Goal: Task Accomplishment & Management: Manage account settings

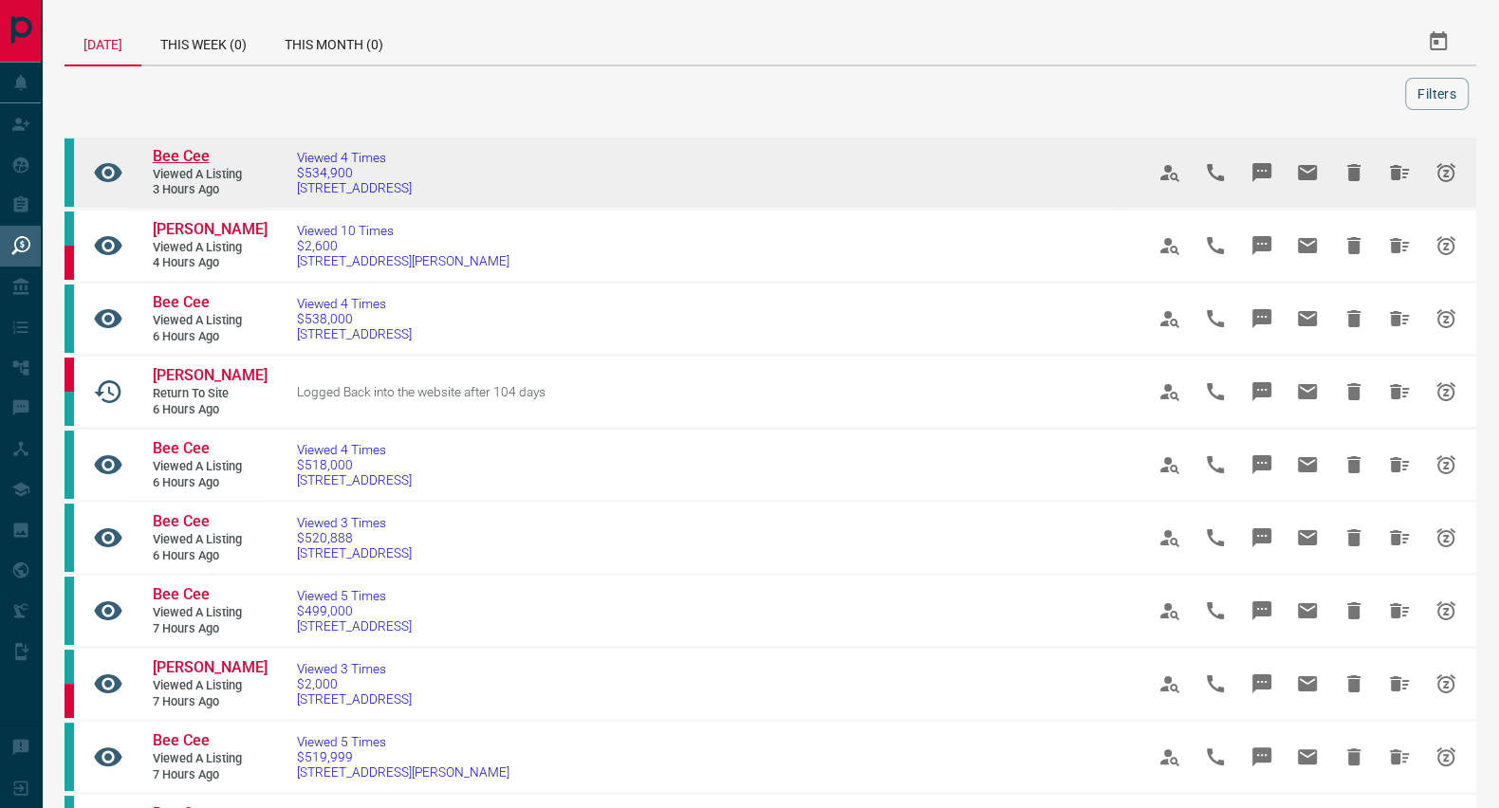
click at [193, 149] on span "Bee Cee" at bounding box center [181, 156] width 57 height 18
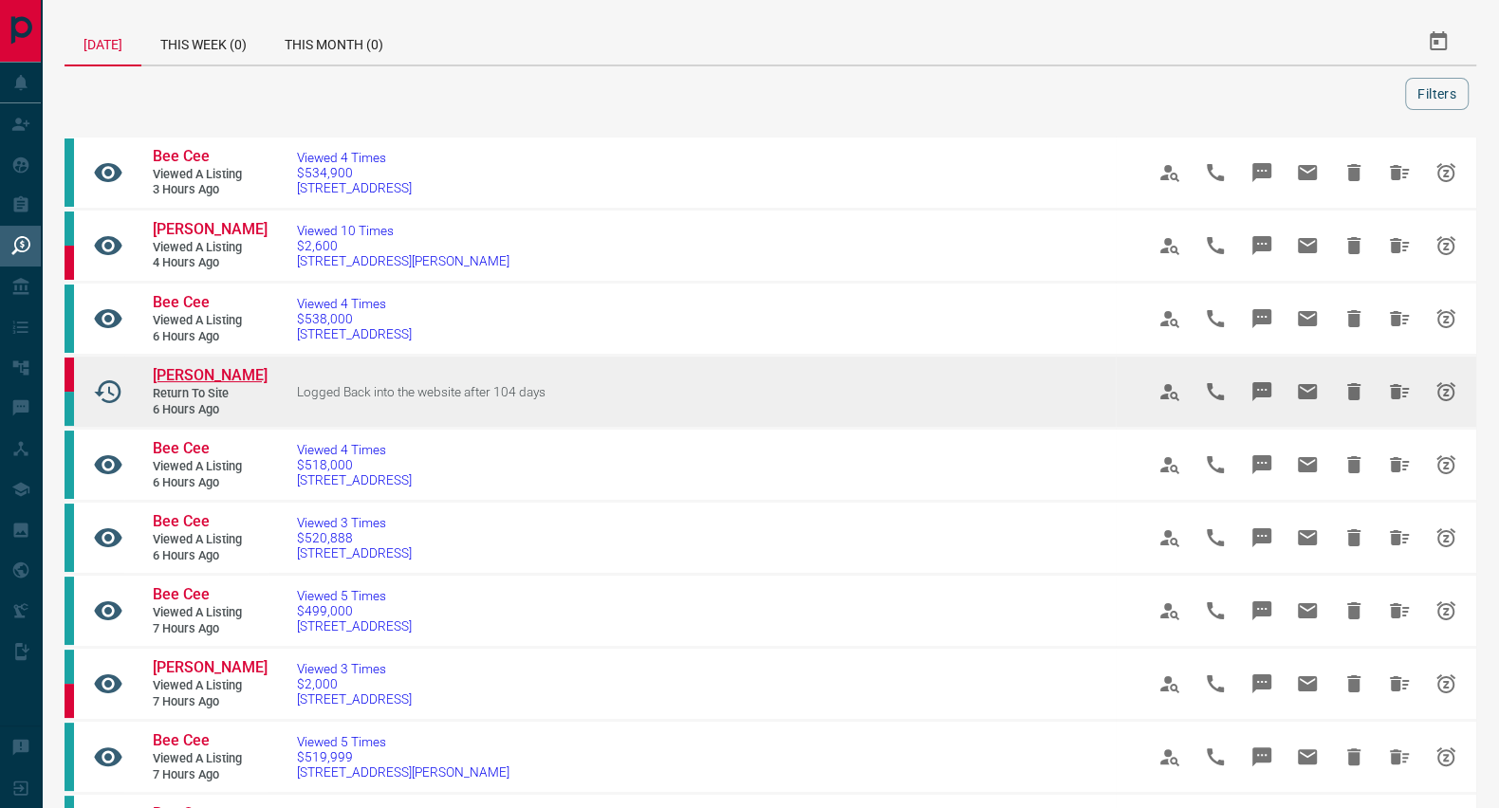
click at [219, 373] on span "[PERSON_NAME]" at bounding box center [210, 375] width 115 height 18
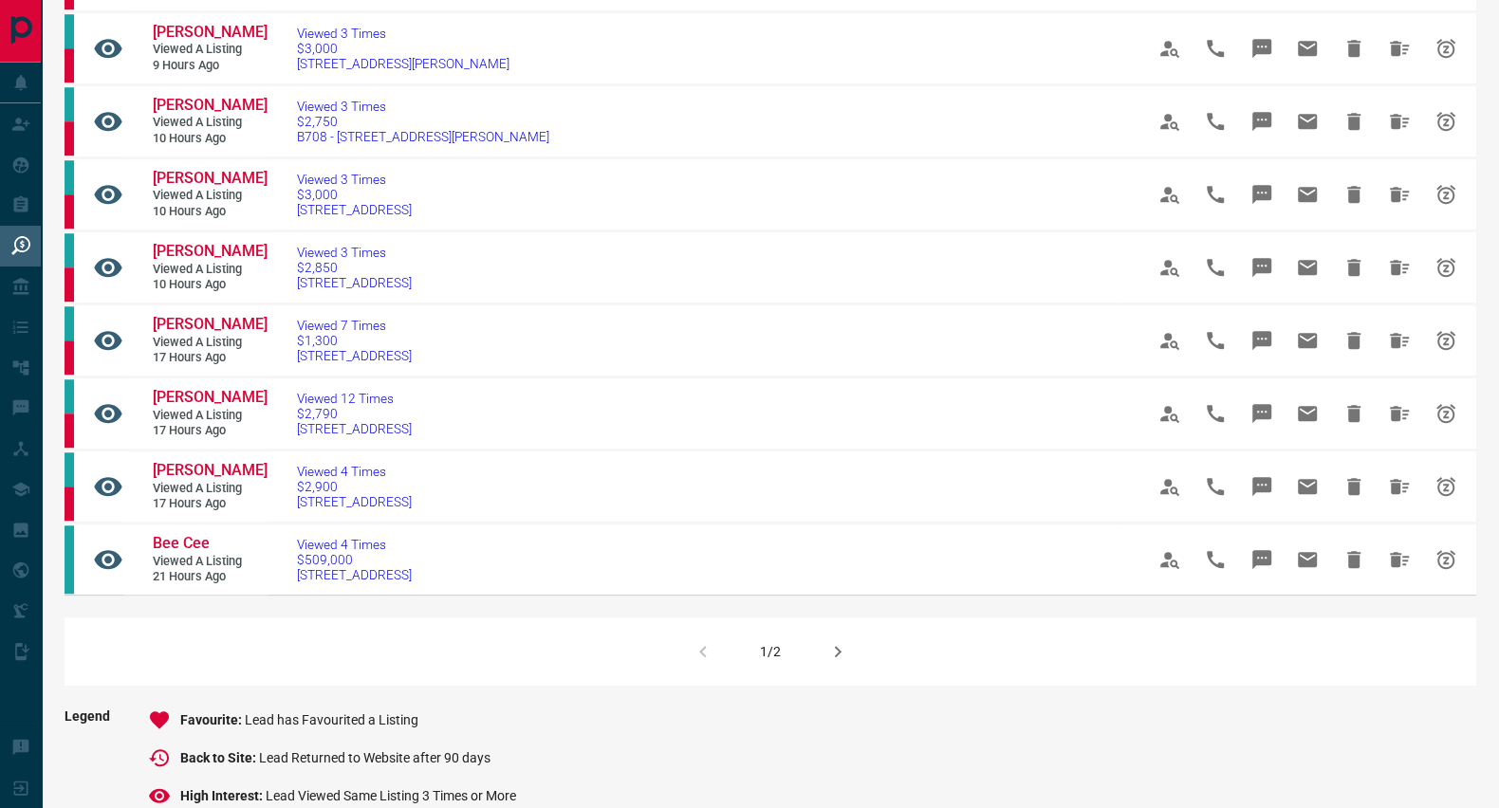
scroll to position [1016, 0]
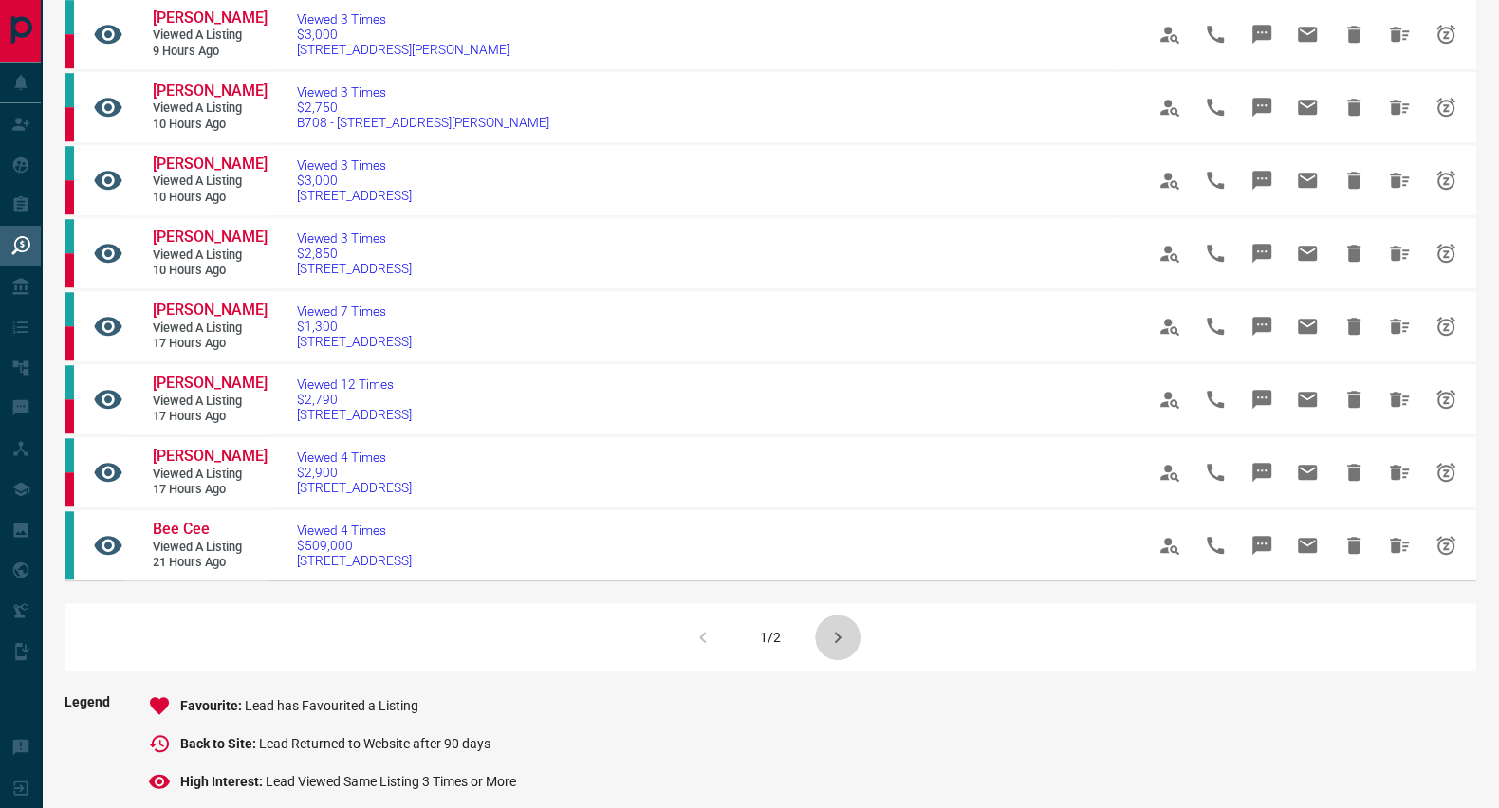
click at [835, 632] on icon "button" at bounding box center [838, 637] width 7 height 11
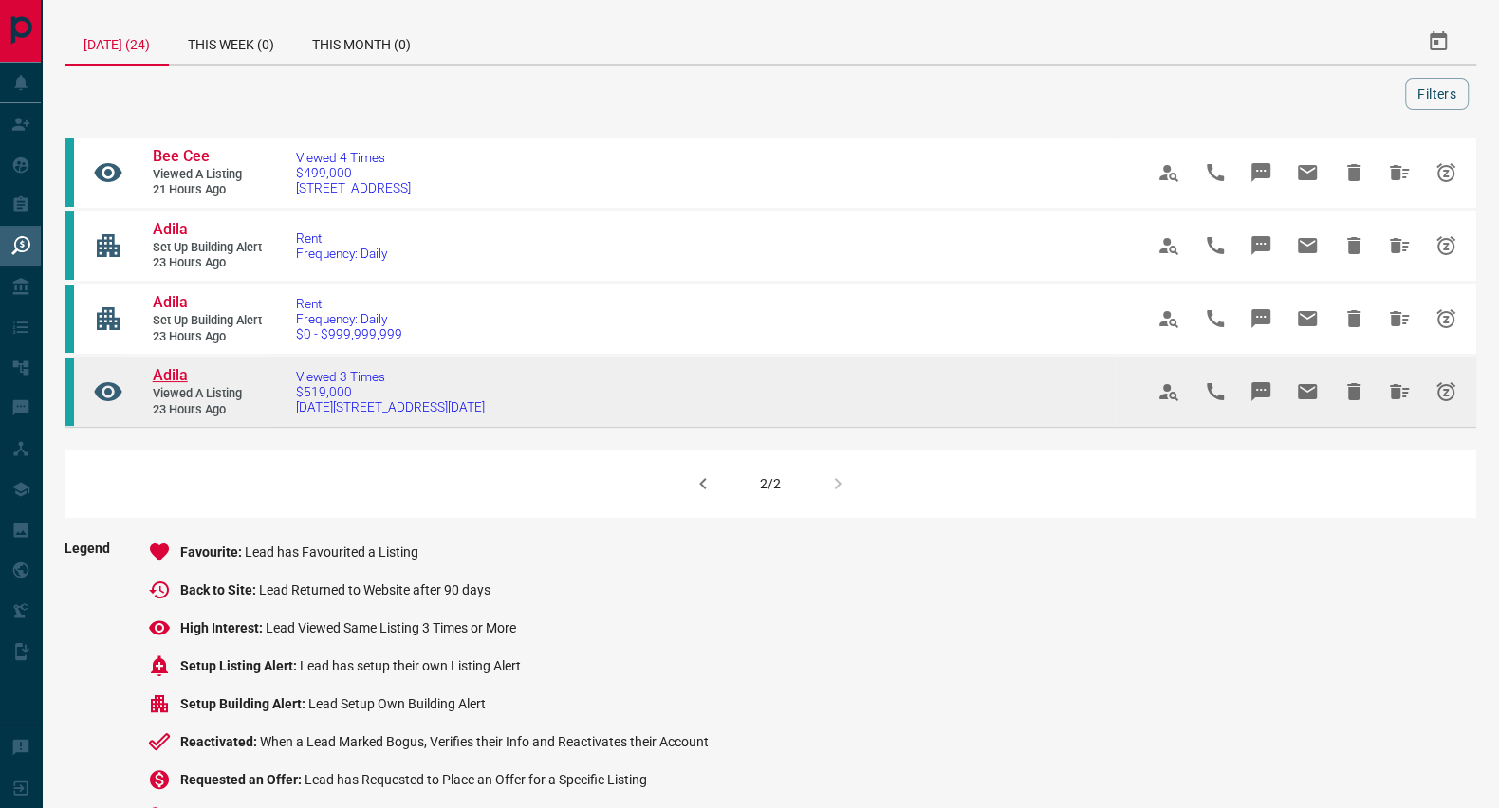
click at [184, 371] on span "Adila" at bounding box center [170, 375] width 35 height 18
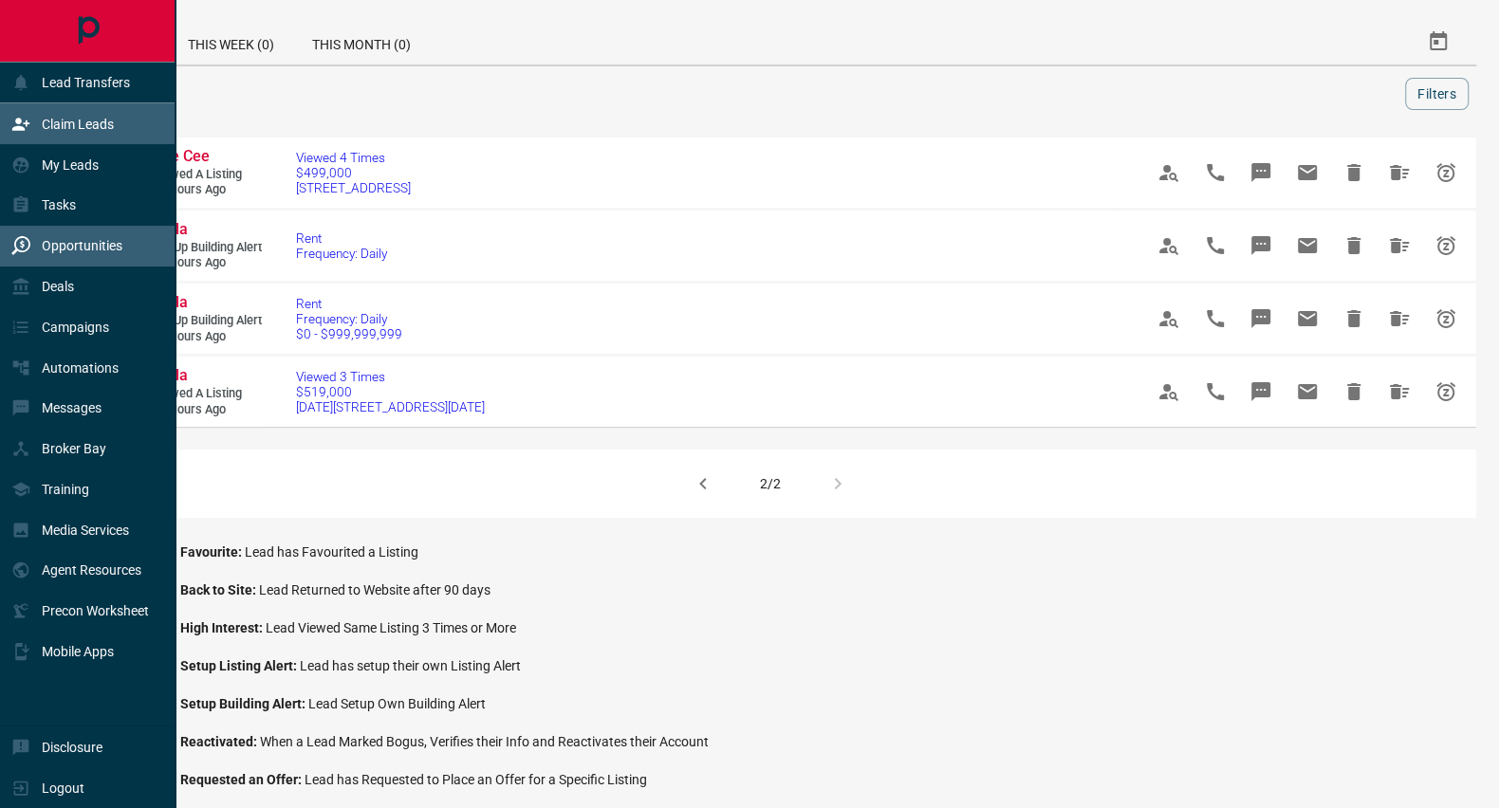
click at [59, 131] on p "Claim Leads" at bounding box center [78, 124] width 72 height 15
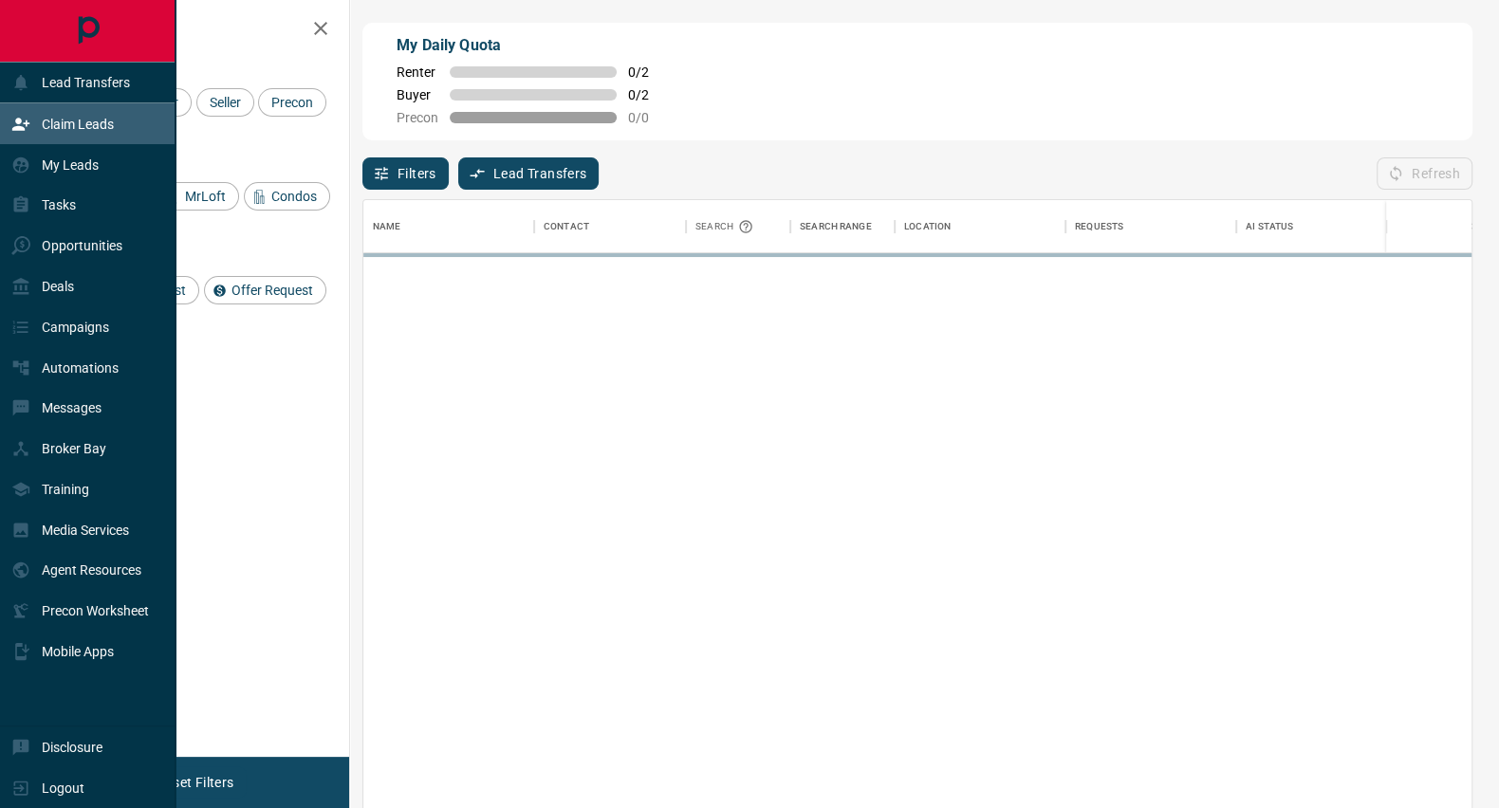
scroll to position [598, 1089]
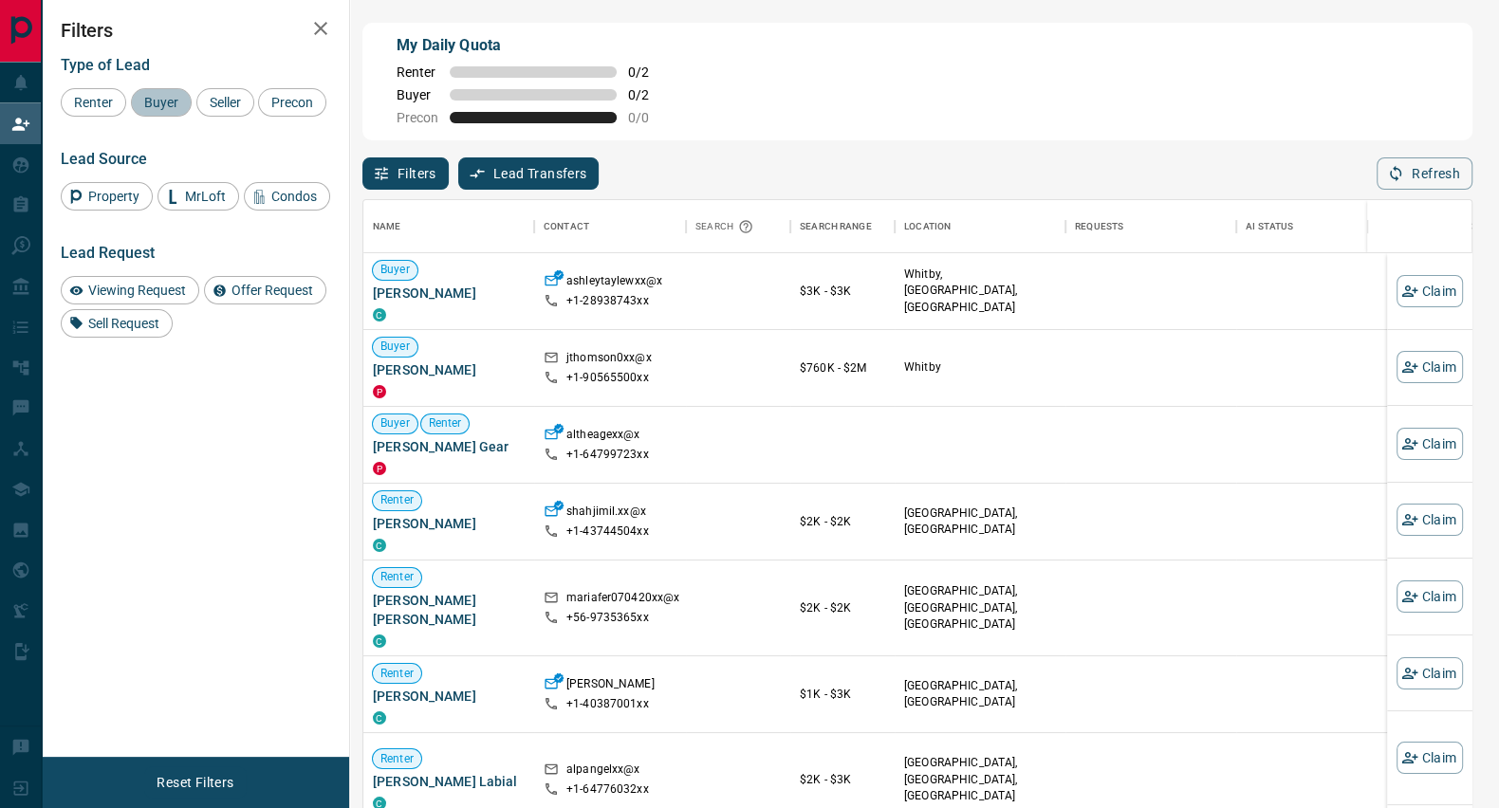
click at [157, 102] on span "Buyer" at bounding box center [161, 102] width 47 height 15
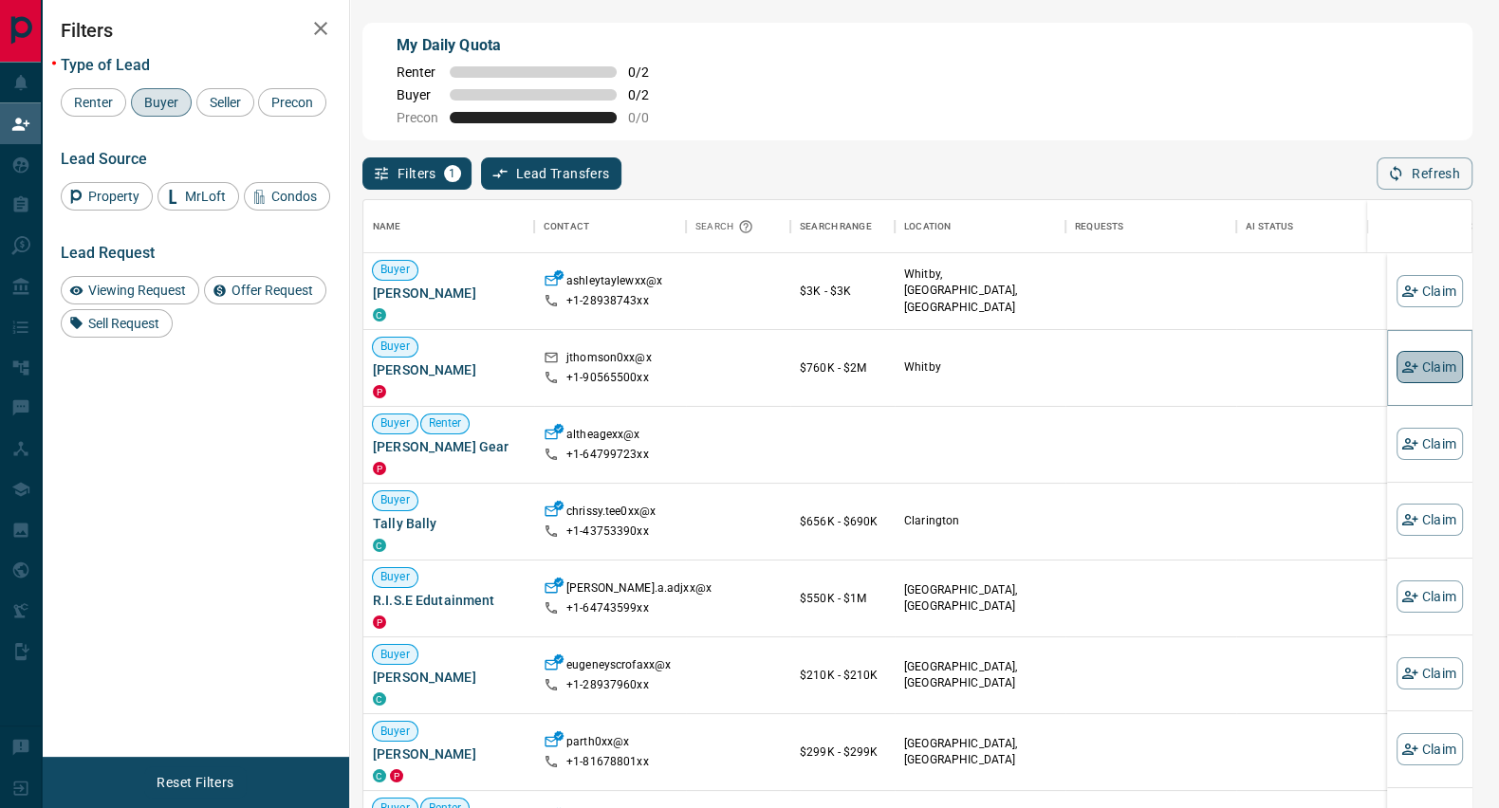
click at [1404, 364] on button "Claim" at bounding box center [1429, 367] width 66 height 32
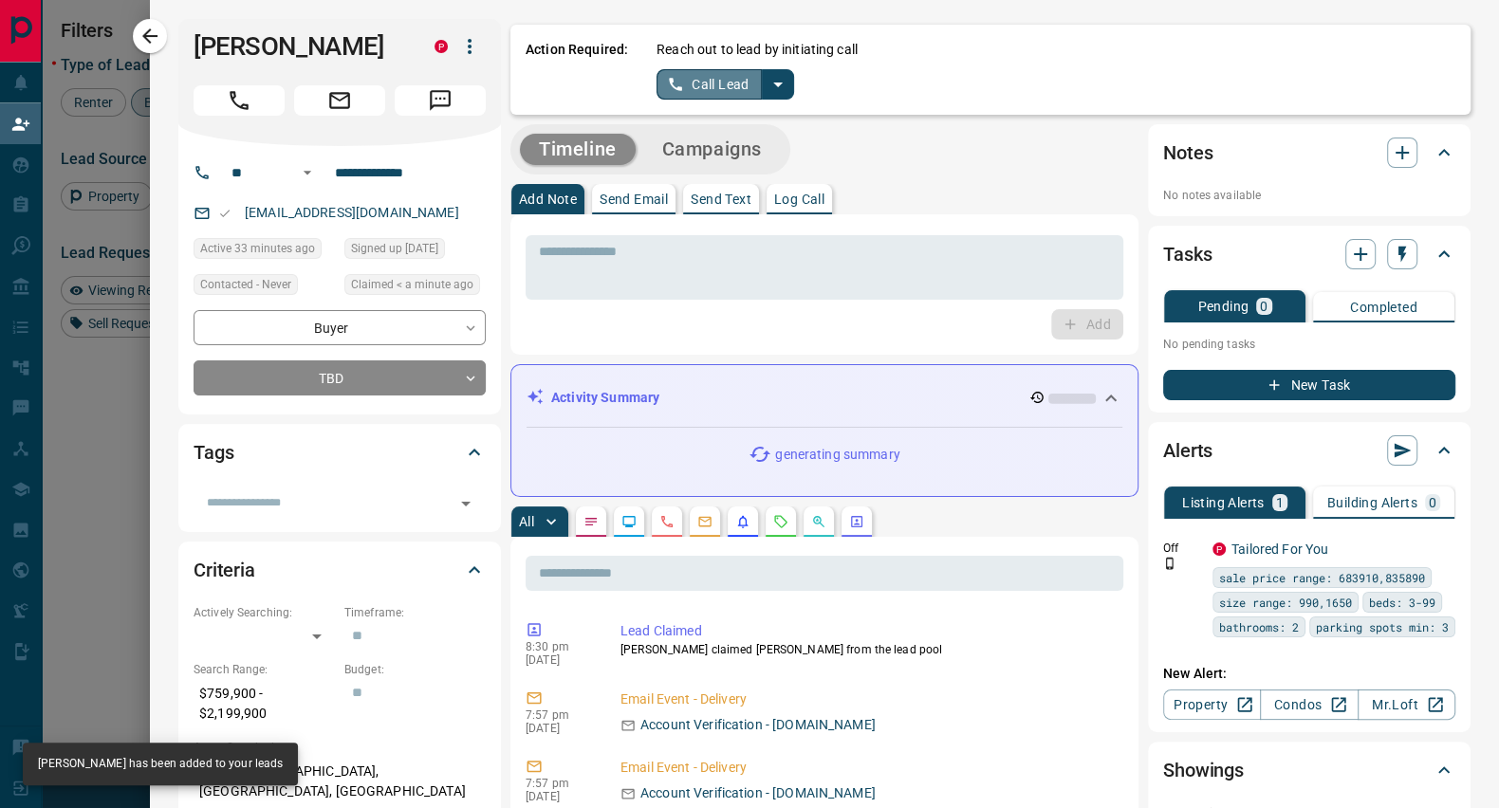
click at [737, 78] on button "Call Lead" at bounding box center [708, 84] width 105 height 30
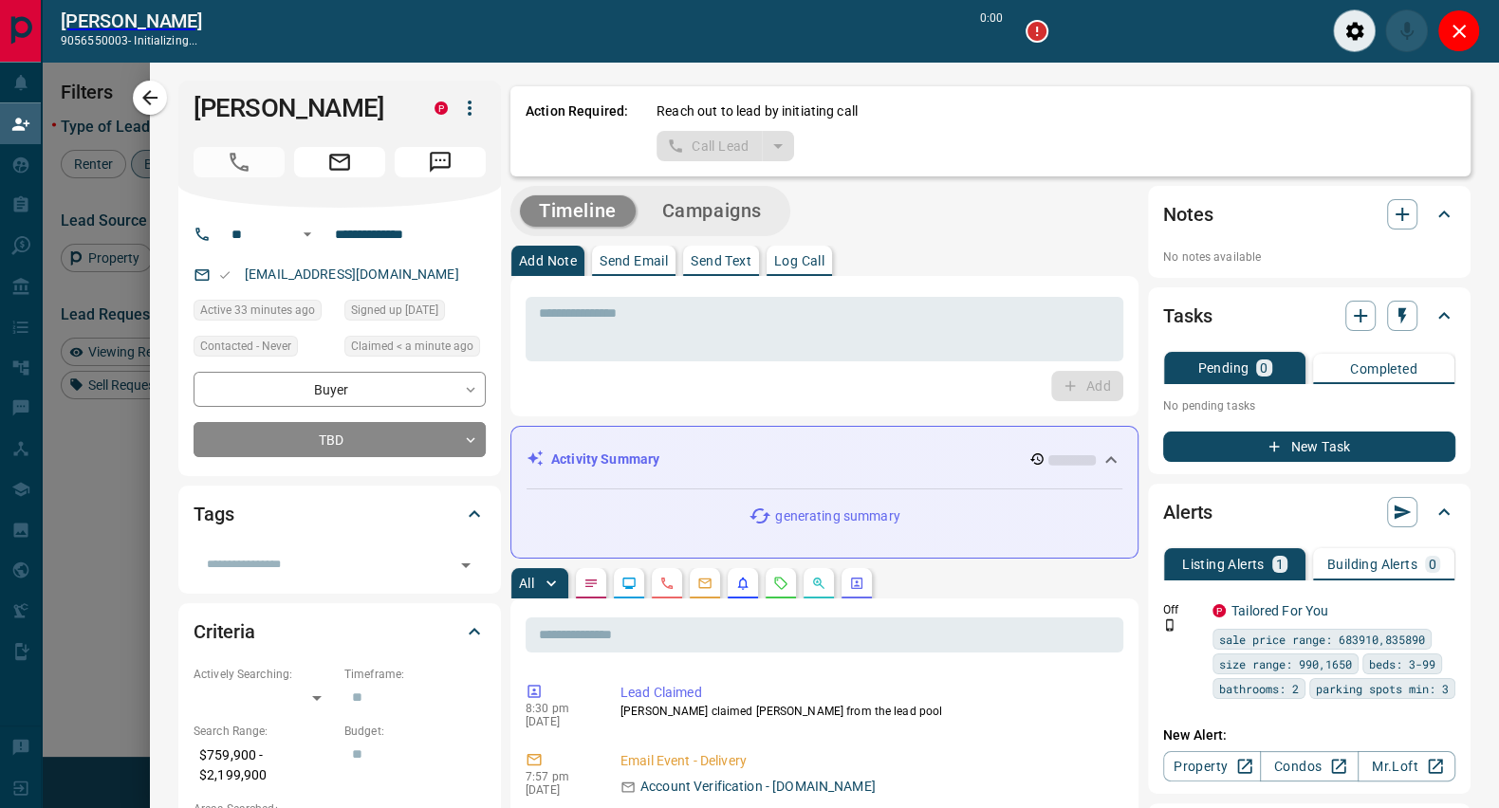
scroll to position [550, 1089]
type input "*******"
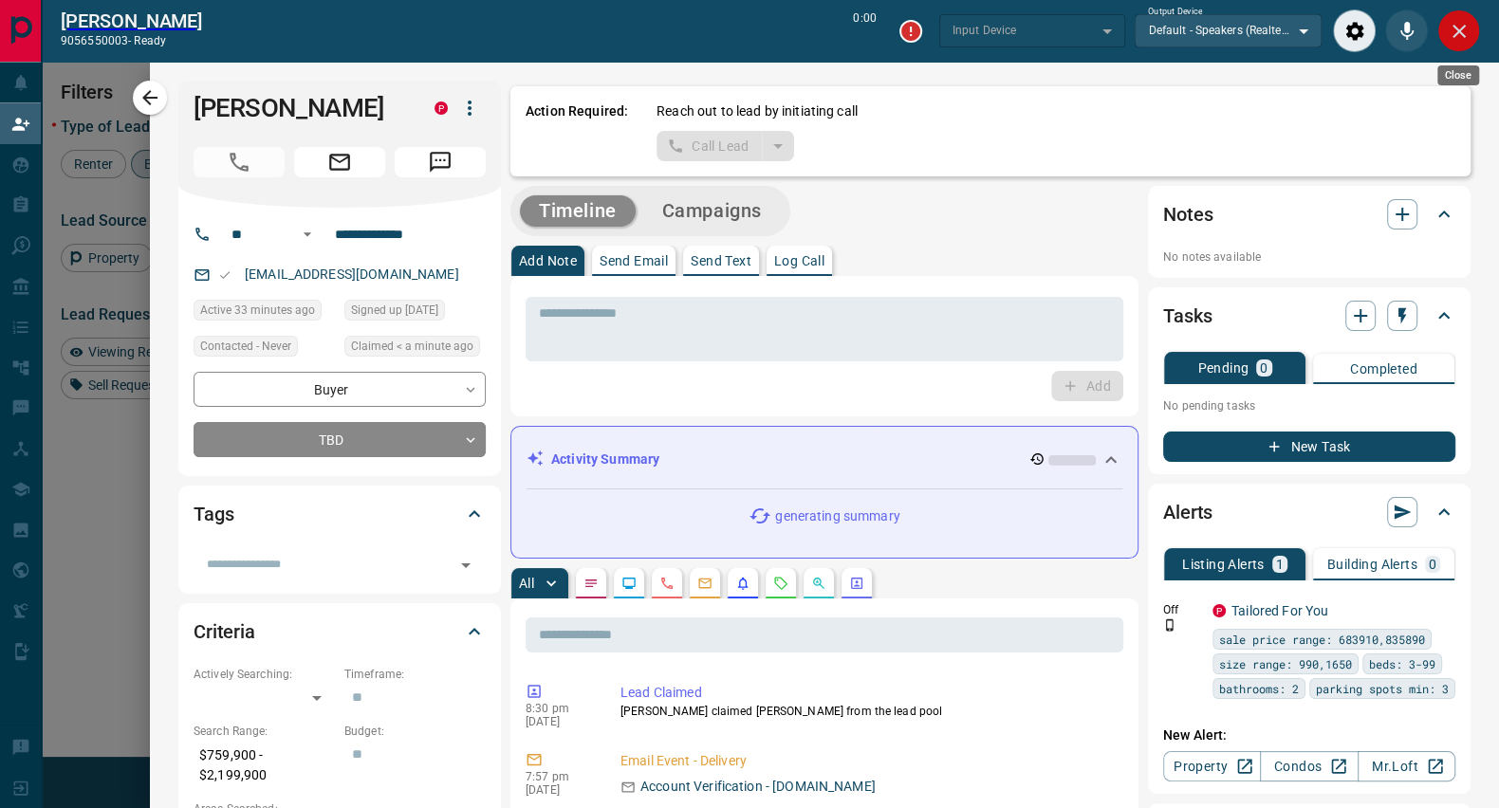
type input "*******"
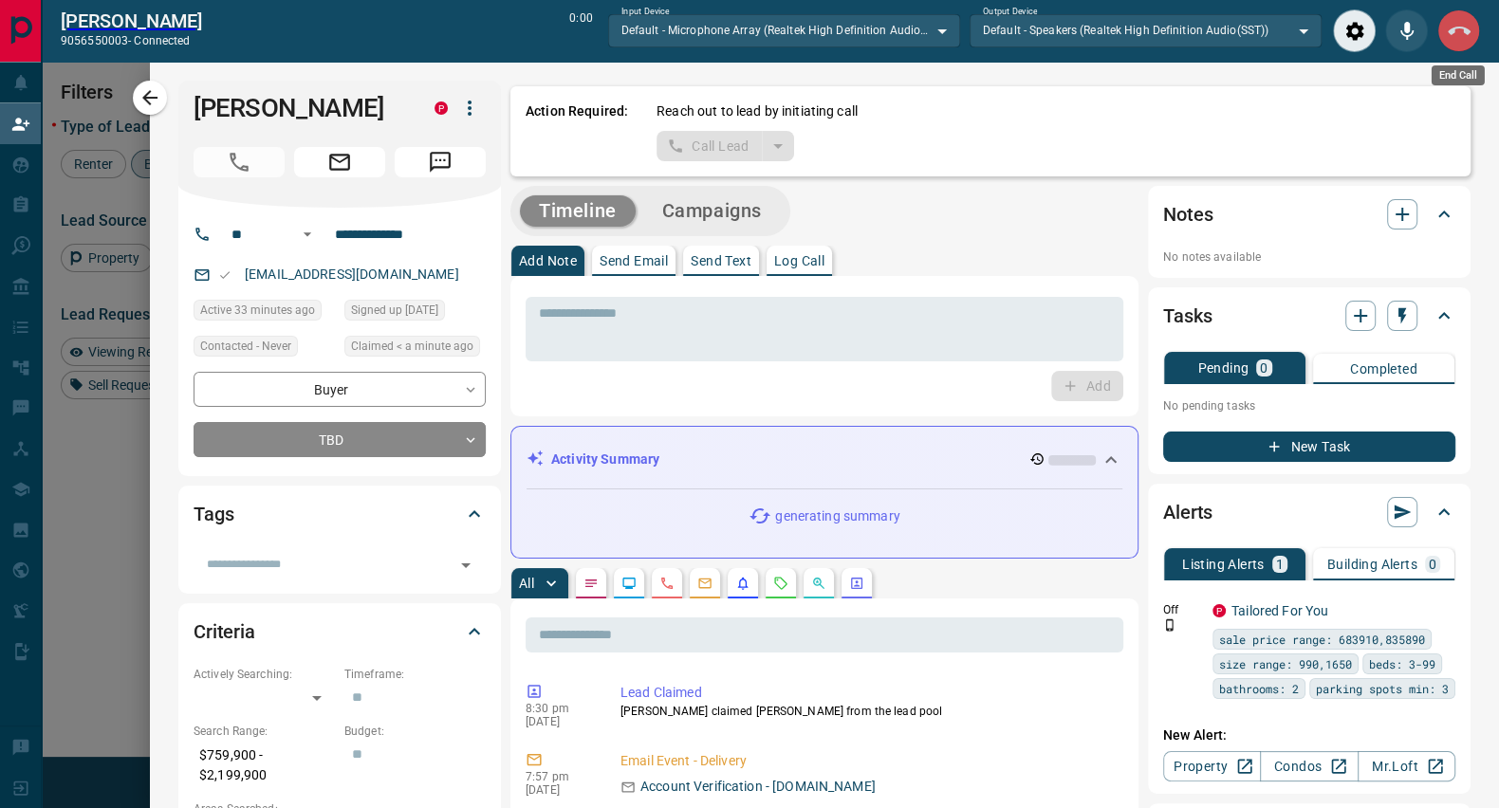
click at [1470, 40] on button "End Call" at bounding box center [1458, 30] width 43 height 43
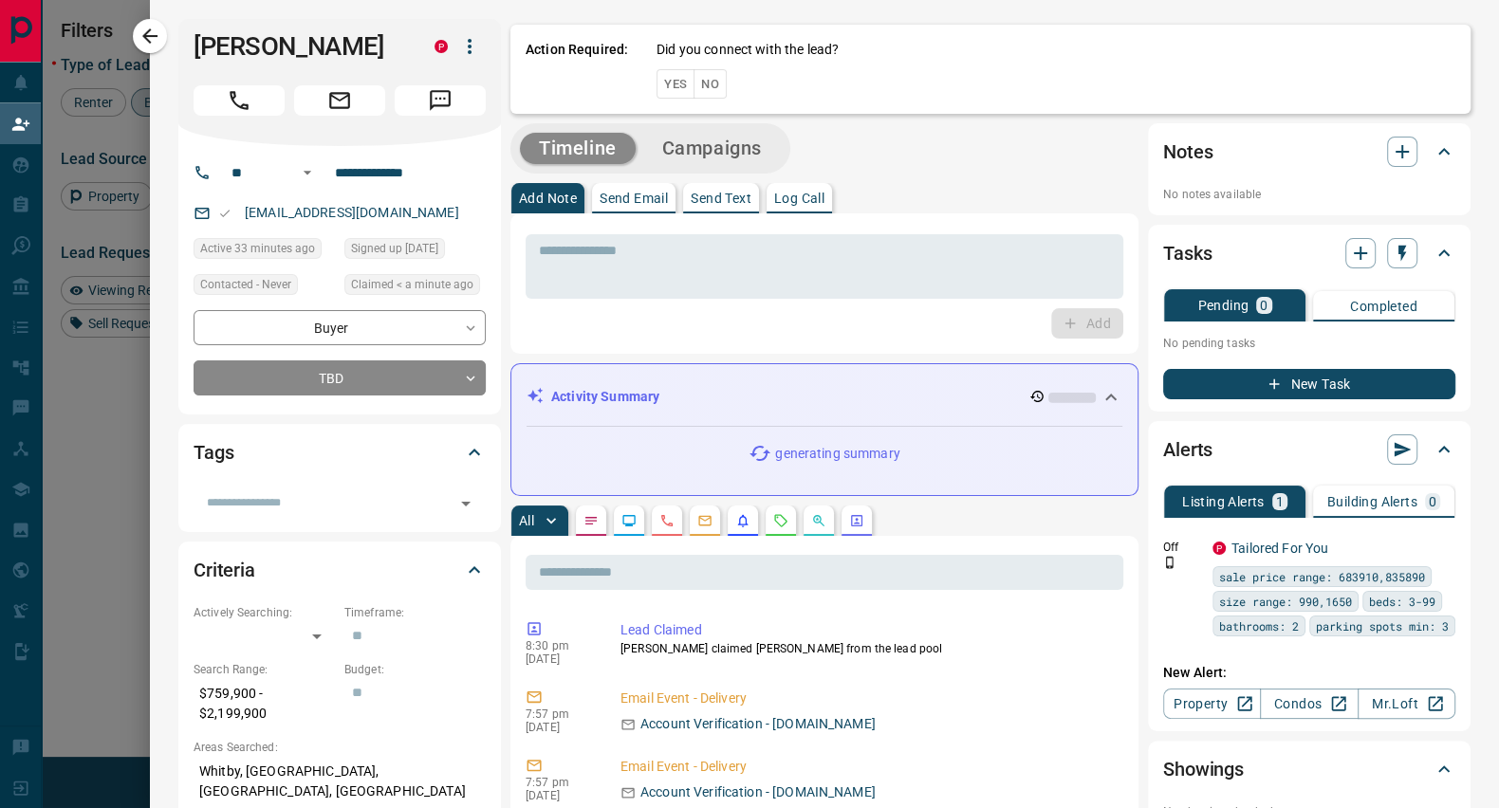
scroll to position [598, 1089]
click at [702, 80] on button "No" at bounding box center [709, 83] width 33 height 29
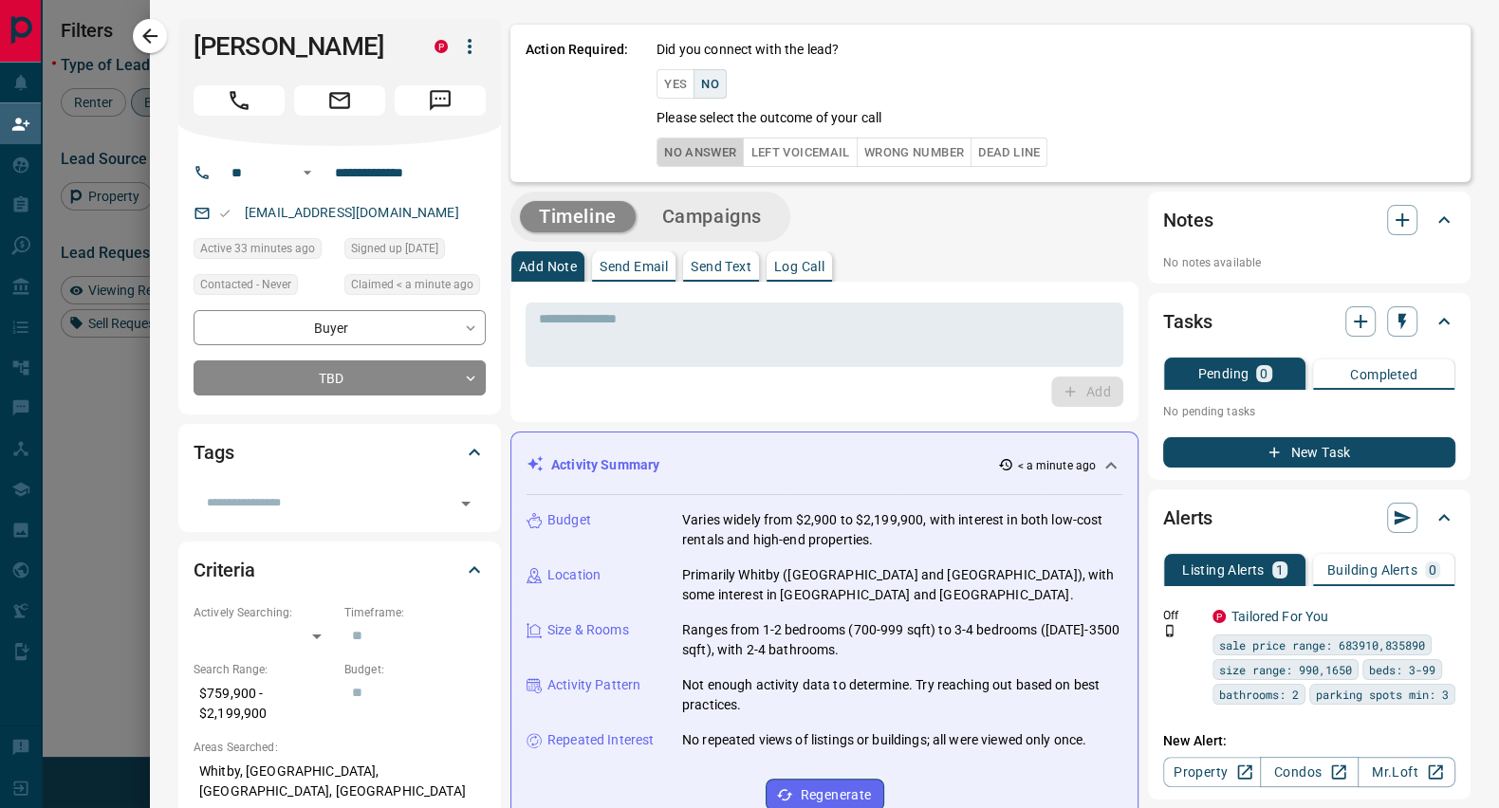
click at [674, 151] on button "No Answer" at bounding box center [699, 152] width 87 height 29
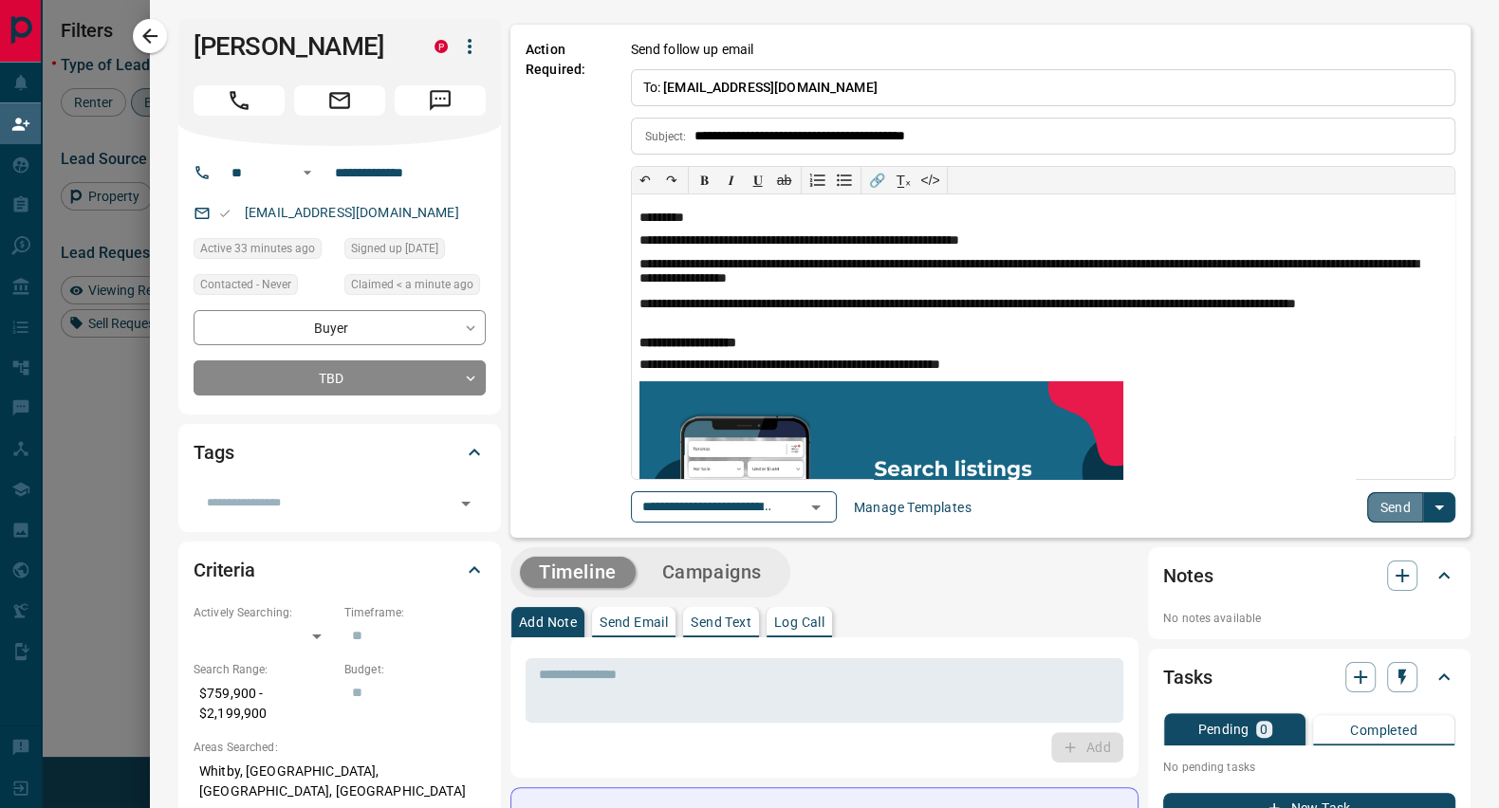
click at [1374, 503] on button "Send" at bounding box center [1395, 507] width 56 height 30
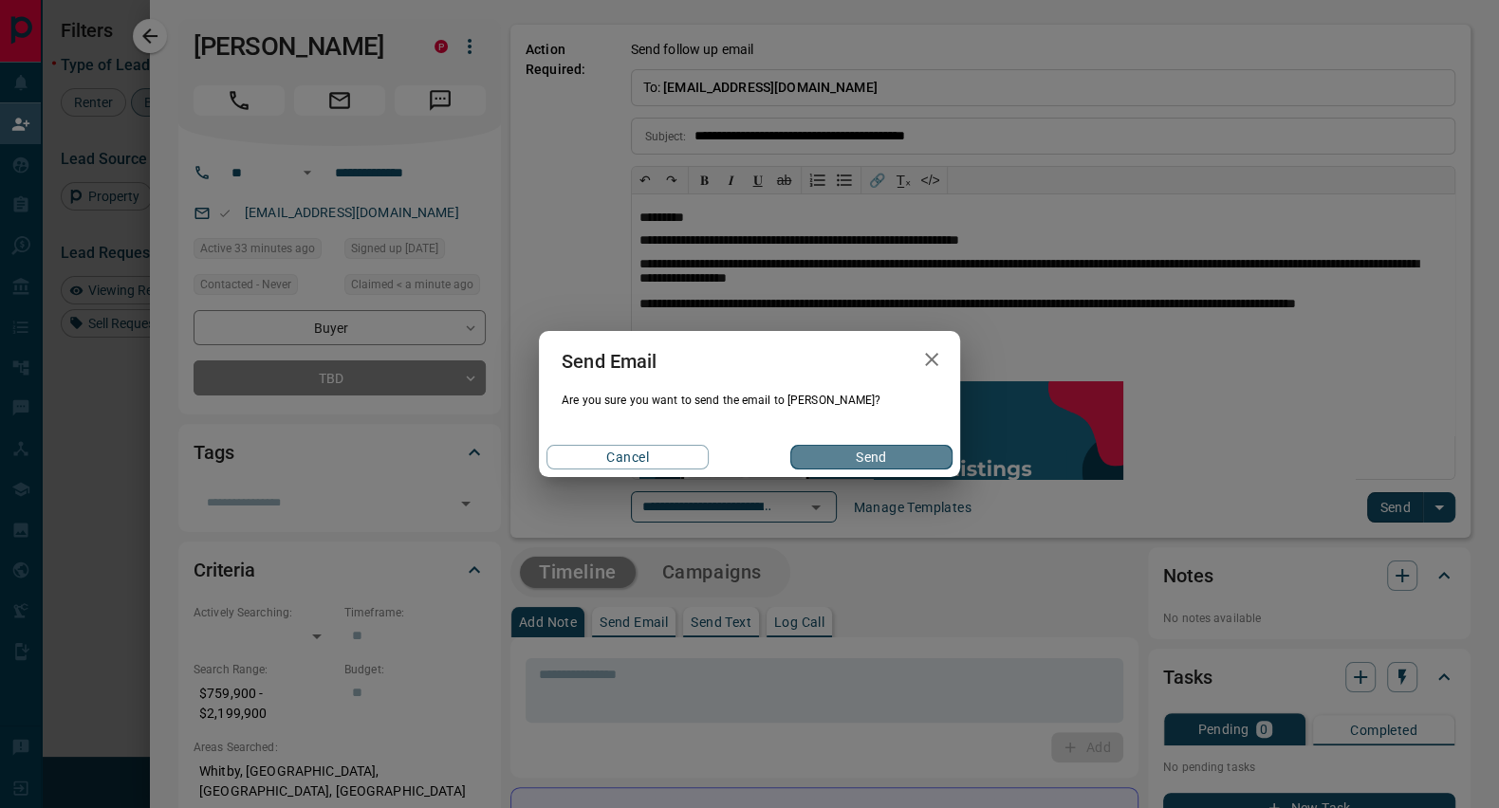
click at [905, 450] on button "Send" at bounding box center [871, 457] width 162 height 25
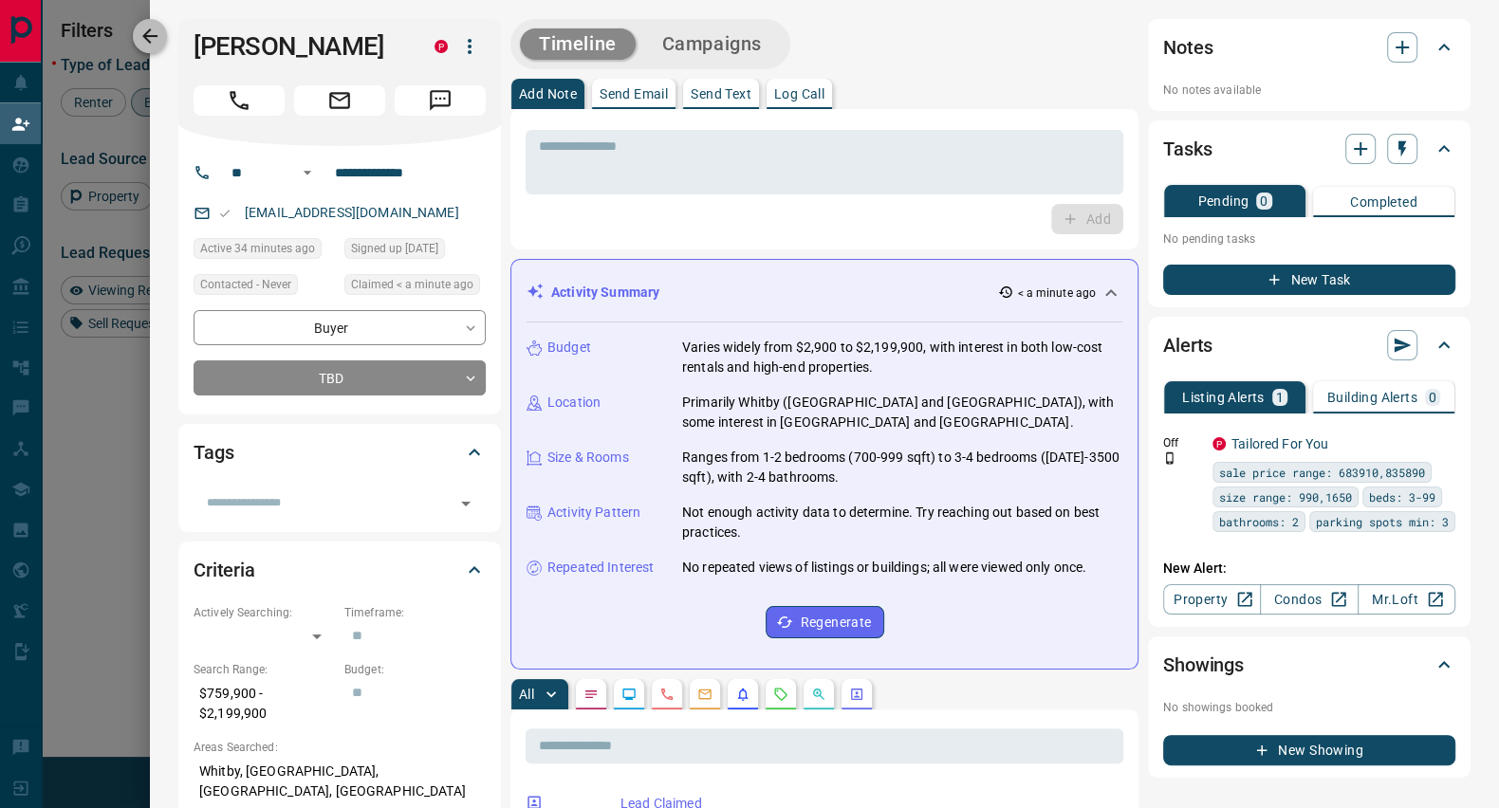
click at [147, 44] on icon "button" at bounding box center [149, 36] width 23 height 23
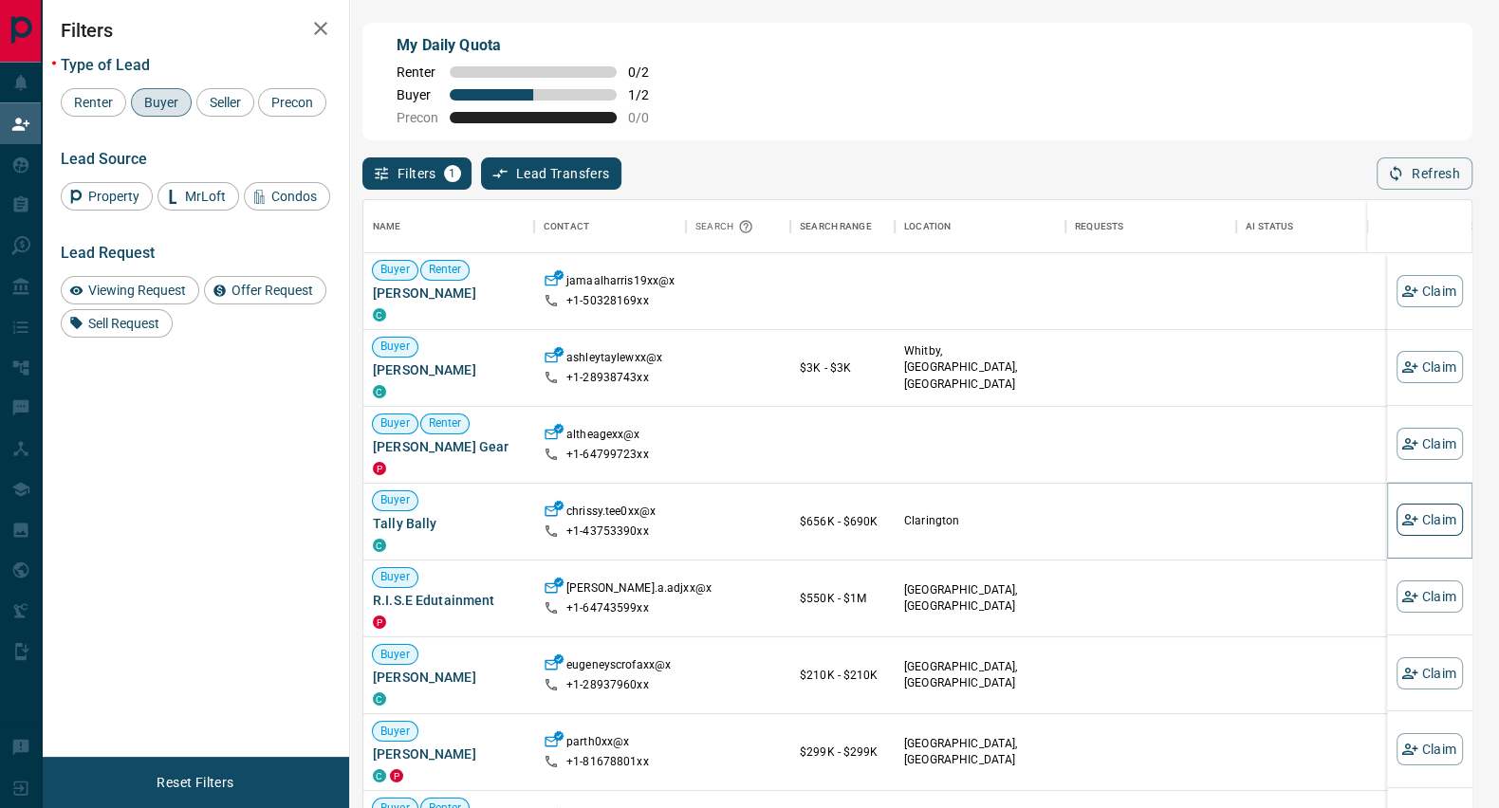
click at [1421, 515] on button "Claim" at bounding box center [1429, 520] width 66 height 32
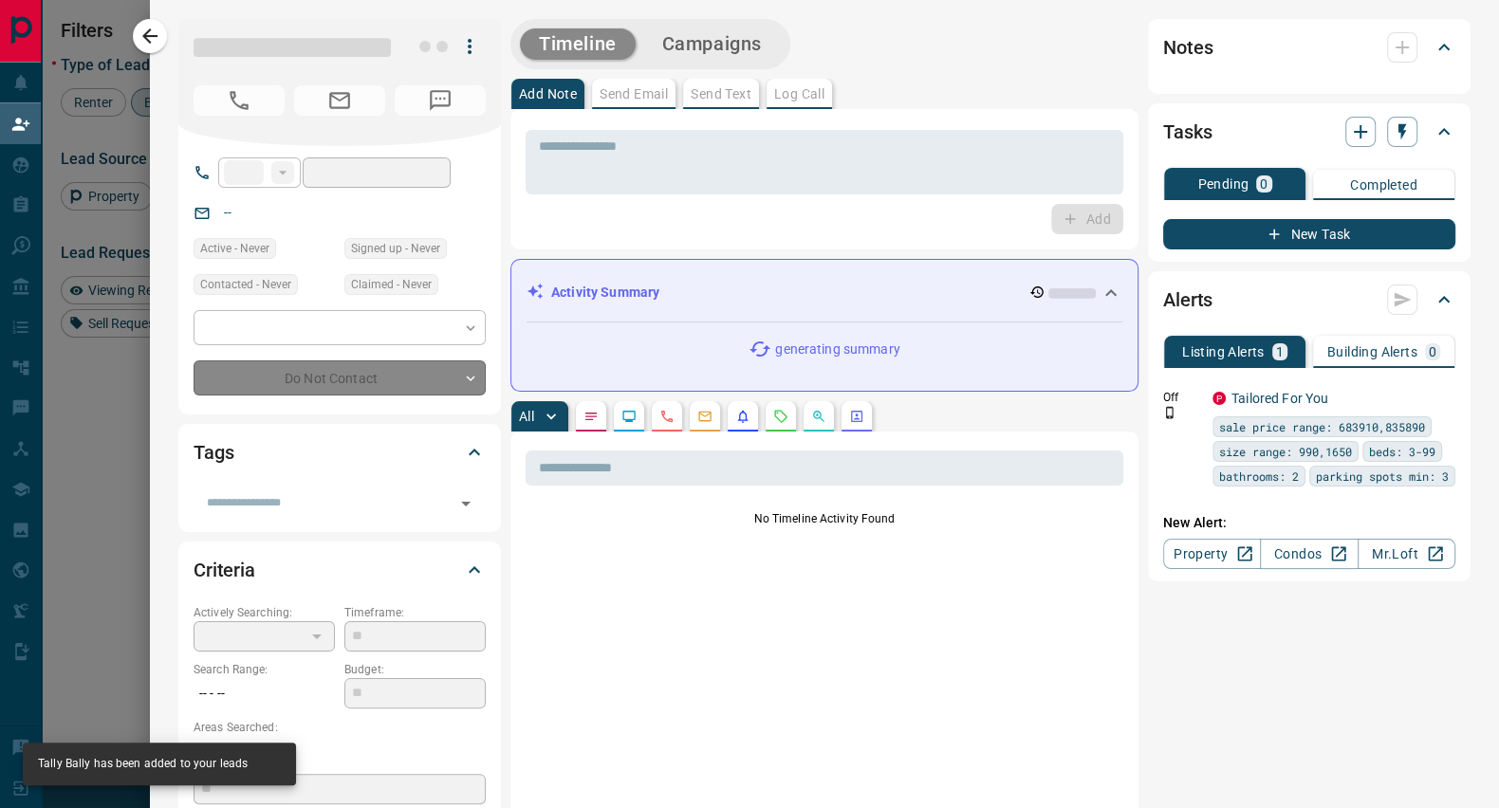
type input "**"
type input "**********"
type input "**"
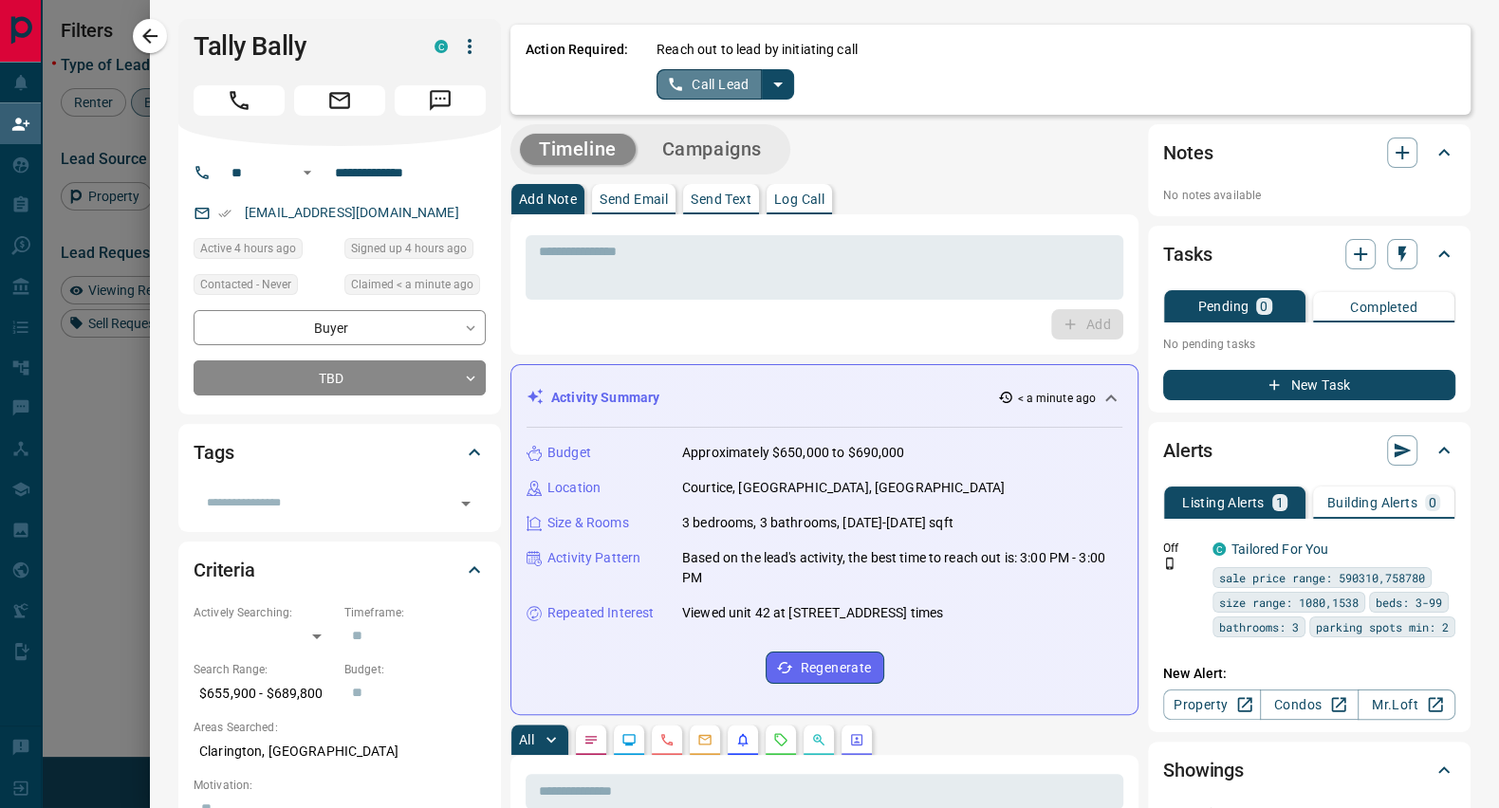
click at [719, 82] on button "Call Lead" at bounding box center [708, 84] width 105 height 30
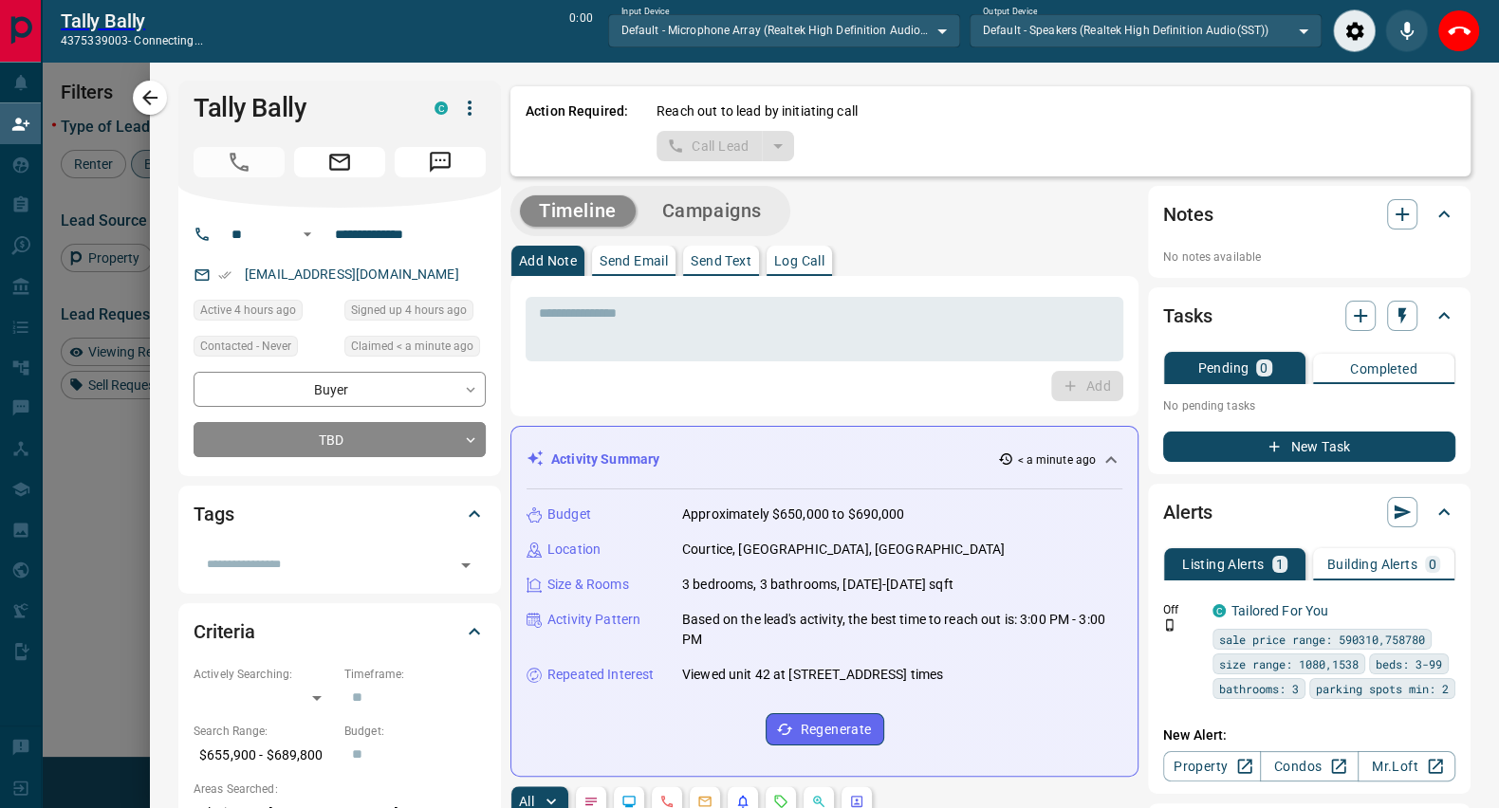
scroll to position [550, 1089]
click at [1457, 31] on icon "End Call" at bounding box center [1459, 31] width 23 height 23
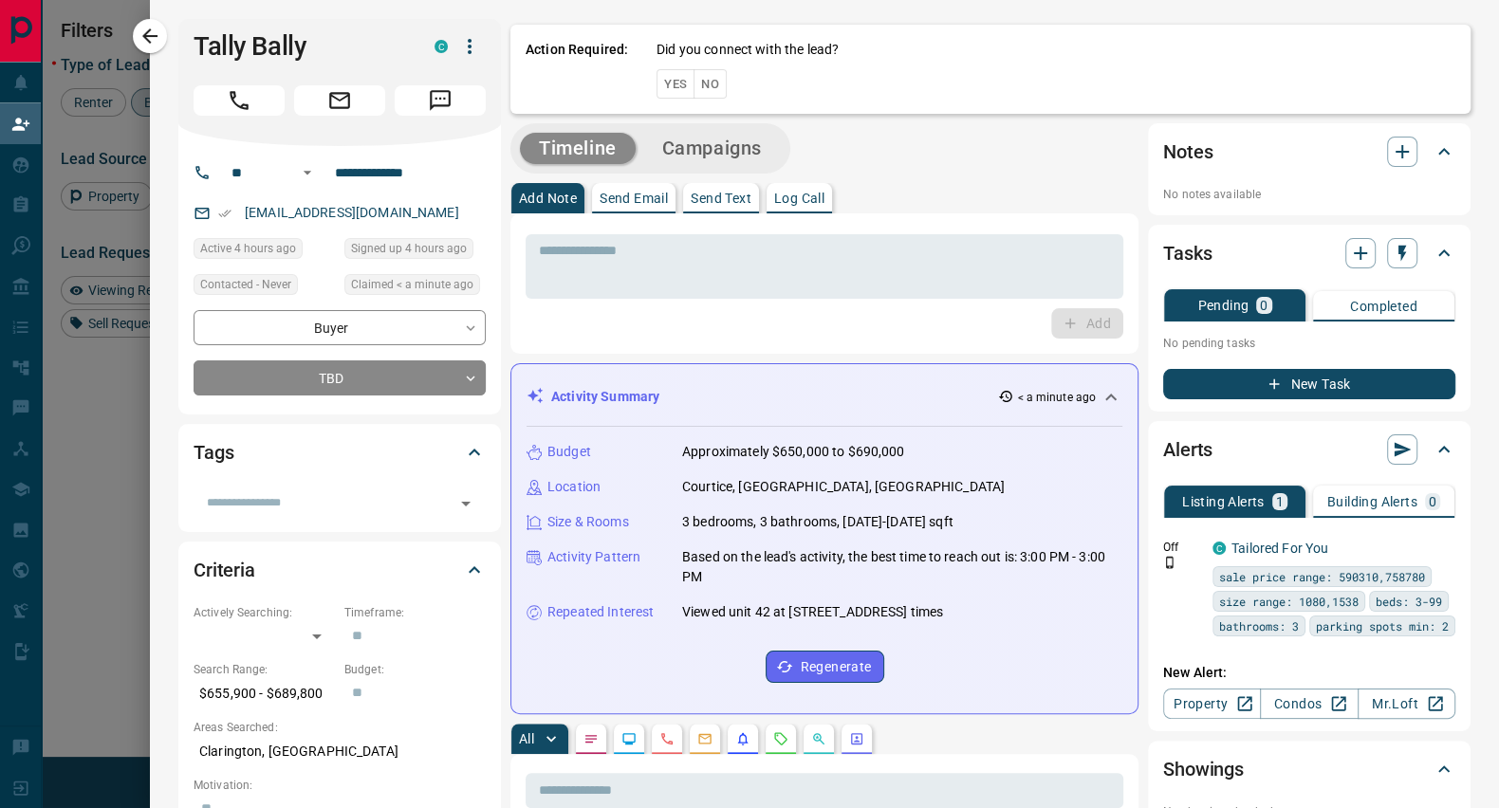
scroll to position [598, 1089]
click at [701, 82] on button "No" at bounding box center [709, 83] width 33 height 29
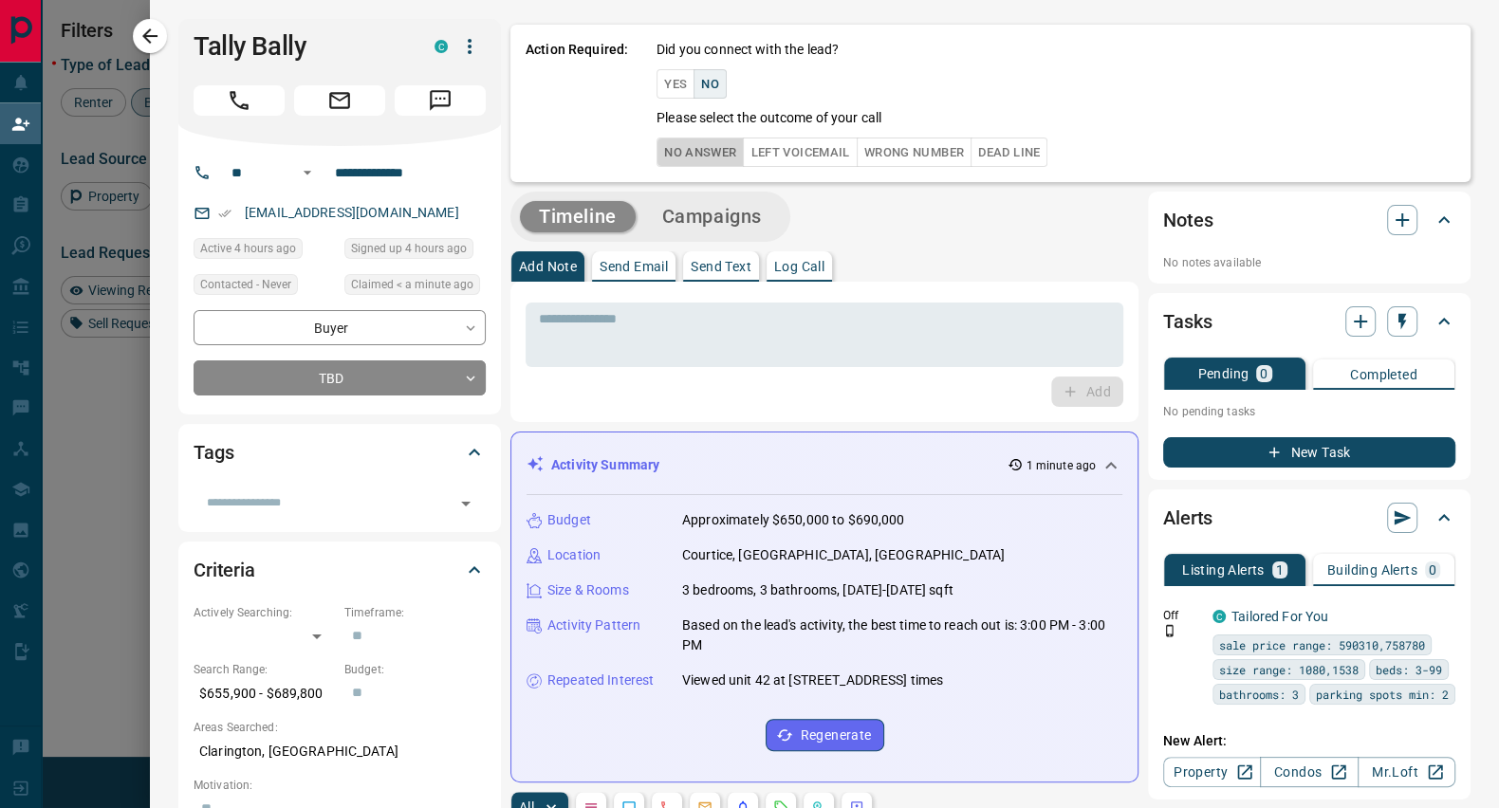
click at [695, 143] on button "No Answer" at bounding box center [699, 152] width 87 height 29
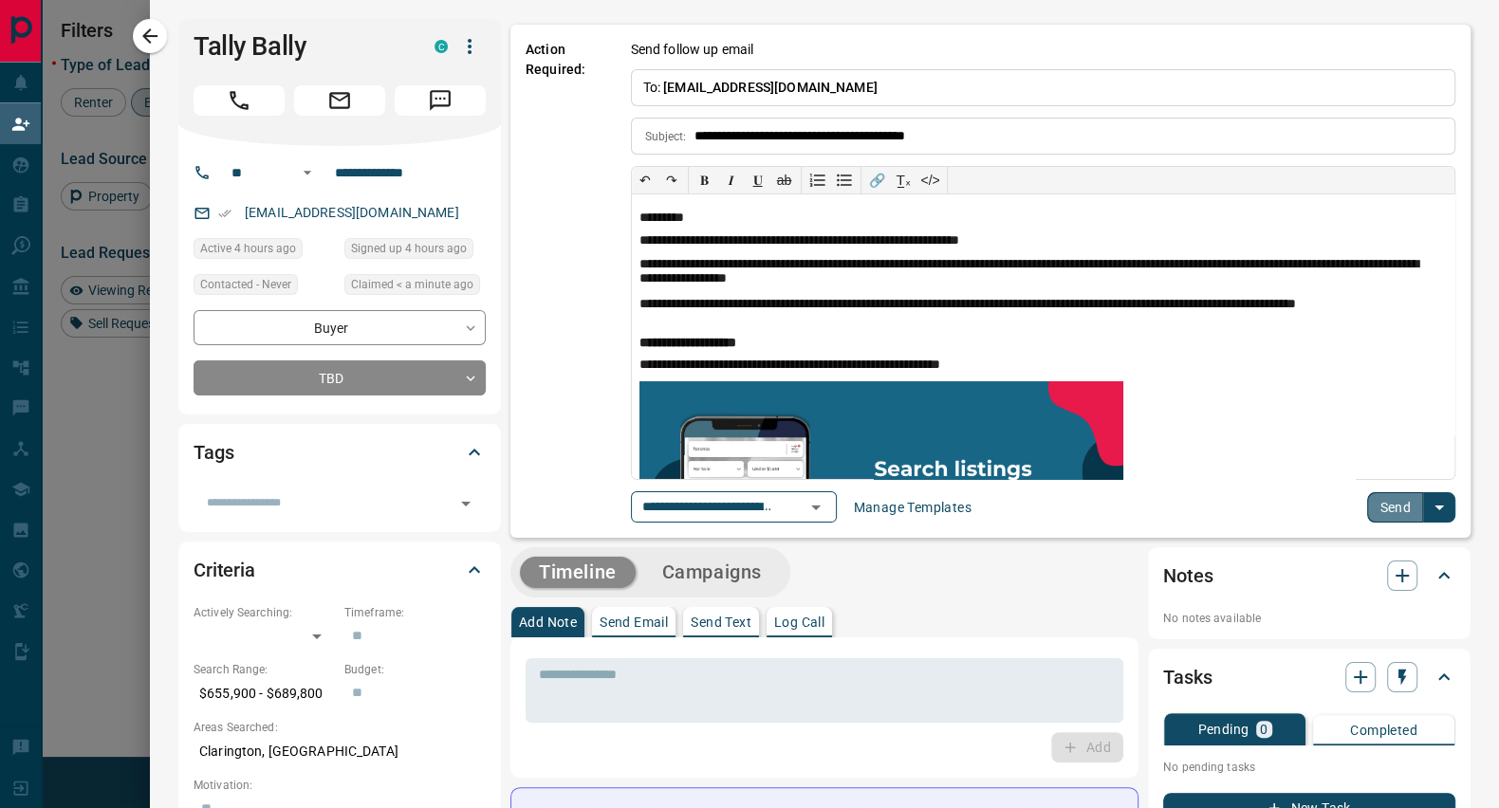
click at [1391, 501] on button "Send" at bounding box center [1395, 507] width 56 height 30
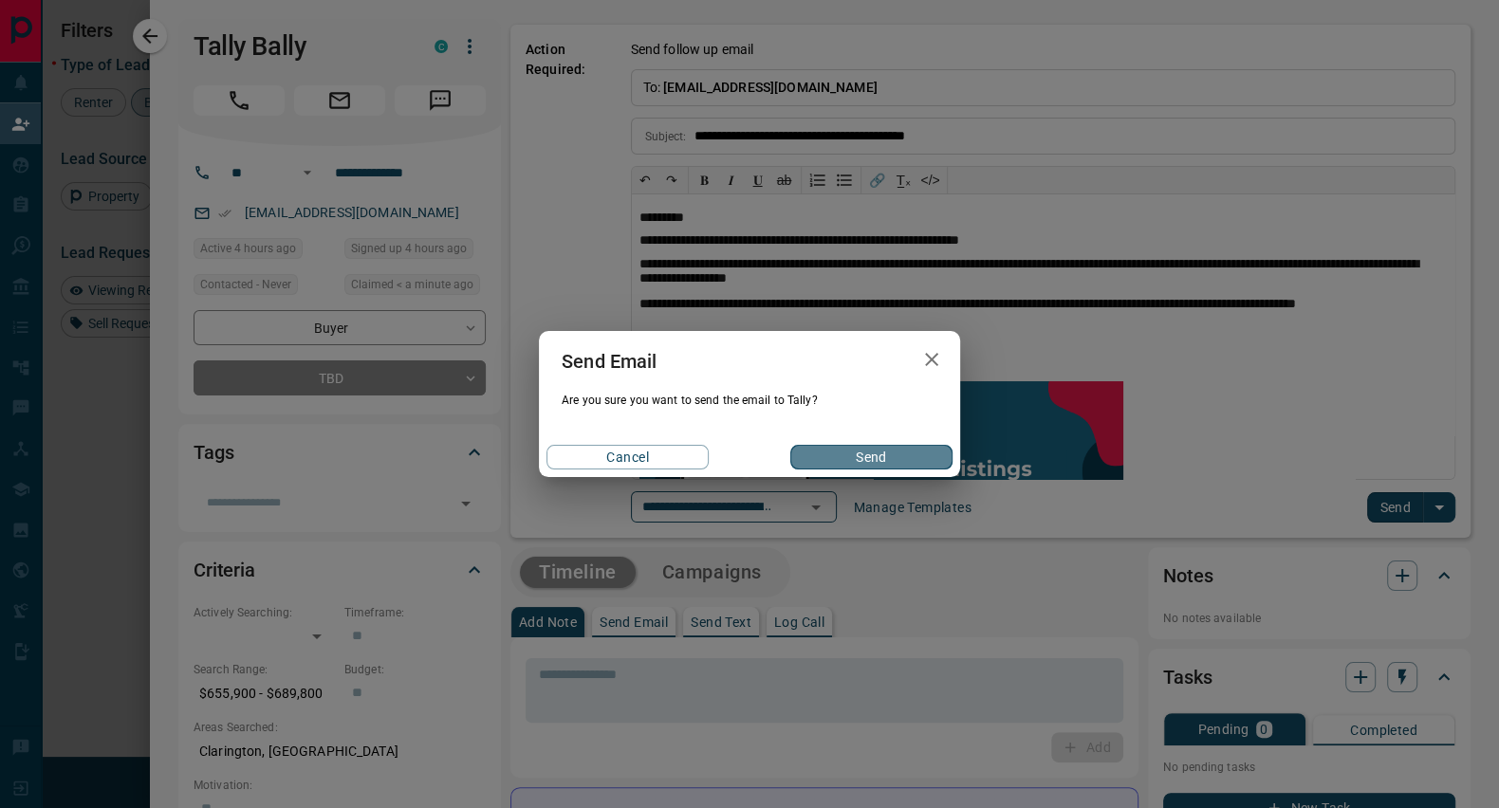
click at [886, 451] on button "Send" at bounding box center [871, 457] width 162 height 25
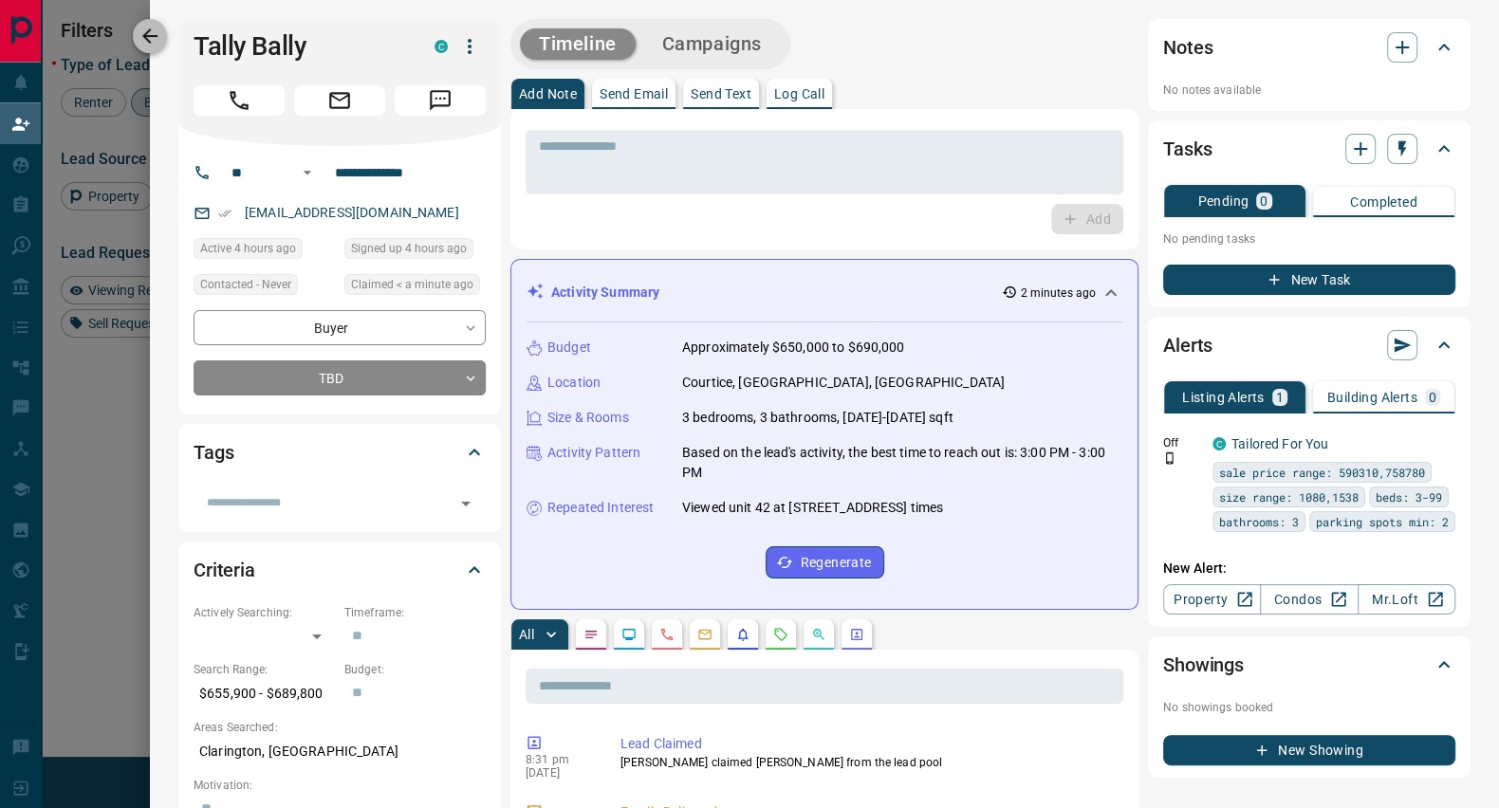
click at [153, 28] on icon "button" at bounding box center [149, 36] width 23 height 23
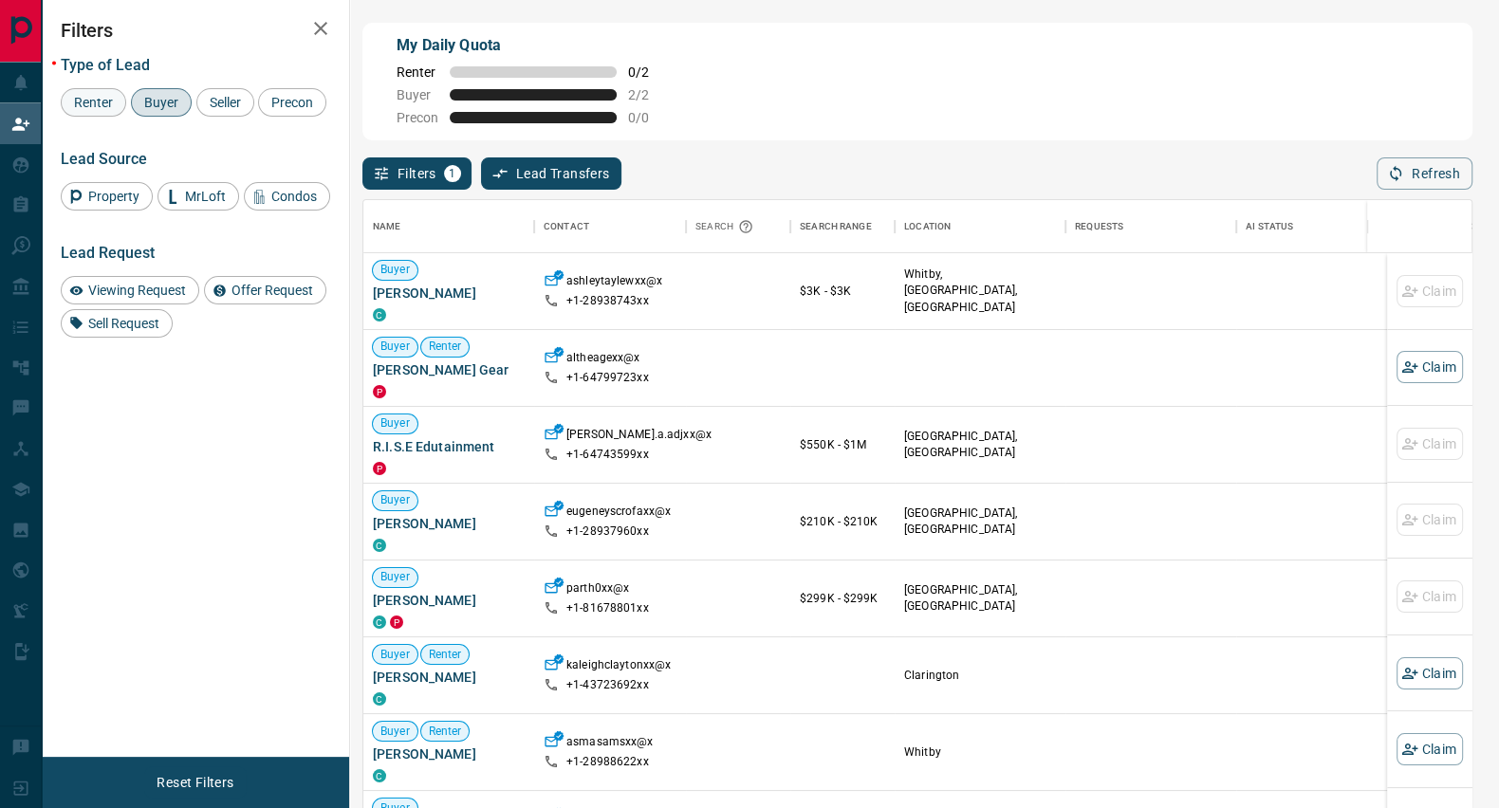
click at [100, 98] on span "Renter" at bounding box center [93, 102] width 52 height 15
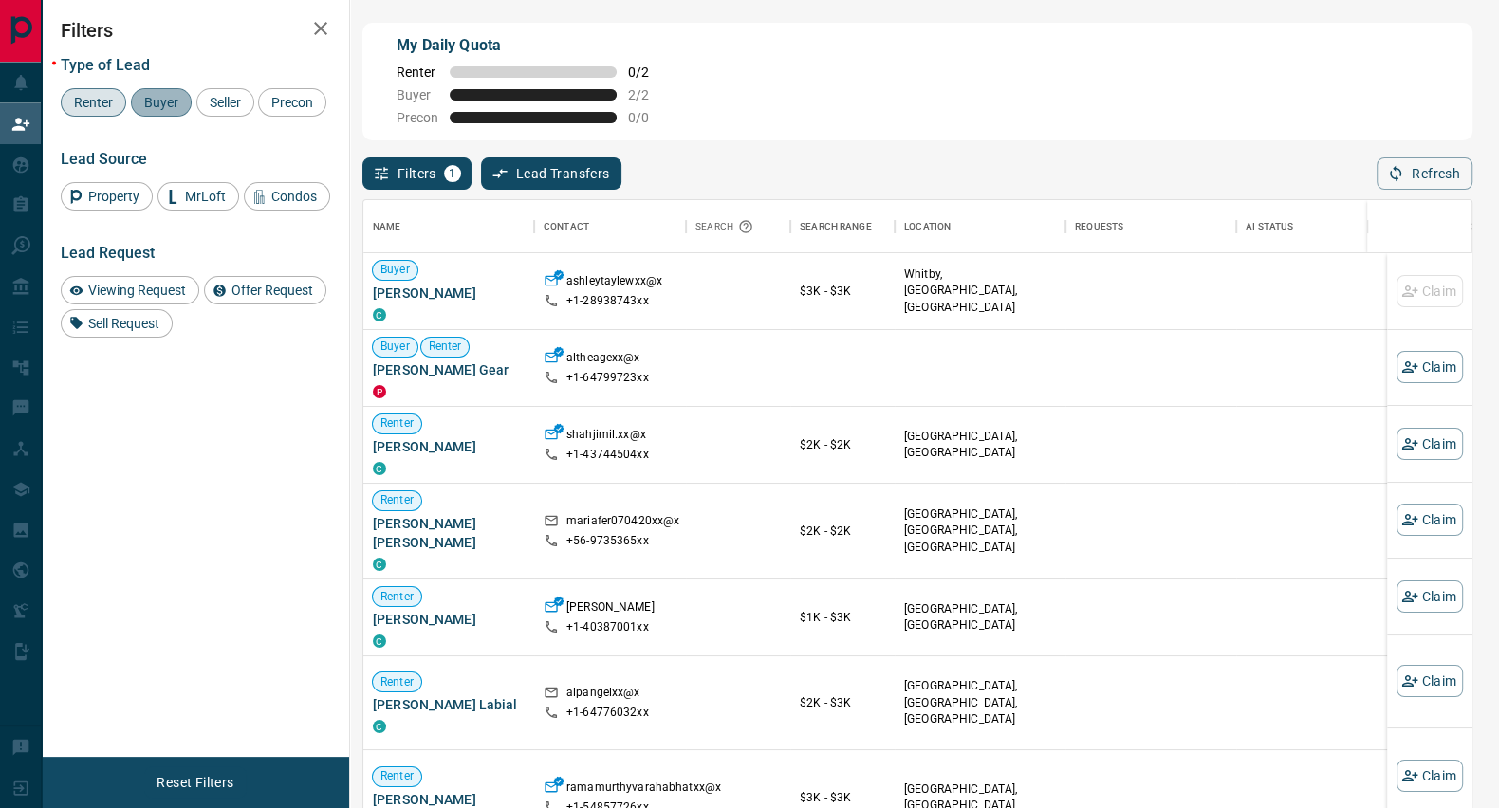
click at [159, 103] on span "Buyer" at bounding box center [161, 102] width 47 height 15
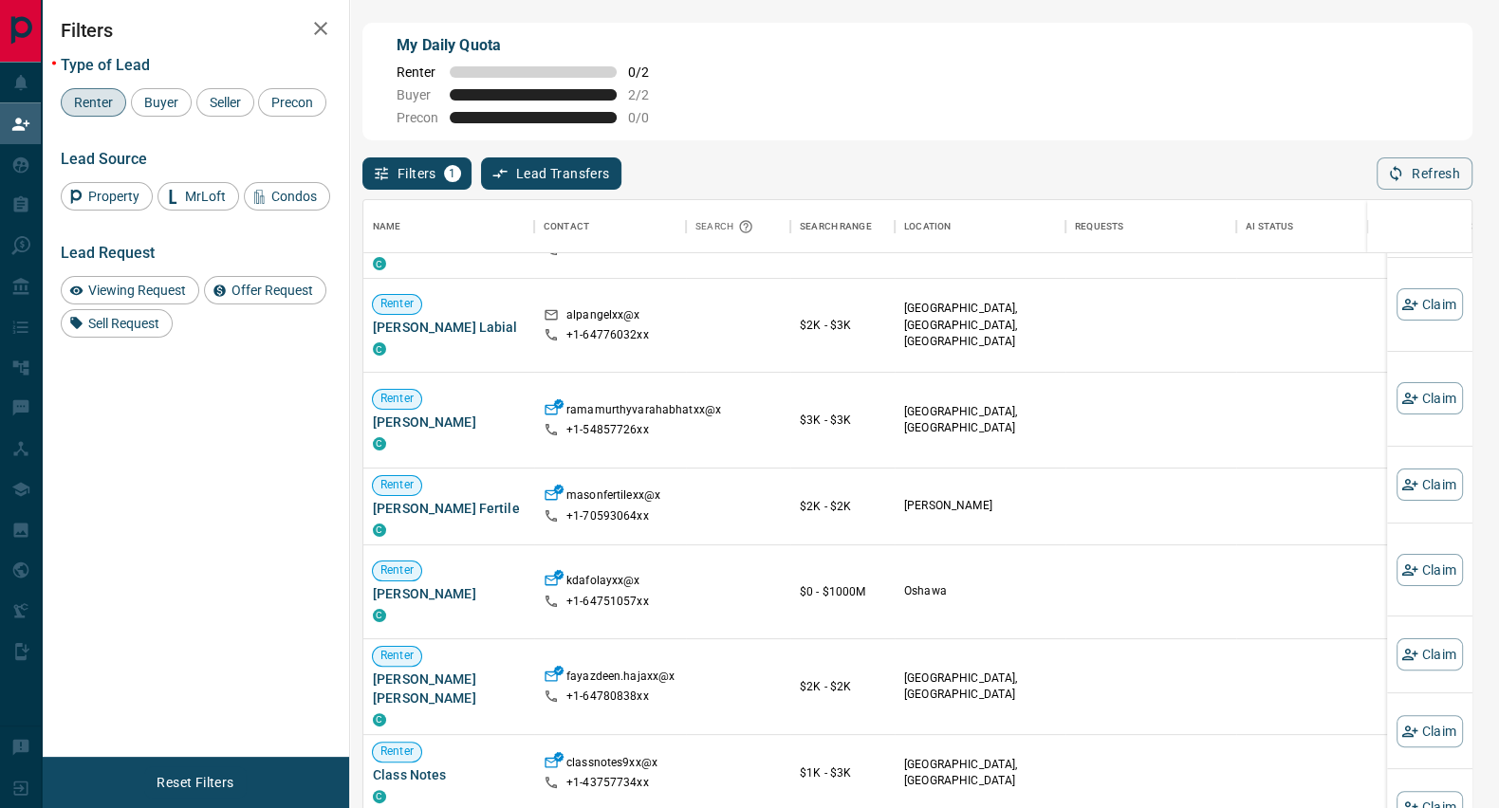
scroll to position [305, 0]
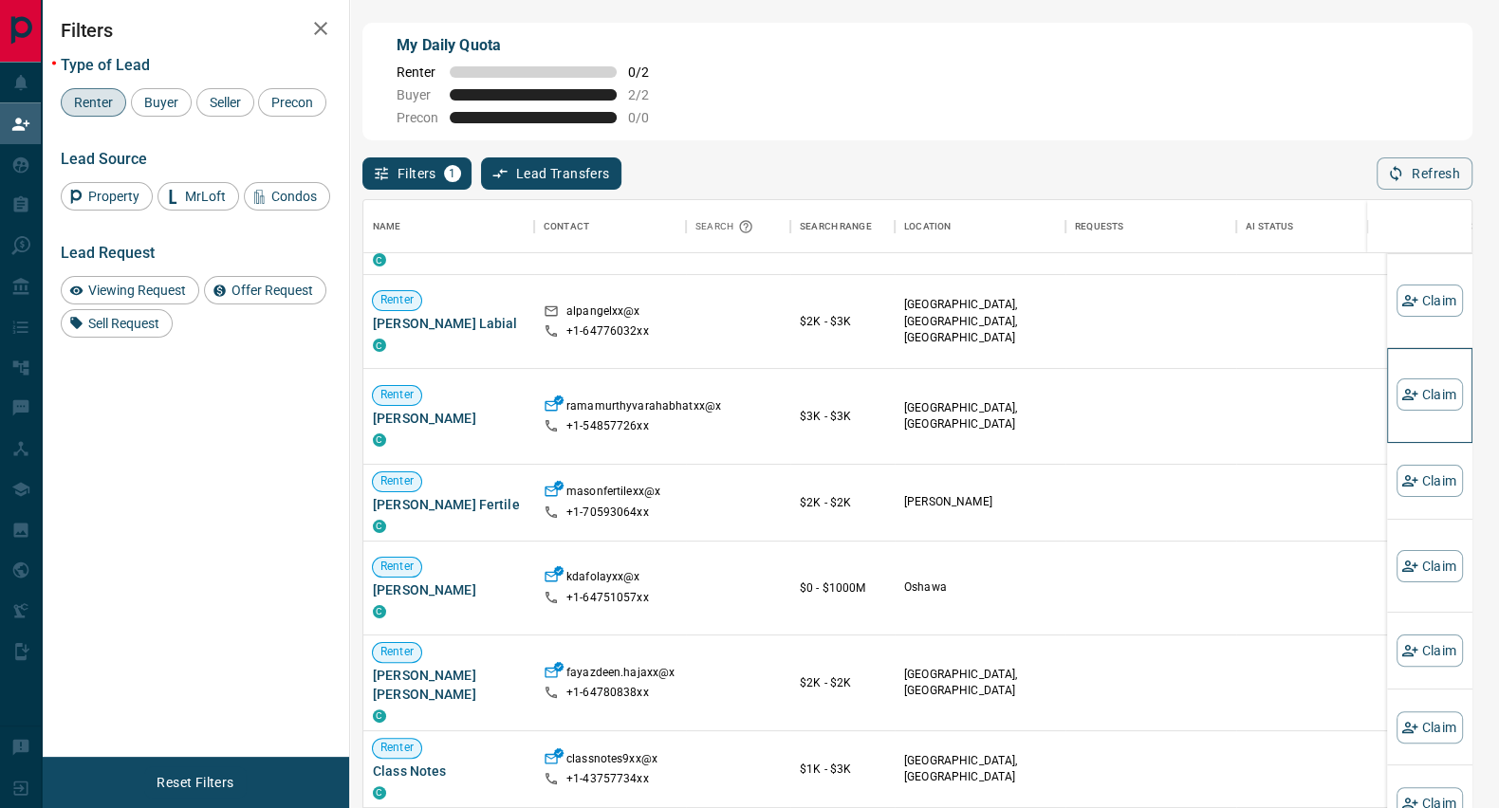
click at [1425, 379] on div "Claim" at bounding box center [1429, 395] width 66 height 95
click at [1417, 394] on button "Claim" at bounding box center [1429, 395] width 66 height 32
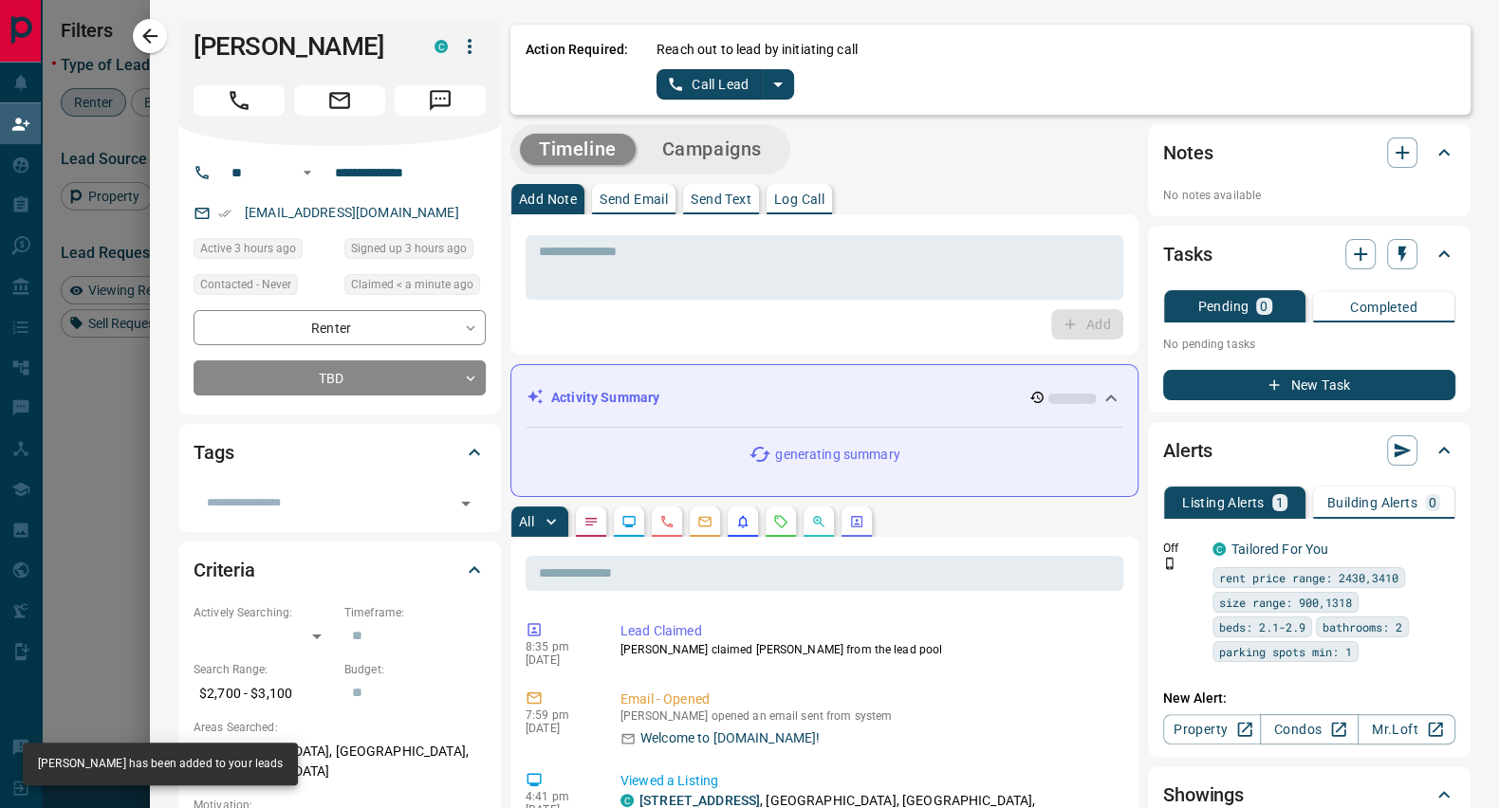
click at [712, 75] on button "Call Lead" at bounding box center [708, 84] width 105 height 30
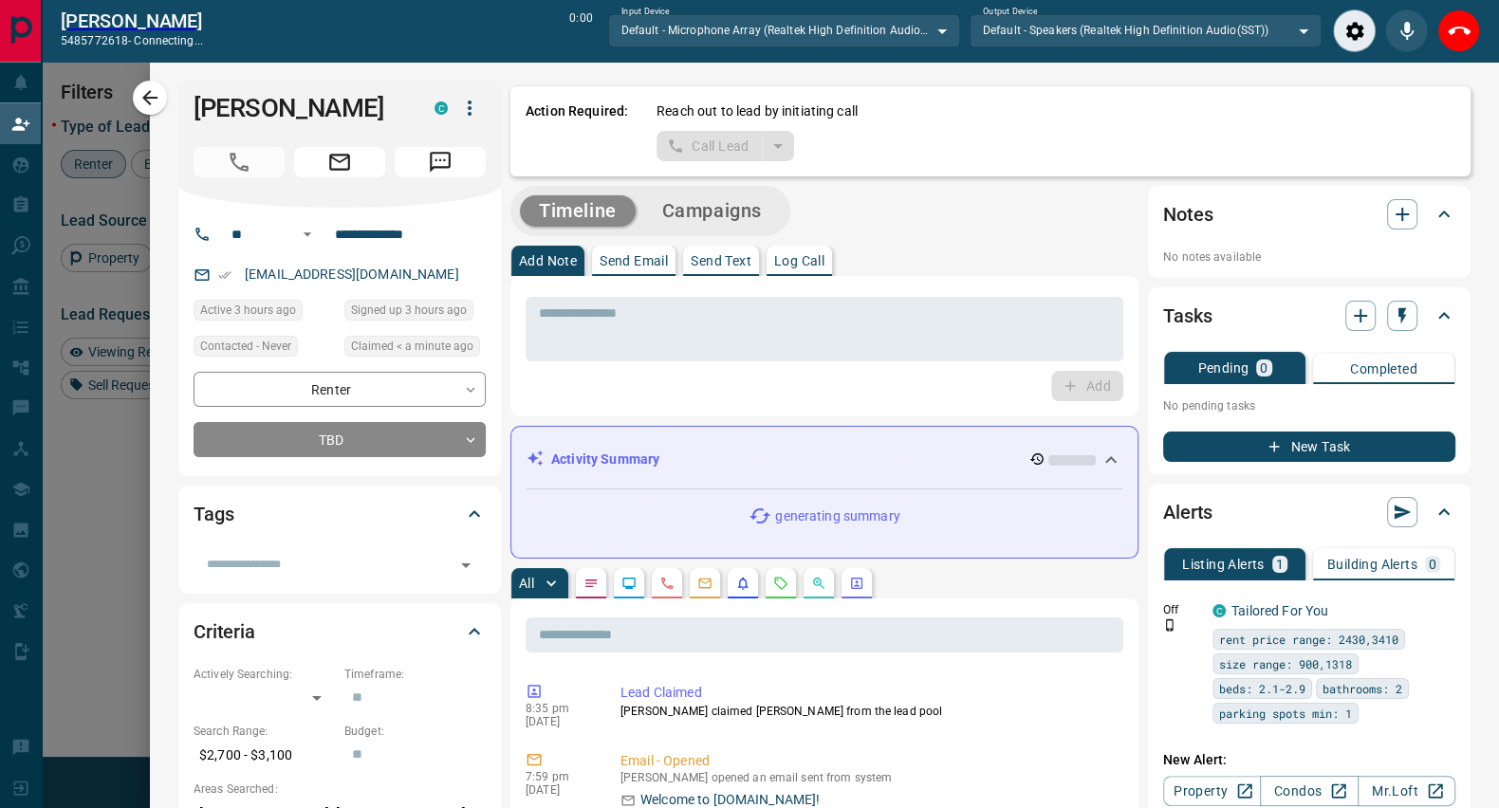
scroll to position [550, 1089]
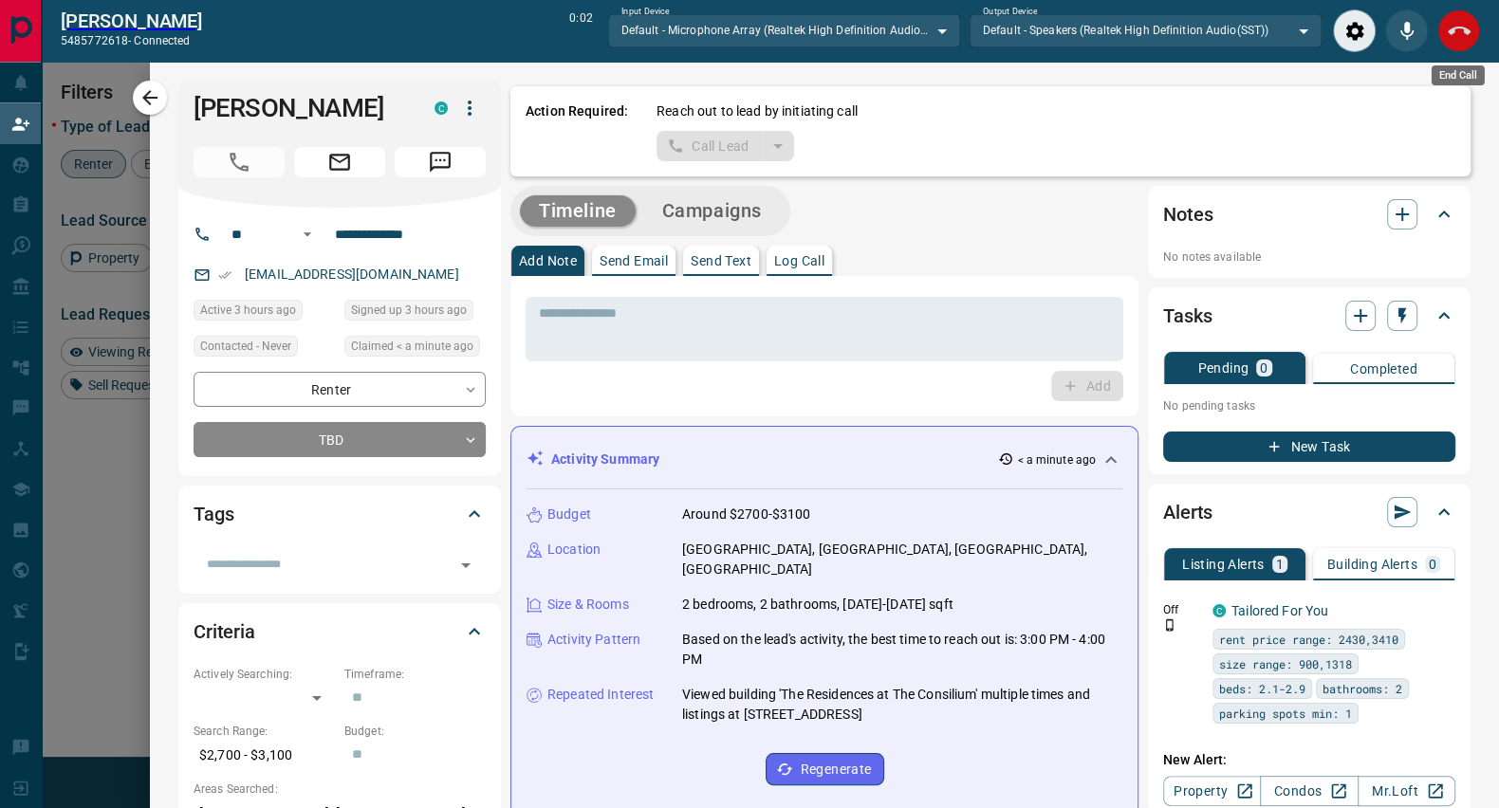
click at [1459, 30] on icon "End Call" at bounding box center [1459, 31] width 23 height 23
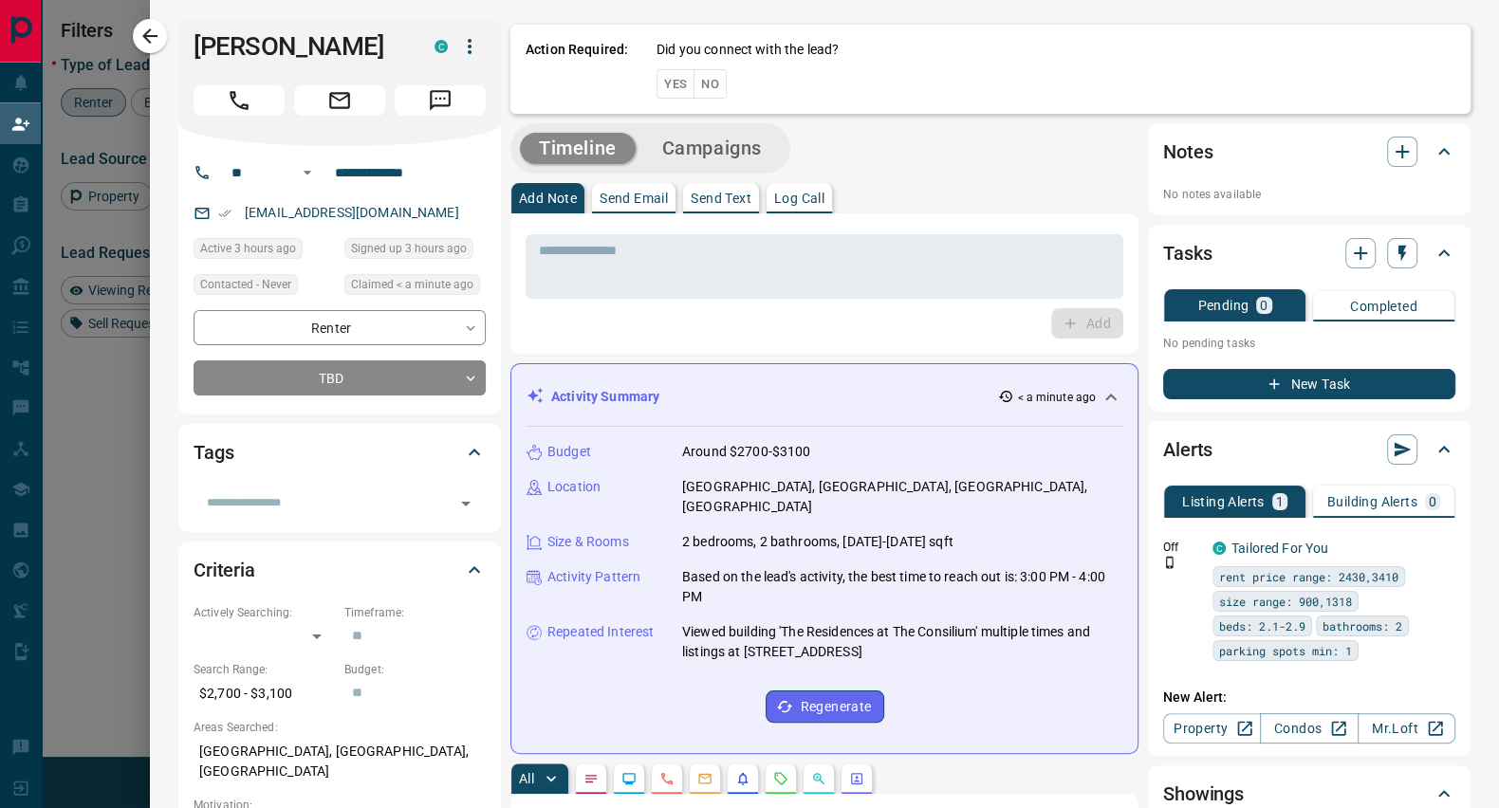
scroll to position [598, 1089]
click at [700, 85] on button "No" at bounding box center [709, 83] width 33 height 29
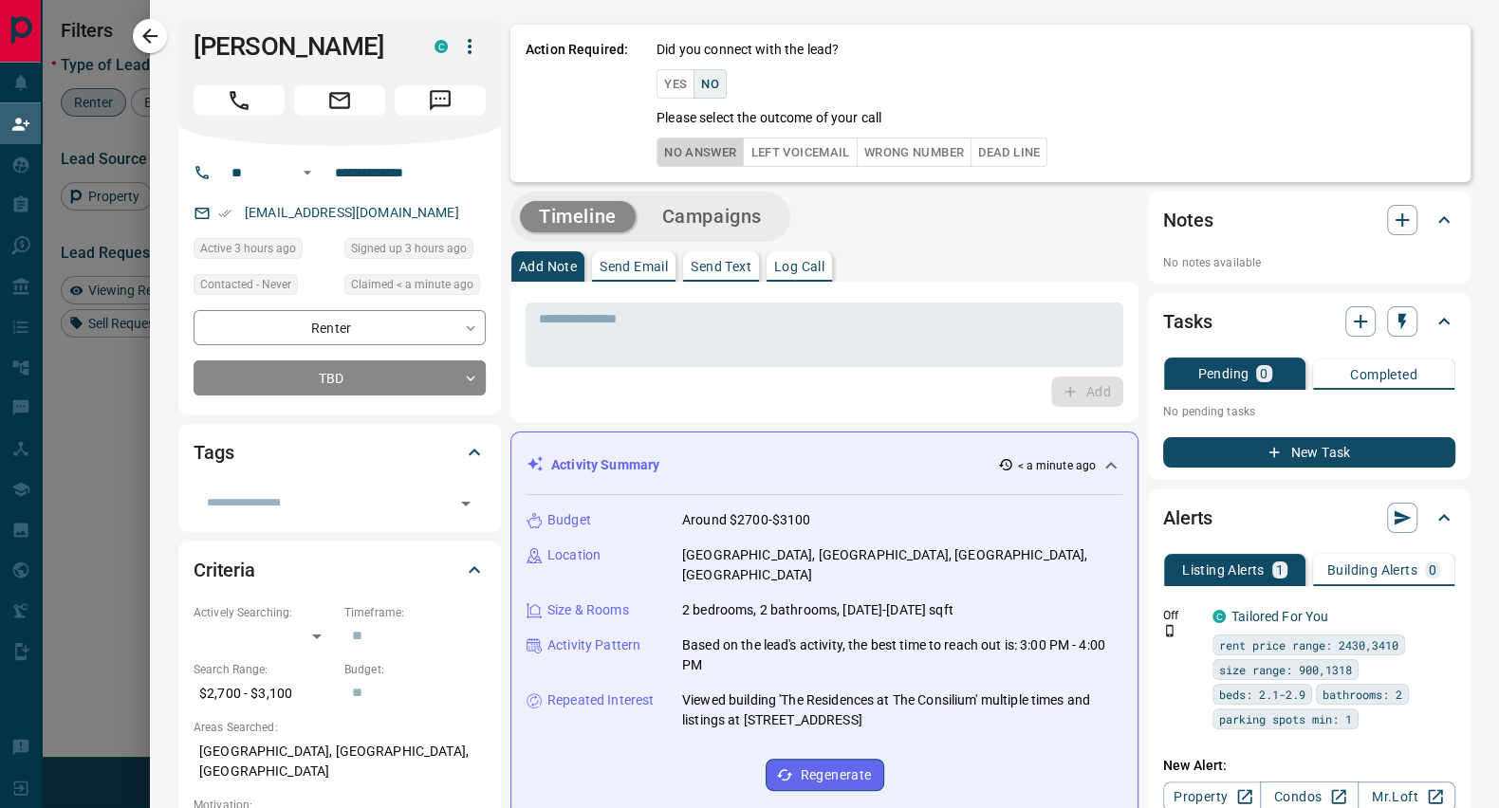
click at [686, 157] on button "No Answer" at bounding box center [699, 152] width 87 height 29
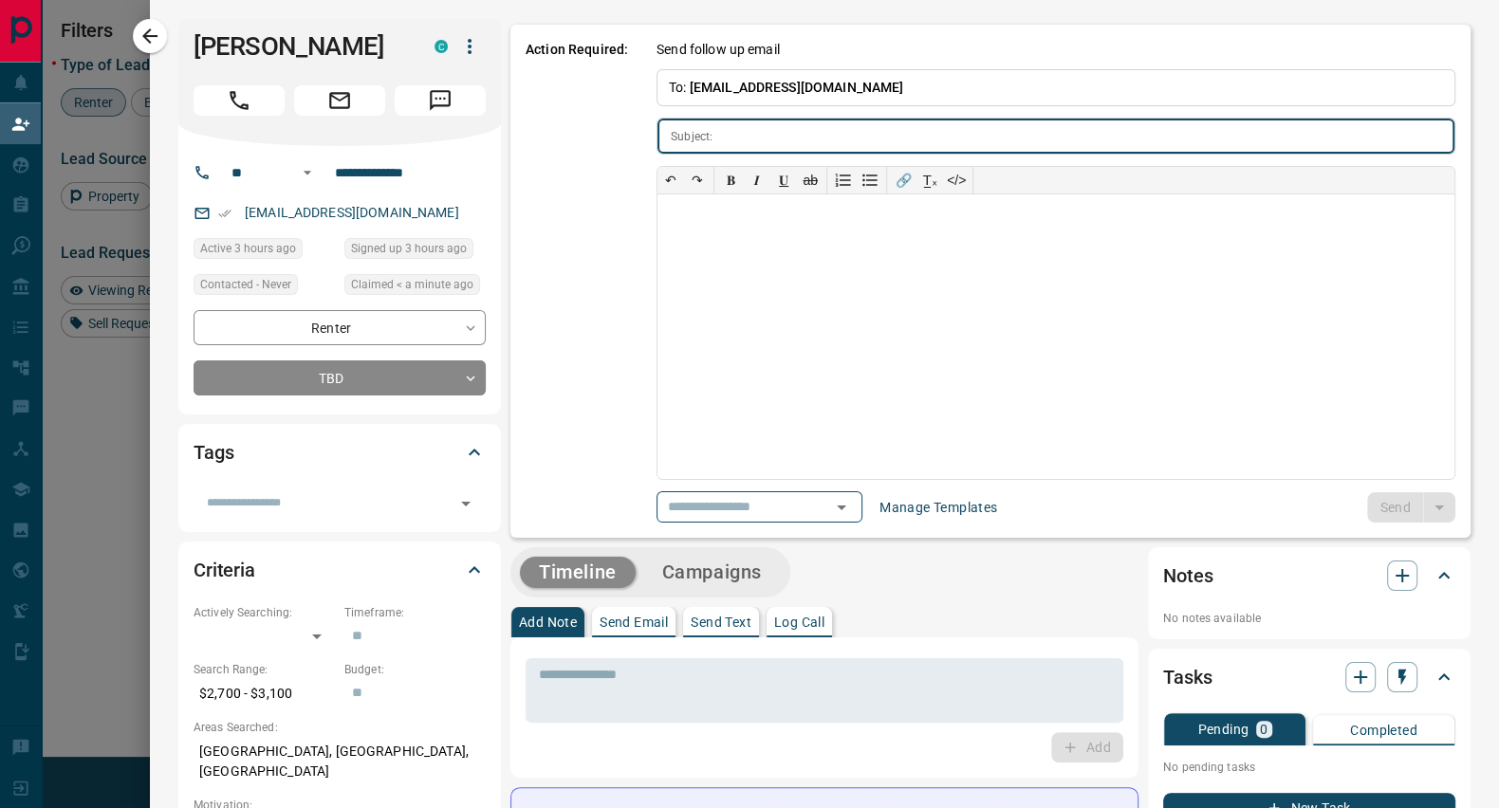
type input "**********"
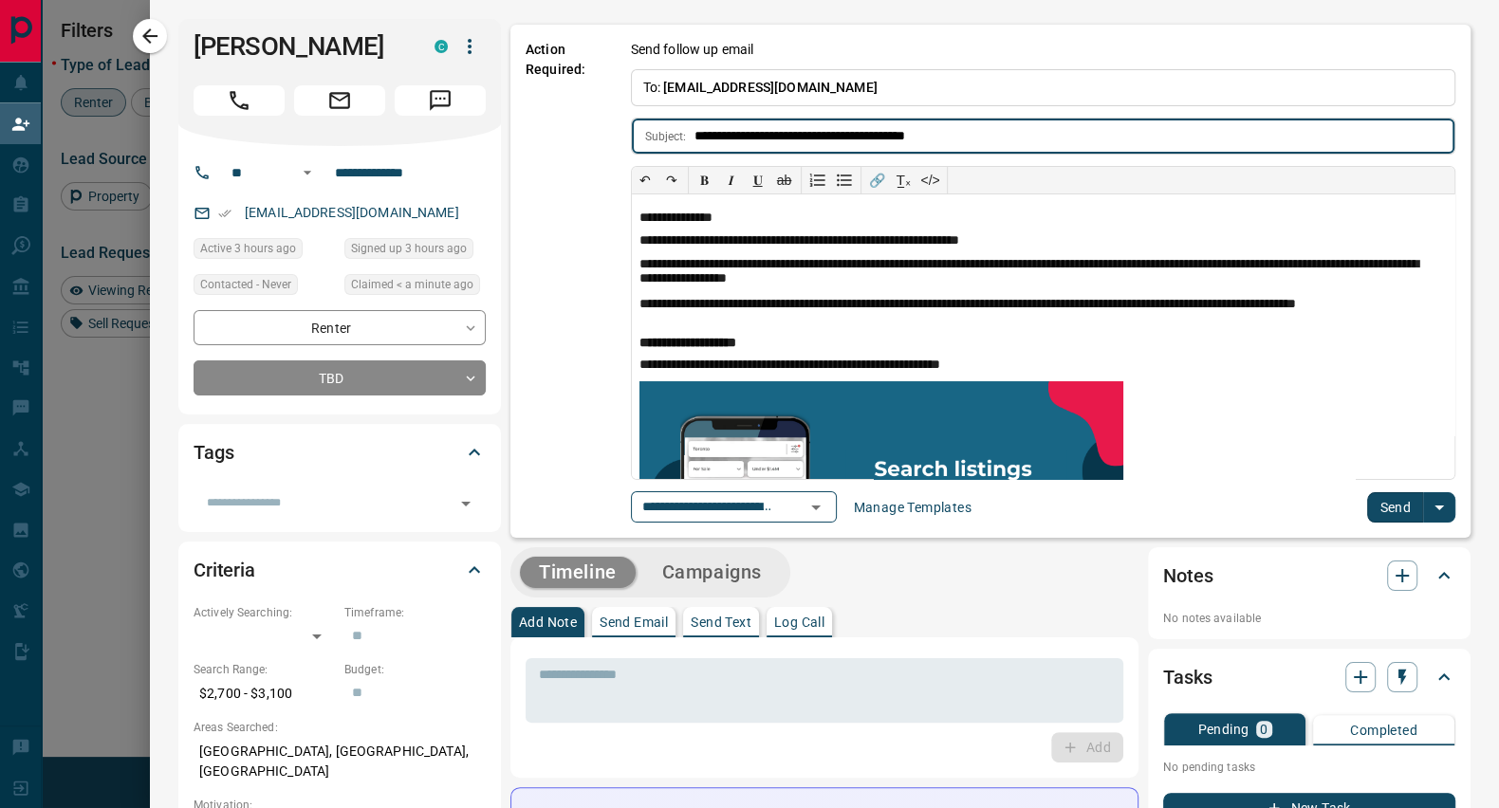
click at [1370, 507] on button "Send" at bounding box center [1395, 507] width 56 height 30
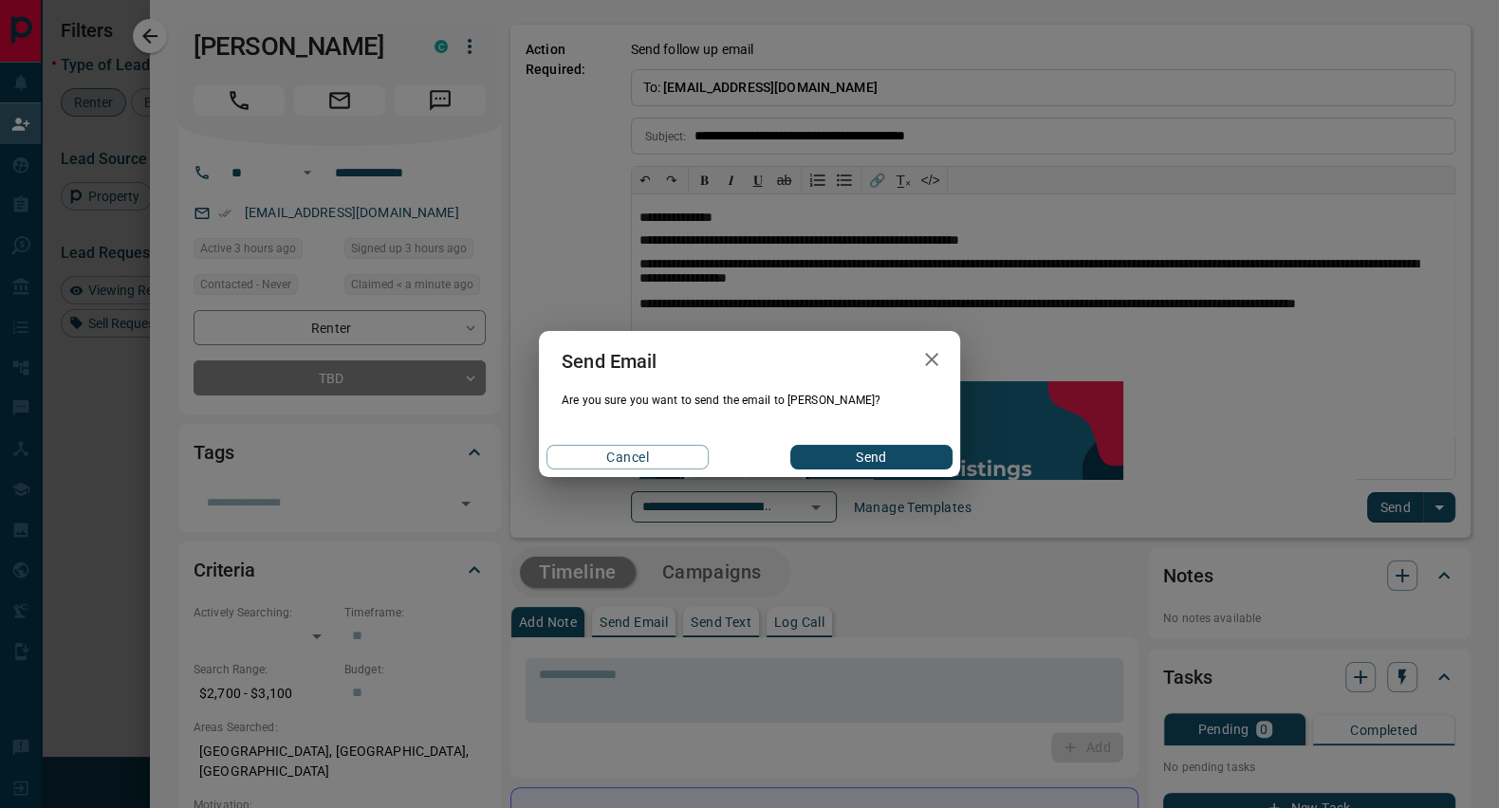
click at [874, 449] on button "Send" at bounding box center [871, 457] width 162 height 25
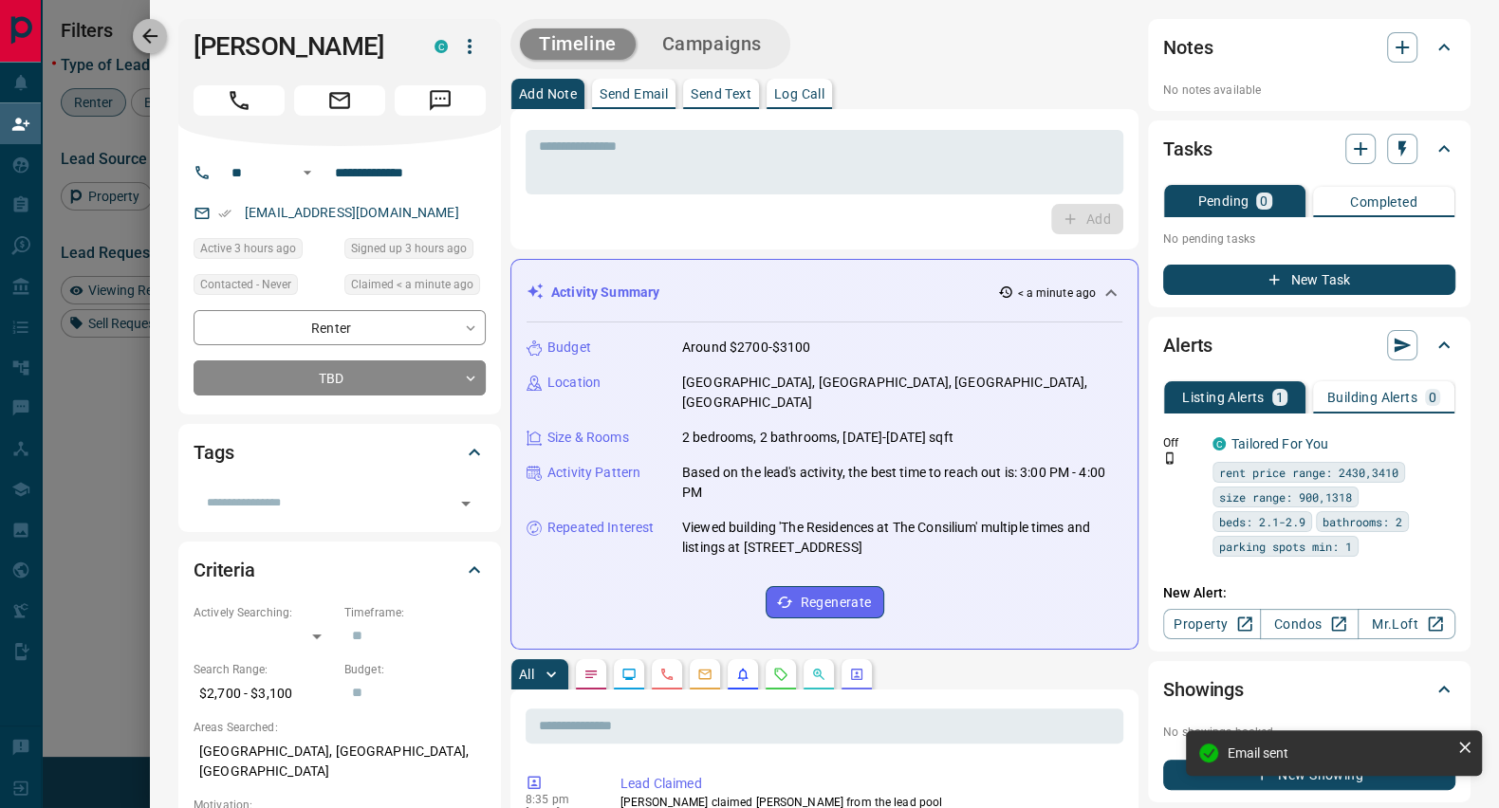
click at [149, 37] on icon "button" at bounding box center [149, 36] width 23 height 23
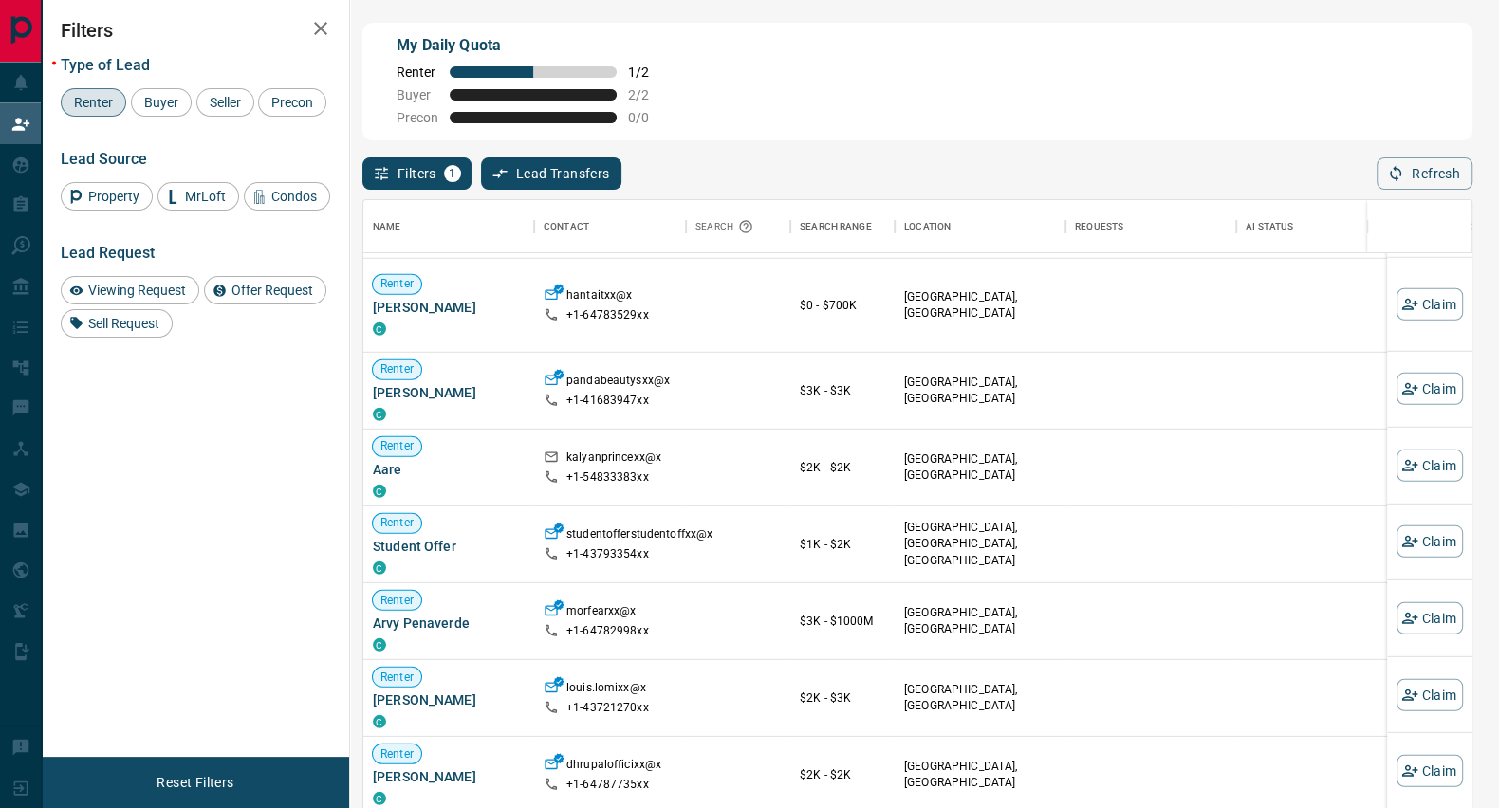
scroll to position [1819, 0]
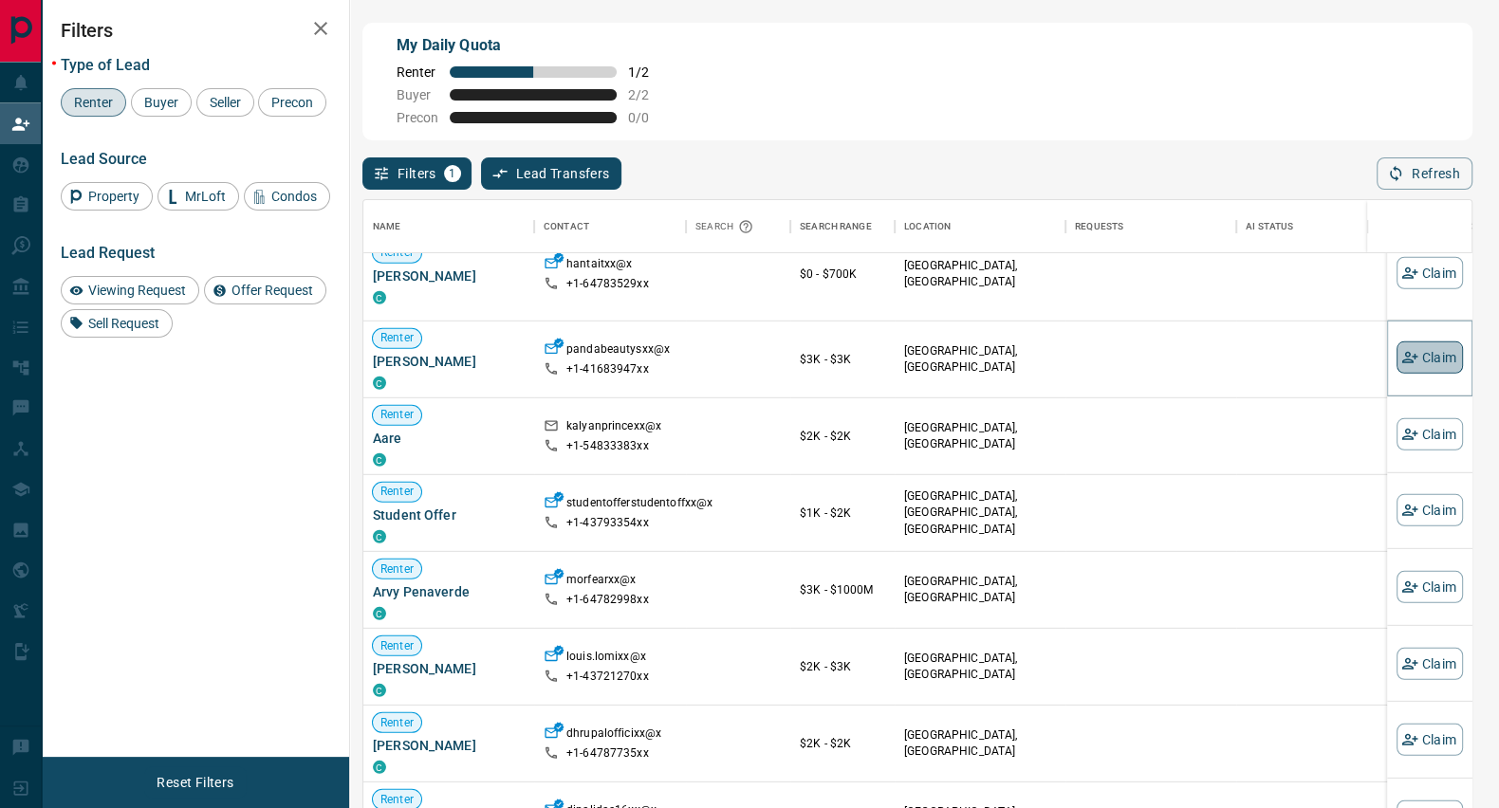
click at [1414, 347] on button "Claim" at bounding box center [1429, 358] width 66 height 32
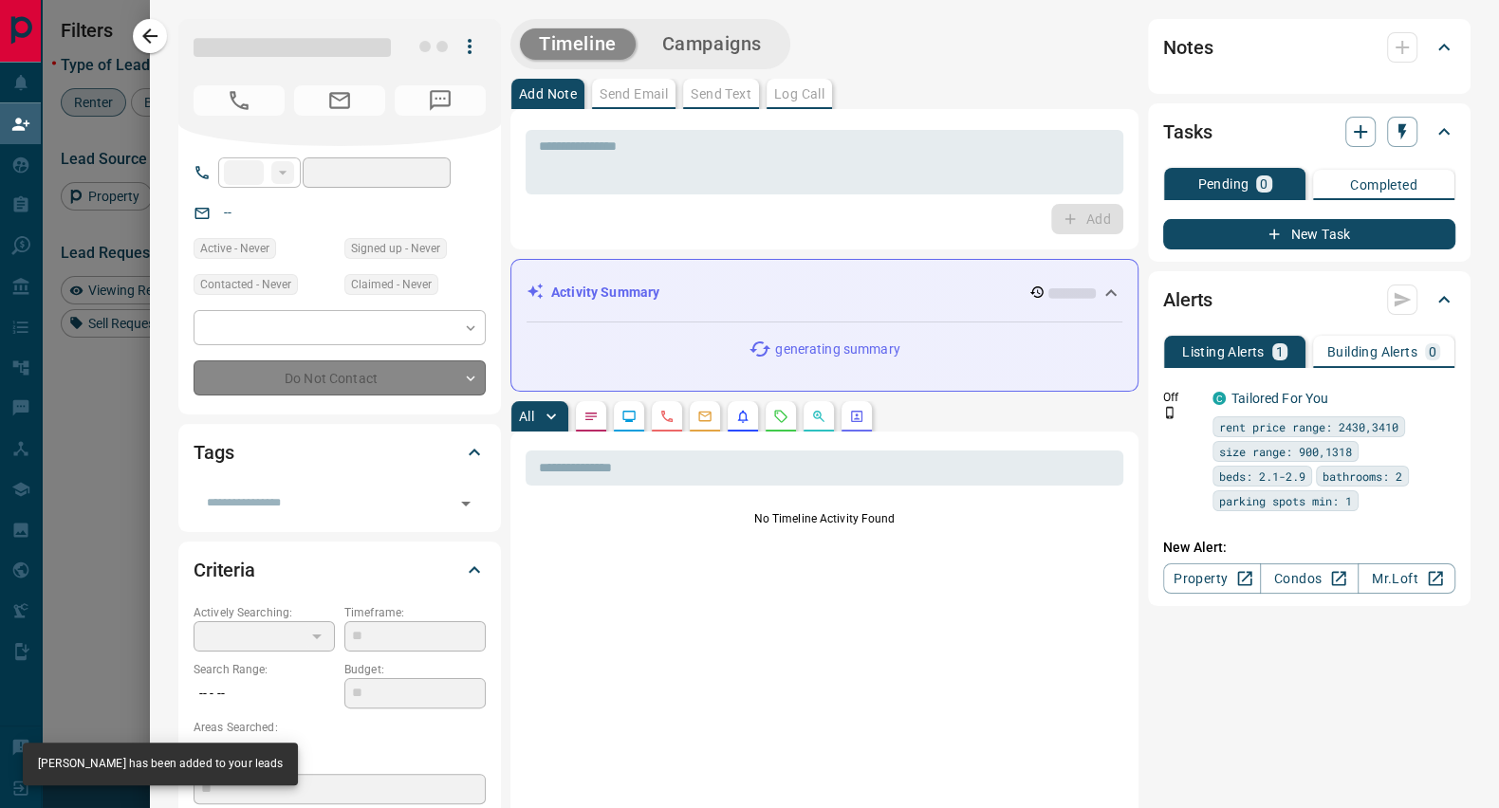
type input "**"
type input "**********"
type input "**"
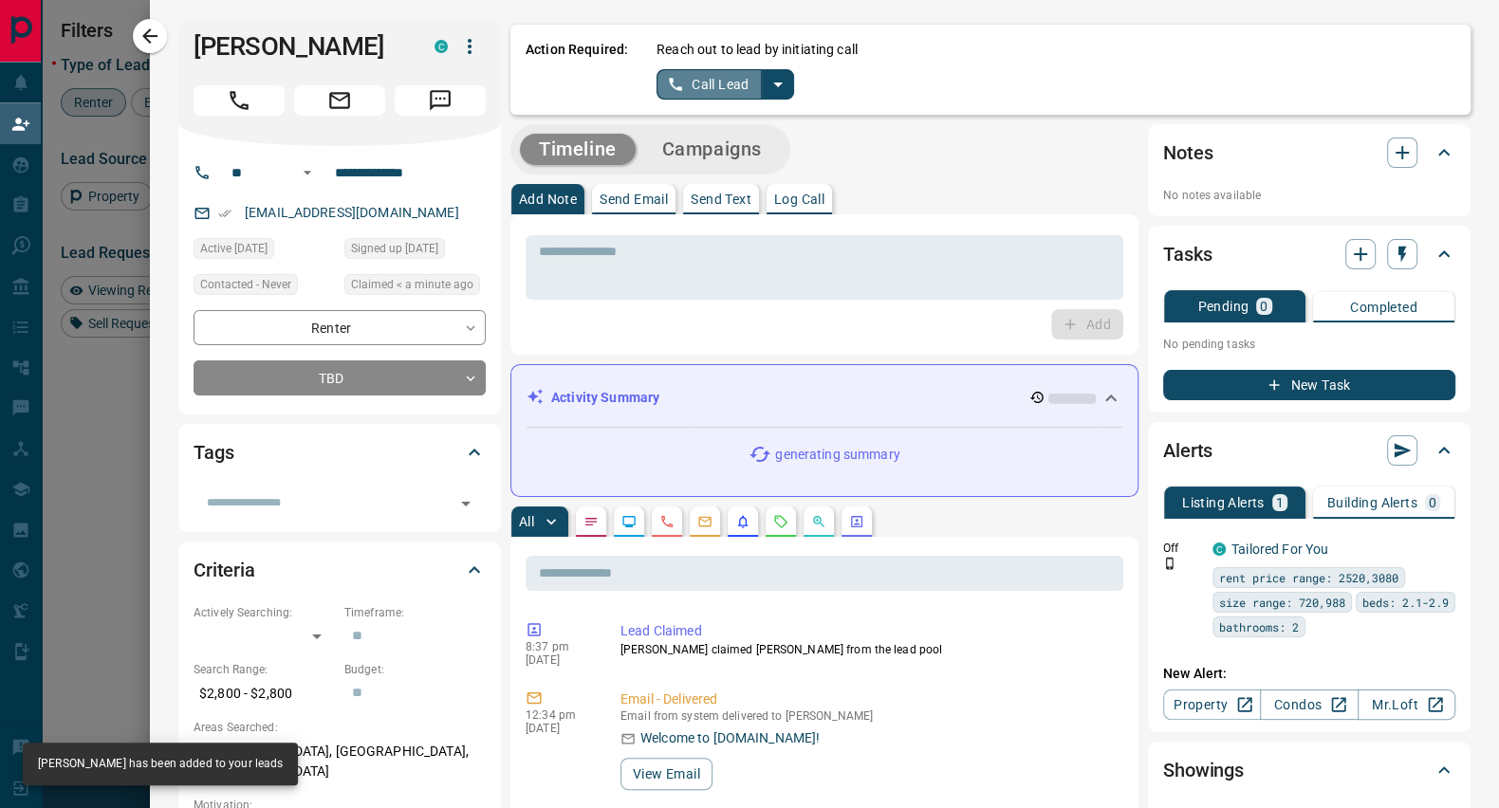
click at [687, 83] on button "Call Lead" at bounding box center [708, 84] width 105 height 30
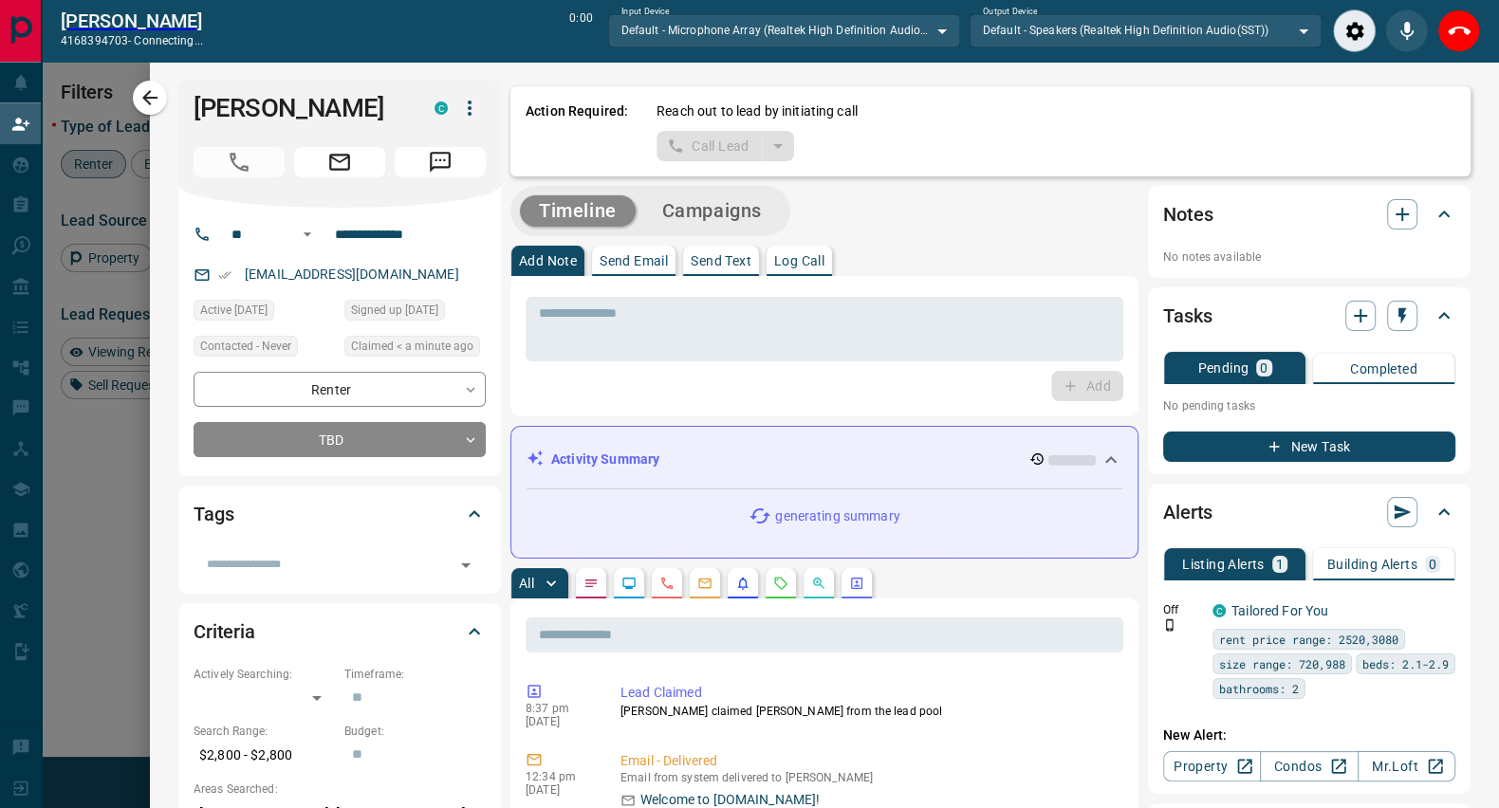
scroll to position [550, 1089]
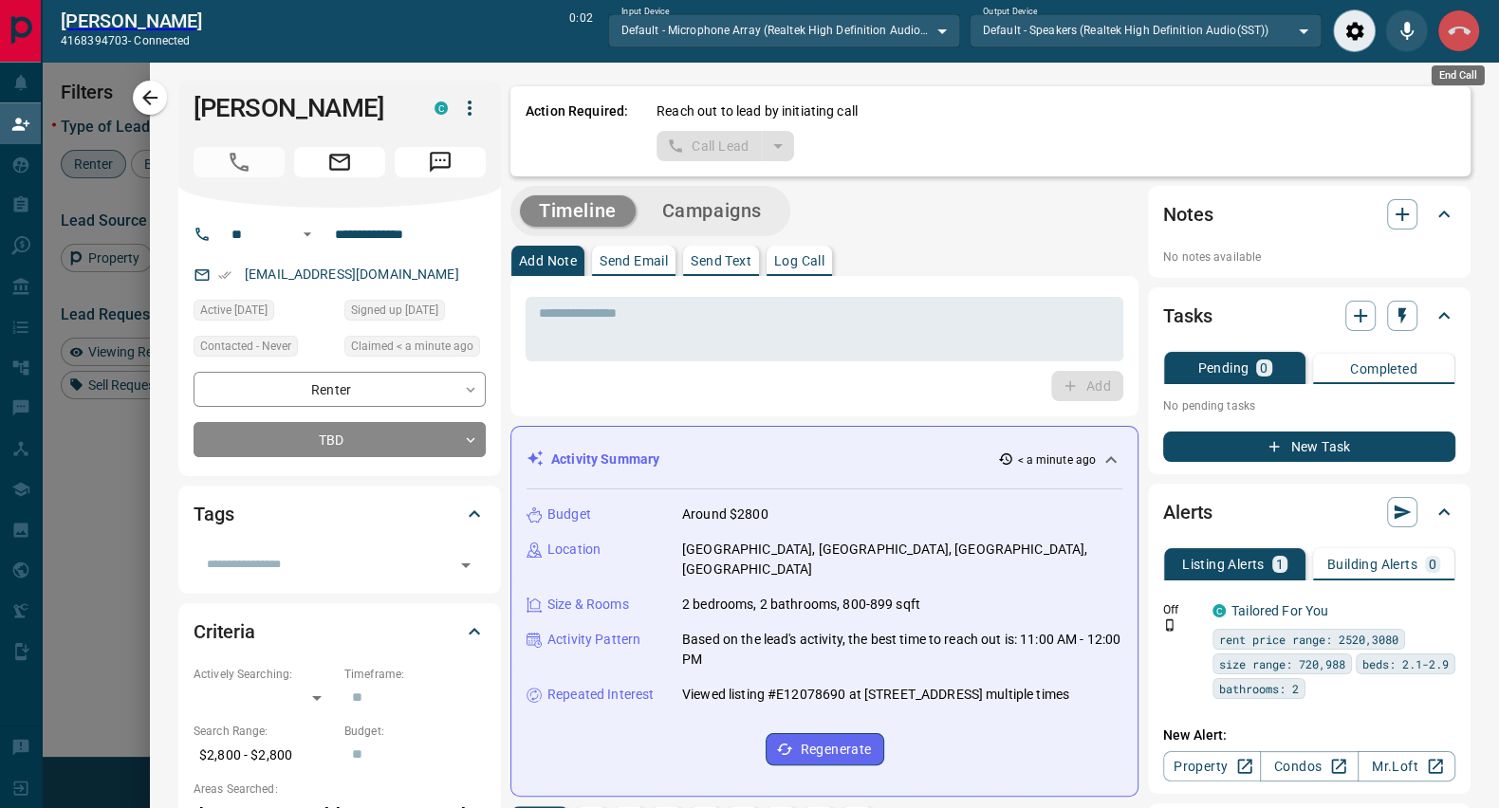
click at [1453, 23] on icon "End Call" at bounding box center [1459, 31] width 23 height 23
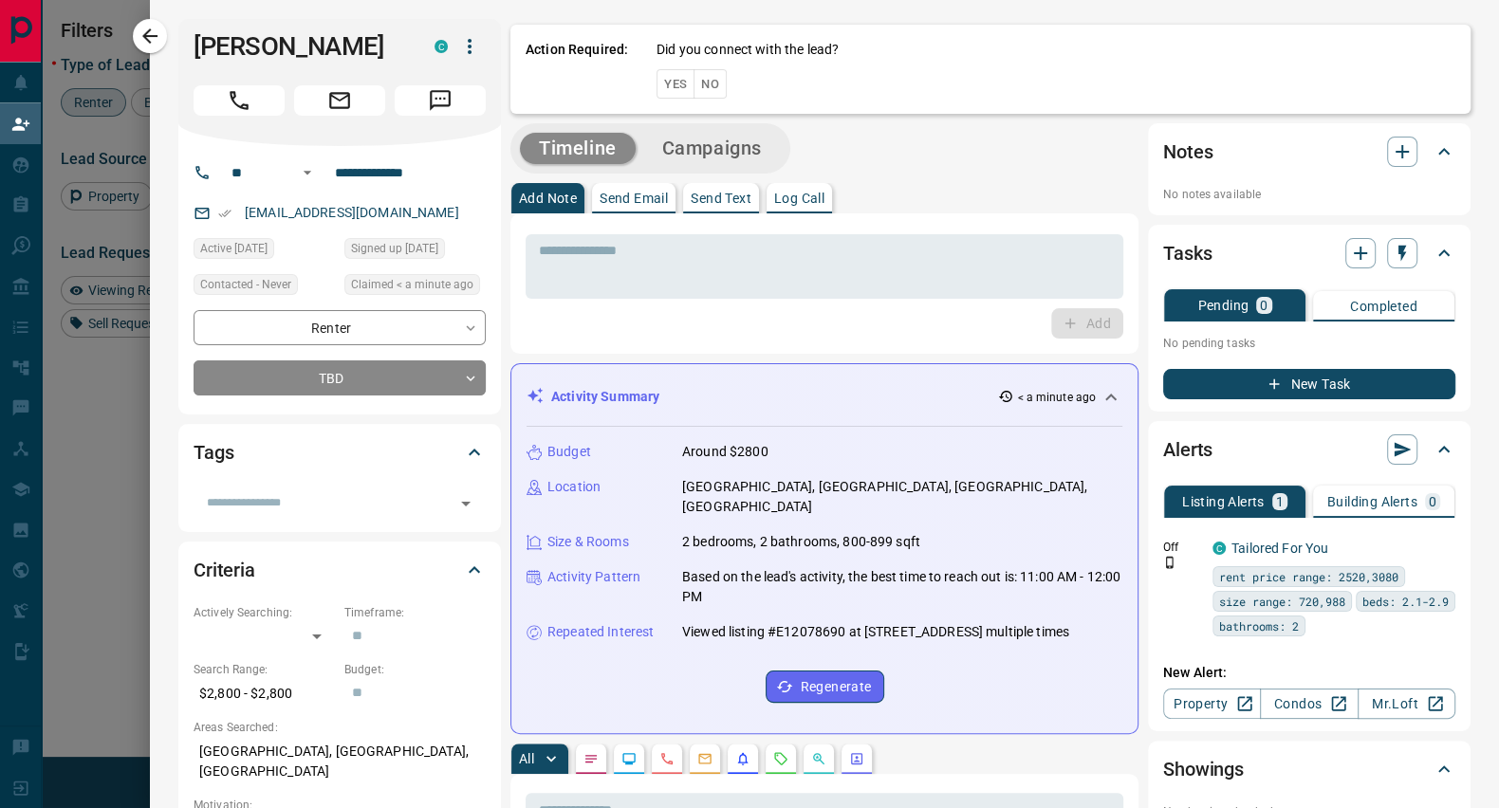
scroll to position [598, 1089]
click at [693, 82] on button "No" at bounding box center [709, 83] width 33 height 29
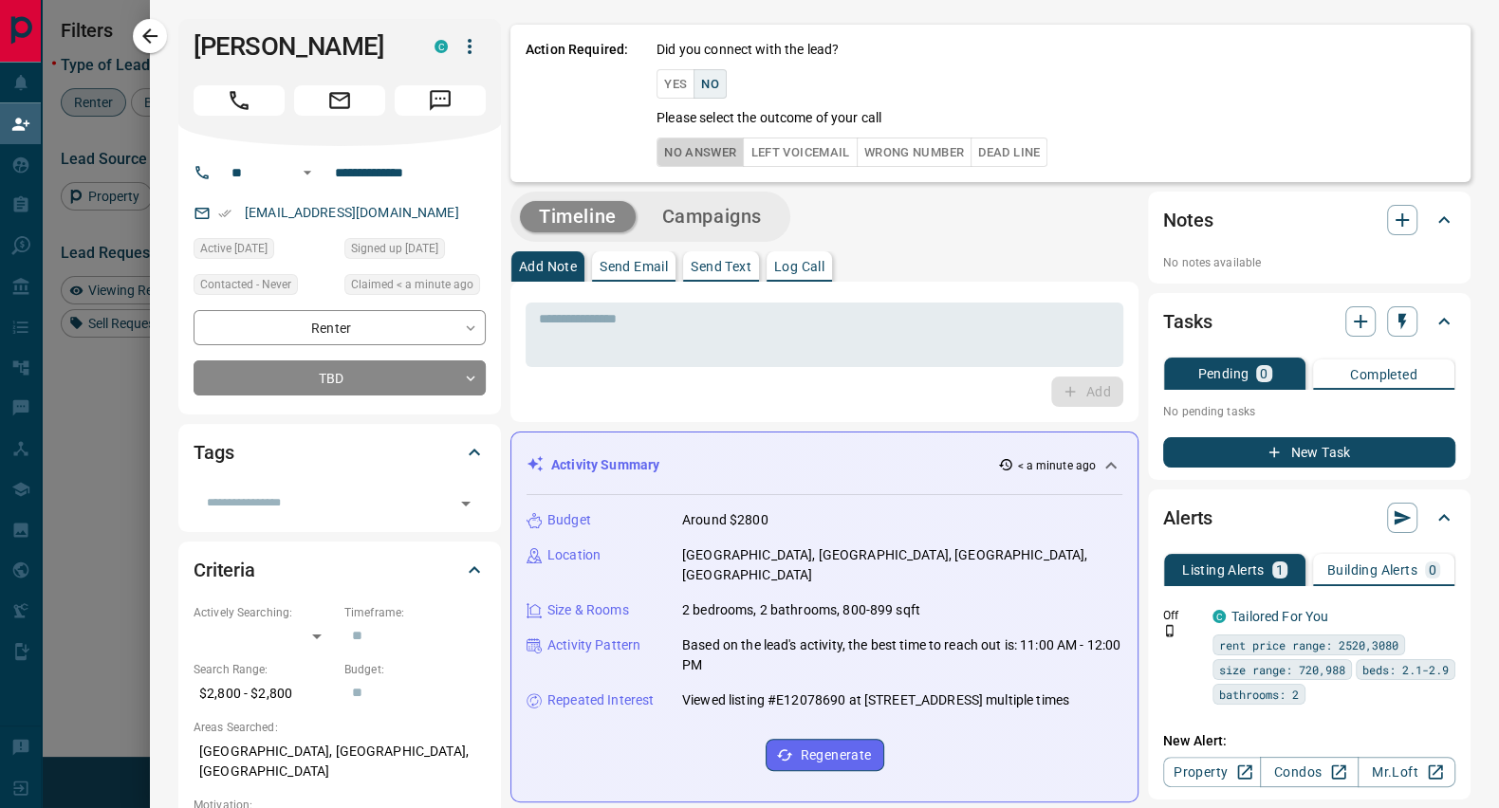
click at [660, 146] on button "No Answer" at bounding box center [699, 152] width 87 height 29
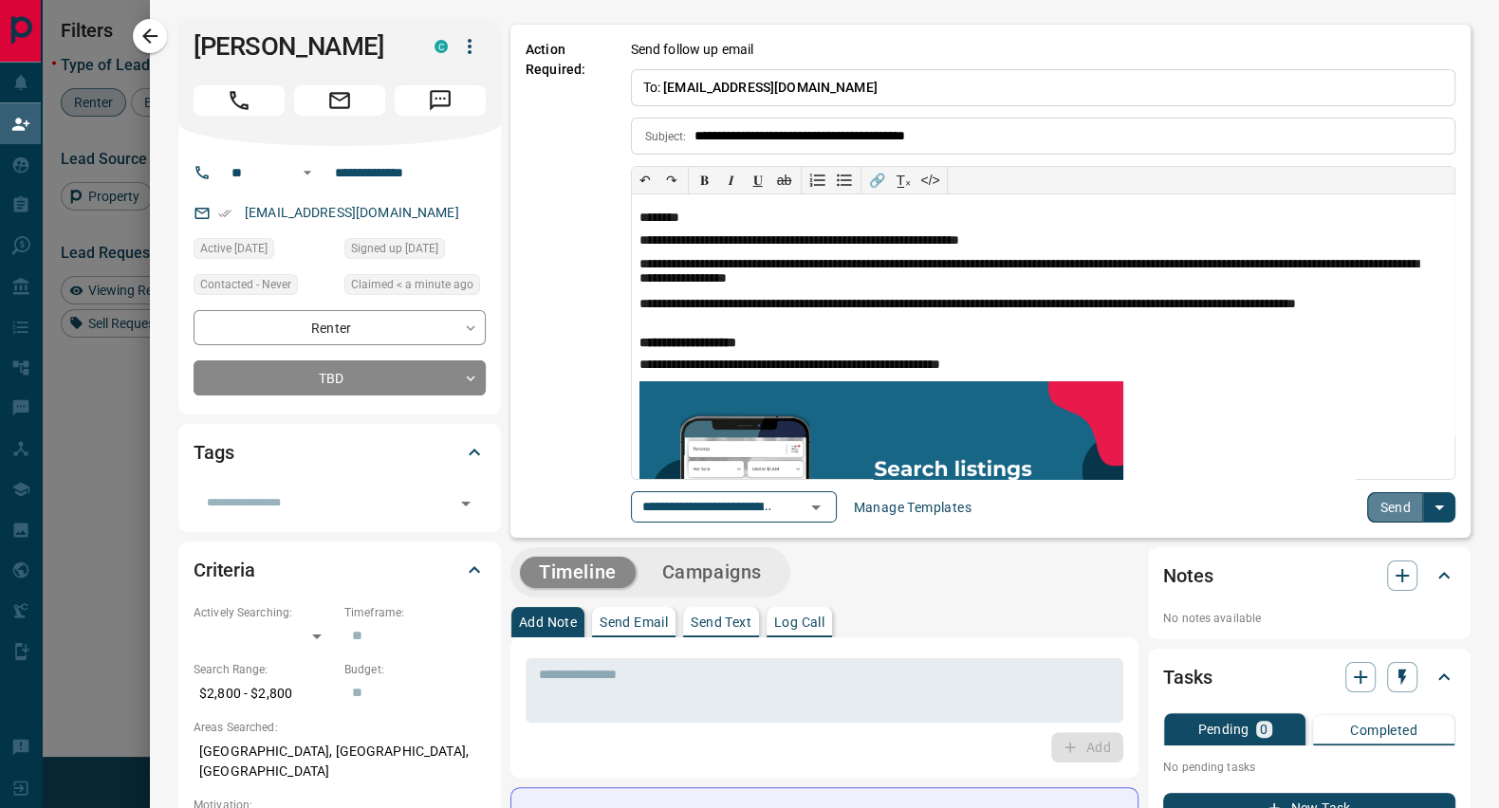
click at [1389, 506] on button "Send" at bounding box center [1395, 507] width 56 height 30
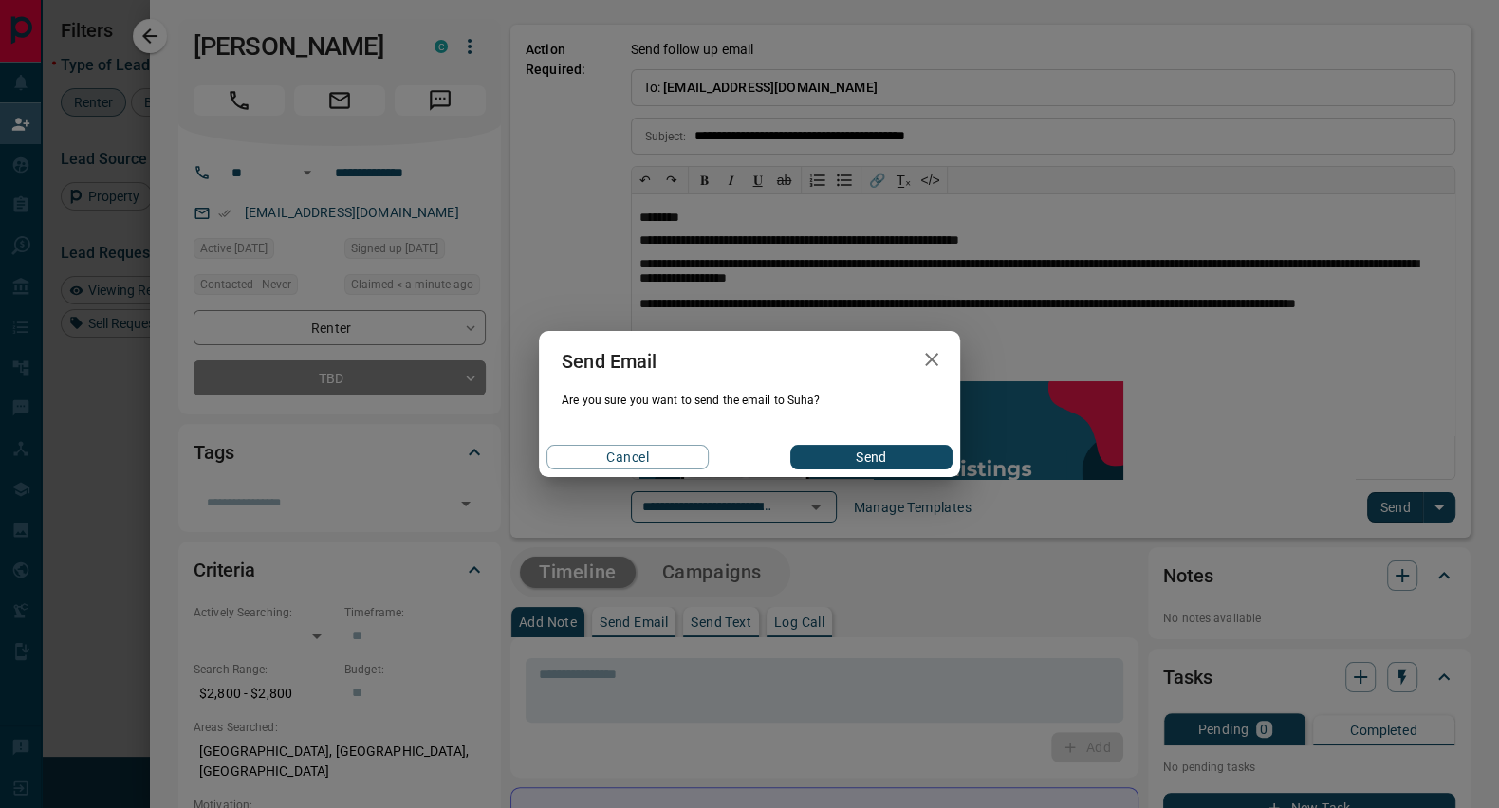
click at [896, 455] on button "Send" at bounding box center [871, 457] width 162 height 25
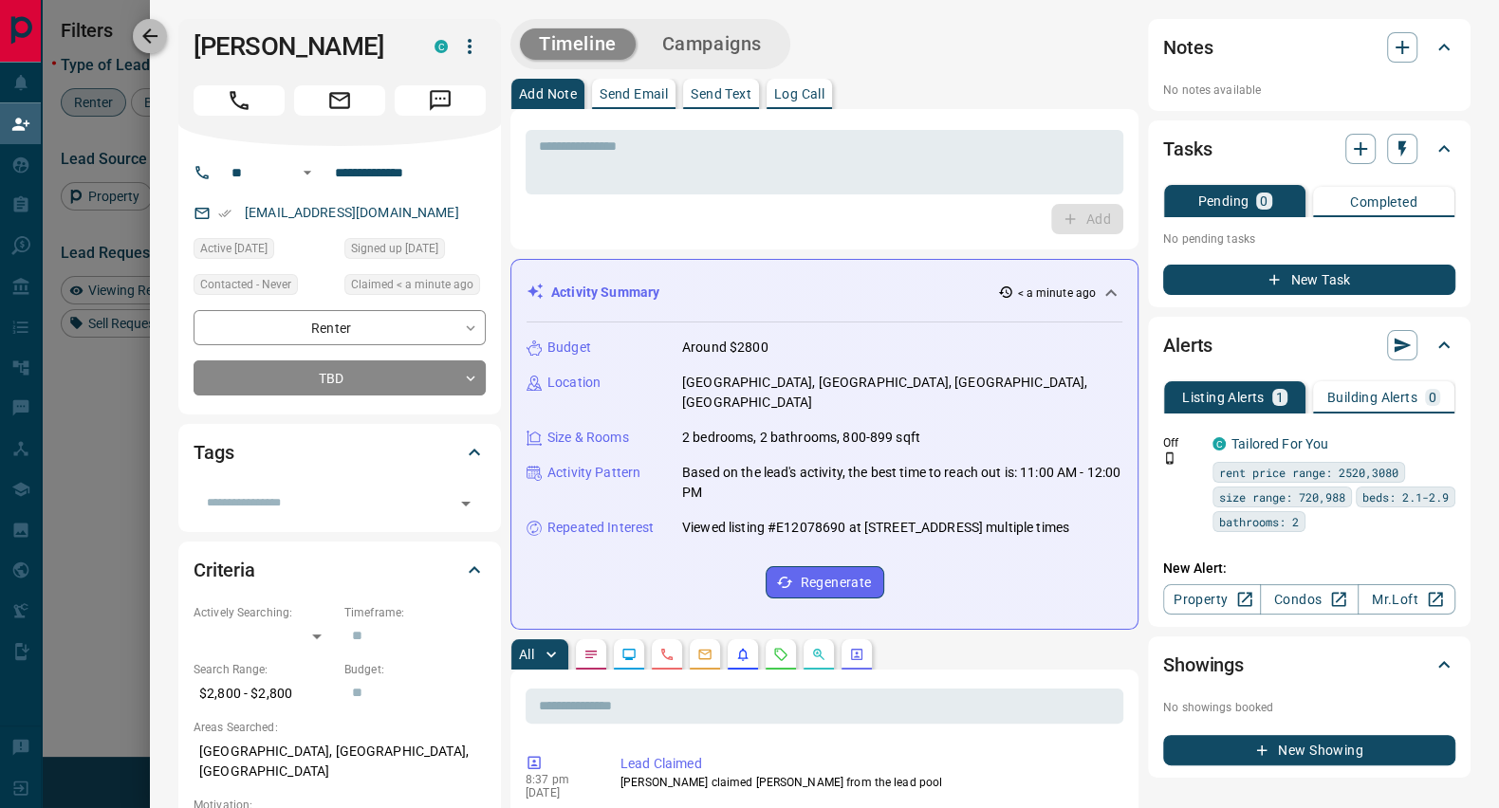
click at [148, 37] on icon "button" at bounding box center [149, 35] width 15 height 15
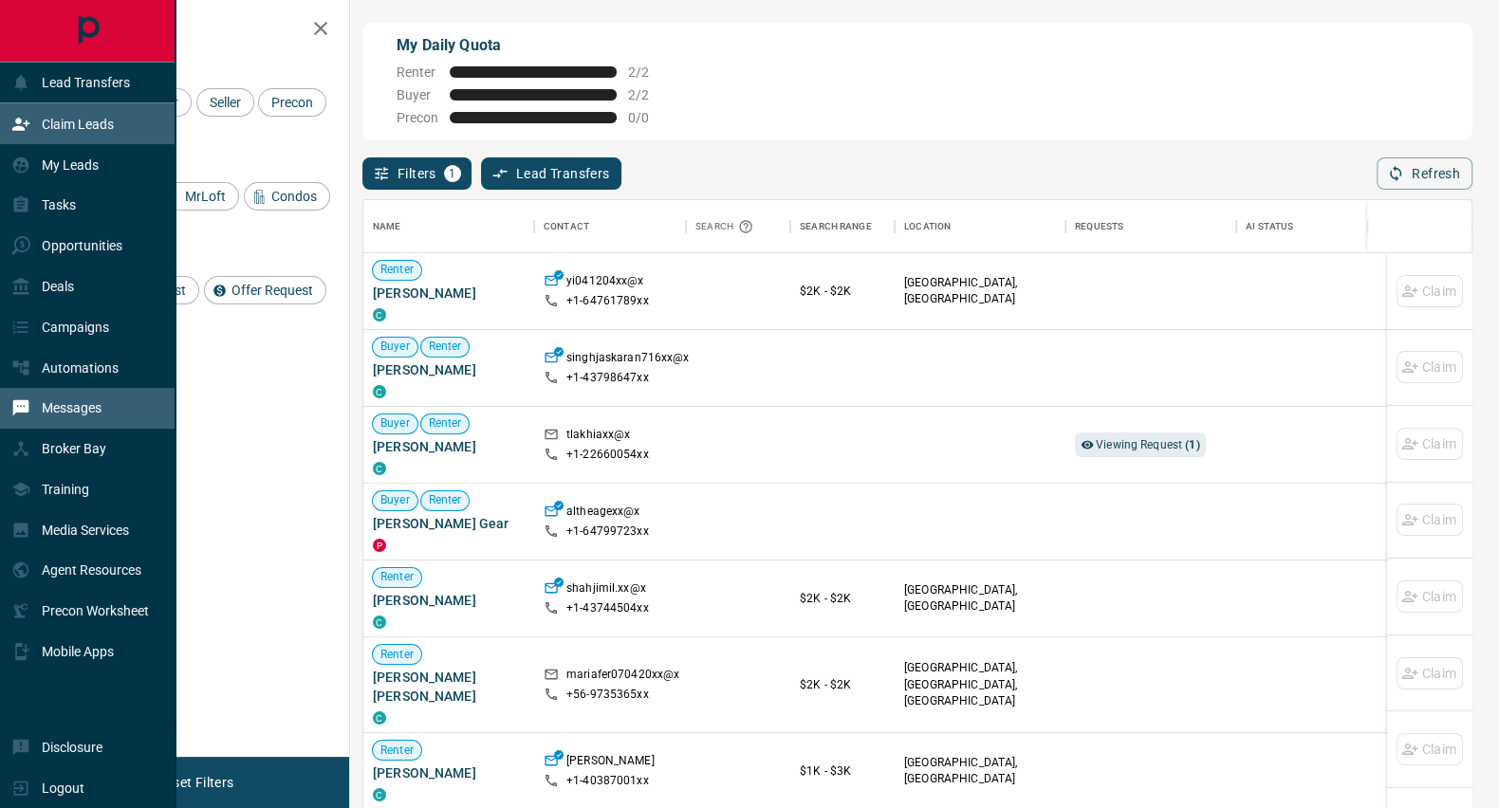
click at [82, 415] on p "Messages" at bounding box center [72, 407] width 60 height 15
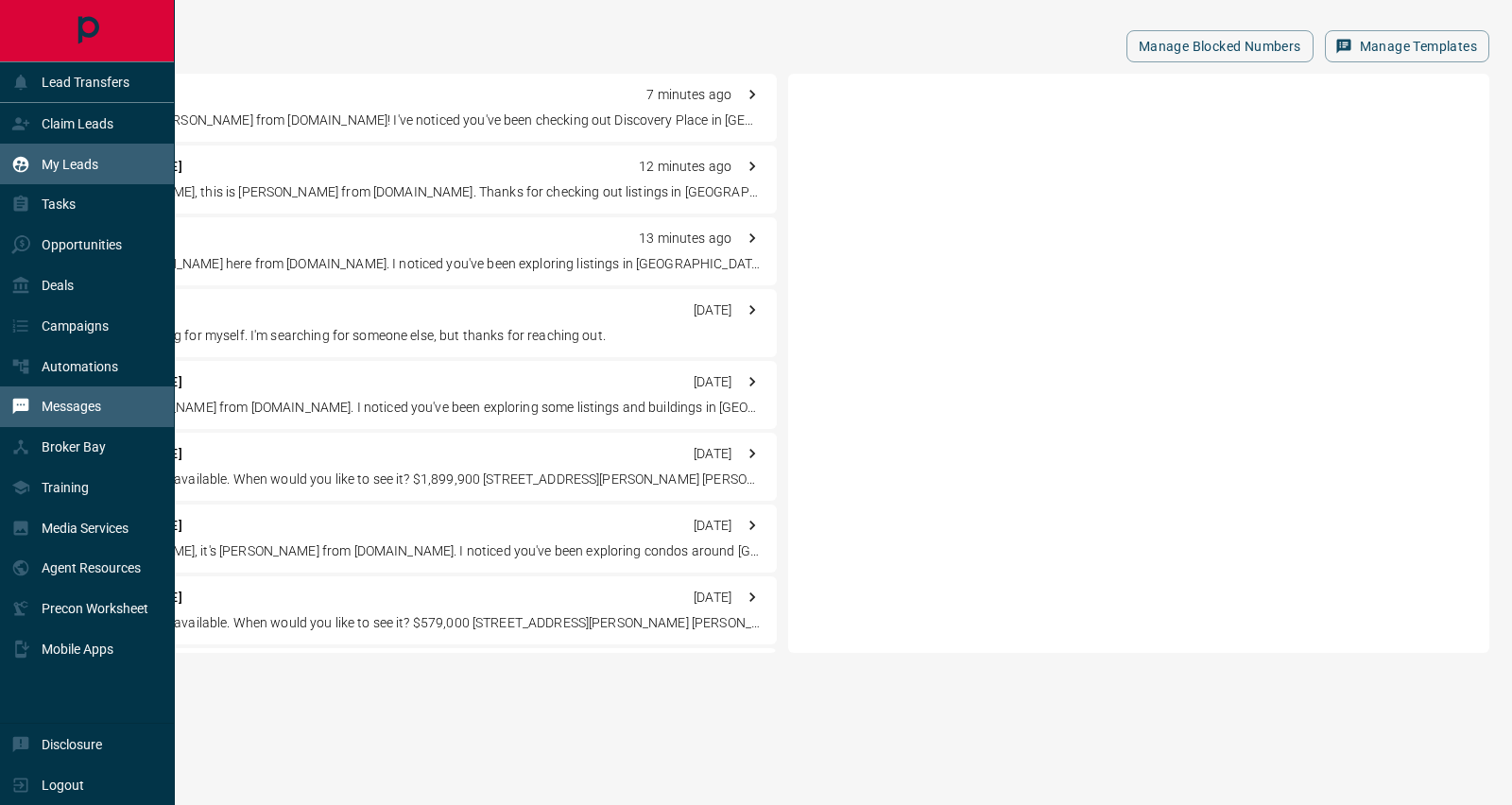
click at [65, 171] on p "My Leads" at bounding box center [70, 163] width 57 height 15
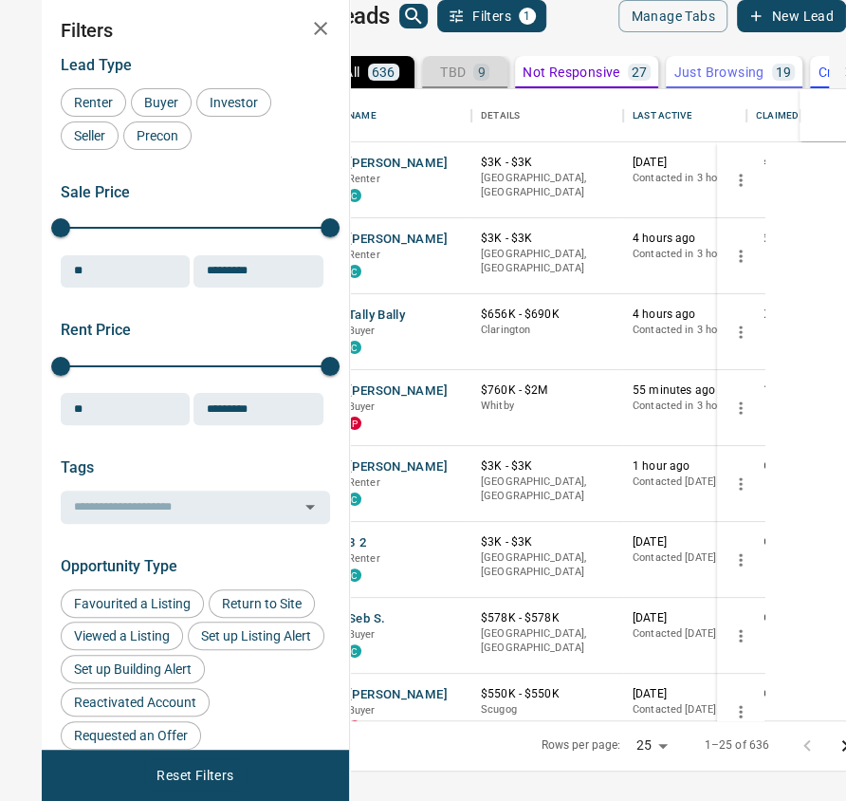
click at [508, 88] on button "TBD 9" at bounding box center [464, 72] width 85 height 32
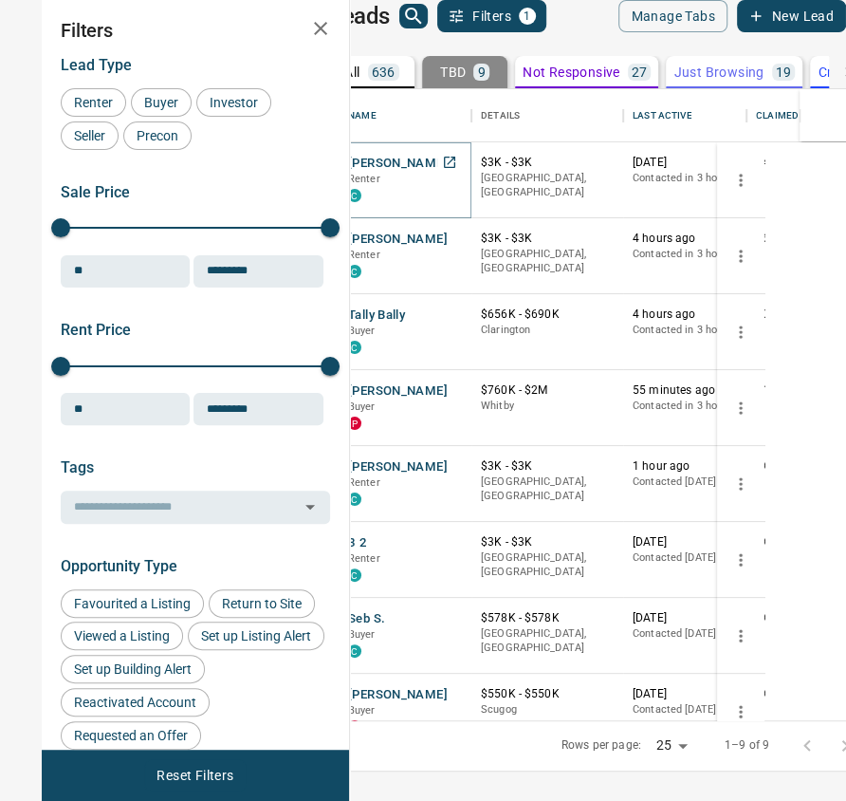
click at [448, 173] on button "[PERSON_NAME]" at bounding box center [398, 164] width 100 height 18
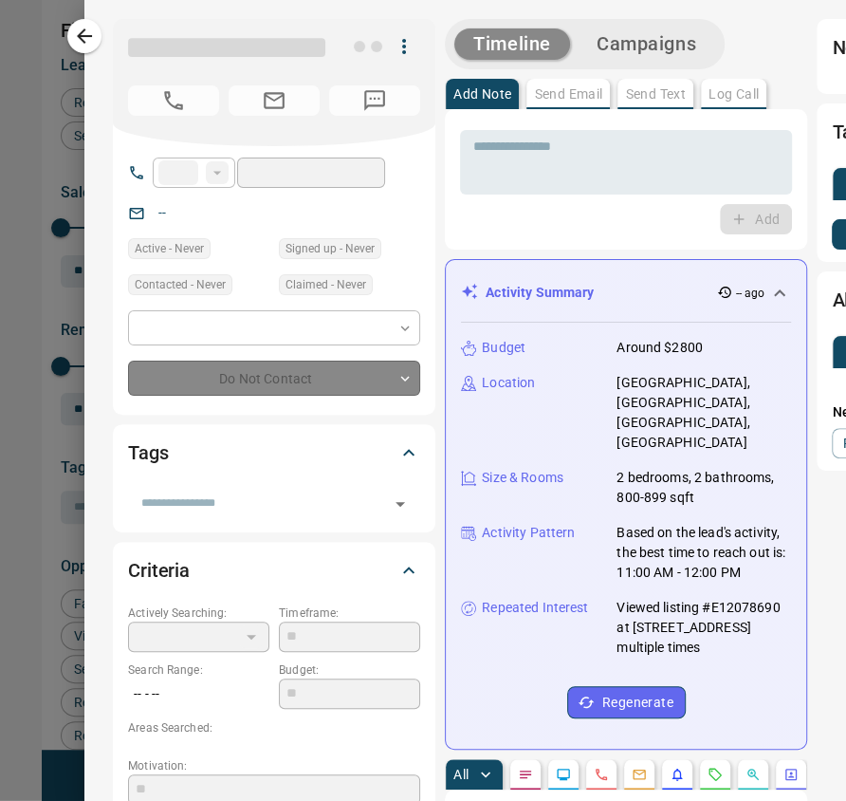
type input "**"
type input "**********"
type input "**"
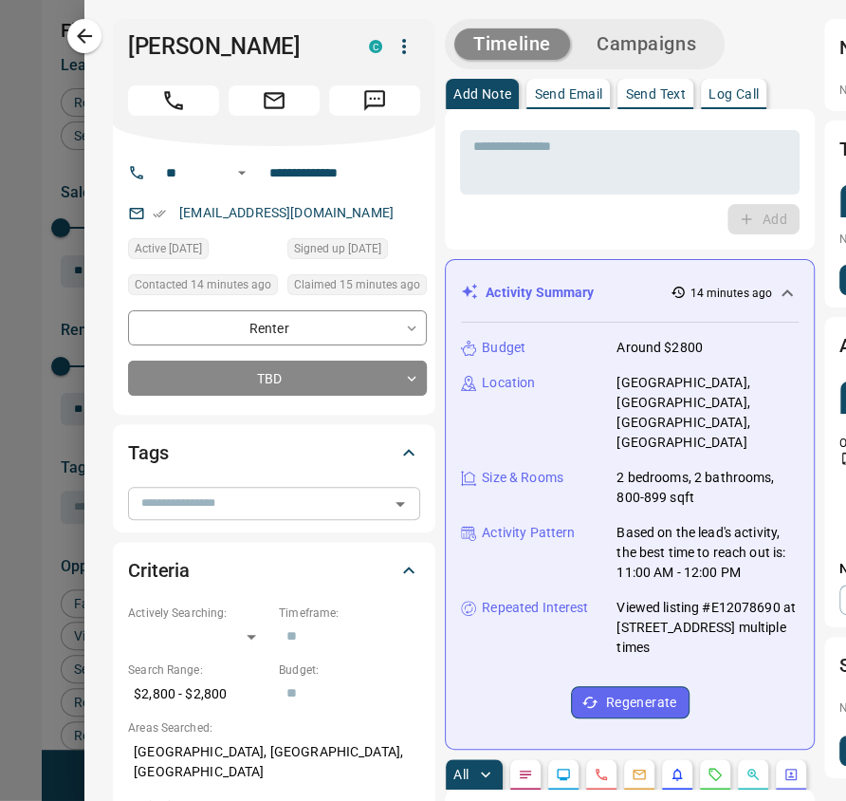
click at [195, 507] on input "text" at bounding box center [258, 502] width 249 height 21
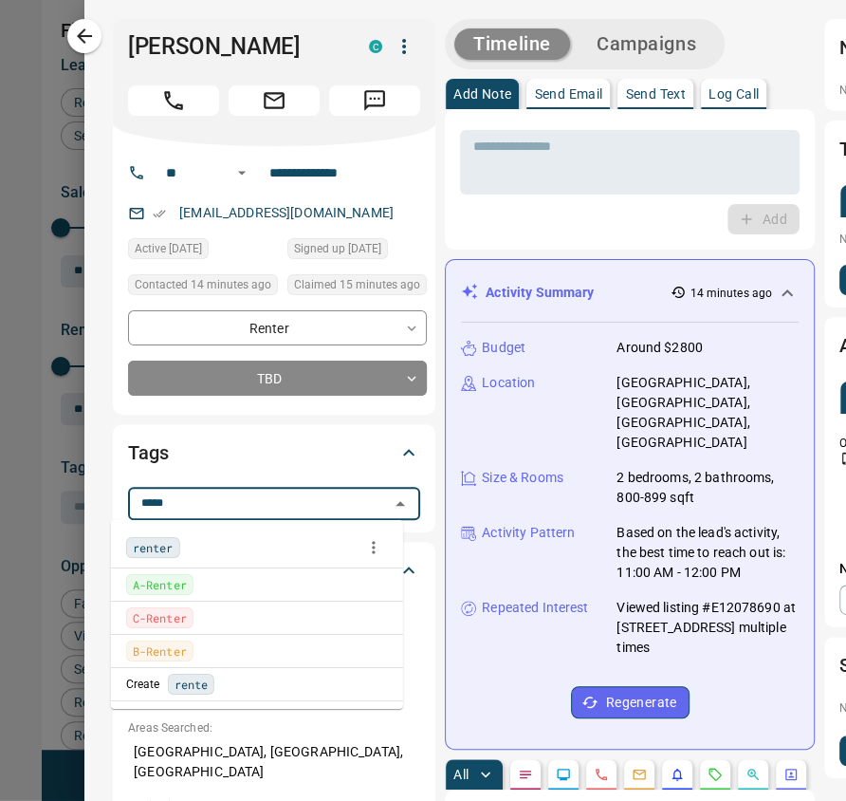
type input "******"
click at [148, 547] on span "renter" at bounding box center [153, 547] width 41 height 19
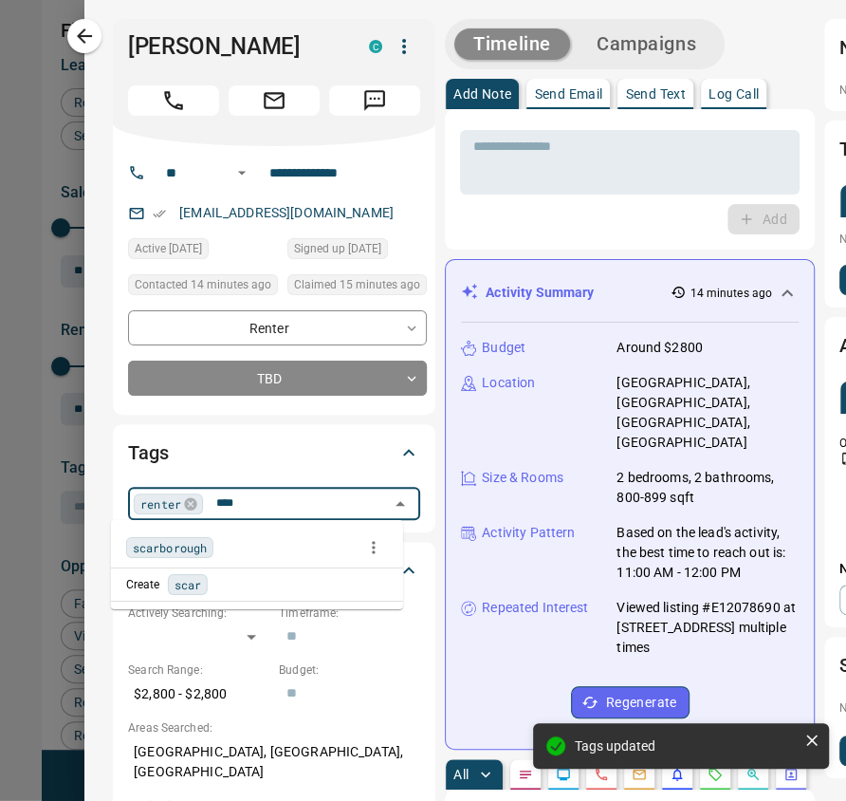
type input "*****"
click at [189, 544] on span "scarborough" at bounding box center [170, 547] width 74 height 19
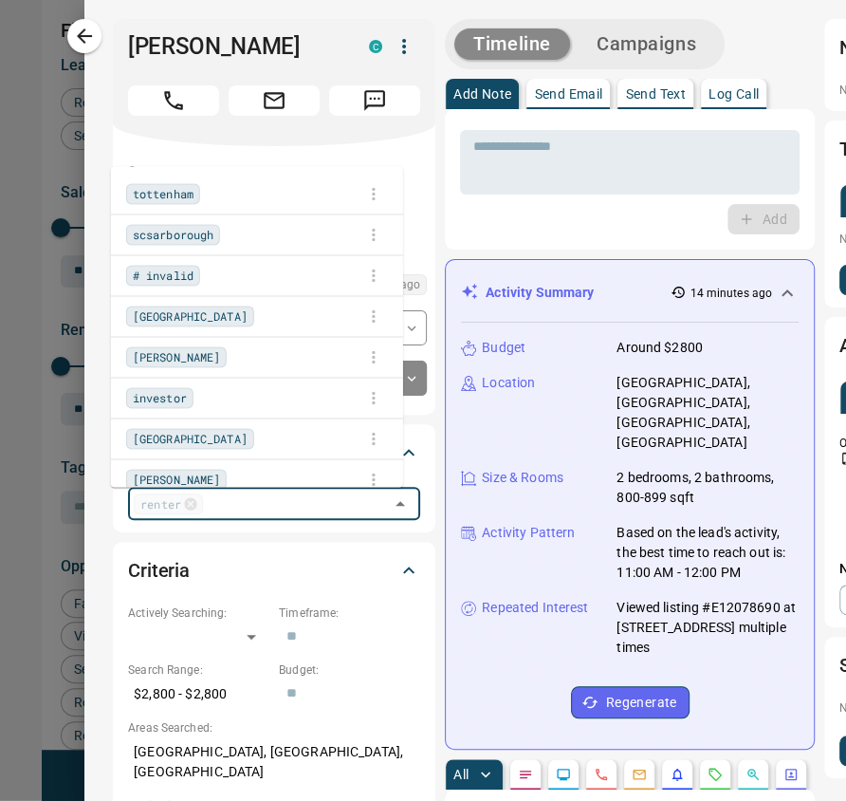
scroll to position [937, 0]
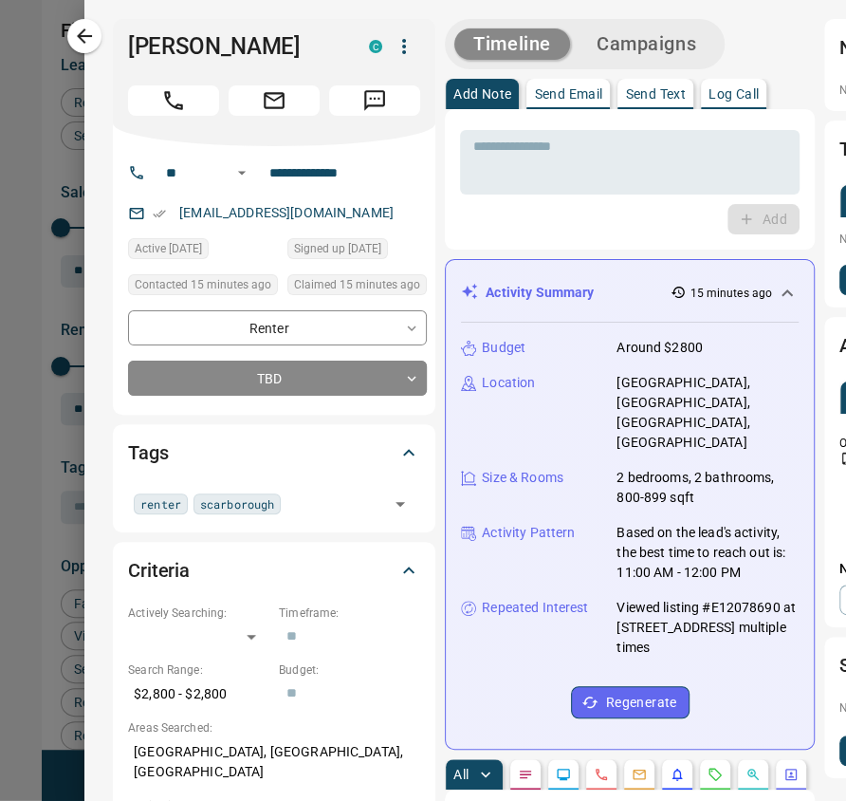
drag, startPoint x: 71, startPoint y: 380, endPoint x: 229, endPoint y: 409, distance: 160.0
drag, startPoint x: 369, startPoint y: 212, endPoint x: 163, endPoint y: 194, distance: 206.6
click at [163, 194] on div "**********" at bounding box center [274, 280] width 323 height 268
copy link "[EMAIL_ADDRESS][DOMAIN_NAME]"
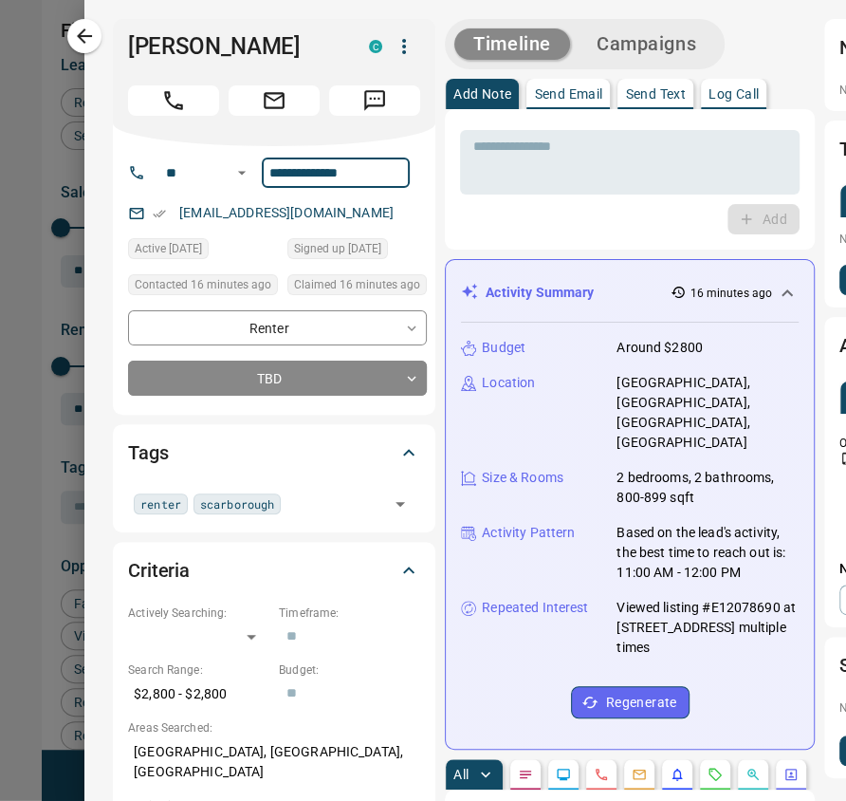
drag, startPoint x: 361, startPoint y: 174, endPoint x: 244, endPoint y: 145, distance: 121.0
click at [244, 146] on div "**********" at bounding box center [274, 280] width 323 height 268
drag, startPoint x: 89, startPoint y: 348, endPoint x: 655, endPoint y: 180, distance: 589.8
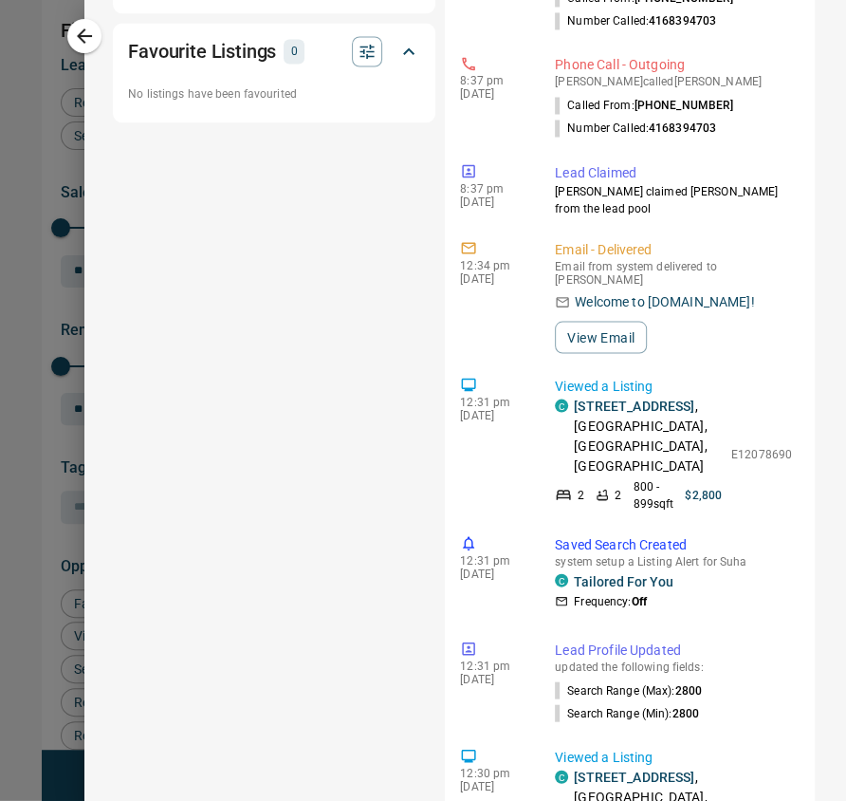
scroll to position [1445, 0]
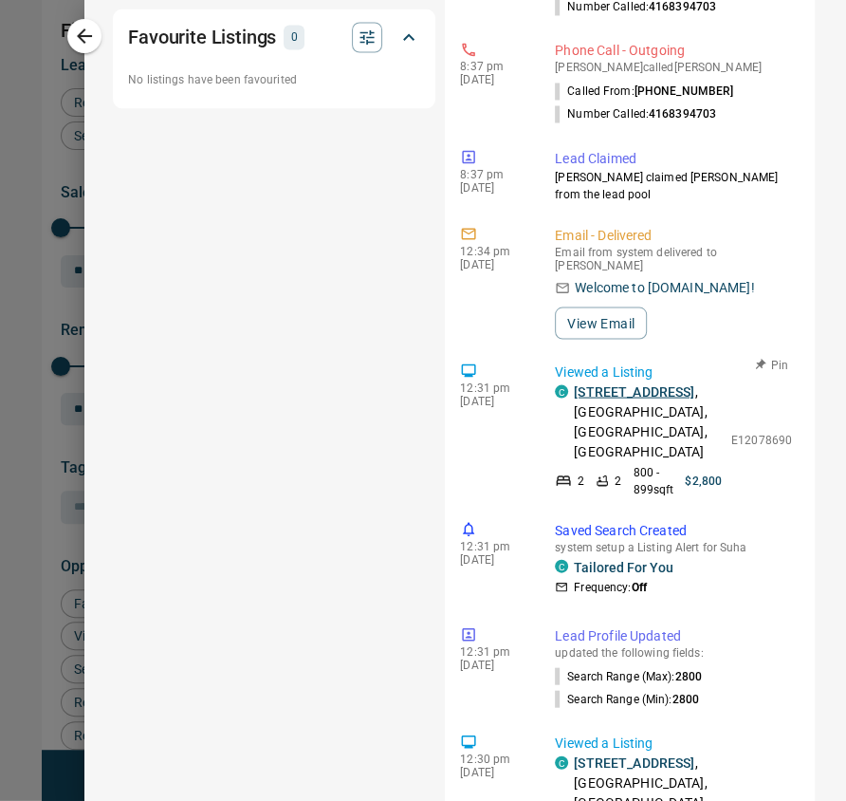
click at [605, 383] on link "[STREET_ADDRESS]" at bounding box center [634, 390] width 120 height 15
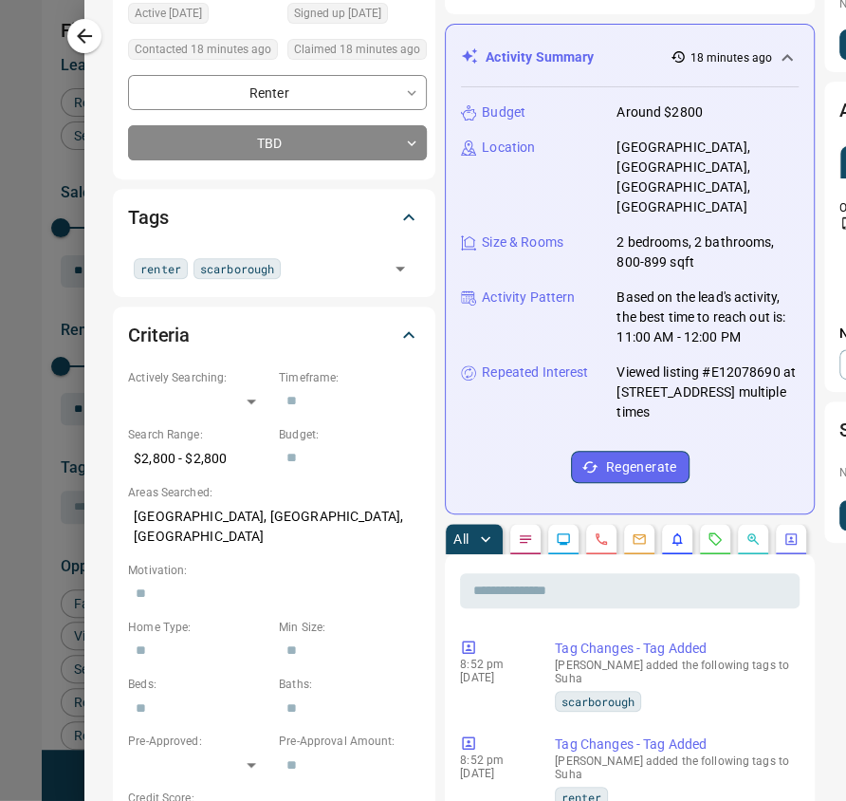
scroll to position [0, 0]
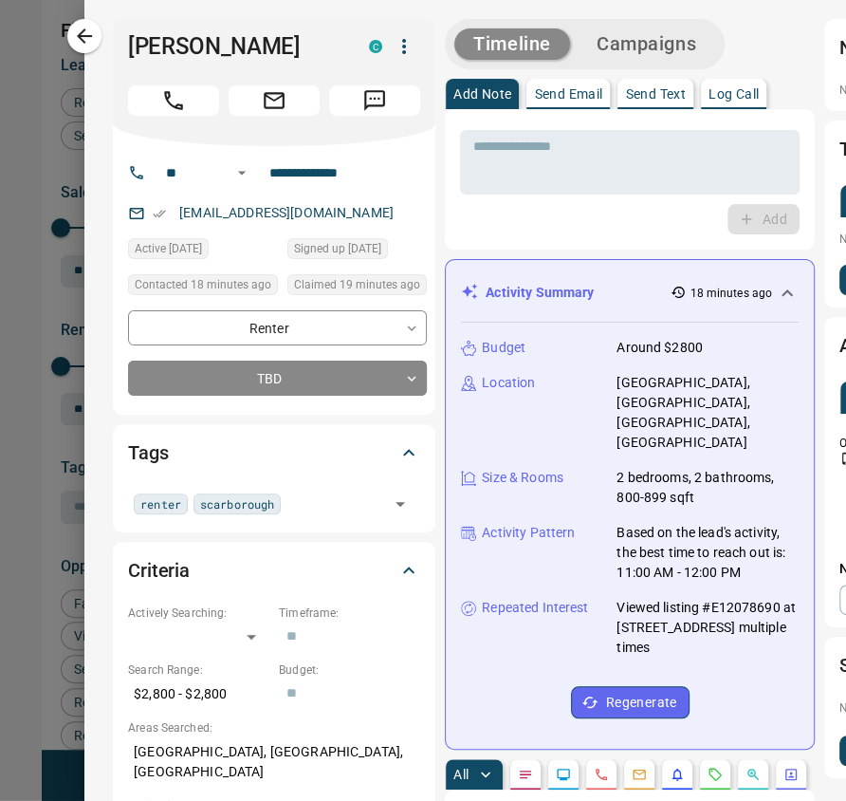
click at [645, 46] on button "Campaigns" at bounding box center [647, 43] width 138 height 31
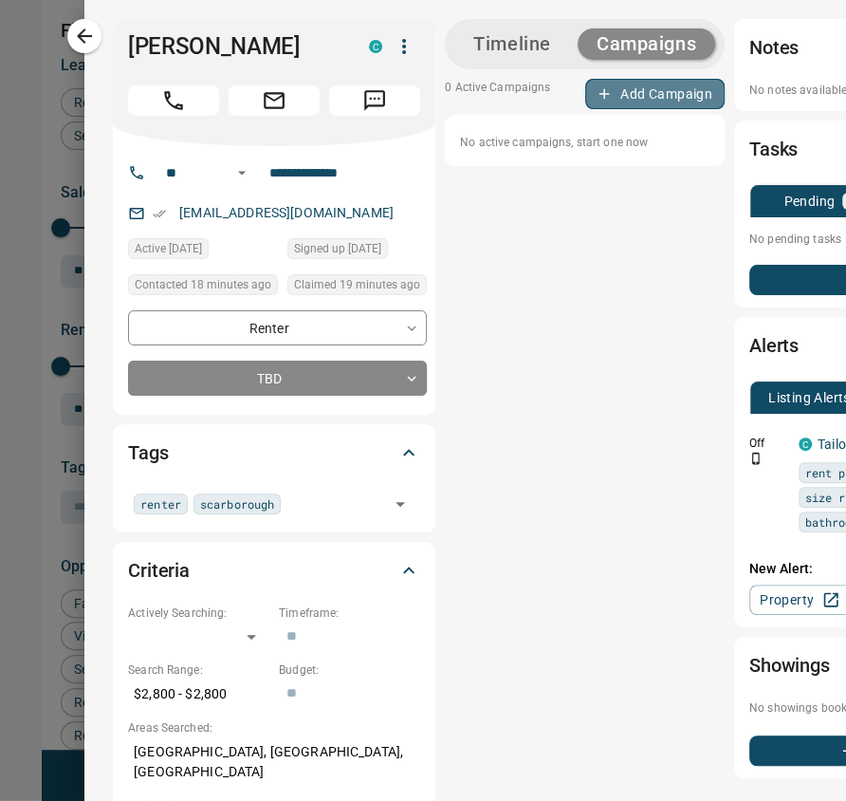
click at [664, 82] on button "Add Campaign" at bounding box center [654, 94] width 139 height 30
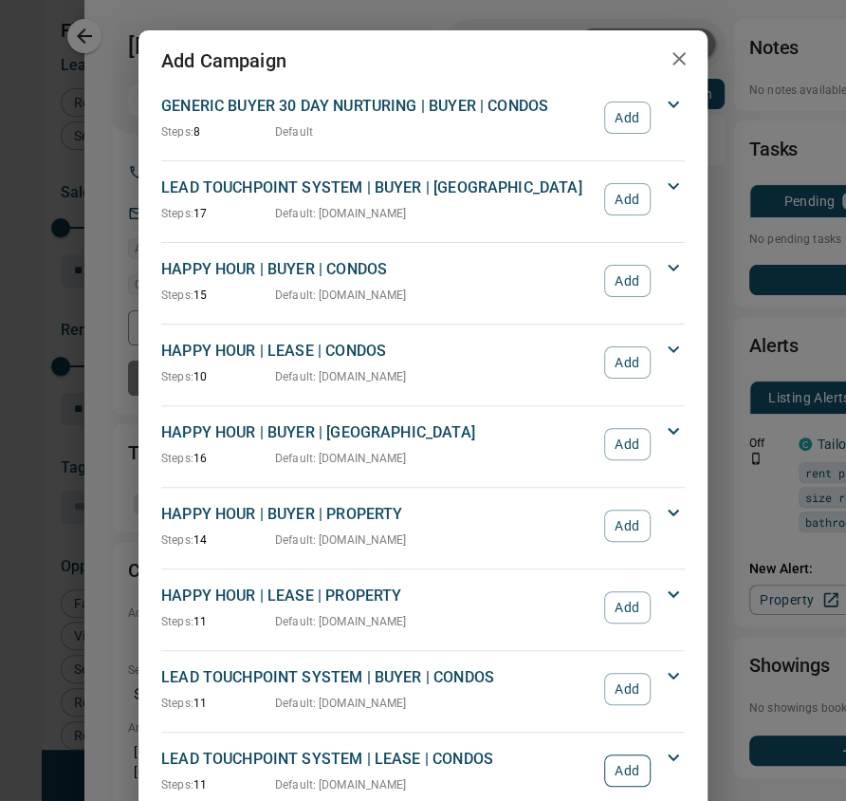
click at [626, 759] on button "Add" at bounding box center [627, 770] width 46 height 32
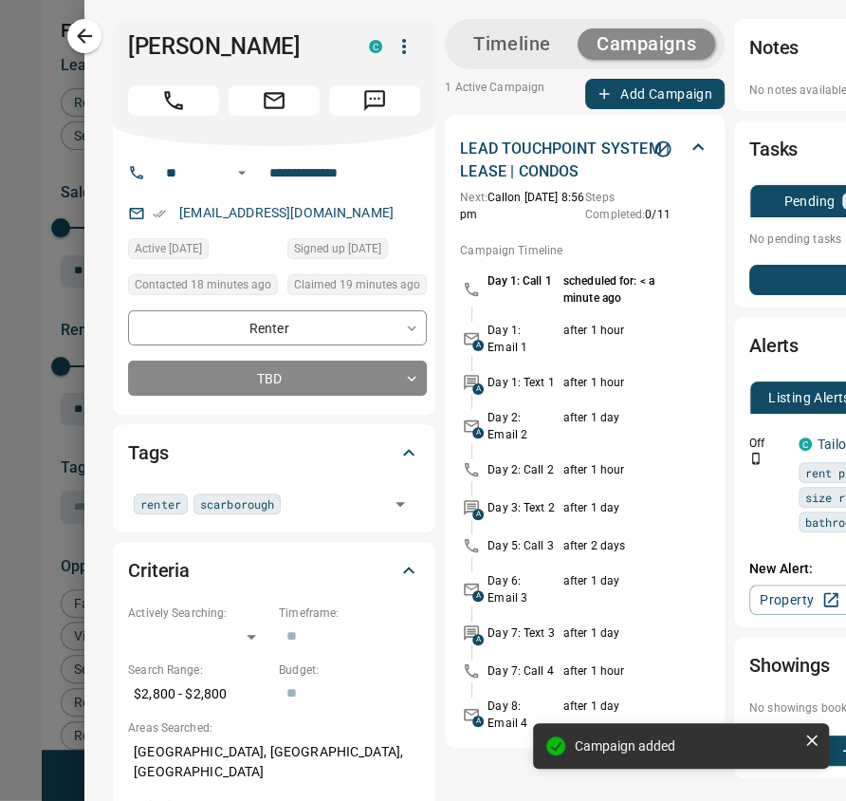
scroll to position [0, 211]
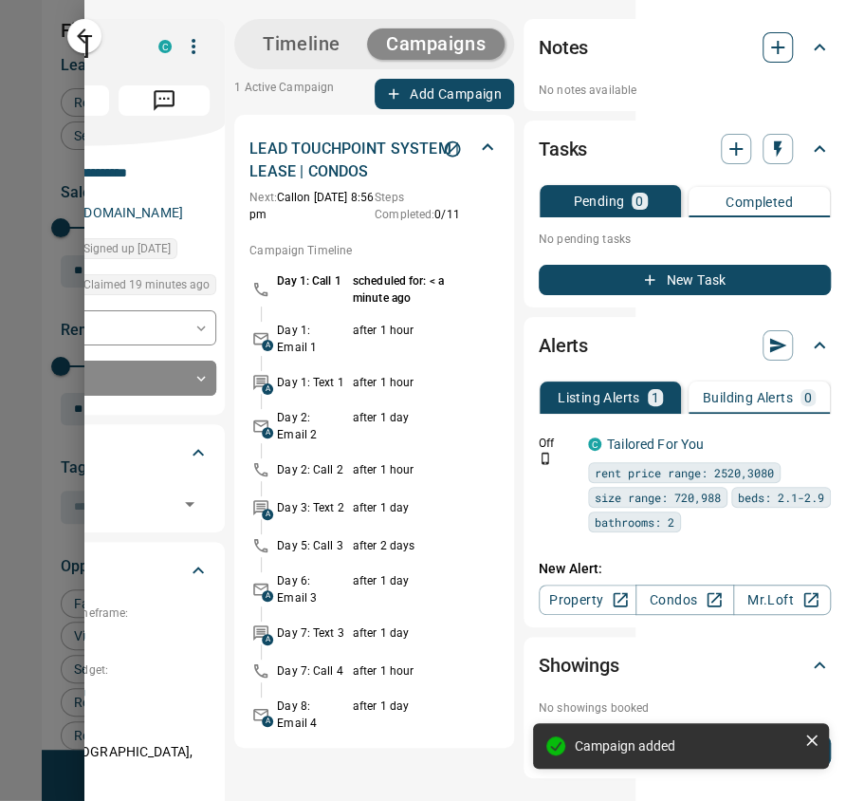
click at [771, 46] on icon "button" at bounding box center [777, 47] width 13 height 13
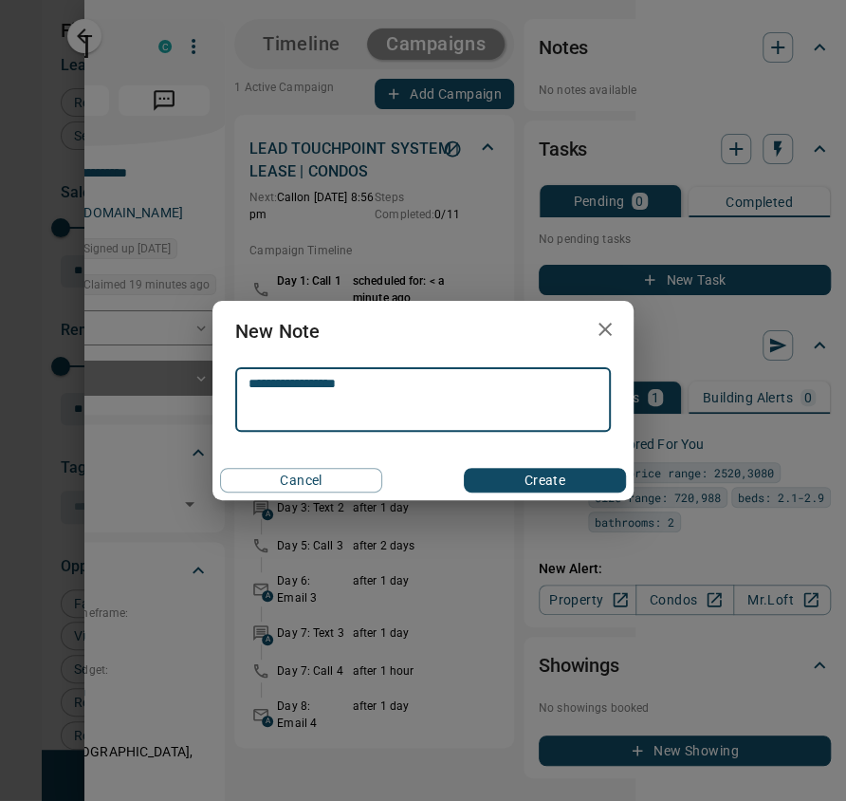
type textarea "**********"
click at [532, 484] on button "Create" at bounding box center [545, 480] width 162 height 25
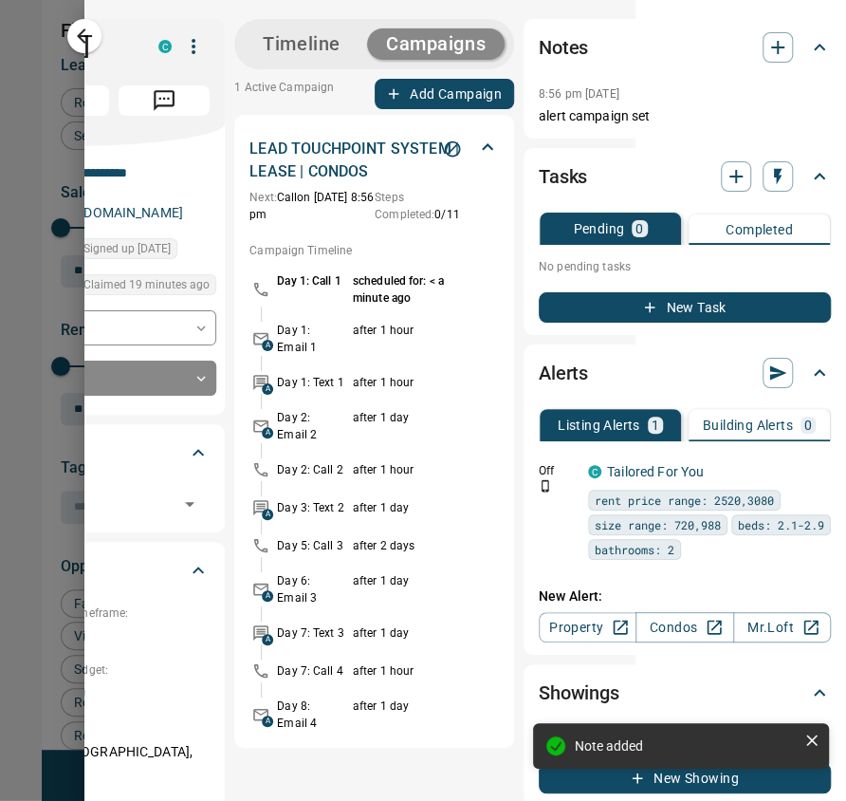
scroll to position [0, 0]
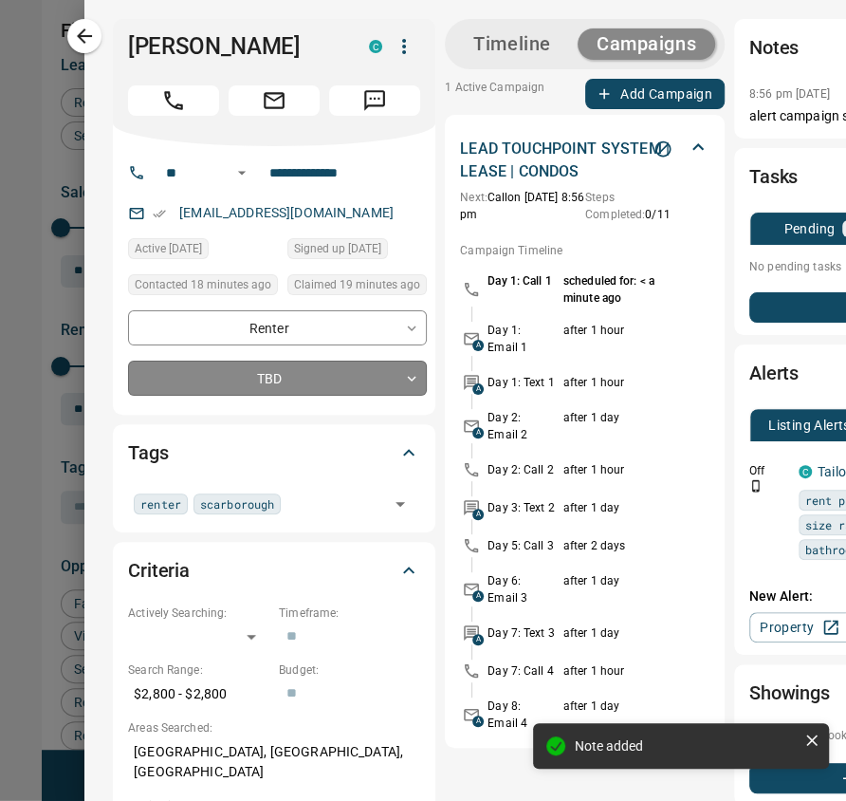
click at [228, 376] on body "Lead Transfers Claim Leads My Leads Tasks Opportunities Deals Campaigns Automat…" at bounding box center [423, 415] width 846 height 830
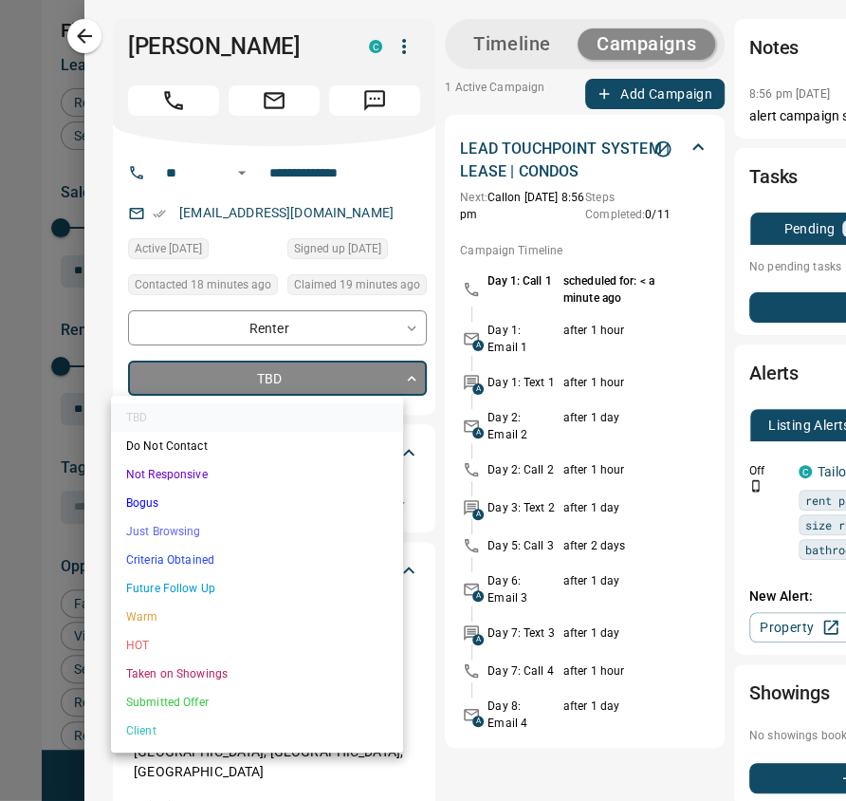
click at [207, 582] on li "Future Follow Up" at bounding box center [257, 588] width 292 height 28
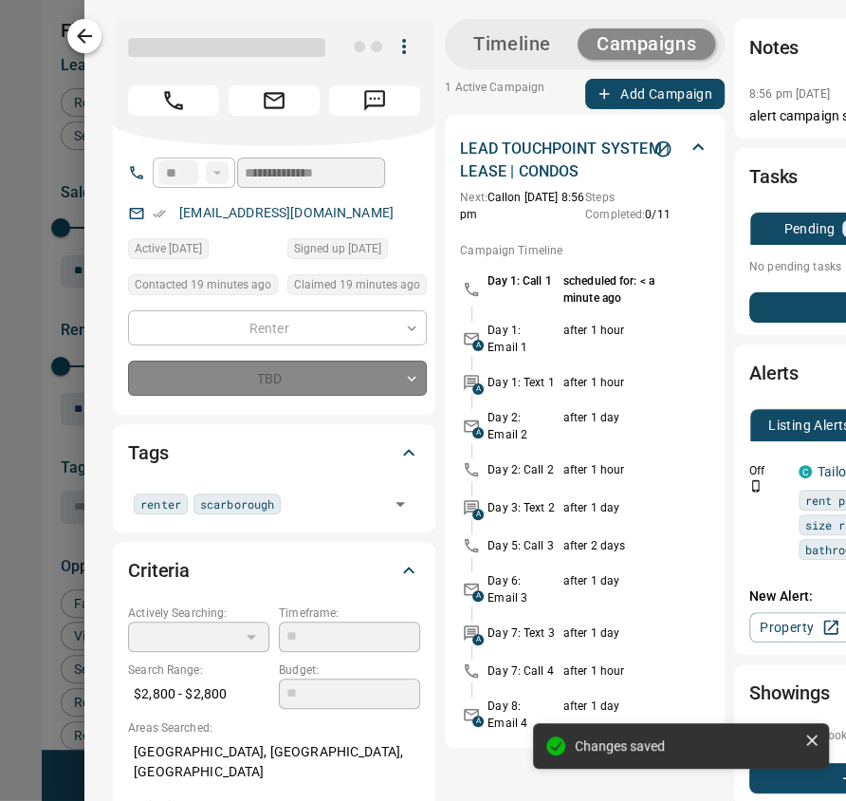
type input "*"
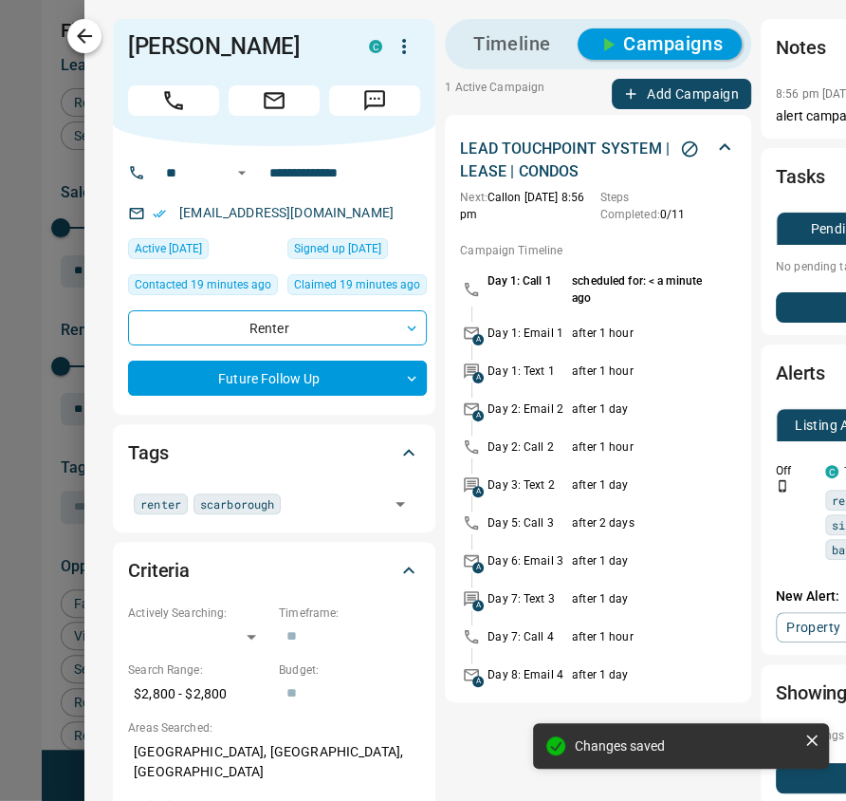
click at [83, 32] on icon "button" at bounding box center [84, 35] width 15 height 15
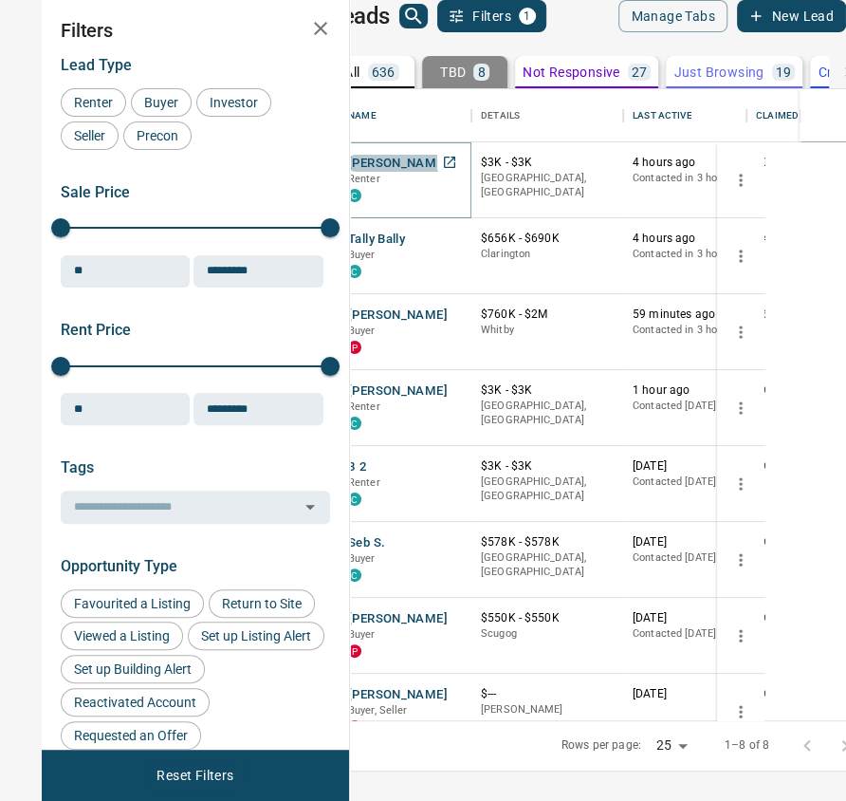
click at [448, 173] on button "[PERSON_NAME]" at bounding box center [398, 164] width 100 height 18
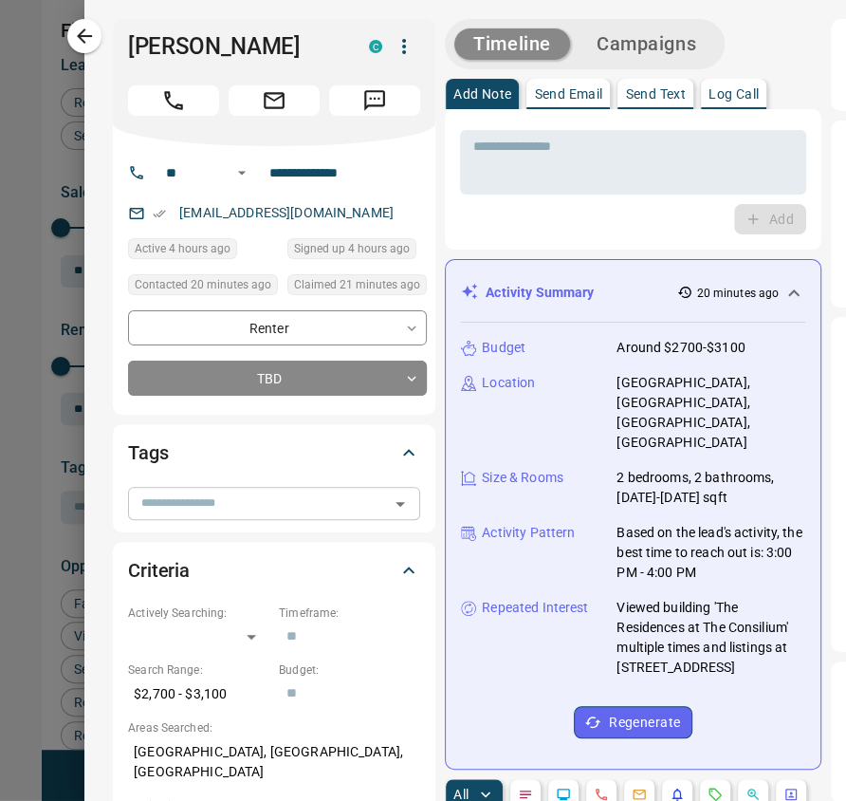
click at [202, 513] on input "text" at bounding box center [258, 502] width 249 height 21
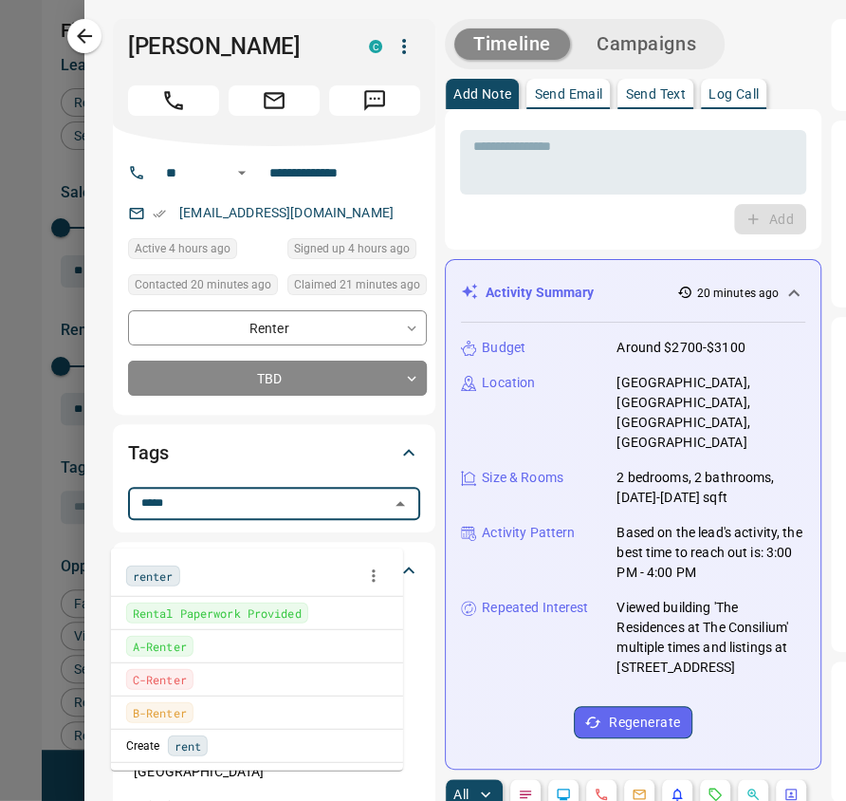
type input "******"
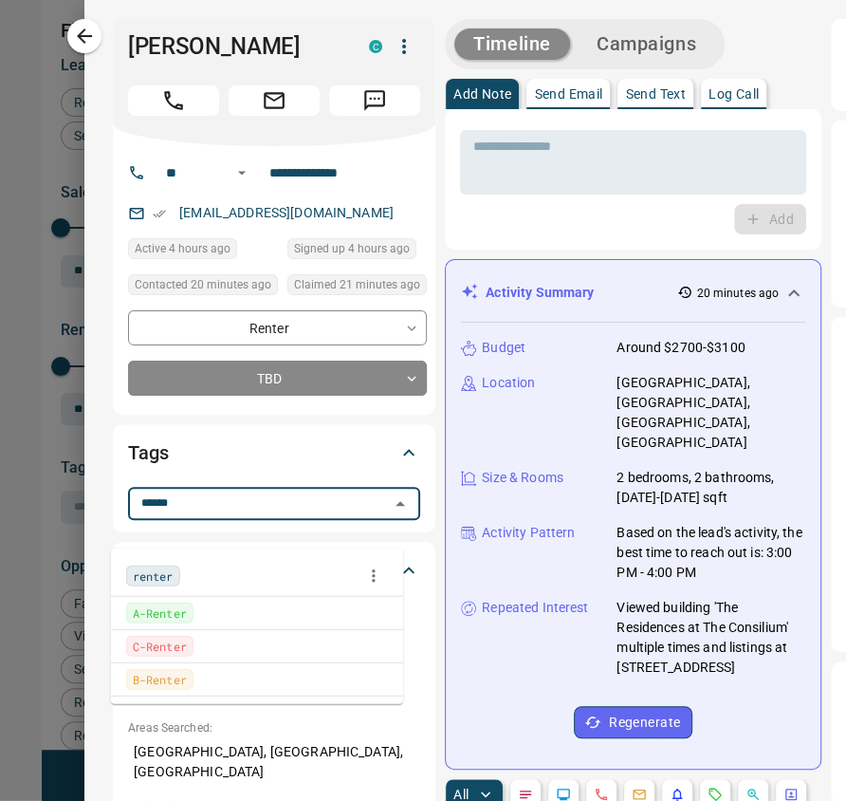
click at [160, 579] on span "renter" at bounding box center [153, 575] width 41 height 19
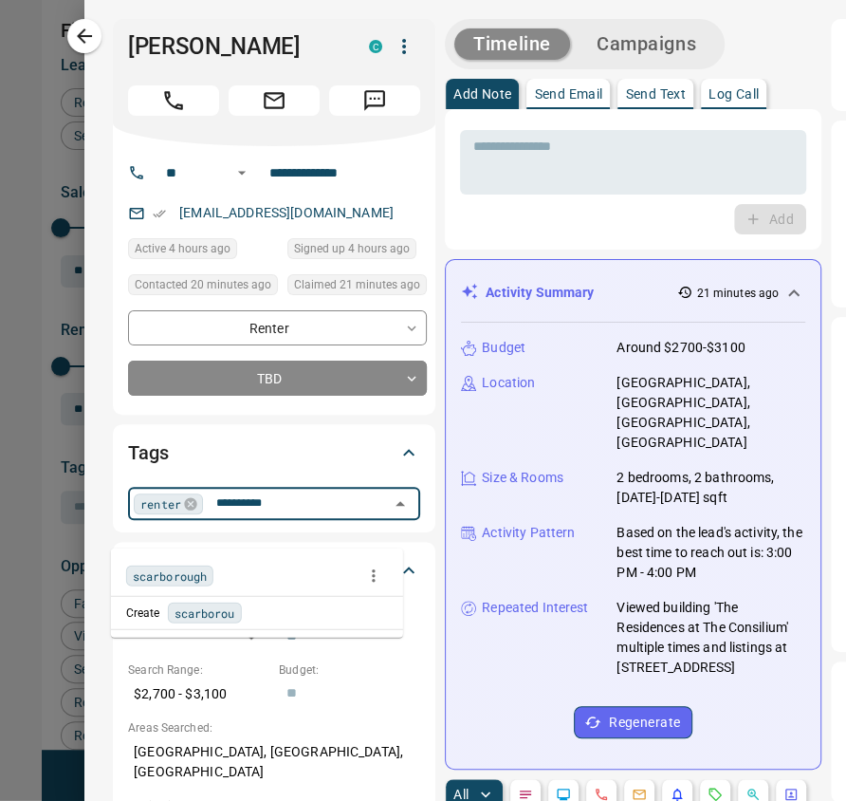
type input "**********"
click at [179, 570] on span "scarborough" at bounding box center [170, 575] width 74 height 19
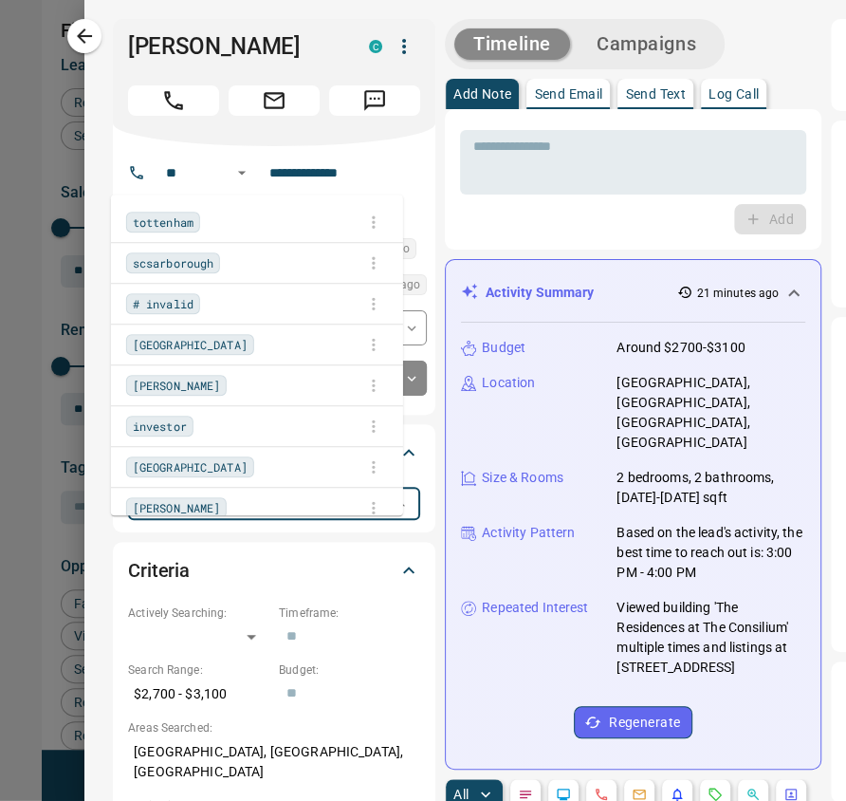
scroll to position [937, 0]
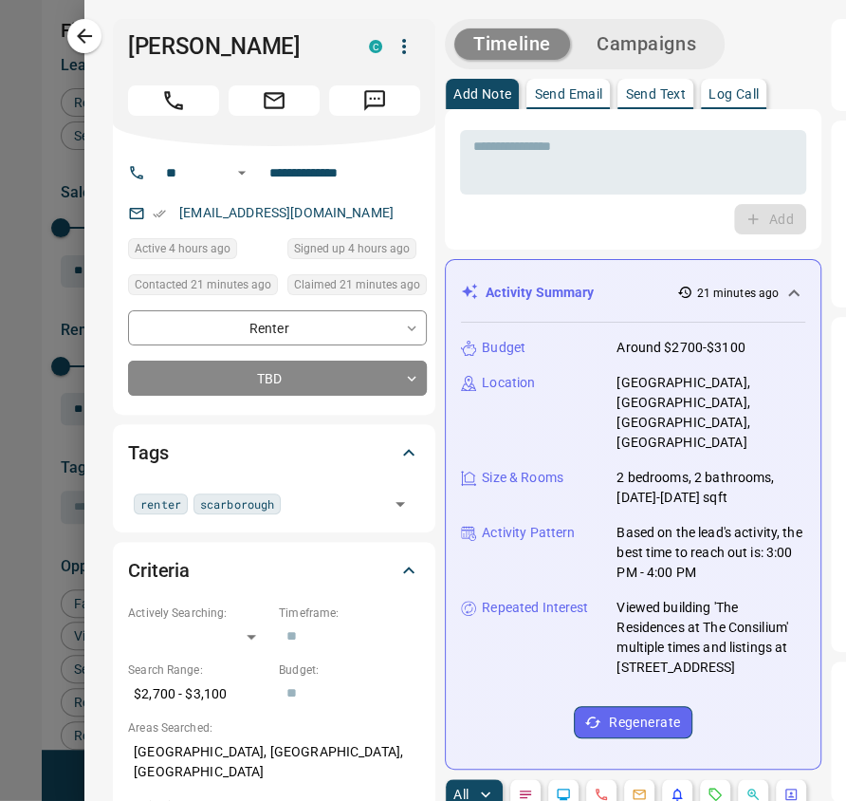
drag, startPoint x: 395, startPoint y: 237, endPoint x: 160, endPoint y: 254, distance: 234.9
click at [160, 229] on div "[EMAIL_ADDRESS][DOMAIN_NAME]" at bounding box center [277, 212] width 299 height 31
copy link "[EMAIL_ADDRESS][DOMAIN_NAME]"
drag, startPoint x: 359, startPoint y: 202, endPoint x: 249, endPoint y: 190, distance: 110.7
click at [262, 188] on input "**********" at bounding box center [336, 172] width 148 height 30
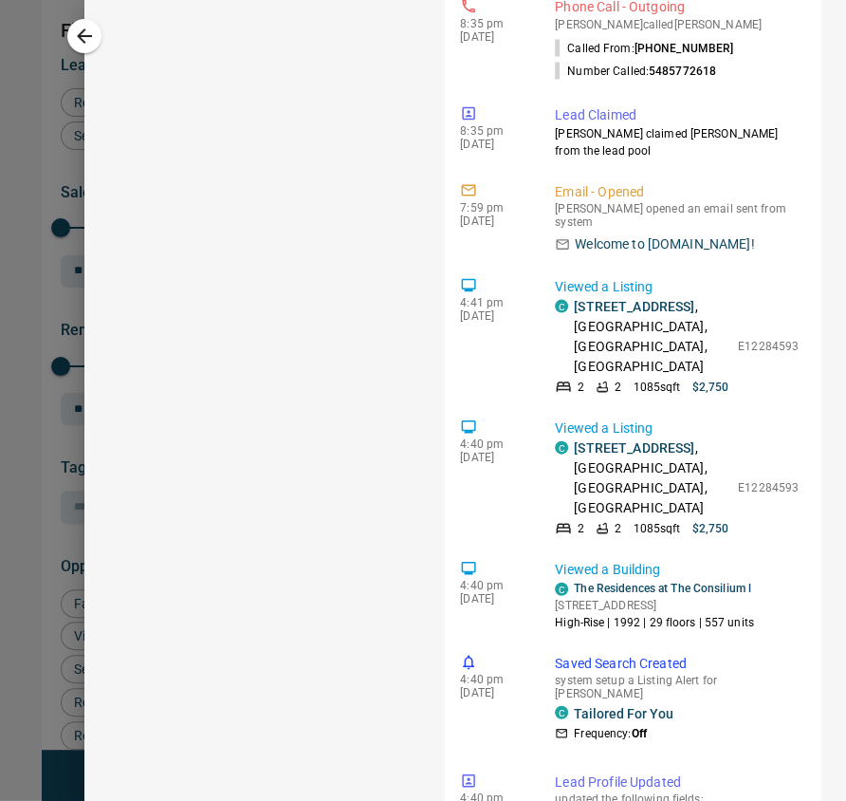
scroll to position [1639, 0]
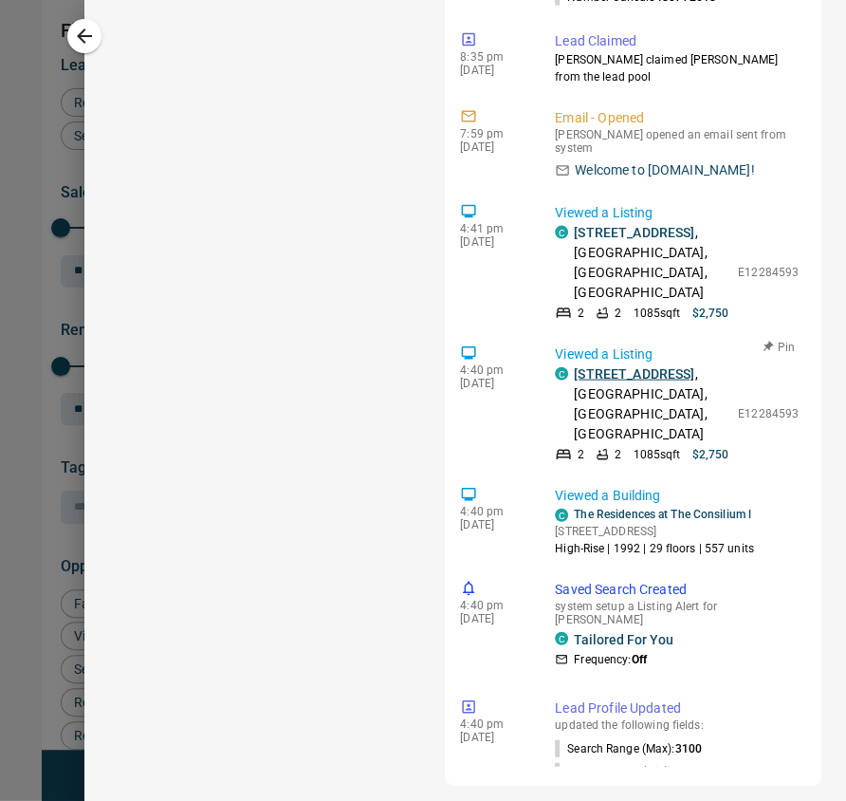
click at [618, 375] on link "[STREET_ADDRESS]" at bounding box center [634, 373] width 120 height 15
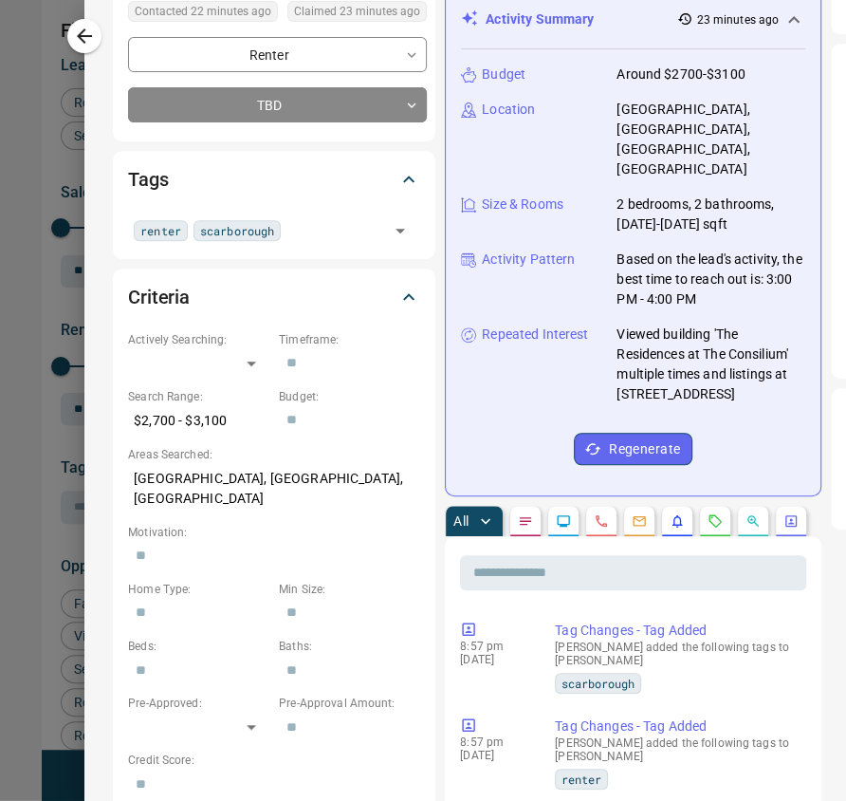
scroll to position [0, 0]
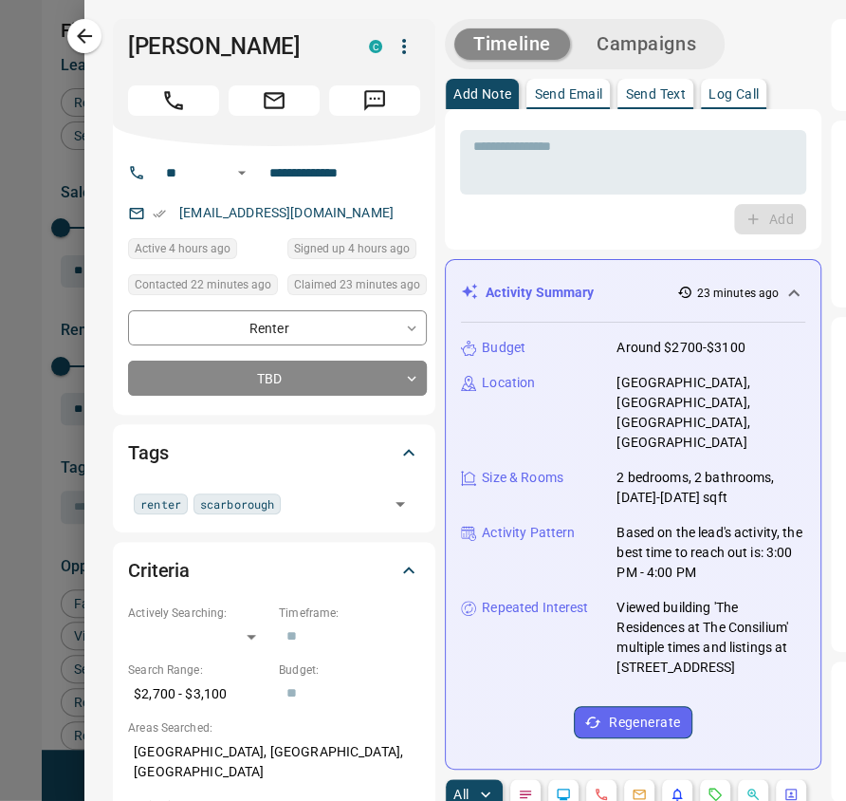
click at [612, 36] on button "Campaigns" at bounding box center [647, 43] width 138 height 31
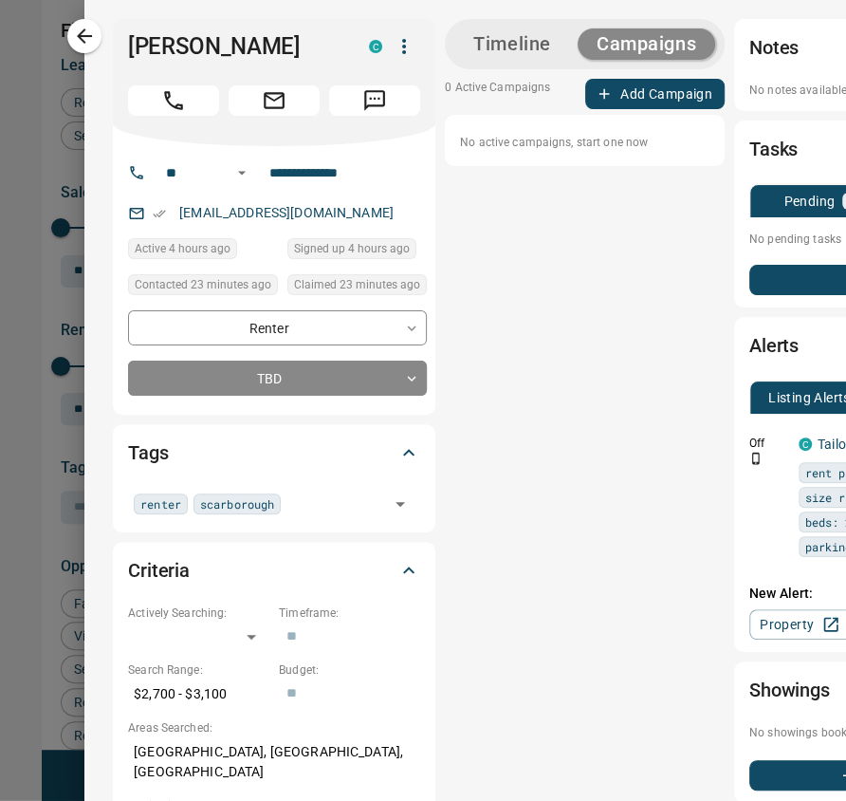
click at [607, 111] on div "0 Active Campaigns Add Campaign No active campaigns, start one now" at bounding box center [585, 122] width 280 height 87
click at [605, 97] on button "Add Campaign" at bounding box center [654, 94] width 139 height 30
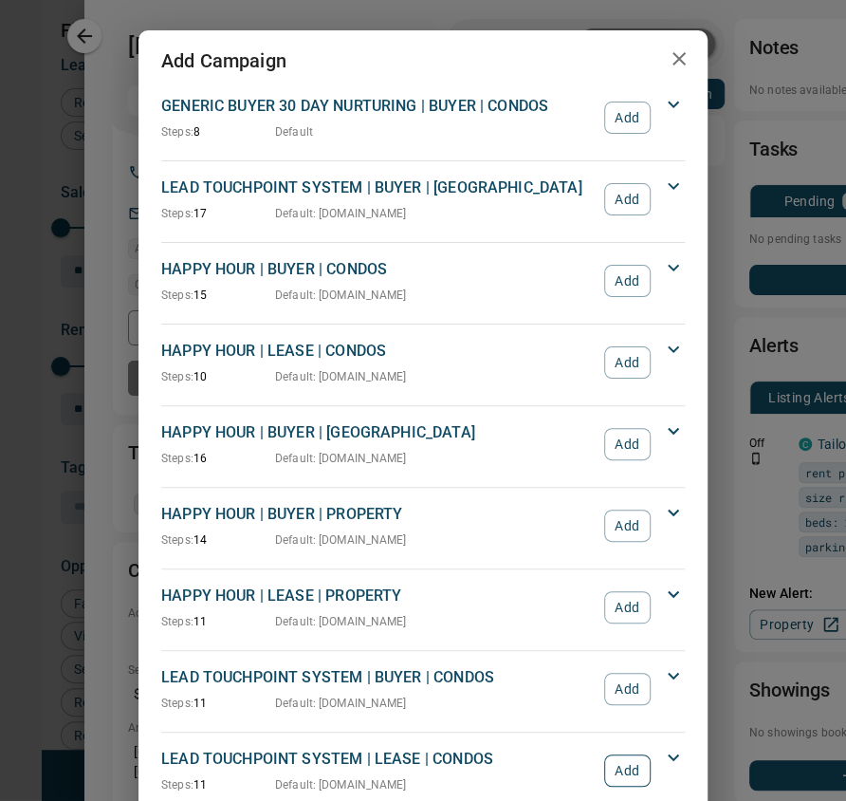
click at [624, 763] on button "Add" at bounding box center [627, 770] width 46 height 32
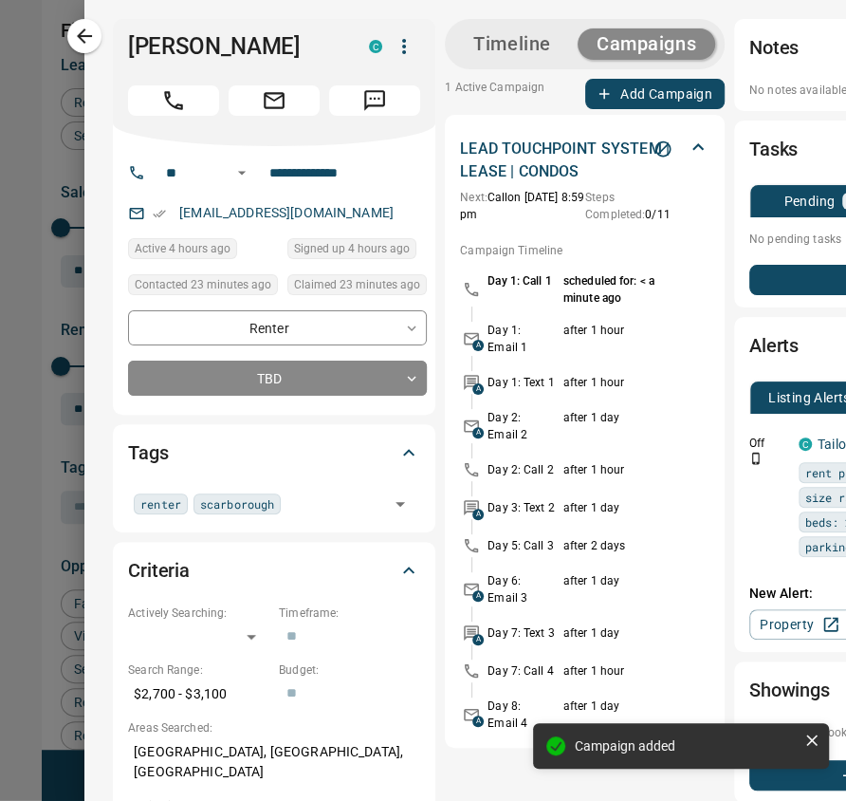
scroll to position [0, 211]
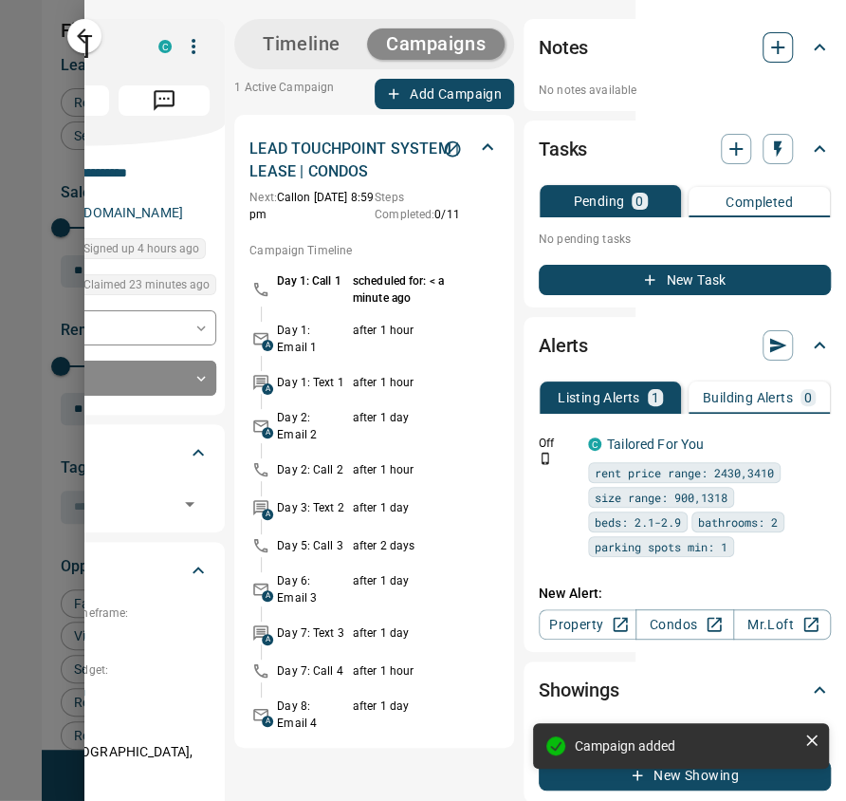
click at [766, 46] on icon "button" at bounding box center [777, 47] width 23 height 23
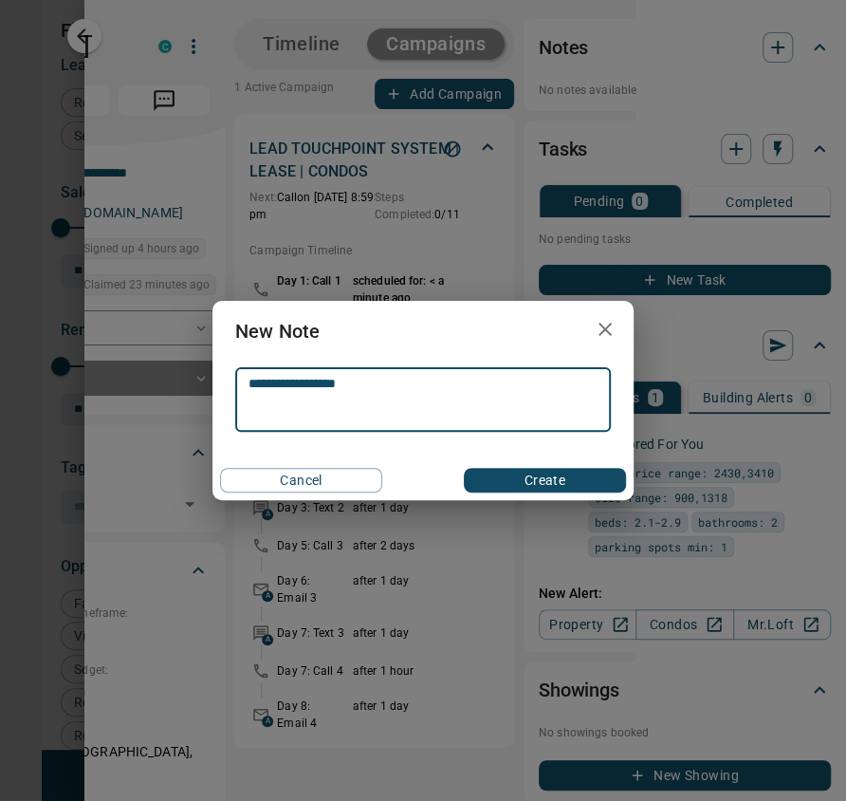
type textarea "**********"
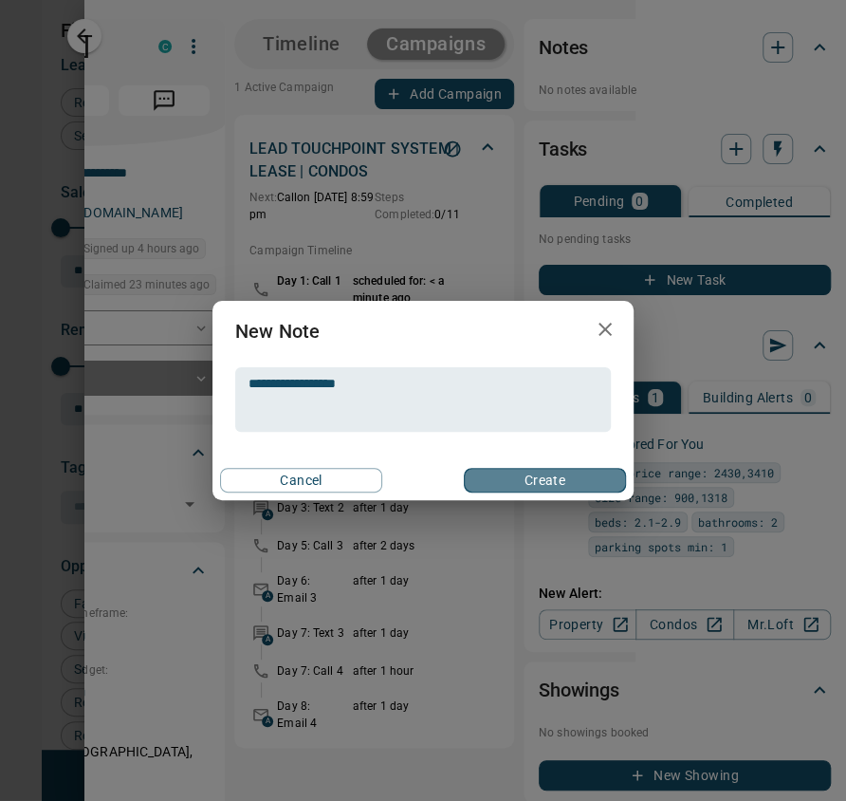
click at [542, 473] on button "Create" at bounding box center [545, 480] width 162 height 25
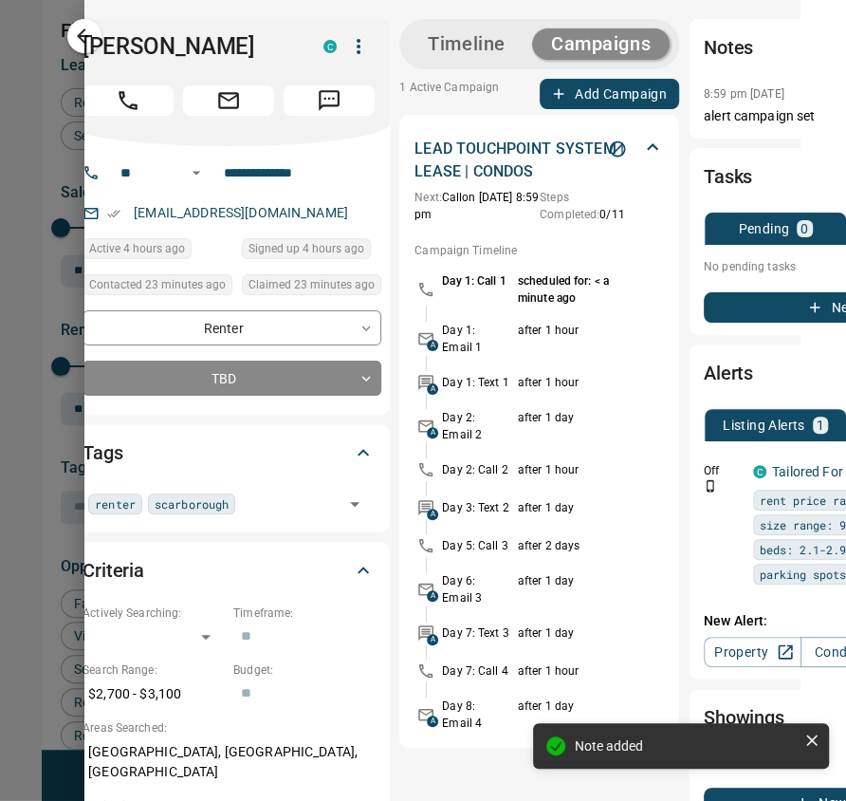
scroll to position [0, 0]
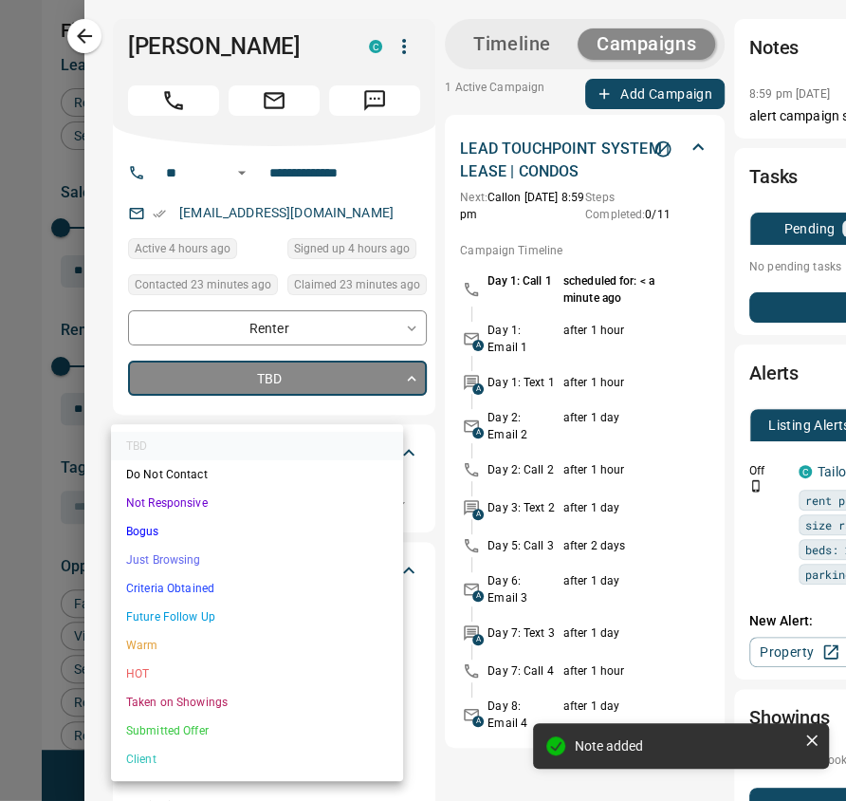
click at [181, 406] on body "Lead Transfers Claim Leads My Leads Tasks Opportunities Deals Campaigns Automat…" at bounding box center [423, 415] width 846 height 830
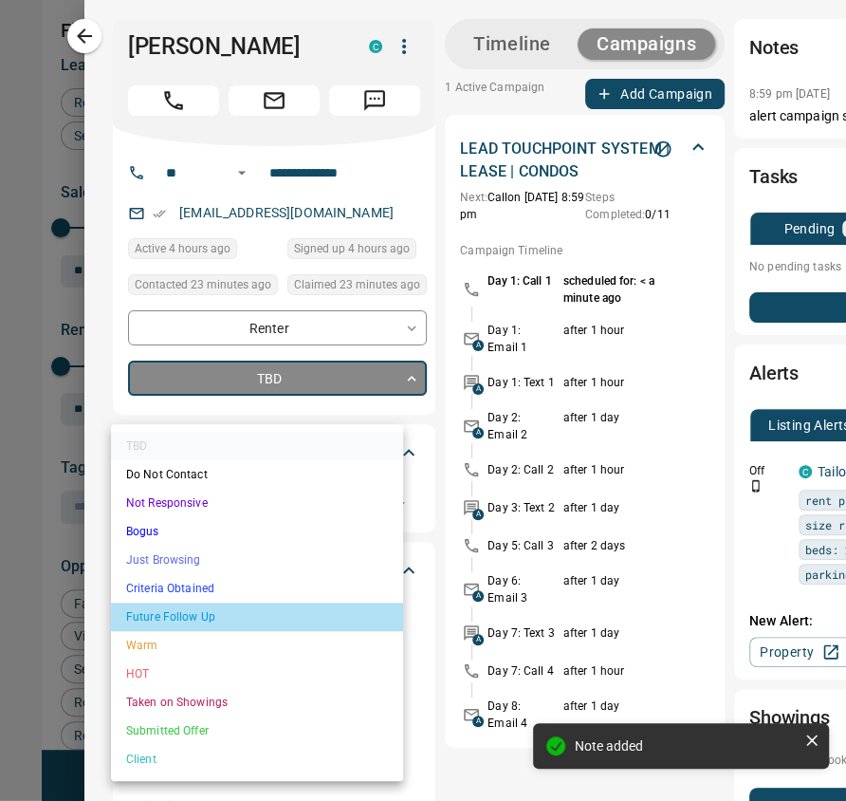
click at [213, 617] on li "Future Follow Up" at bounding box center [257, 616] width 292 height 28
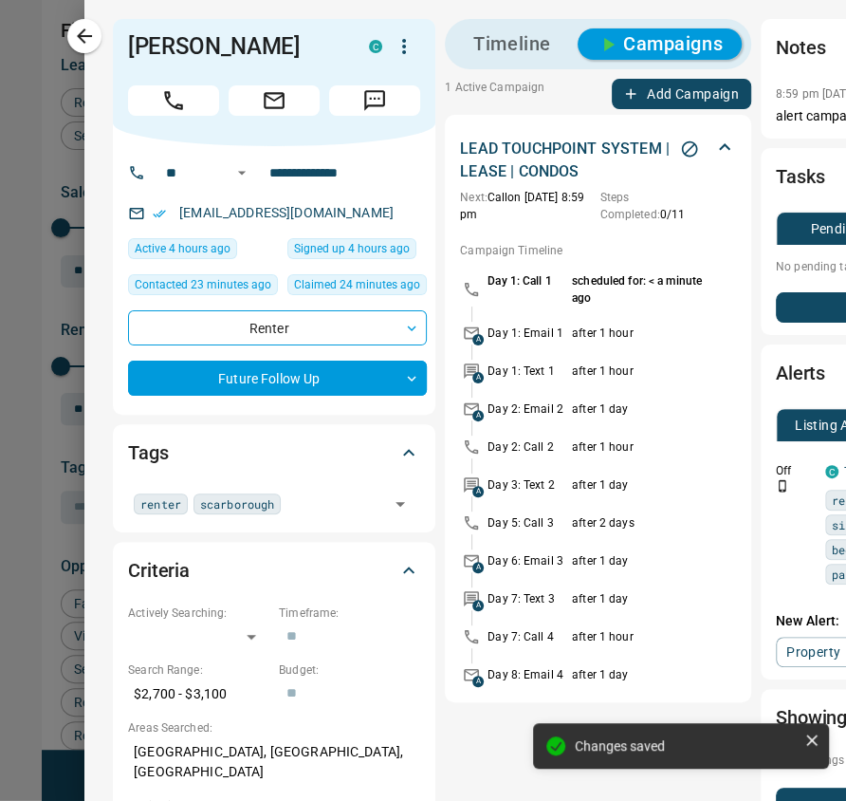
type input "*"
click at [88, 30] on icon "button" at bounding box center [84, 36] width 23 height 23
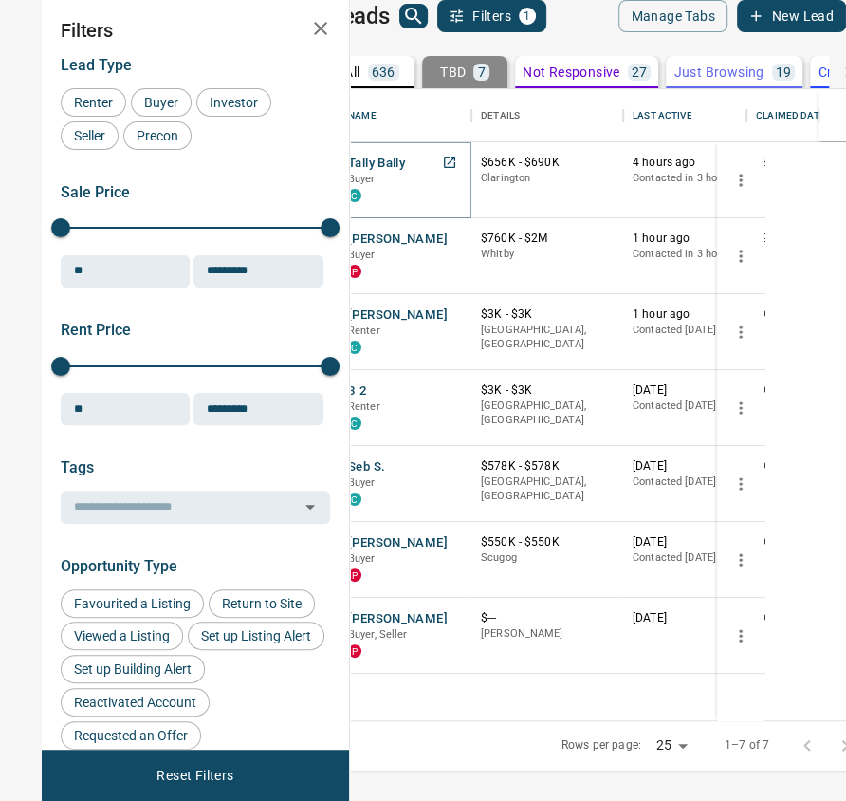
click at [405, 173] on button "Tally Bally" at bounding box center [376, 164] width 57 height 18
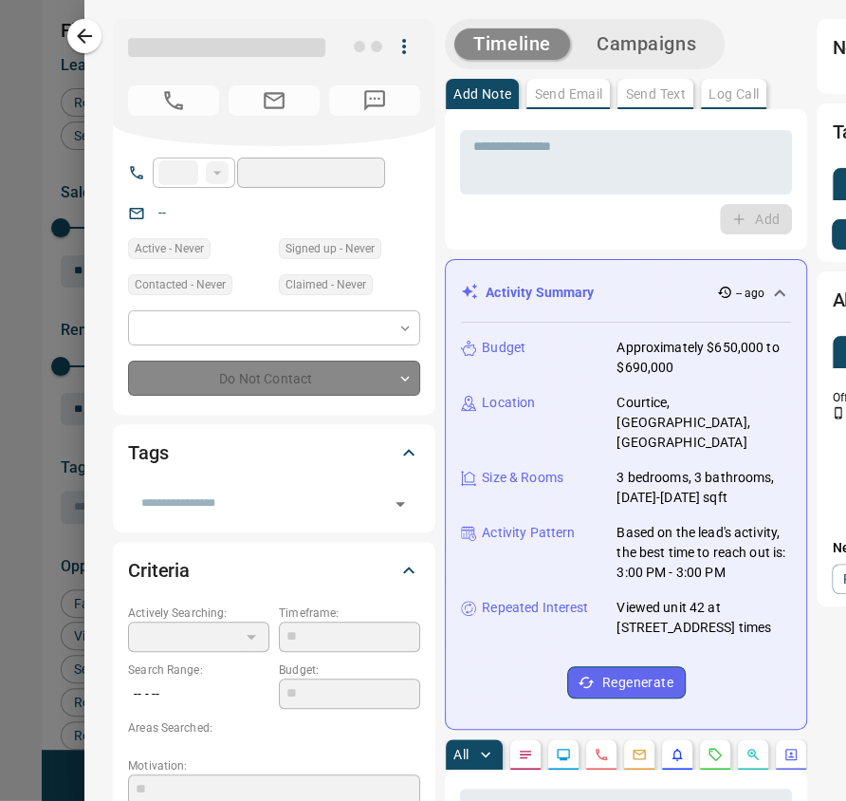
type input "**"
type input "**********"
type input "**"
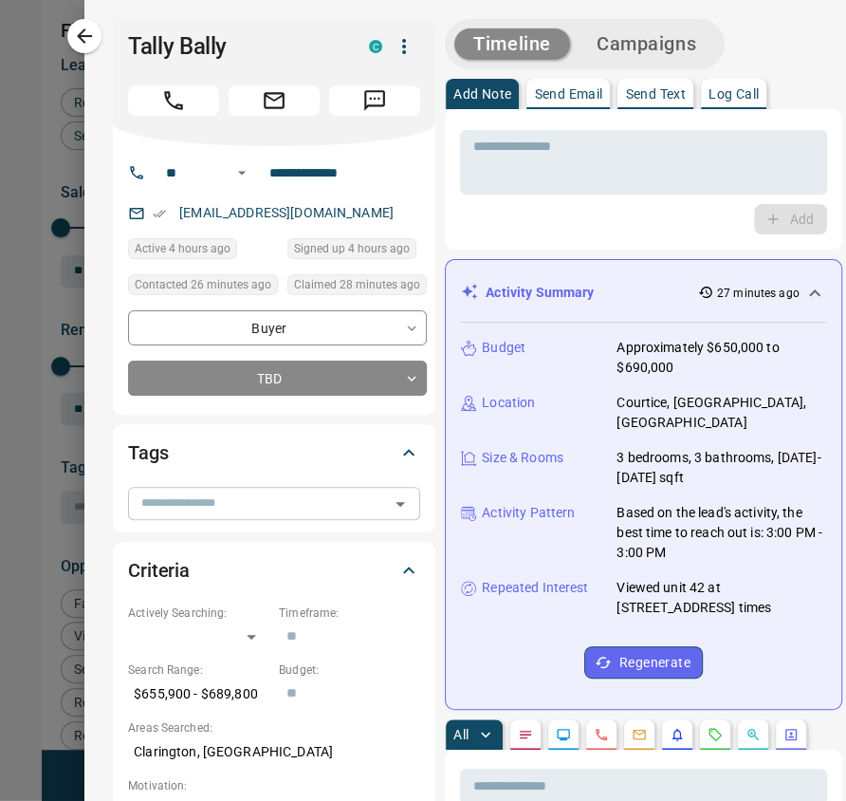
click at [247, 508] on input "text" at bounding box center [258, 502] width 249 height 21
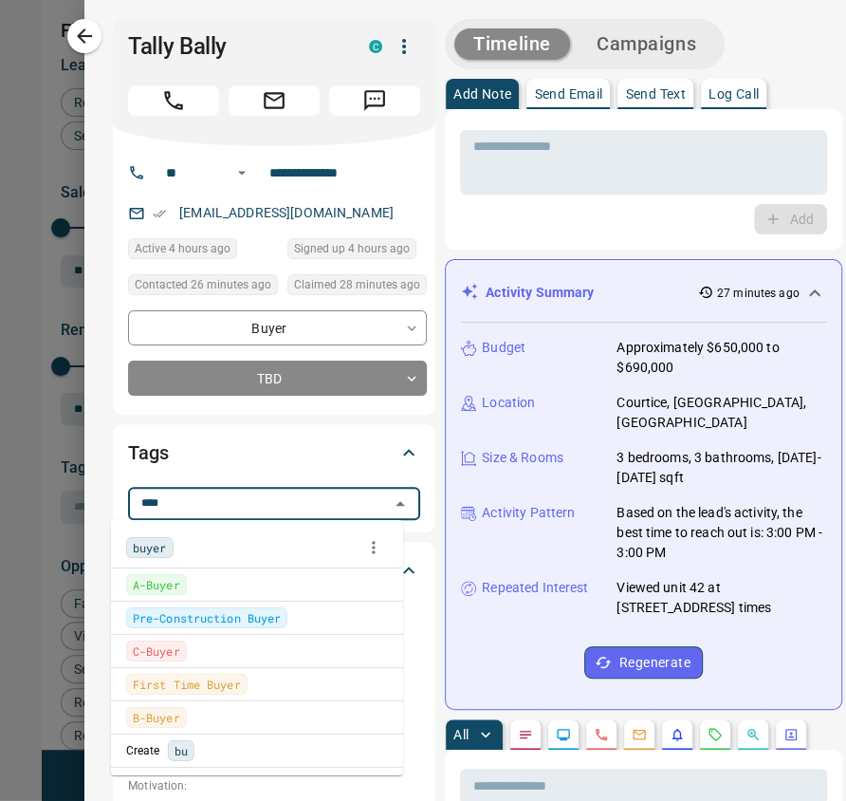
type input "*****"
click at [171, 547] on div "buyer" at bounding box center [257, 547] width 262 height 28
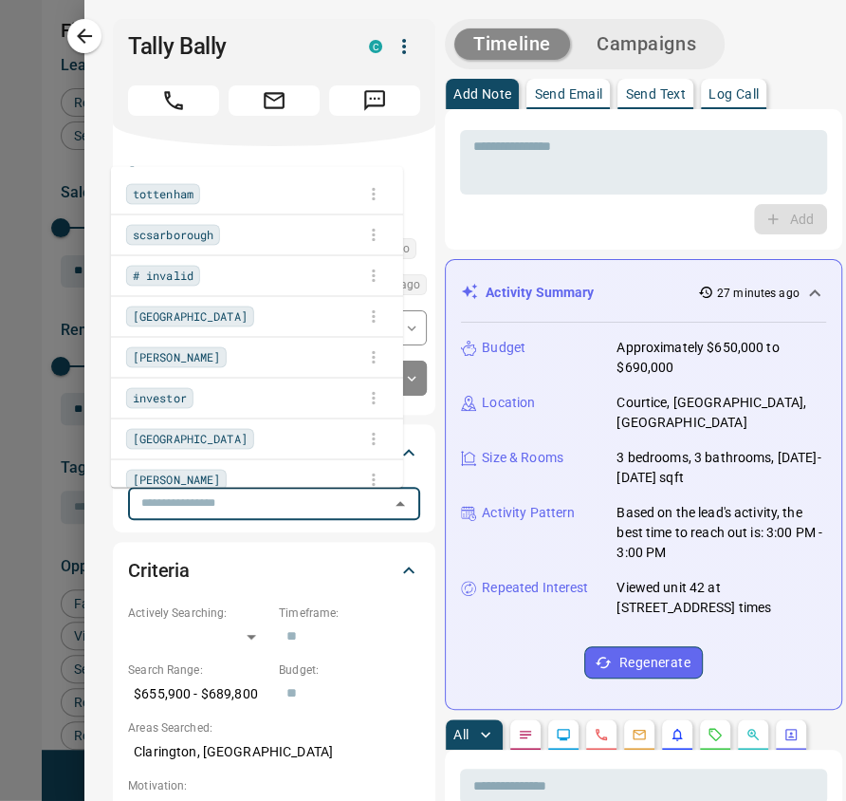
click at [221, 503] on input "text" at bounding box center [258, 502] width 249 height 21
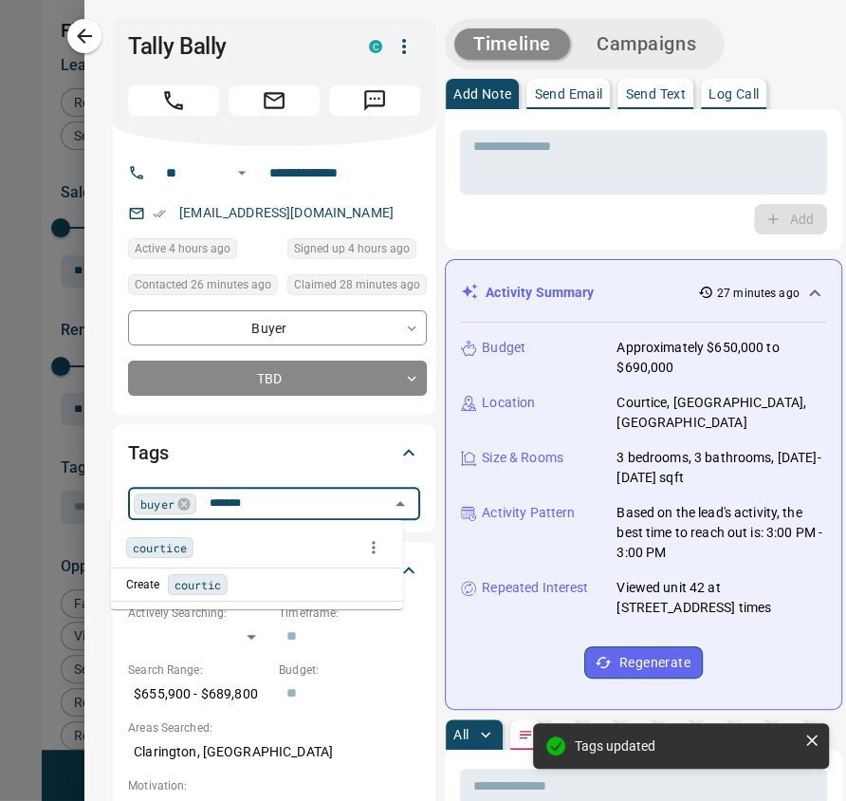
type input "********"
click at [142, 544] on span "courtice" at bounding box center [160, 547] width 54 height 19
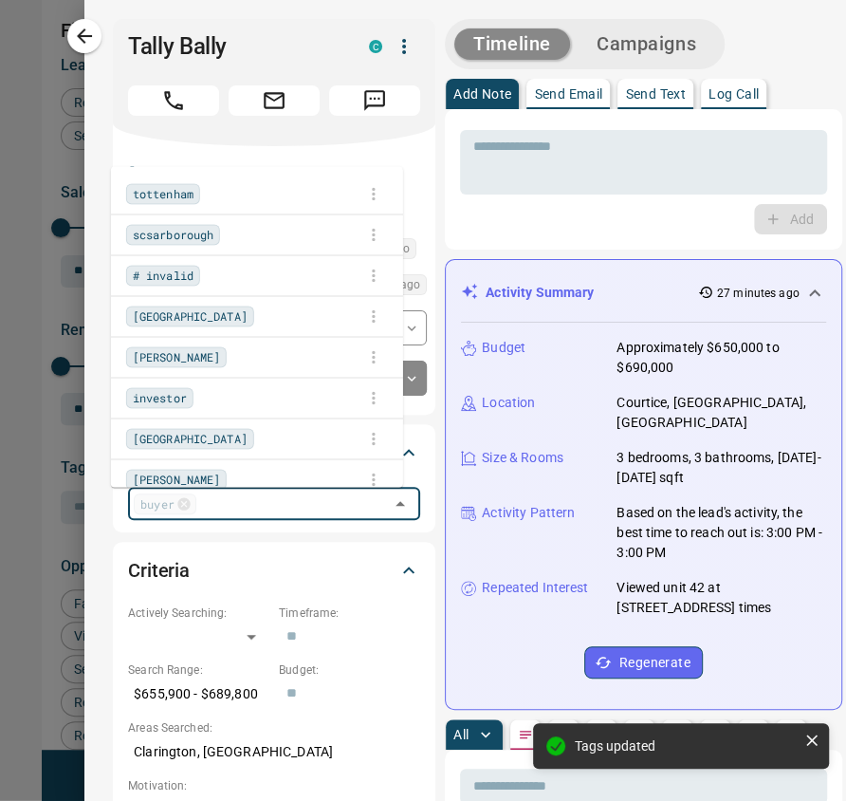
scroll to position [896, 0]
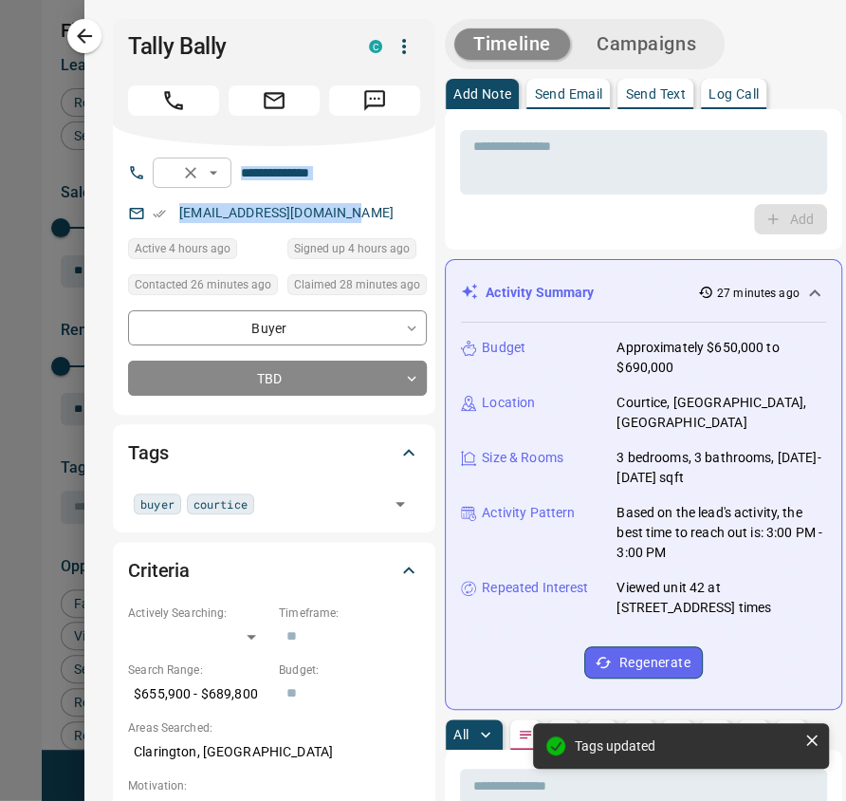
drag, startPoint x: 343, startPoint y: 207, endPoint x: 141, endPoint y: 184, distance: 203.3
click at [141, 184] on div "**********" at bounding box center [274, 280] width 323 height 268
copy div "​ ​ [EMAIL_ADDRESS][DOMAIN_NAME]"
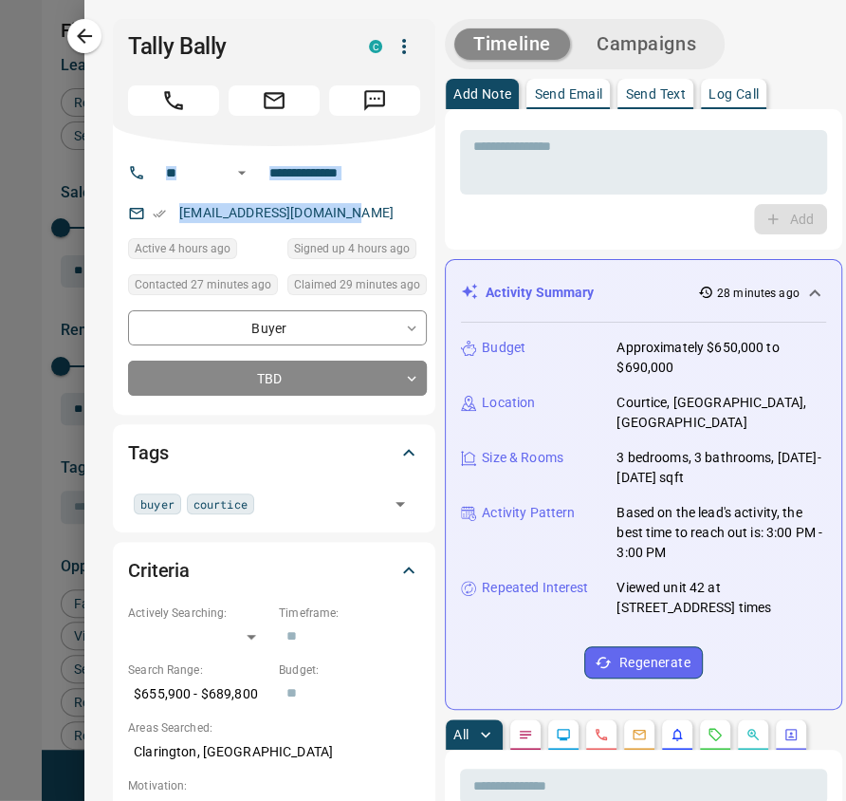
drag, startPoint x: 360, startPoint y: 446, endPoint x: 803, endPoint y: 518, distance: 447.9
click at [361, 446] on div "Tags" at bounding box center [262, 452] width 269 height 30
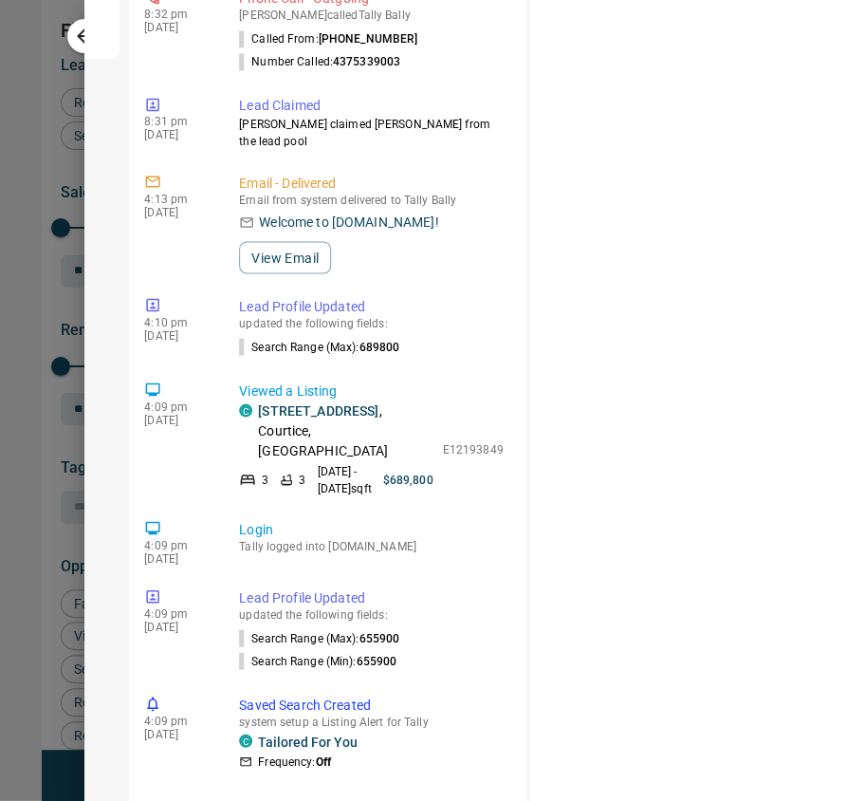
scroll to position [1594, 316]
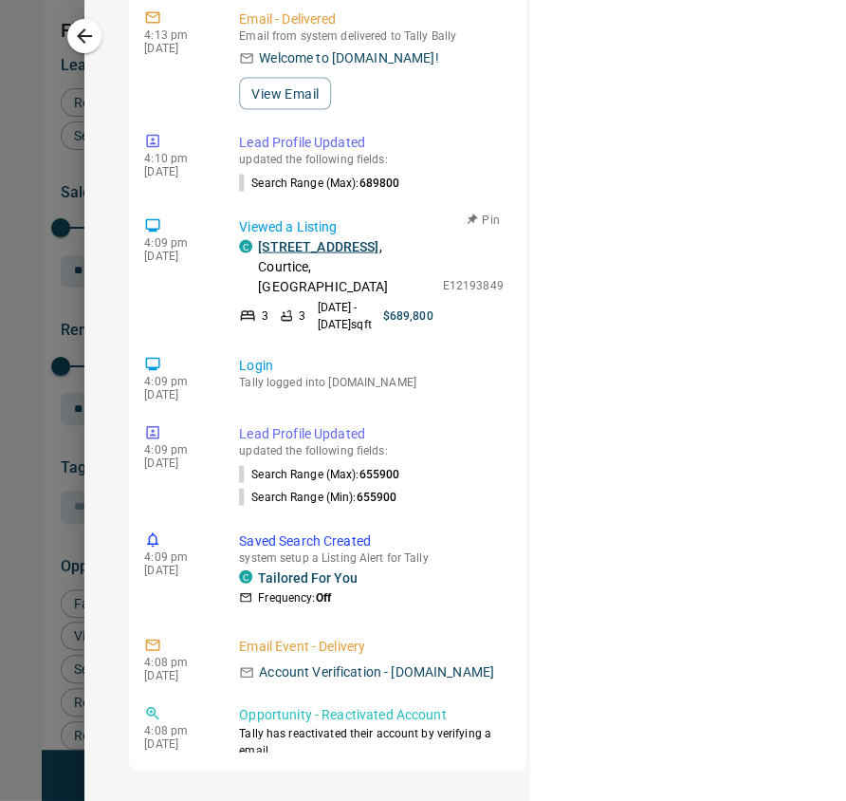
click at [279, 252] on link "[STREET_ADDRESS]" at bounding box center [318, 246] width 120 height 15
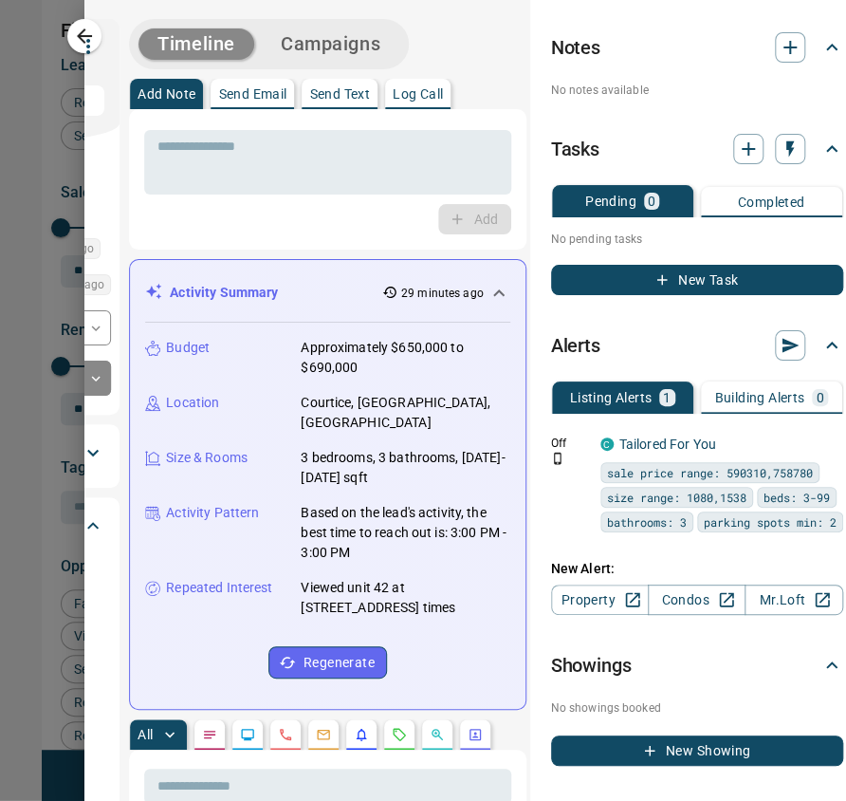
scroll to position [0, 0]
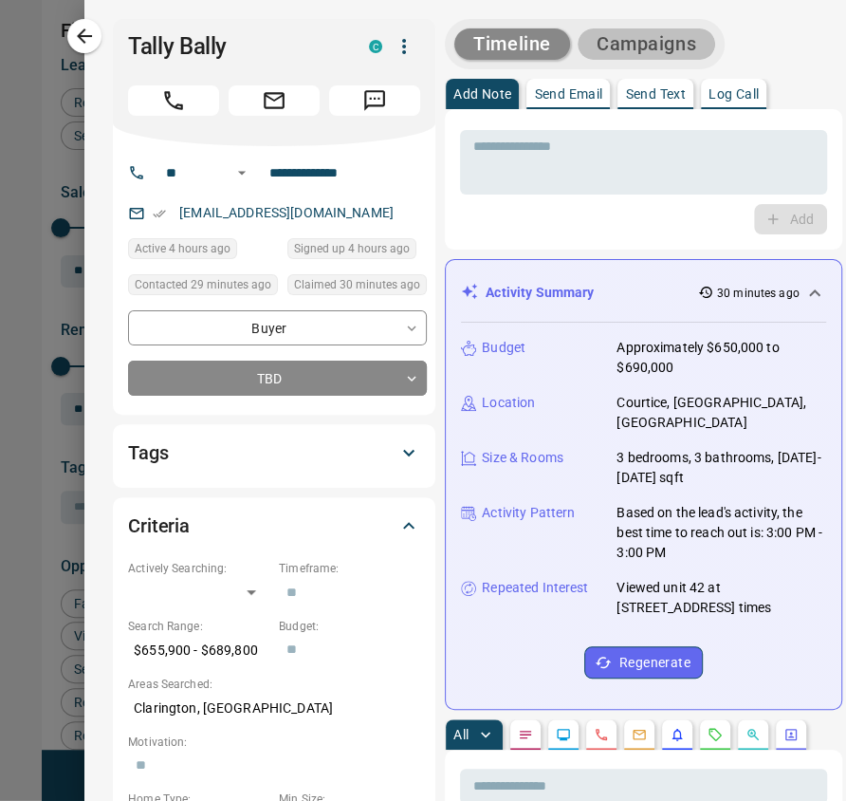
click at [608, 45] on button "Campaigns" at bounding box center [647, 43] width 138 height 31
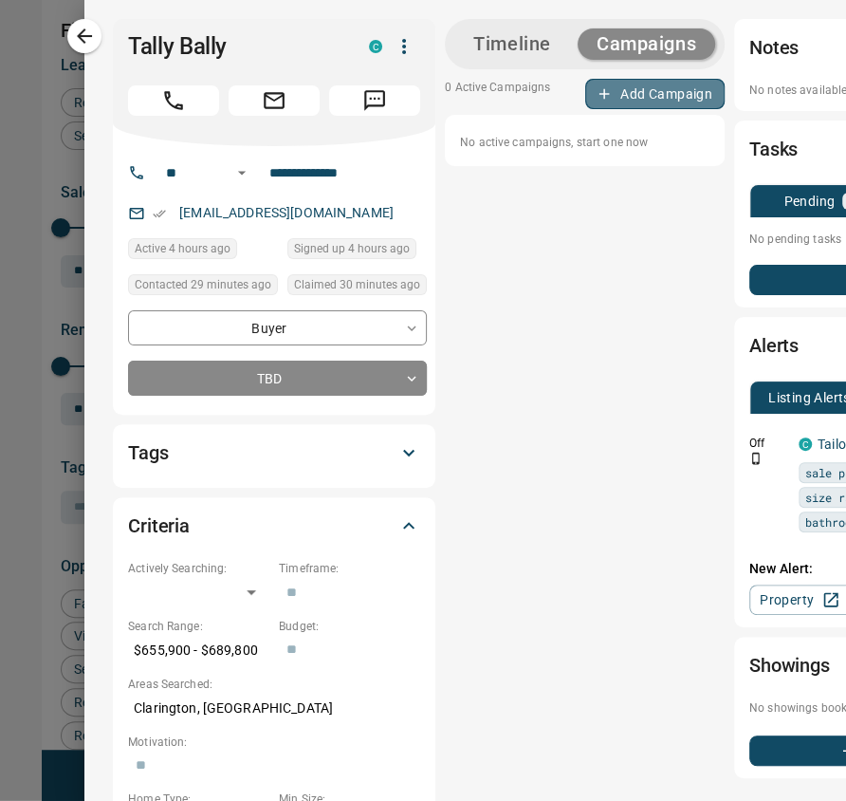
click at [618, 89] on button "Add Campaign" at bounding box center [654, 94] width 139 height 30
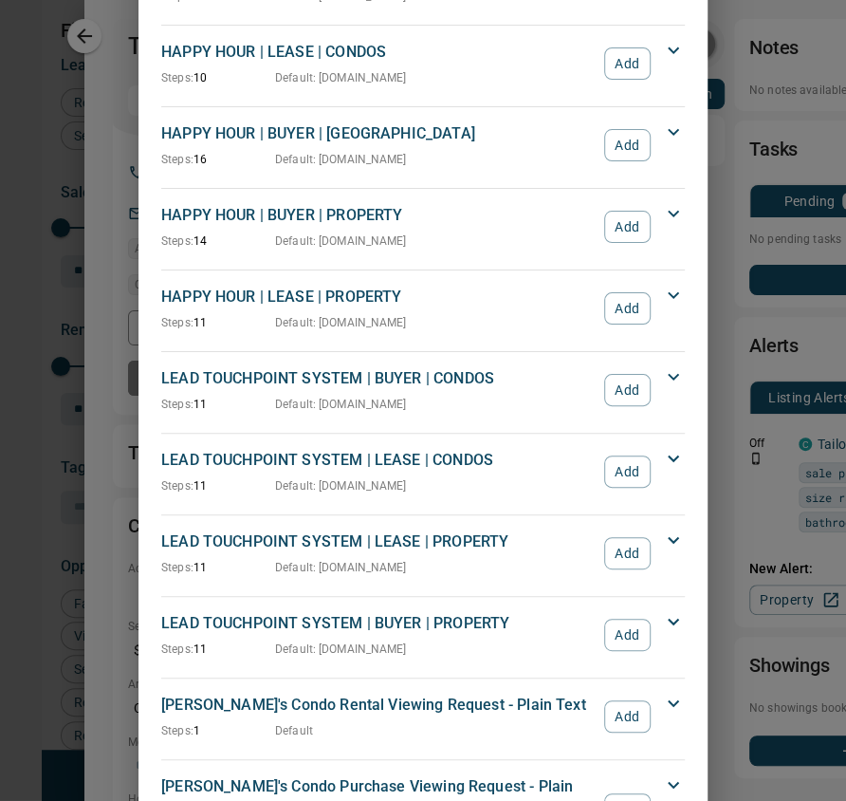
scroll to position [304, 0]
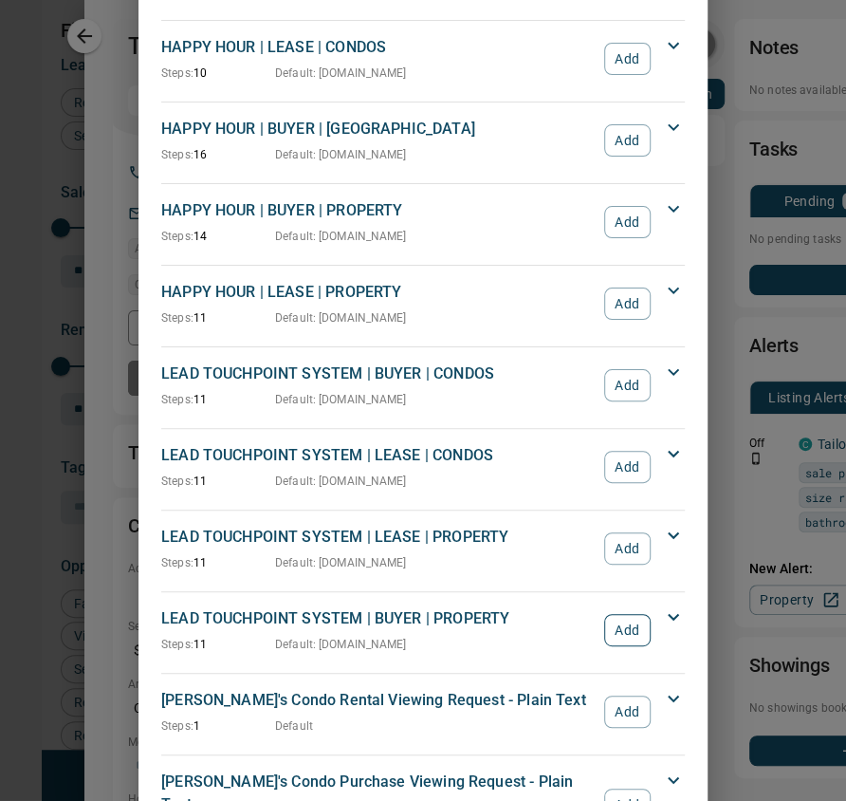
click at [624, 628] on button "Add" at bounding box center [627, 630] width 46 height 32
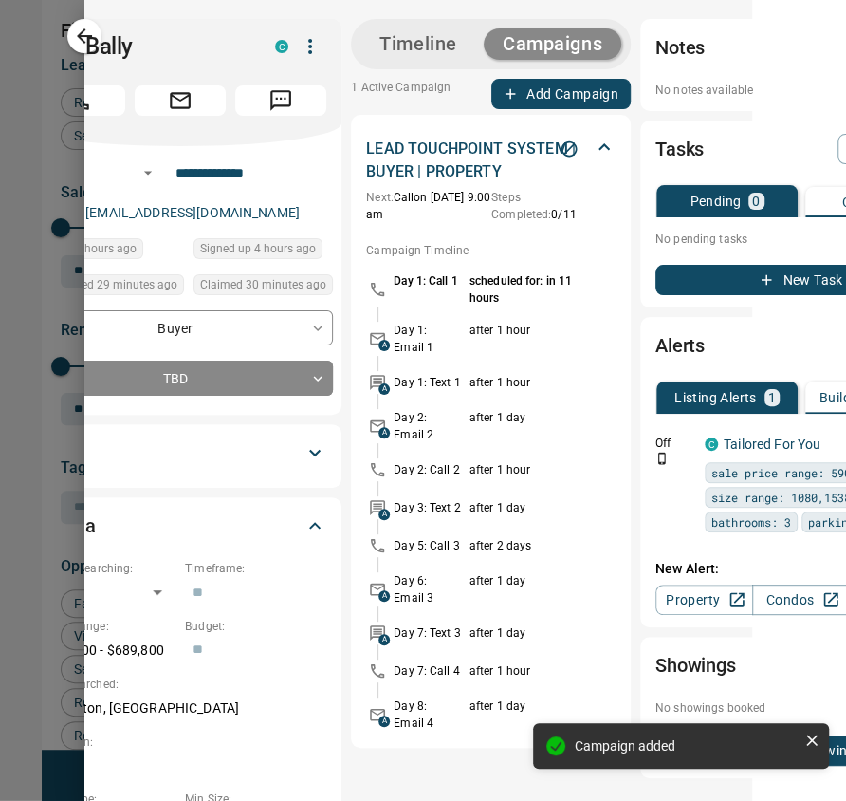
scroll to position [0, 211]
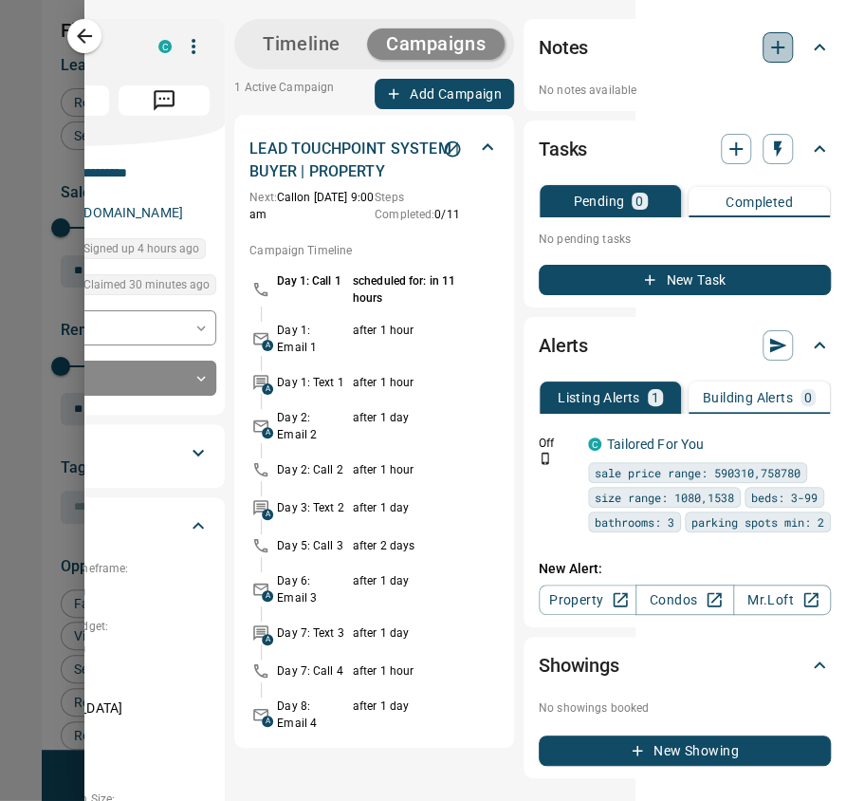
click at [766, 44] on icon "button" at bounding box center [777, 47] width 23 height 23
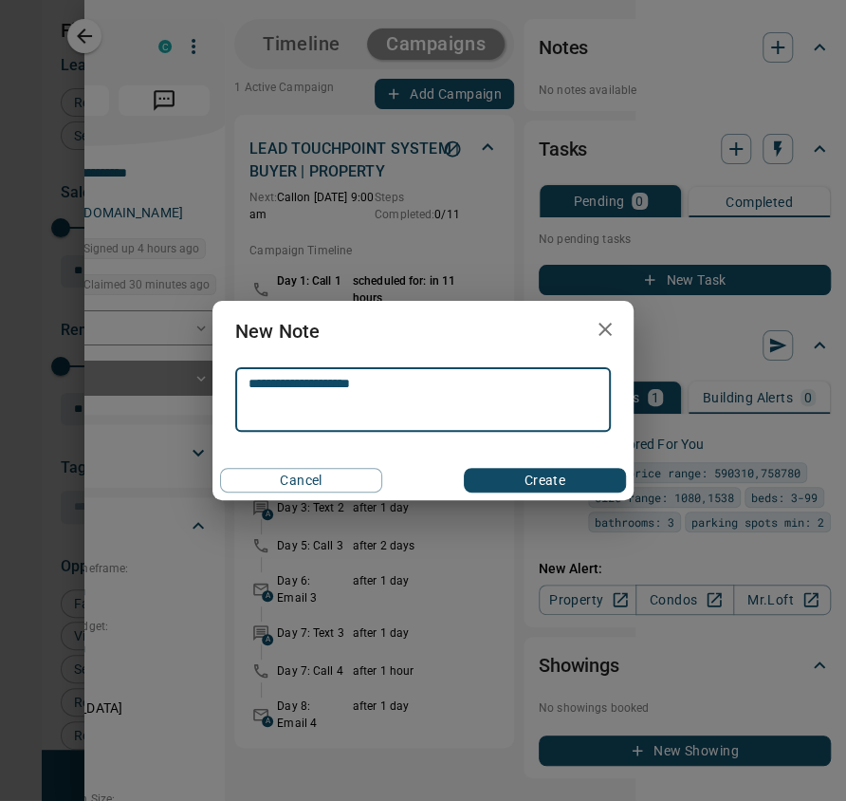
type textarea "**********"
click at [541, 478] on button "Create" at bounding box center [545, 480] width 162 height 25
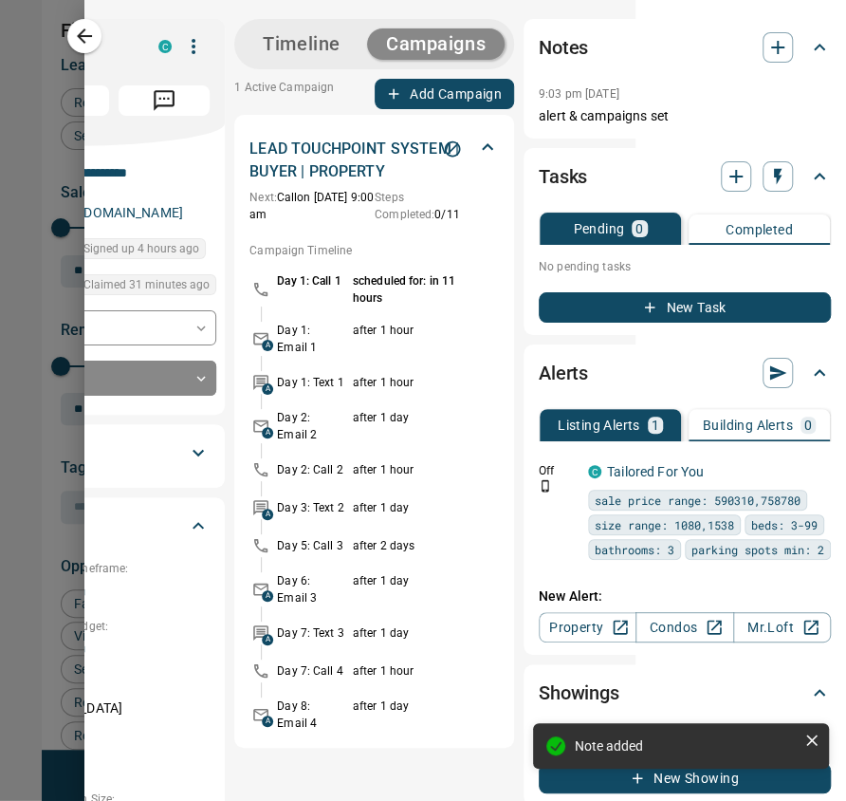
scroll to position [0, 0]
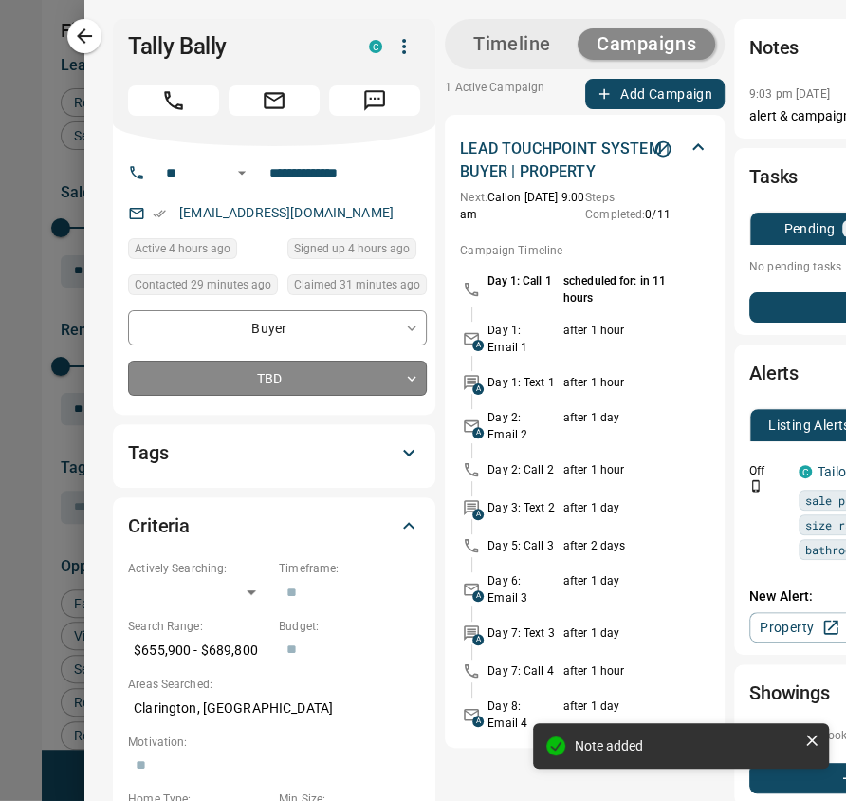
click at [214, 384] on body "Lead Transfers Claim Leads My Leads Tasks Opportunities Deals Campaigns Automat…" at bounding box center [423, 415] width 846 height 830
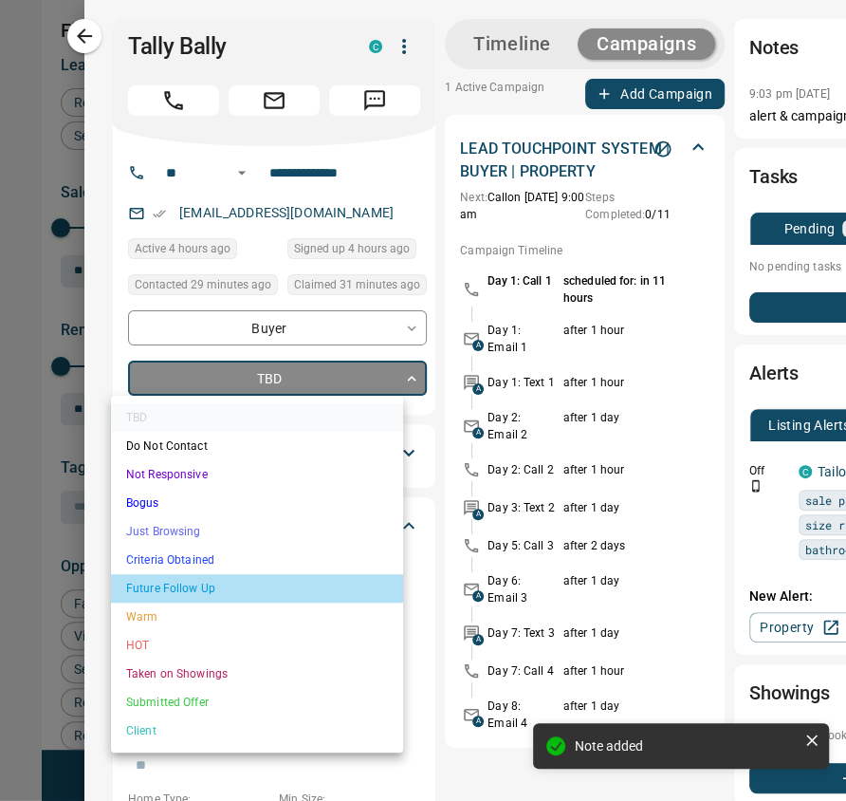
click at [214, 593] on li "Future Follow Up" at bounding box center [257, 588] width 292 height 28
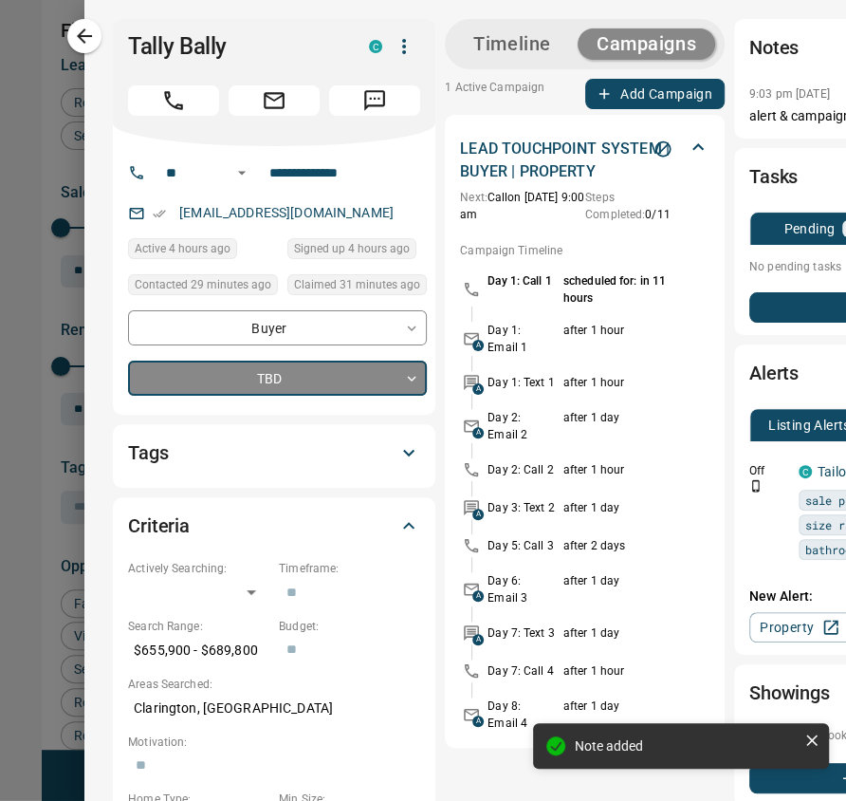
type input "*"
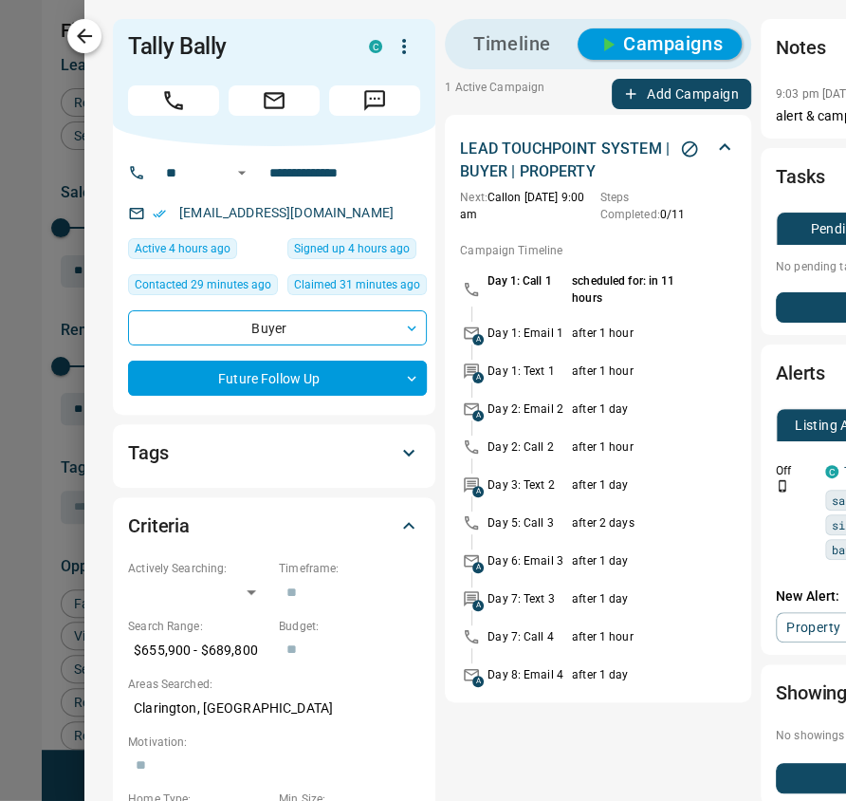
click at [102, 36] on button "button" at bounding box center [84, 36] width 34 height 34
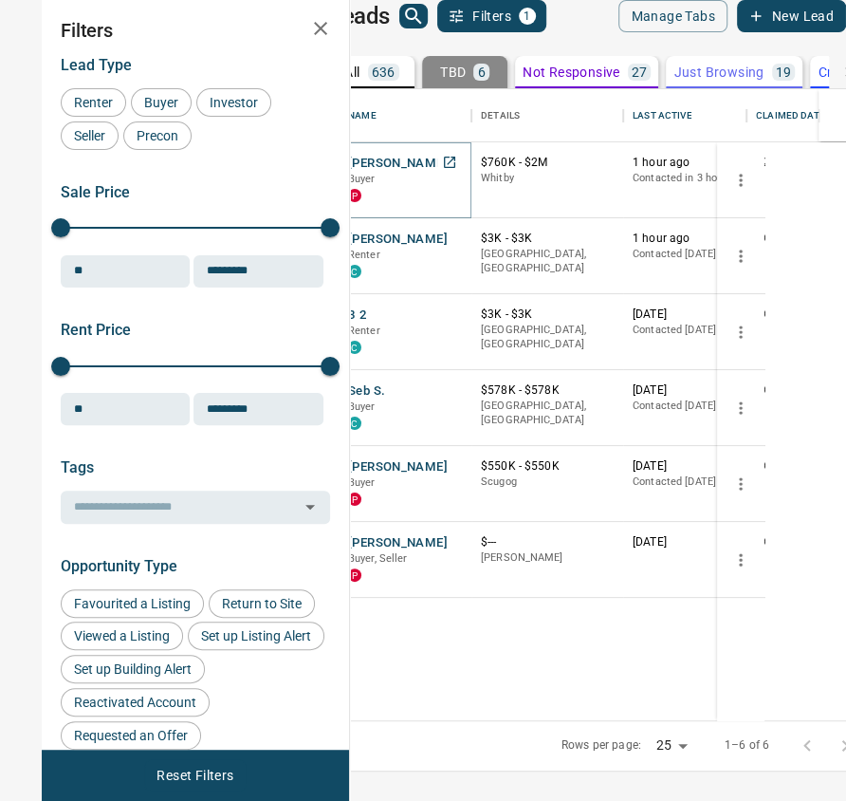
click at [448, 173] on button "[PERSON_NAME]" at bounding box center [398, 164] width 100 height 18
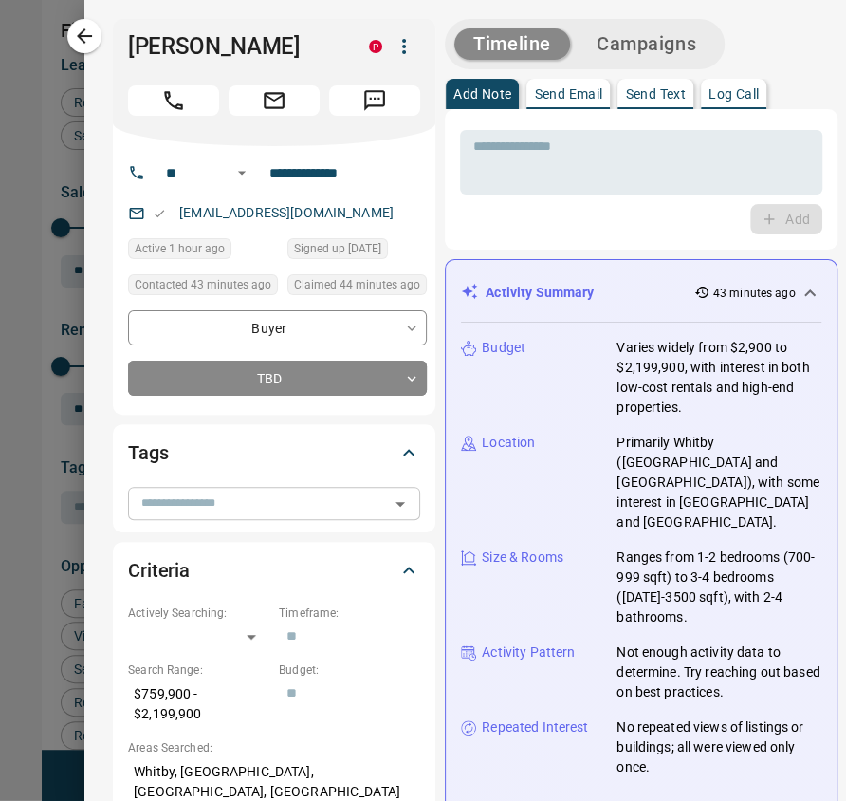
click at [231, 504] on input "text" at bounding box center [258, 502] width 249 height 21
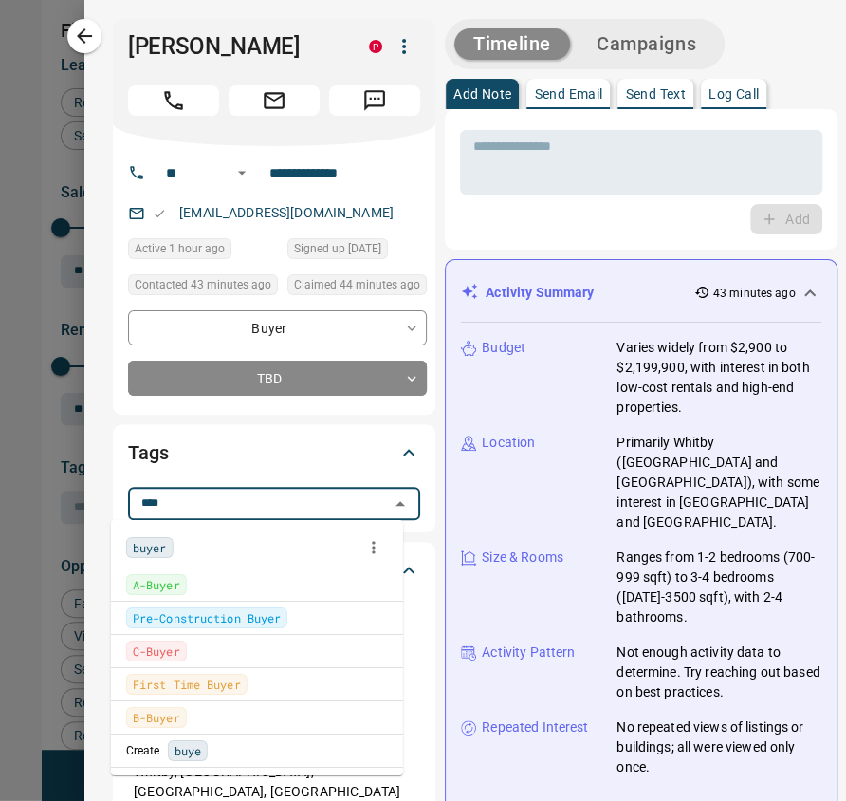
type input "*****"
click at [157, 550] on span "buyer" at bounding box center [150, 547] width 34 height 19
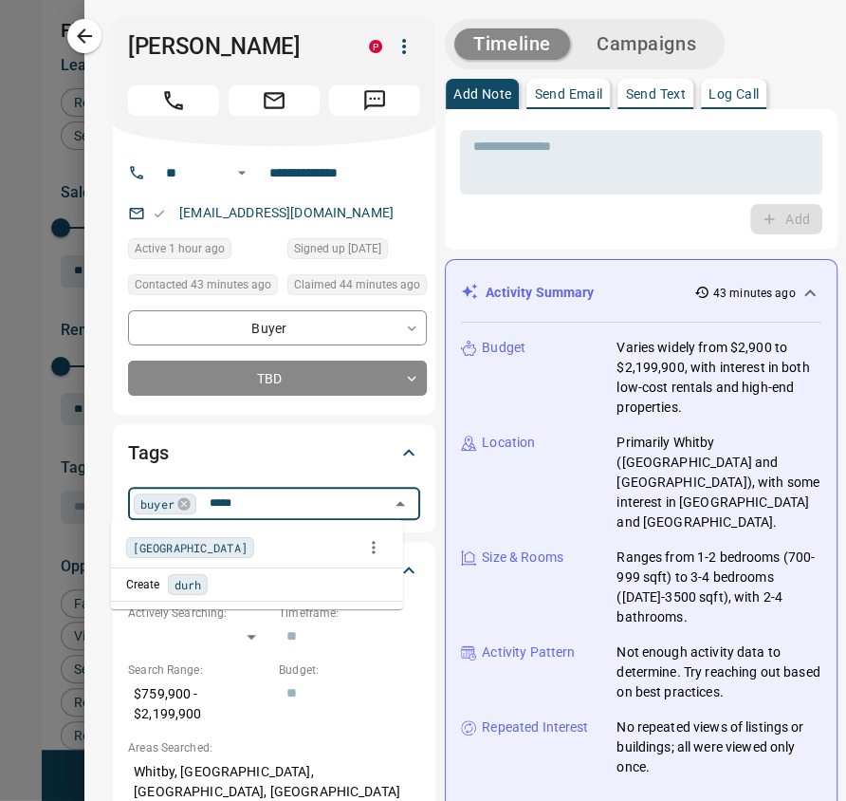
type input "******"
click at [154, 540] on span "[GEOGRAPHIC_DATA]" at bounding box center [190, 547] width 115 height 19
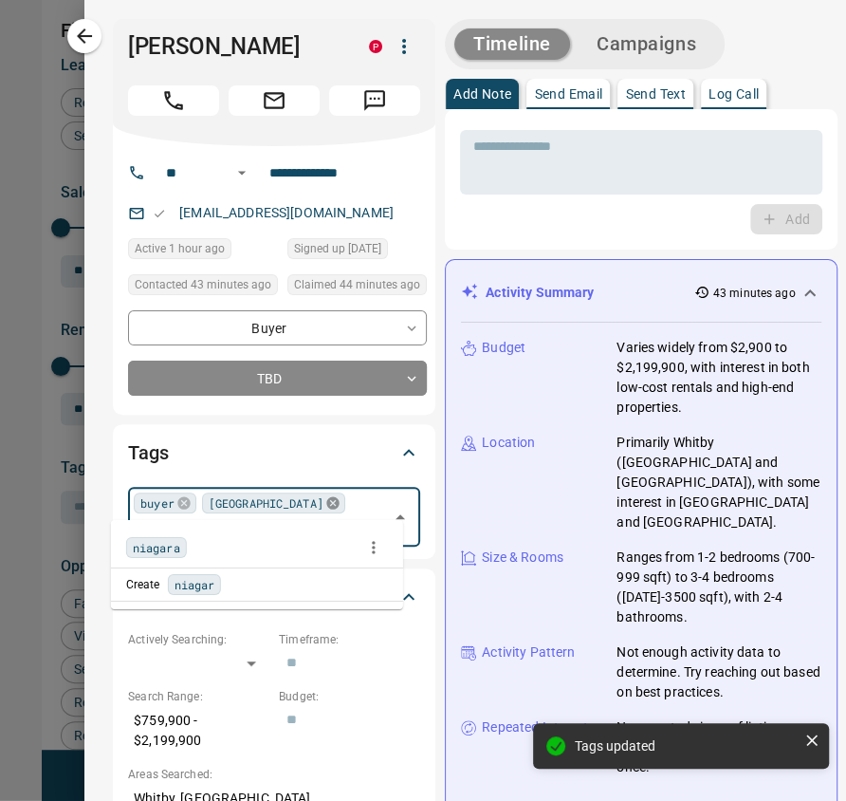
type input "*******"
click at [149, 550] on span "niagara" at bounding box center [156, 547] width 47 height 19
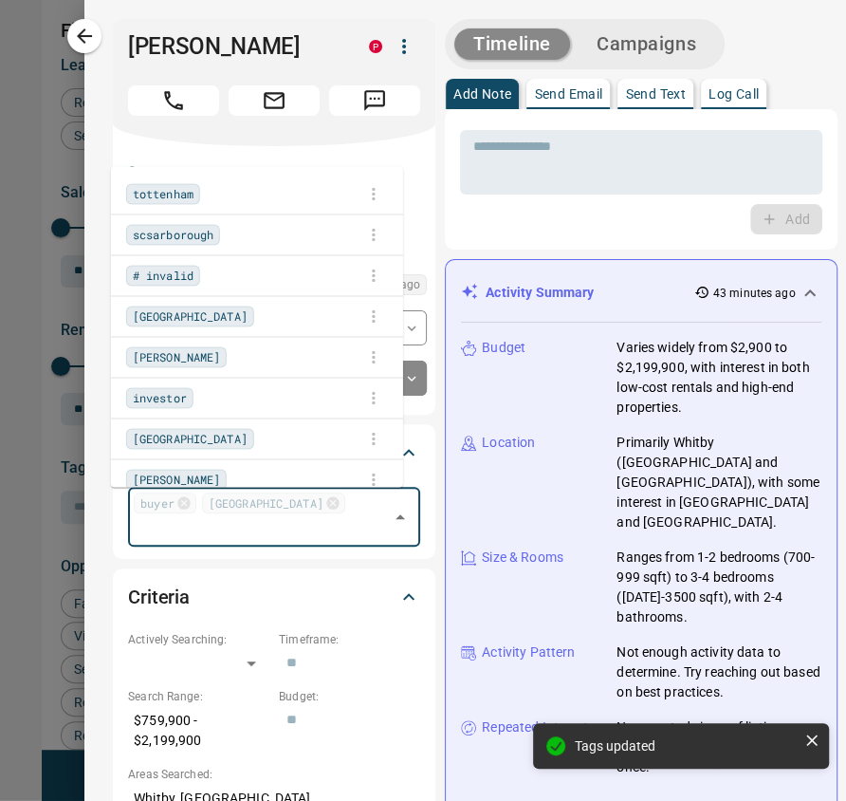
scroll to position [896, 0]
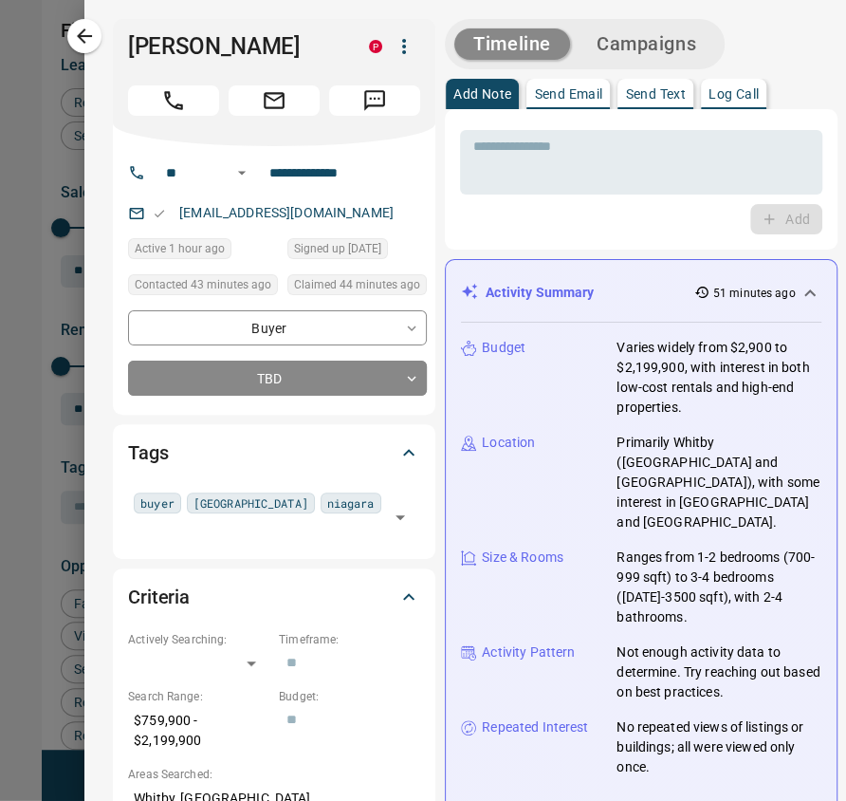
drag, startPoint x: 364, startPoint y: 215, endPoint x: 160, endPoint y: 213, distance: 204.0
click at [160, 213] on div "[EMAIL_ADDRESS][DOMAIN_NAME]" at bounding box center [277, 212] width 299 height 31
click at [175, 201] on p "[EMAIL_ADDRESS][DOMAIN_NAME]" at bounding box center [287, 212] width 226 height 31
copy link "[EMAIL_ADDRESS][DOMAIN_NAME]"
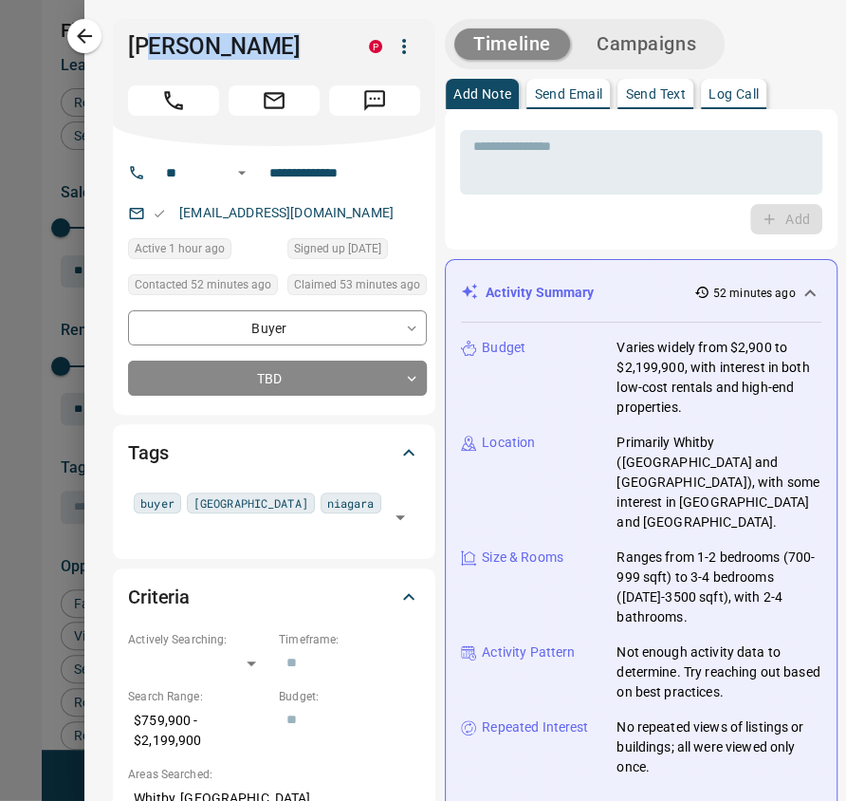
drag, startPoint x: 312, startPoint y: 45, endPoint x: 134, endPoint y: 29, distance: 179.0
click at [134, 29] on div "[PERSON_NAME] P" at bounding box center [274, 82] width 323 height 127
drag, startPoint x: 372, startPoint y: 176, endPoint x: 243, endPoint y: 167, distance: 129.4
click at [243, 167] on div "**********" at bounding box center [281, 172] width 257 height 30
drag, startPoint x: 81, startPoint y: 409, endPoint x: 624, endPoint y: 31, distance: 661.8
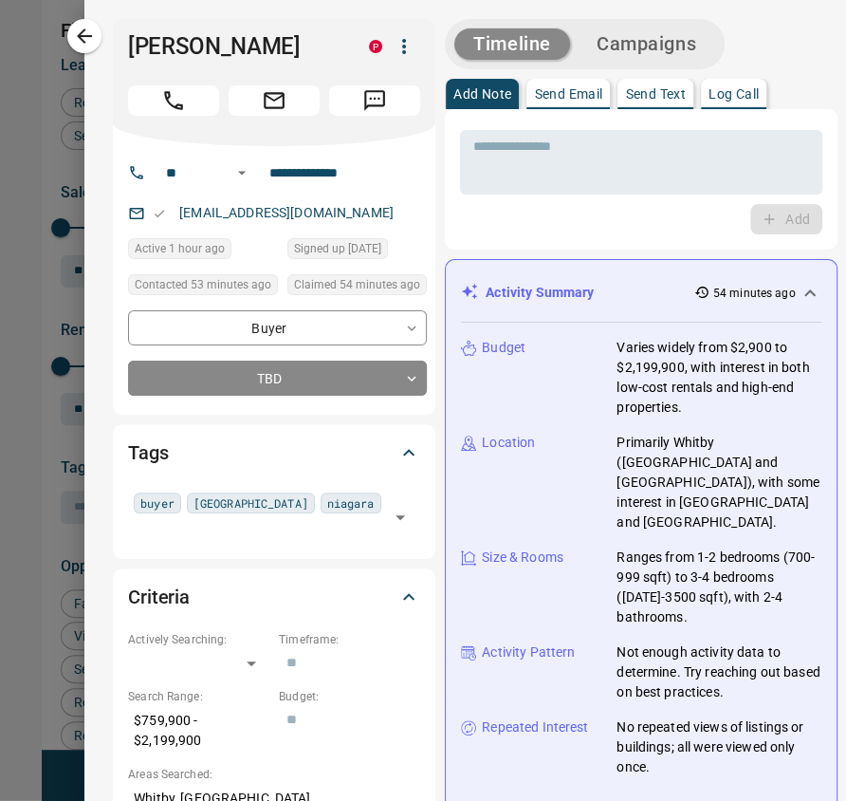
click at [620, 42] on button "Campaigns" at bounding box center [647, 43] width 138 height 31
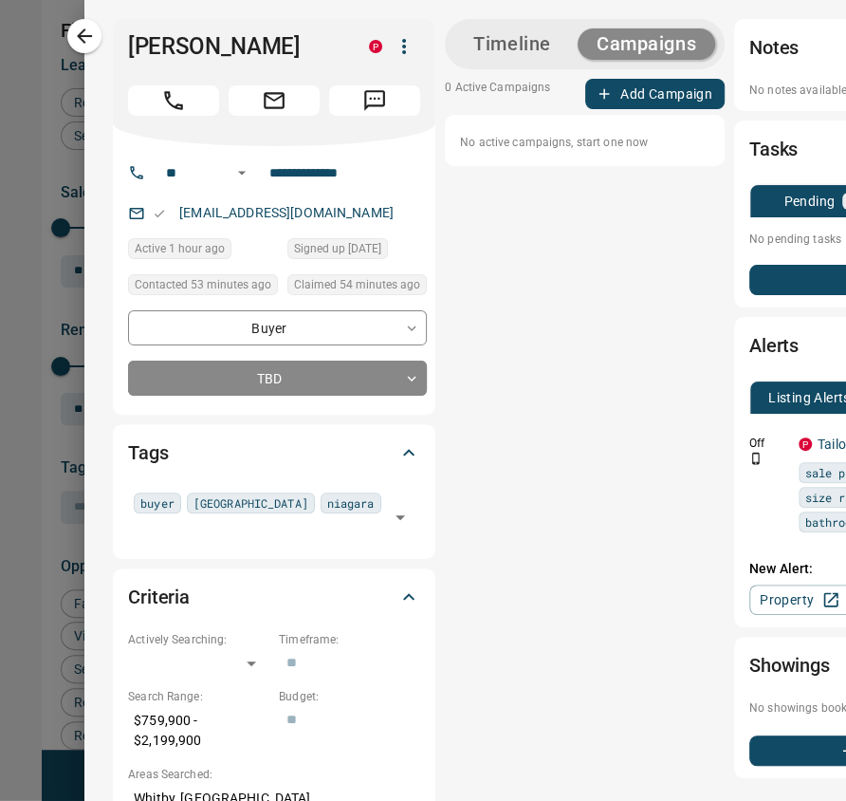
click at [625, 100] on button "Add Campaign" at bounding box center [654, 94] width 139 height 30
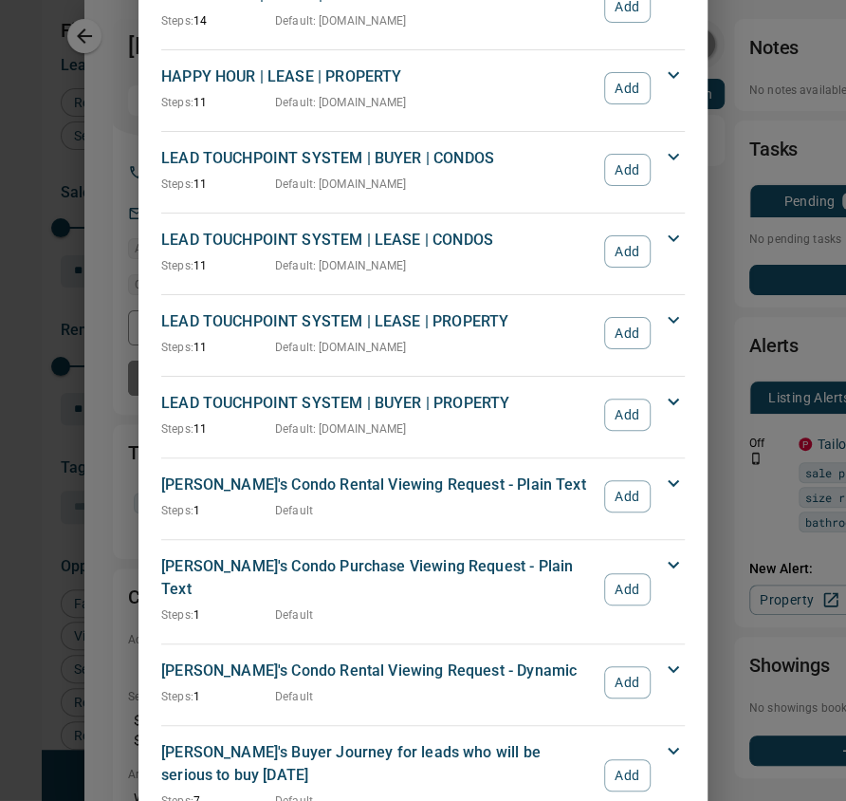
scroll to position [523, 0]
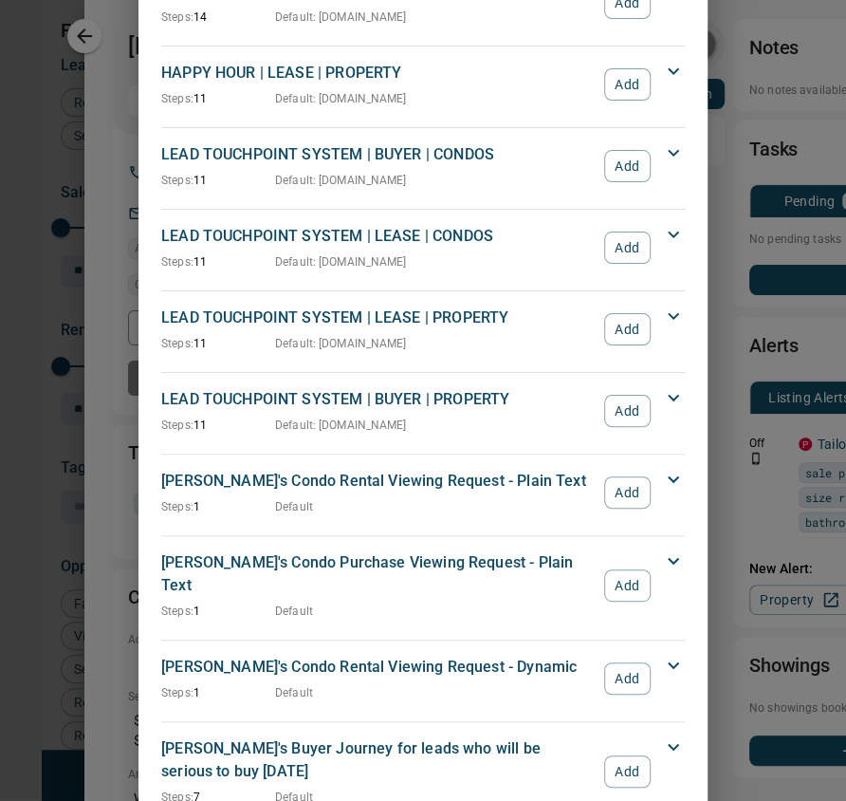
click at [452, 388] on p "LEAD TOUCHPOINT SYSTEM | BUYER | PROPERTY" at bounding box center [378, 399] width 434 height 23
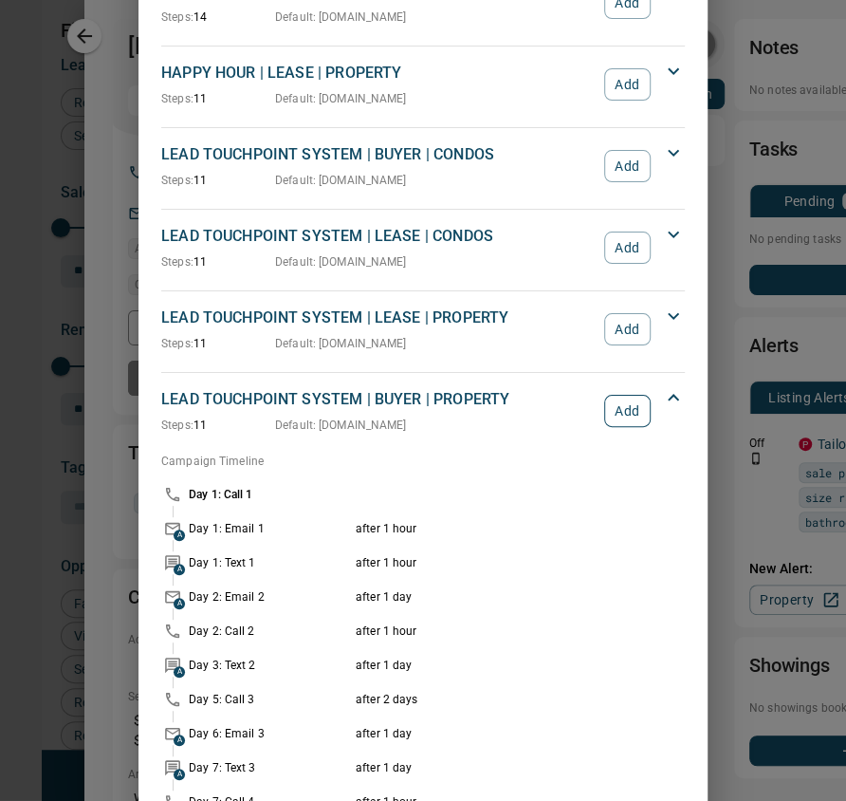
click at [610, 405] on button "Add" at bounding box center [627, 411] width 46 height 32
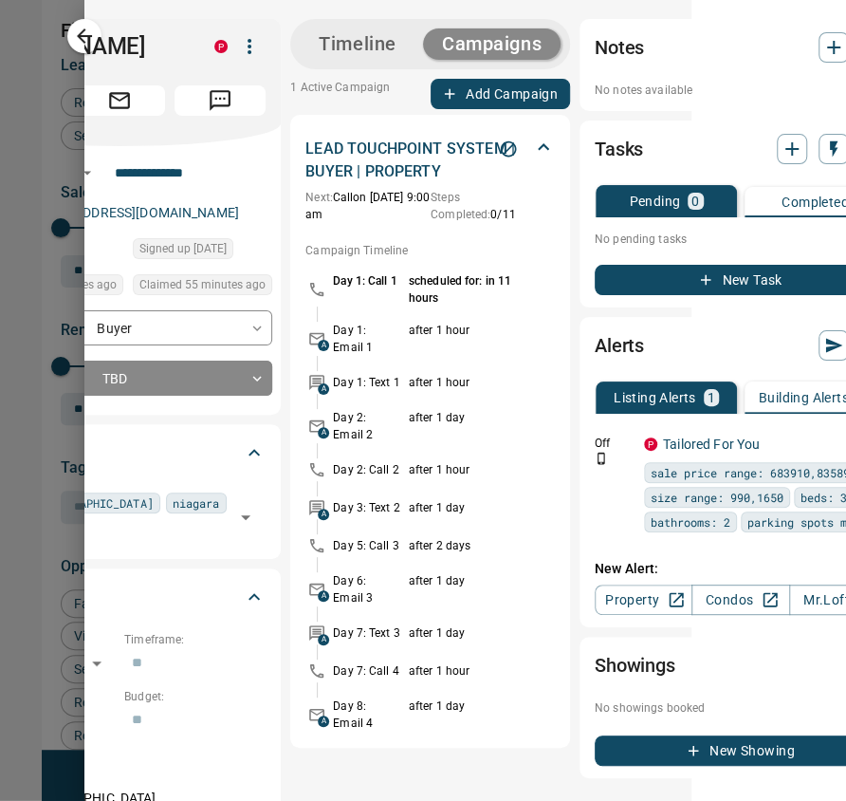
scroll to position [0, 211]
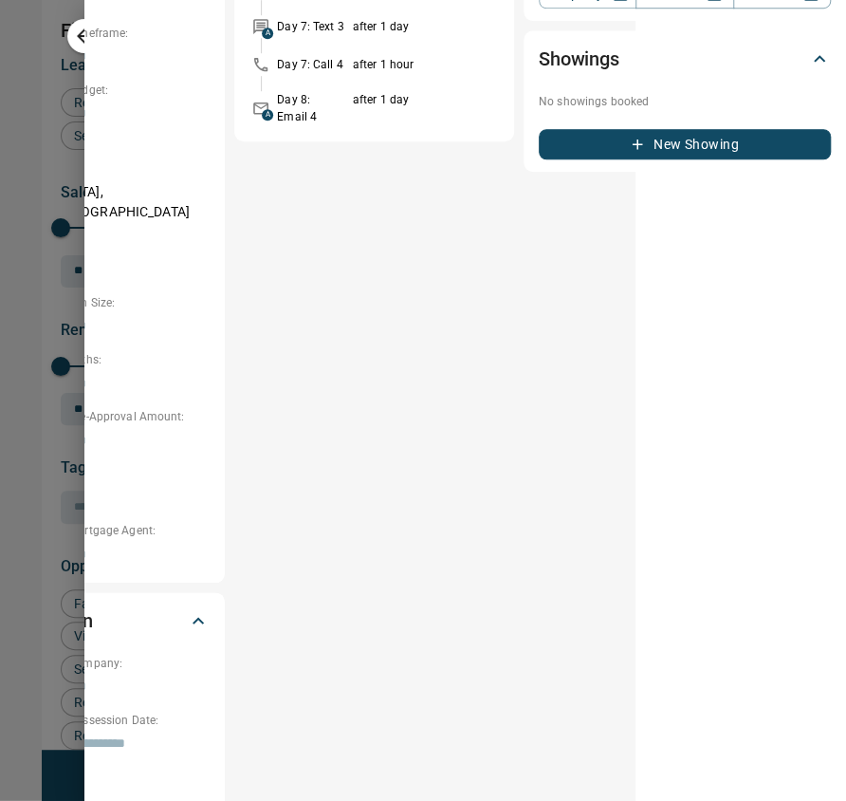
scroll to position [635, 211]
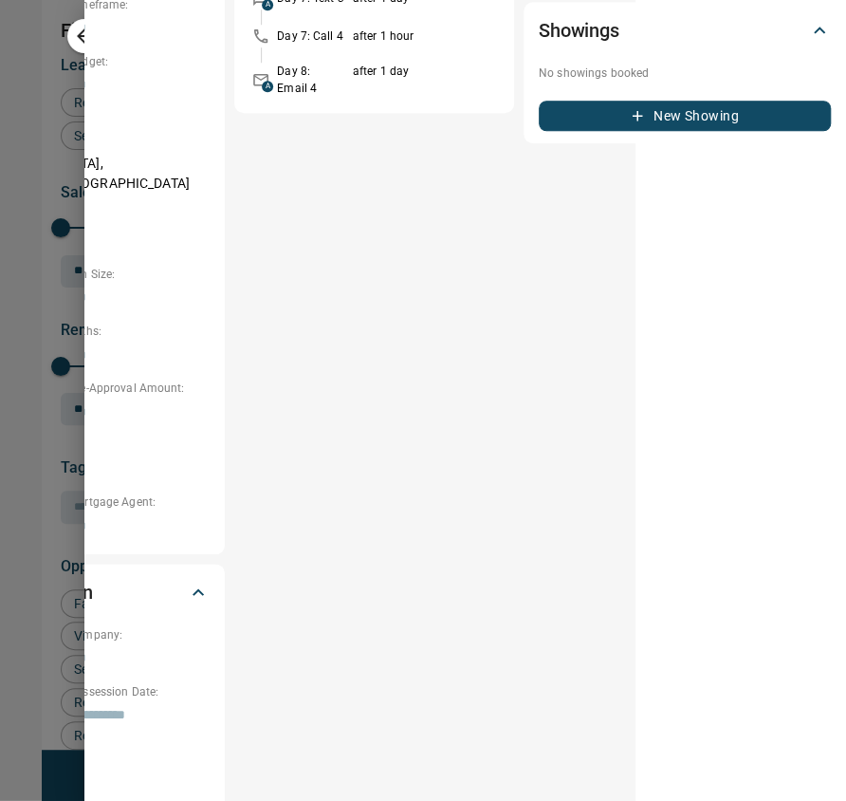
click at [489, 370] on div "Timeline Campaigns 1 Active Campaign Add Campaign LEAD TOUCHPOINT SYSTEM | BUYE…" at bounding box center [374, 174] width 280 height 1580
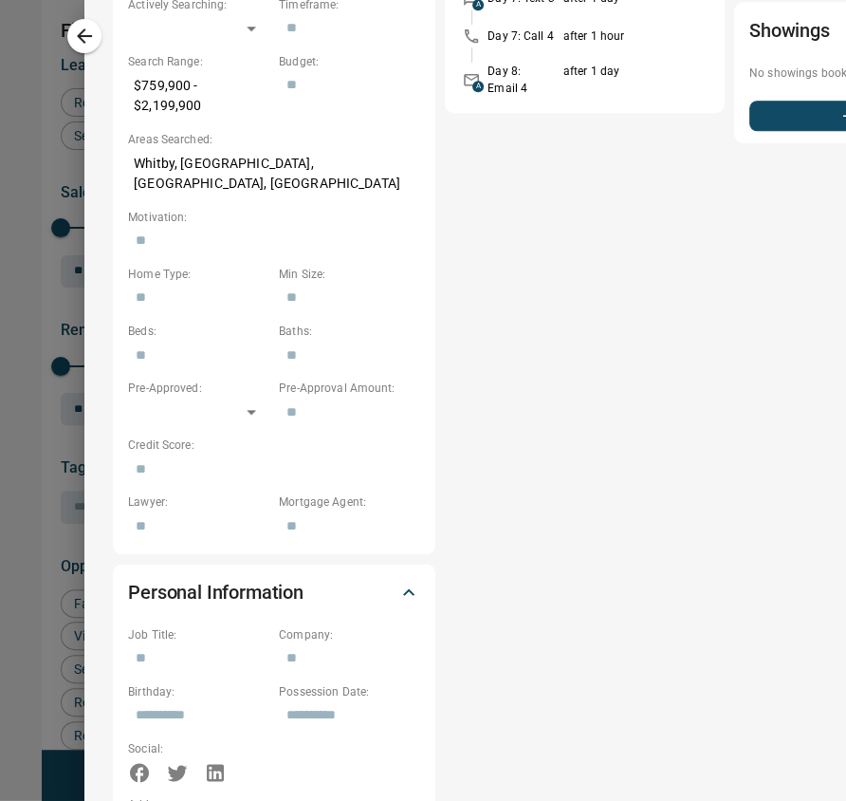
click at [603, 198] on div "Timeline Campaigns 1 Active Campaign Add Campaign LEAD TOUCHPOINT SYSTEM | BUYE…" at bounding box center [585, 174] width 280 height 1580
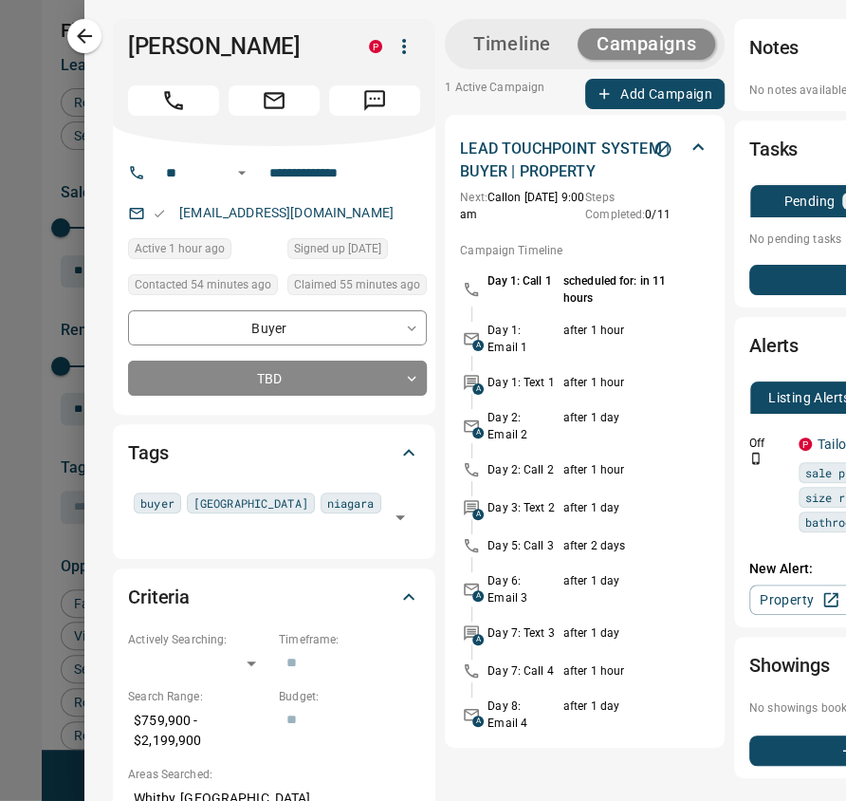
click at [513, 120] on div "LEAD TOUCHPOINT SYSTEM | BUYER | PROPERTY Next: Call on [DATE] 9:00 am Steps Co…" at bounding box center [585, 431] width 280 height 633
click at [608, 49] on button "Campaigns" at bounding box center [647, 43] width 138 height 31
click at [459, 39] on button "Timeline" at bounding box center [512, 43] width 116 height 31
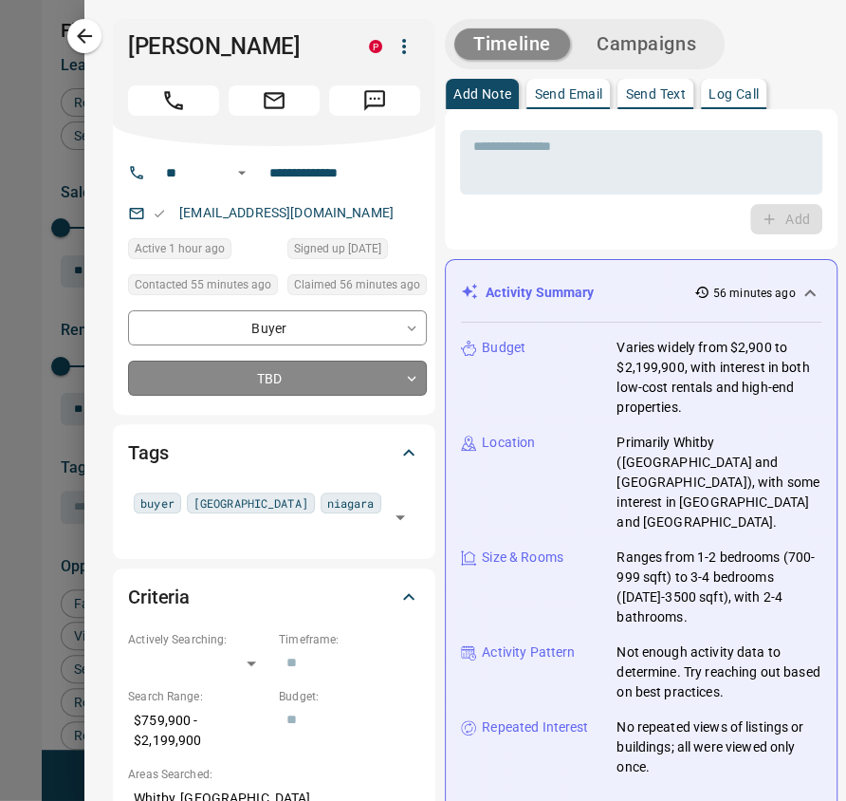
click at [263, 384] on body "Lead Transfers Claim Leads My Leads Tasks Opportunities Deals Campaigns Automat…" at bounding box center [423, 415] width 846 height 830
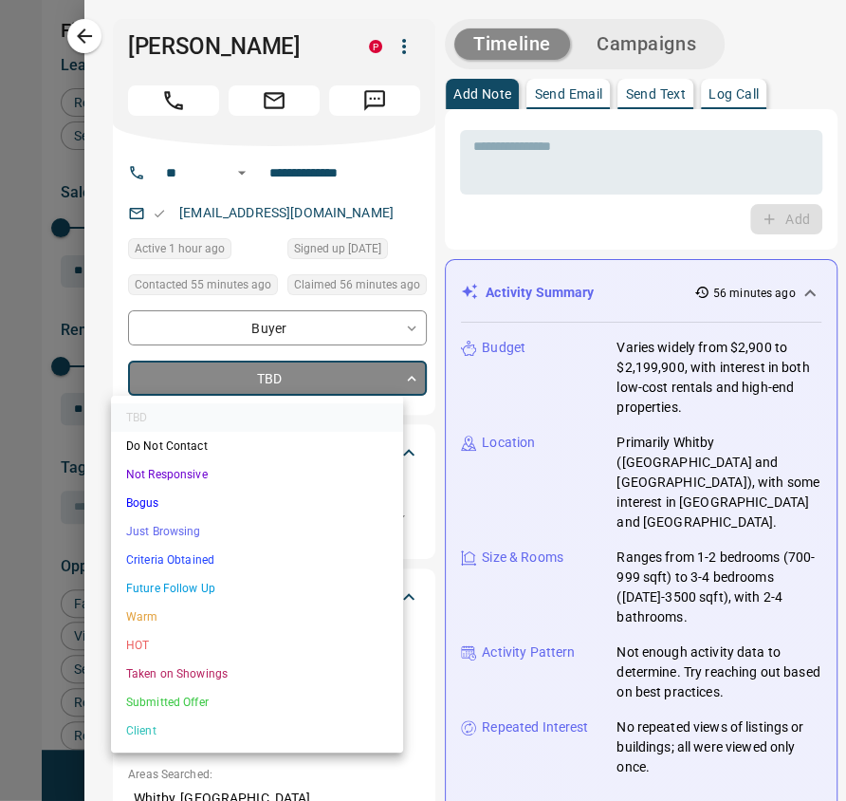
click at [184, 586] on li "Future Follow Up" at bounding box center [257, 588] width 292 height 28
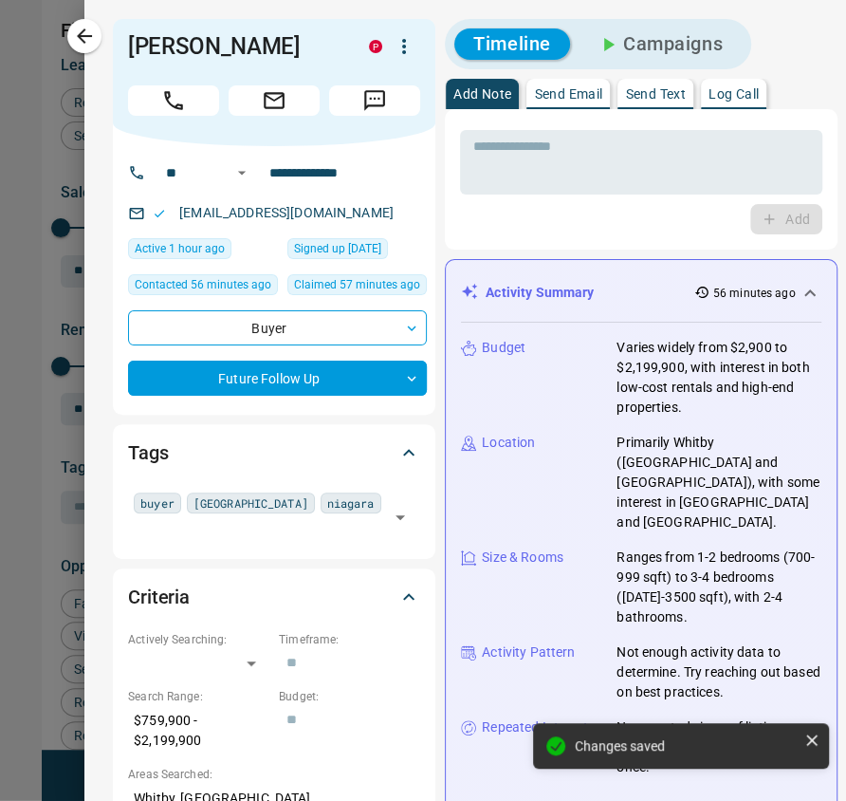
type input "*"
click at [102, 34] on button "button" at bounding box center [84, 36] width 34 height 34
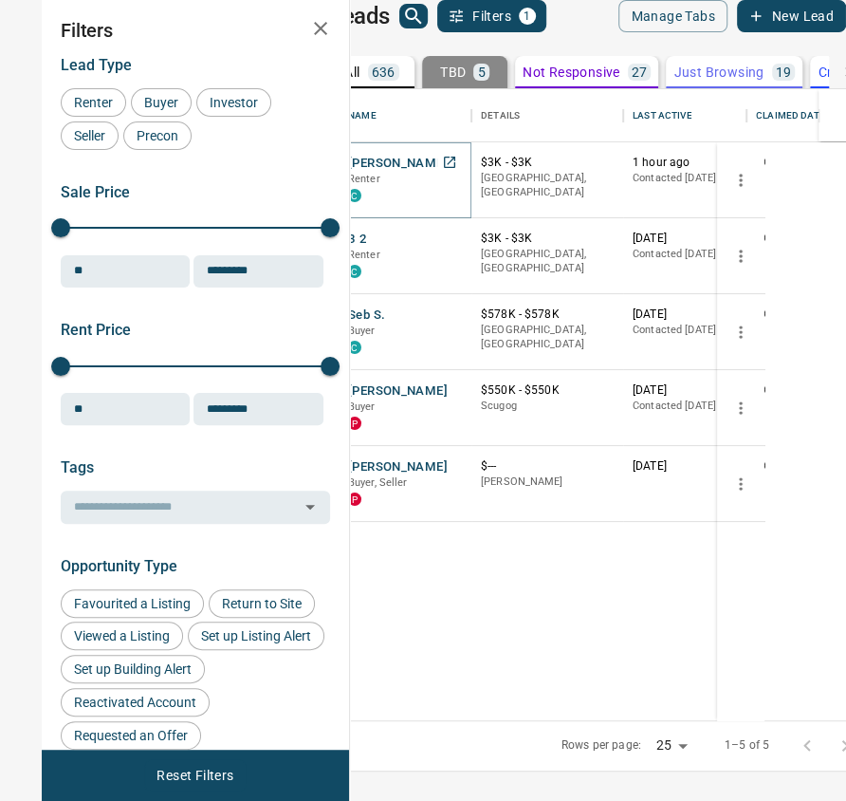
click at [448, 173] on button "[PERSON_NAME]" at bounding box center [398, 164] width 100 height 18
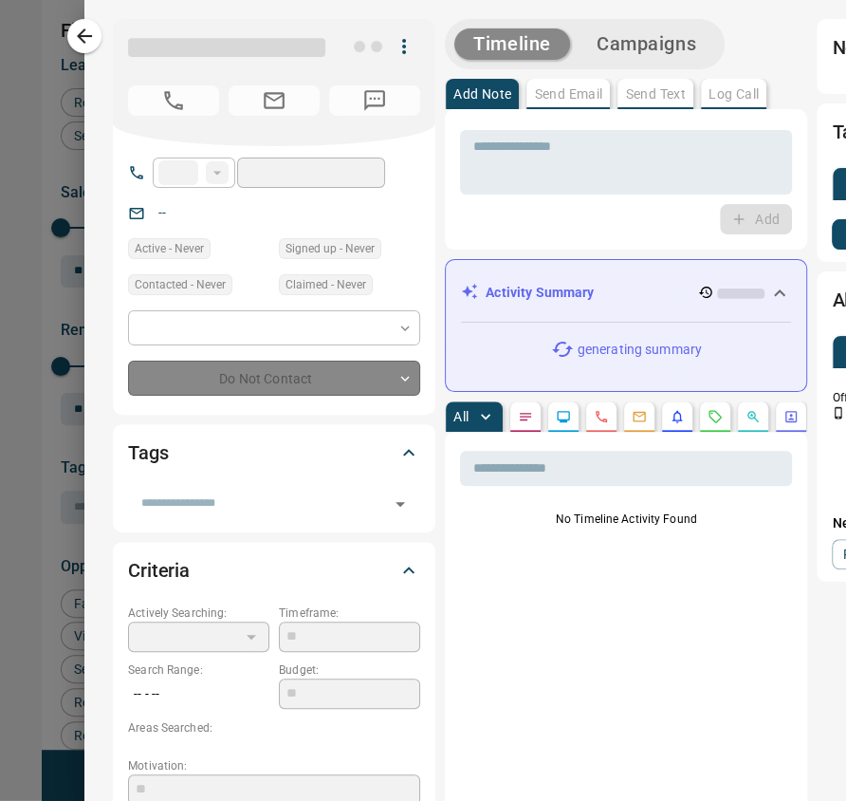
type input "**"
type input "**********"
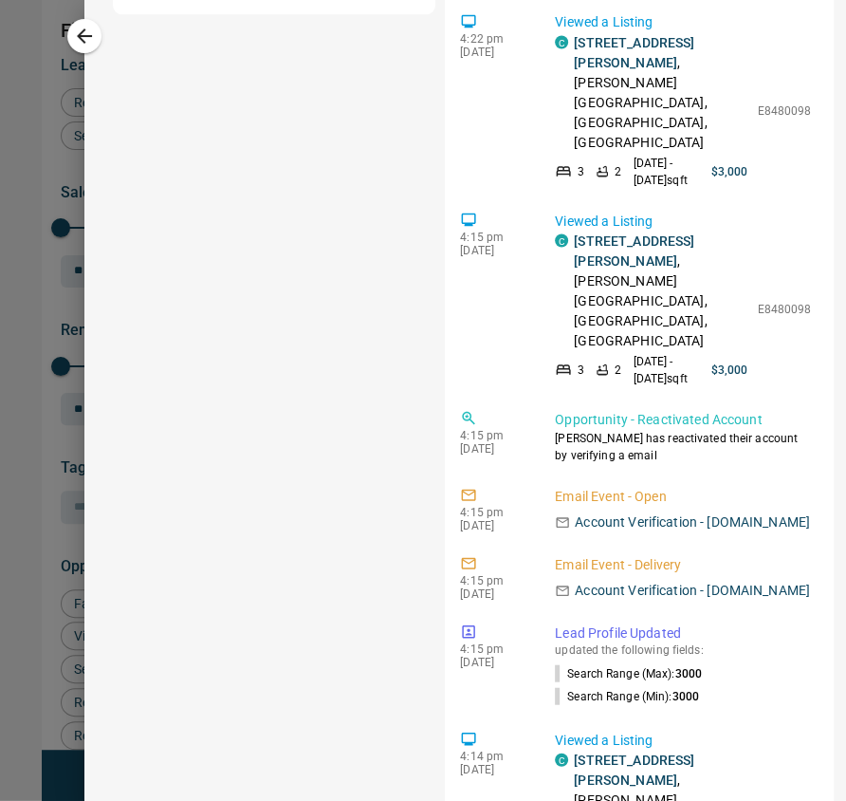
scroll to position [1618, 0]
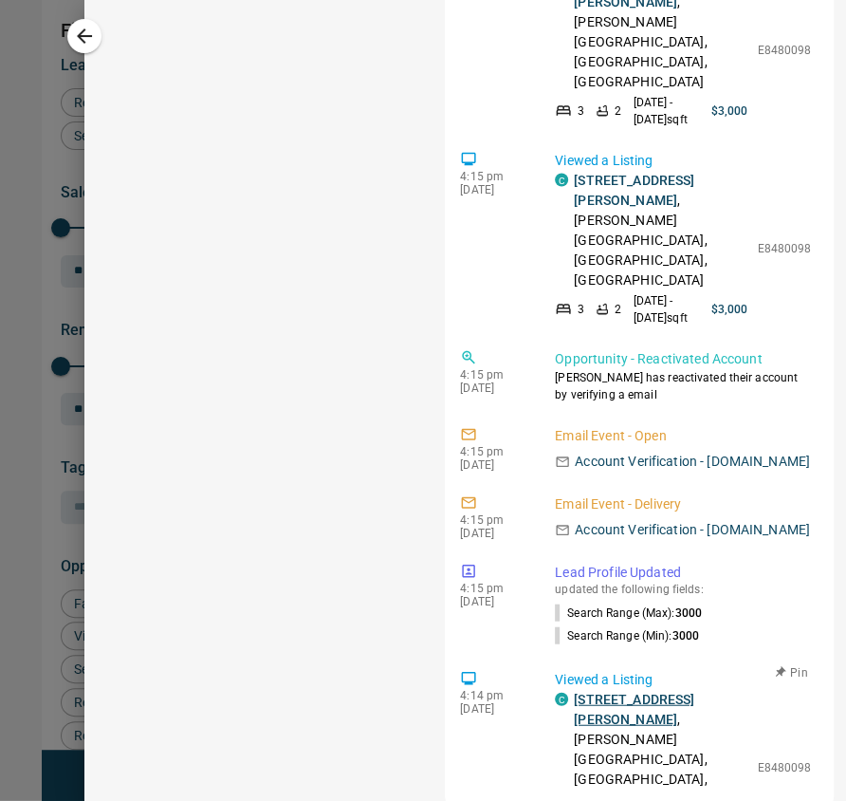
click at [615, 692] on link "[STREET_ADDRESS][PERSON_NAME]" at bounding box center [634, 709] width 120 height 35
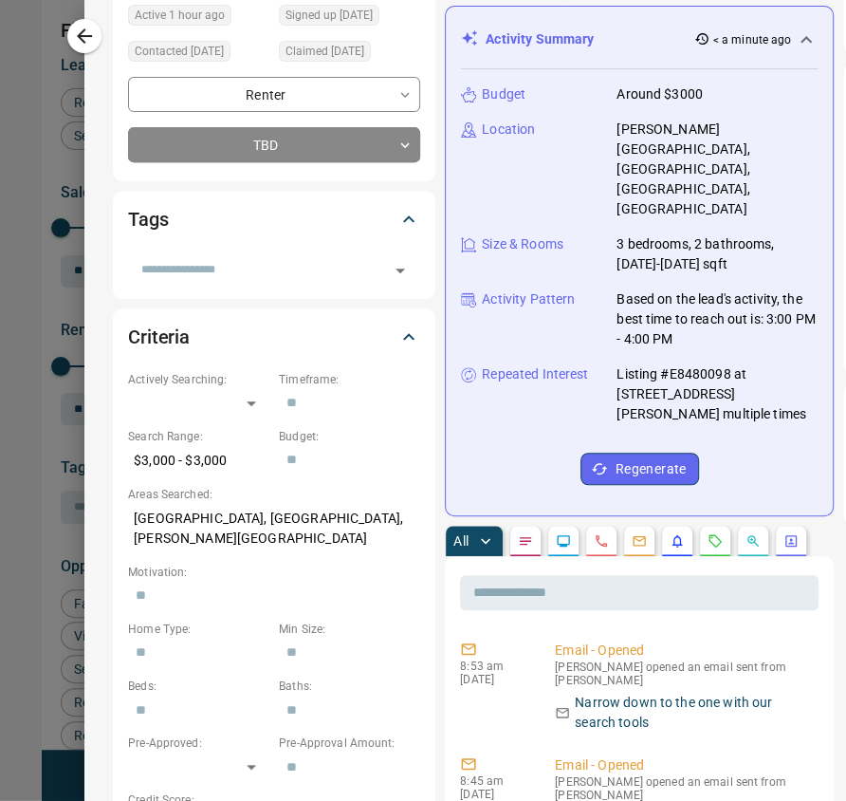
scroll to position [0, 0]
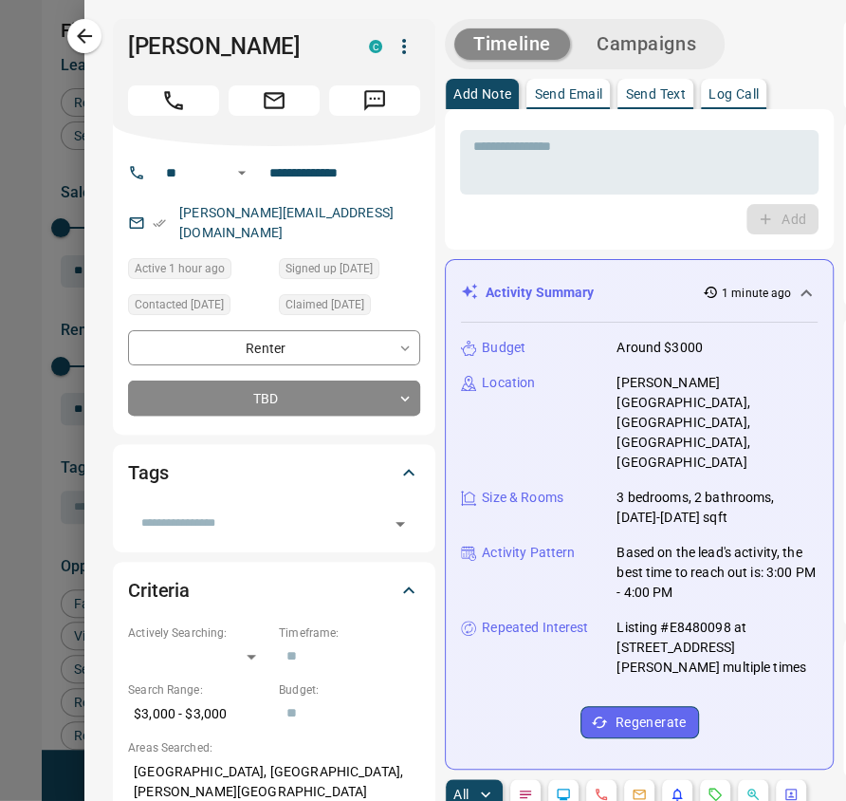
click at [607, 46] on button "Campaigns" at bounding box center [647, 43] width 138 height 31
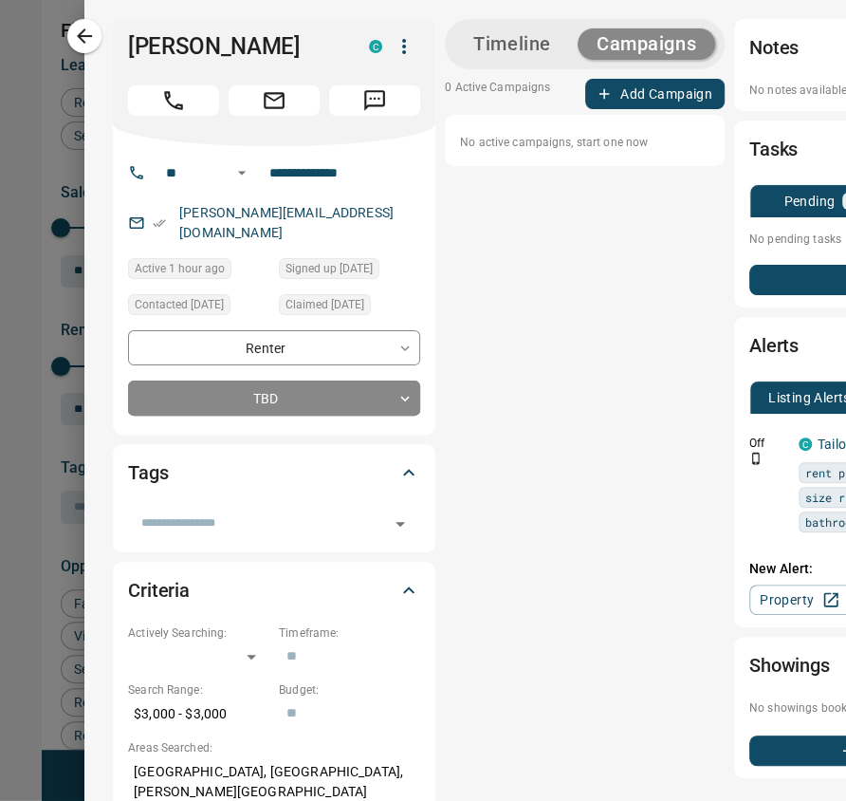
click at [656, 98] on button "Add Campaign" at bounding box center [654, 94] width 139 height 30
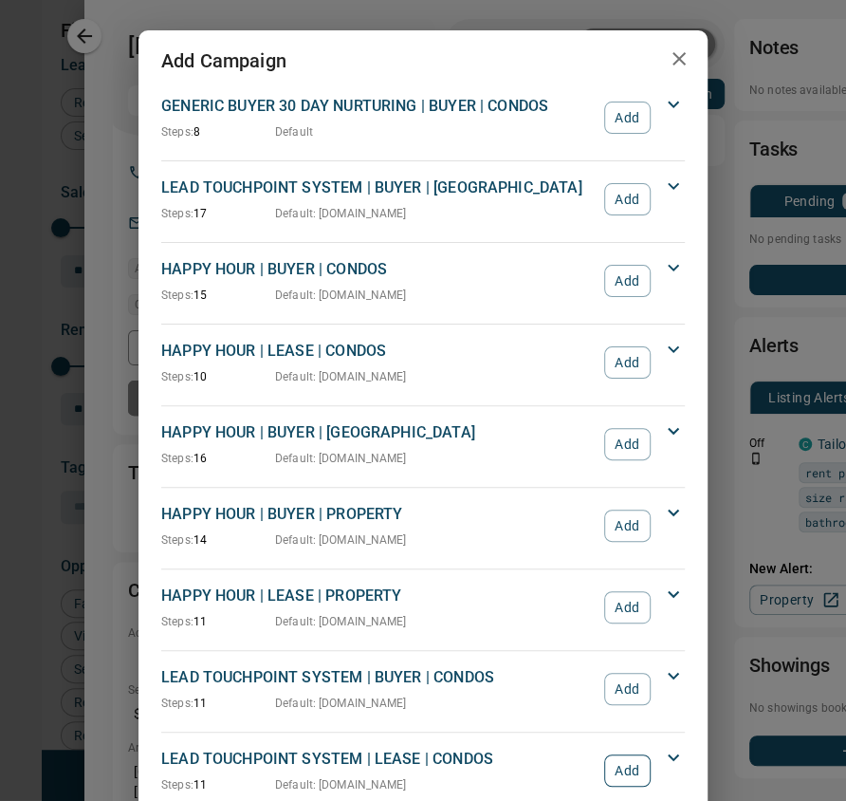
click at [619, 763] on button "Add" at bounding box center [627, 770] width 46 height 32
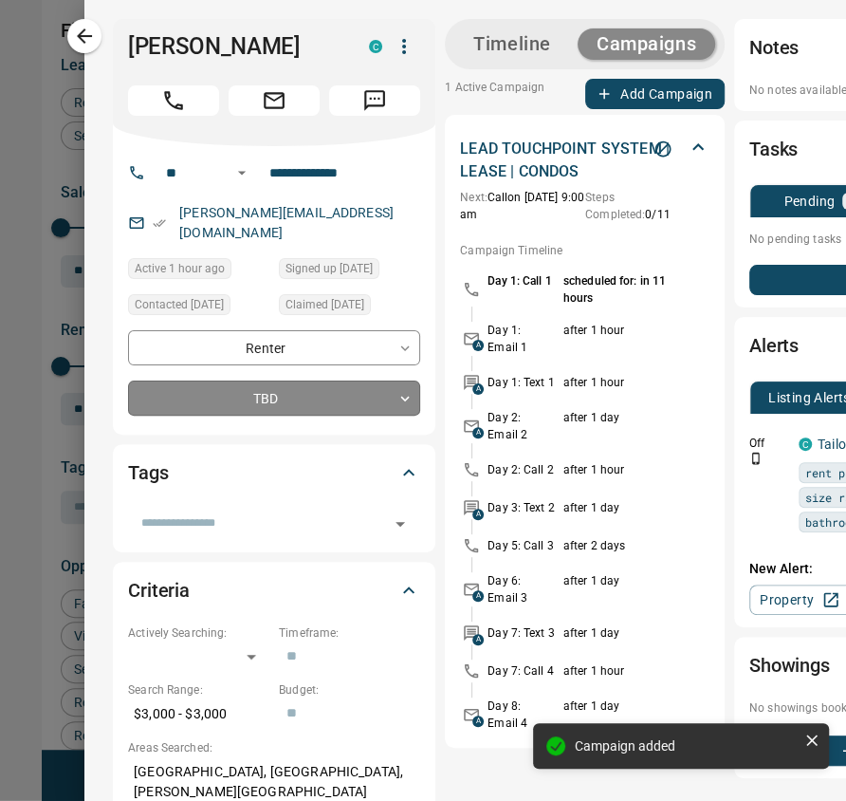
click at [285, 387] on body "Lead Transfers Claim Leads My Leads Tasks Opportunities Deals Campaigns Automat…" at bounding box center [423, 415] width 846 height 830
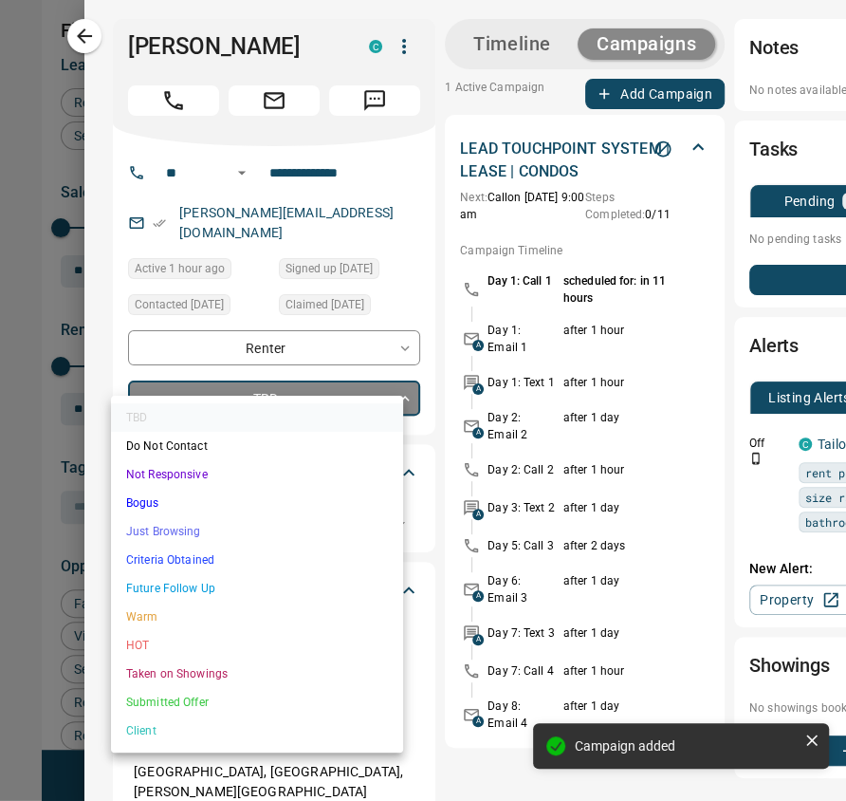
click at [209, 595] on li "Future Follow Up" at bounding box center [257, 588] width 292 height 28
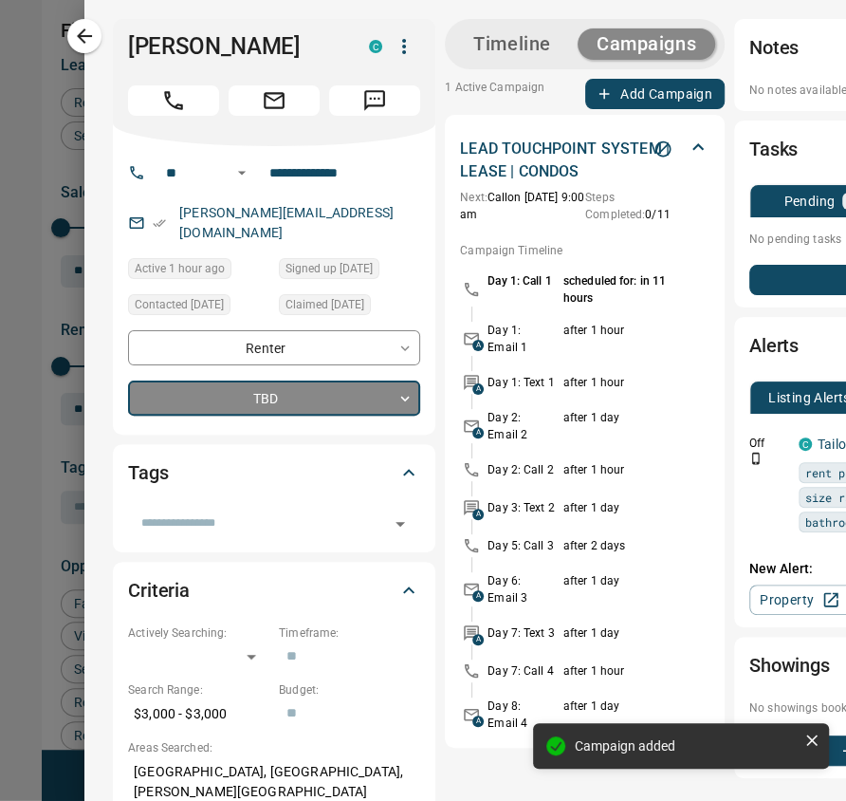
type input "*"
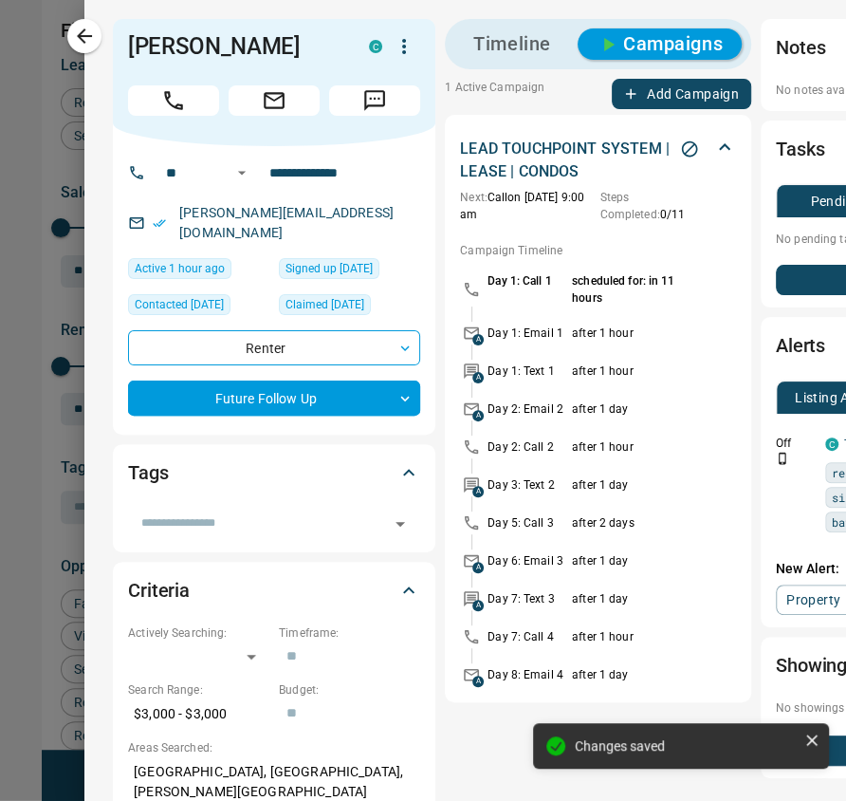
scroll to position [0, 238]
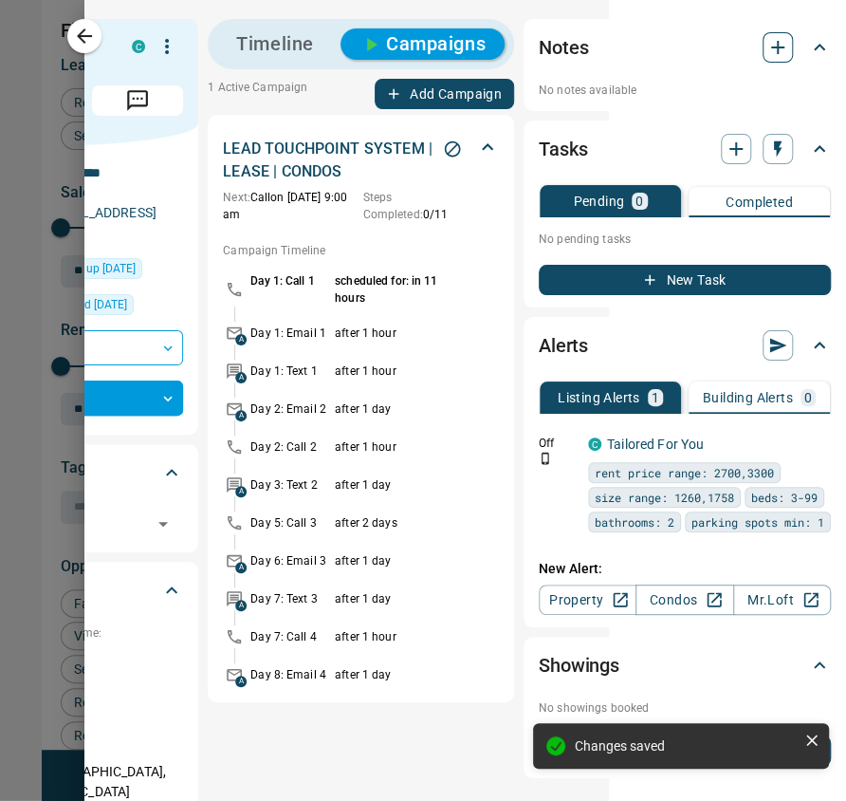
click at [766, 53] on icon "button" at bounding box center [777, 47] width 23 height 23
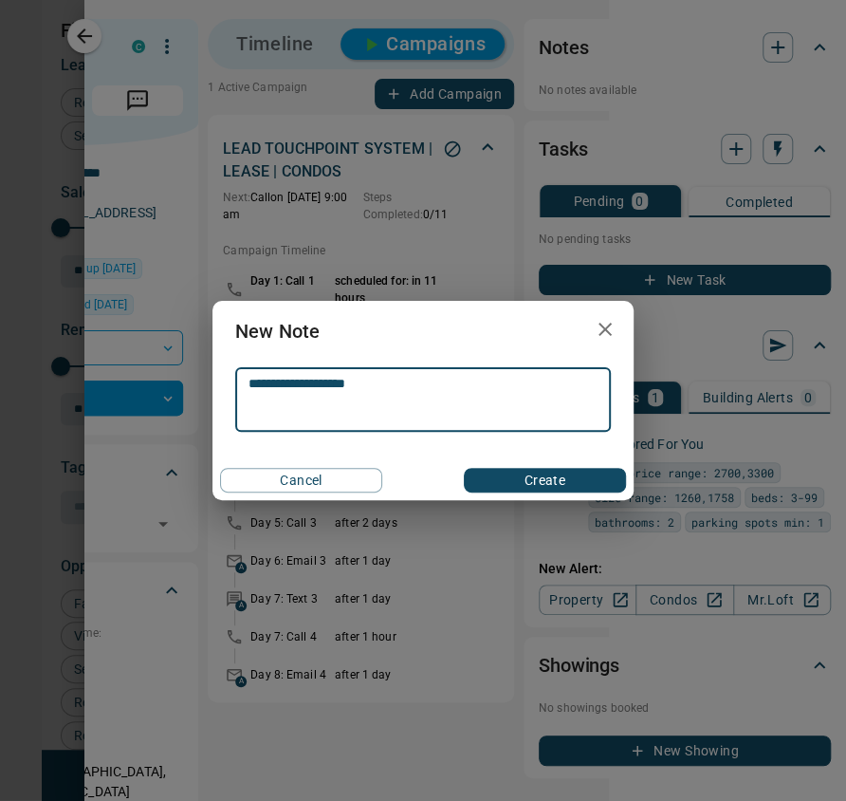
type textarea "**********"
click at [545, 491] on div "Cancel Create" at bounding box center [422, 480] width 421 height 40
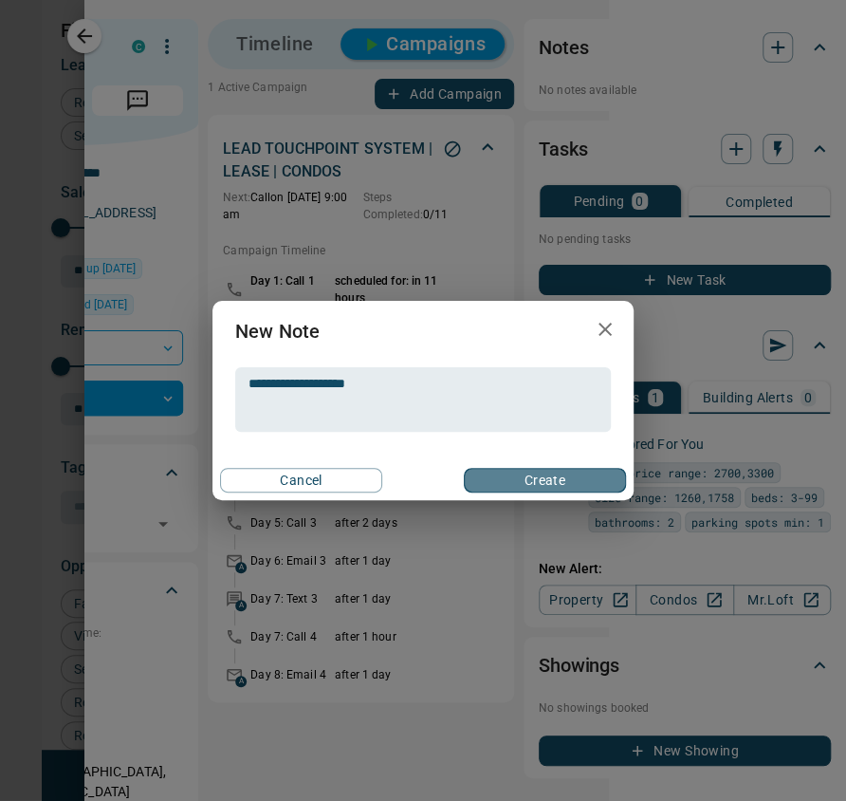
click at [545, 485] on button "Create" at bounding box center [545, 480] width 162 height 25
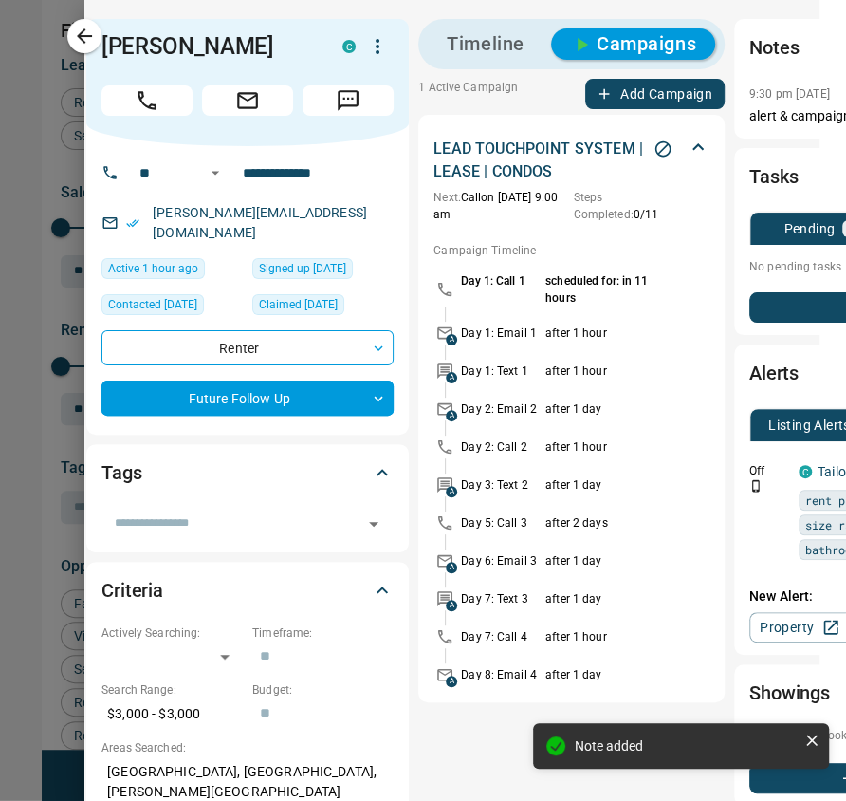
scroll to position [0, 0]
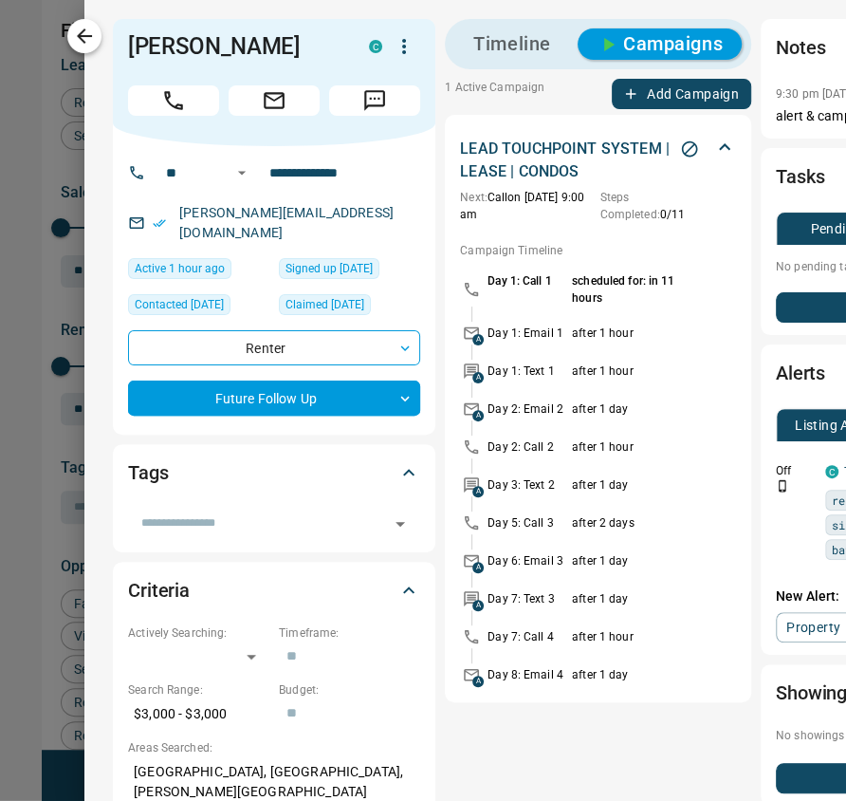
click at [92, 27] on icon "button" at bounding box center [84, 36] width 23 height 23
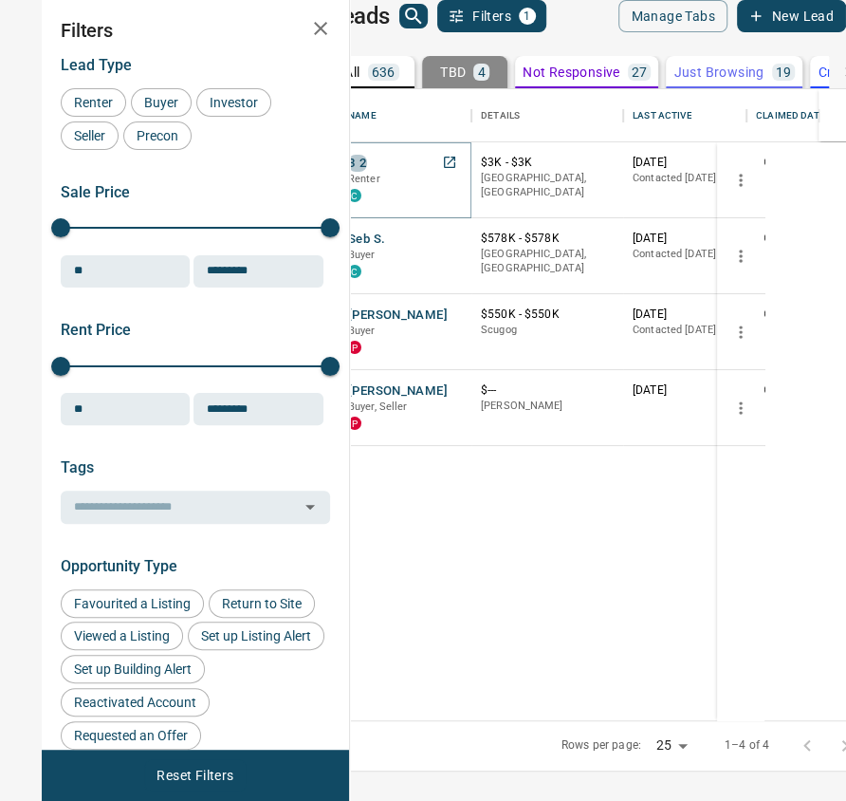
click at [367, 173] on button "3 2" at bounding box center [357, 164] width 19 height 18
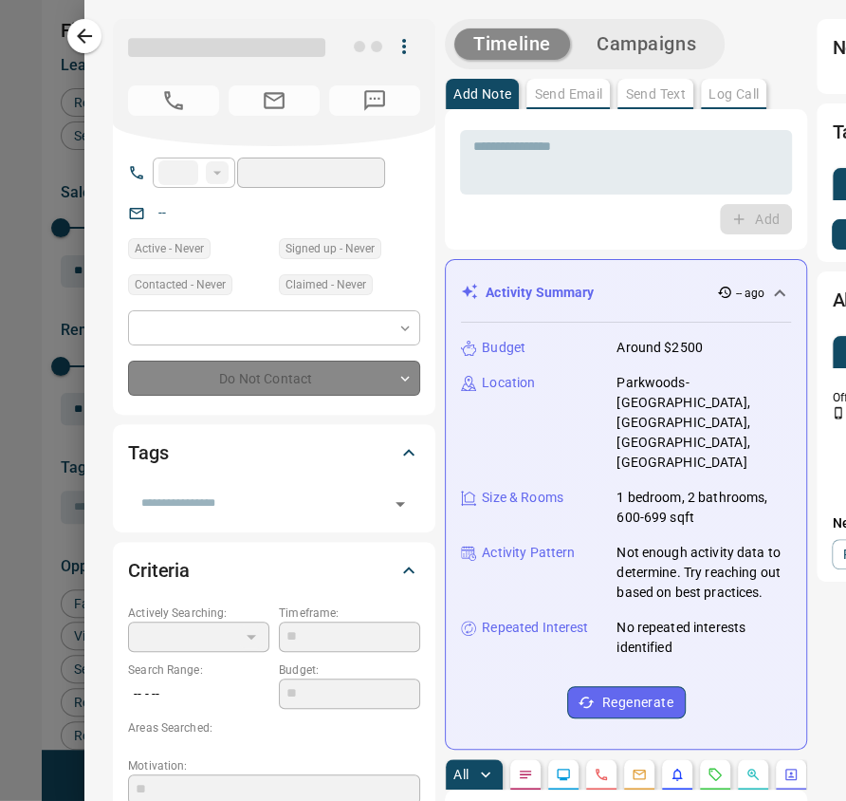
type input "**"
type input "**********"
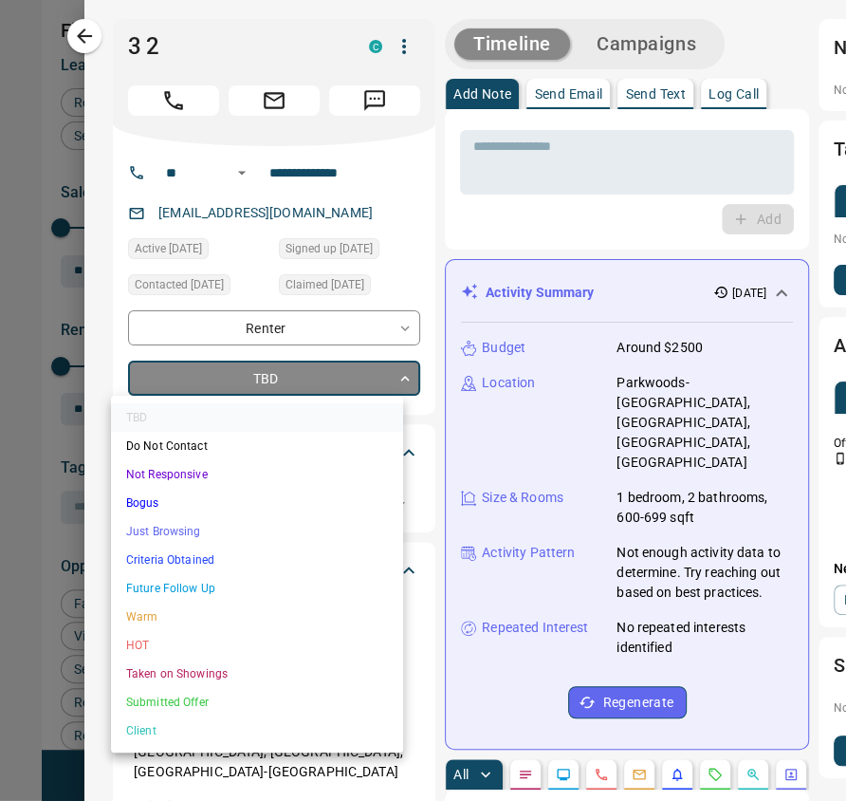
click at [345, 379] on body "Lead Transfers Claim Leads My Leads Tasks Opportunities Deals Campaigns Automat…" at bounding box center [423, 415] width 846 height 830
click at [296, 584] on li "Future Follow Up" at bounding box center [257, 588] width 292 height 28
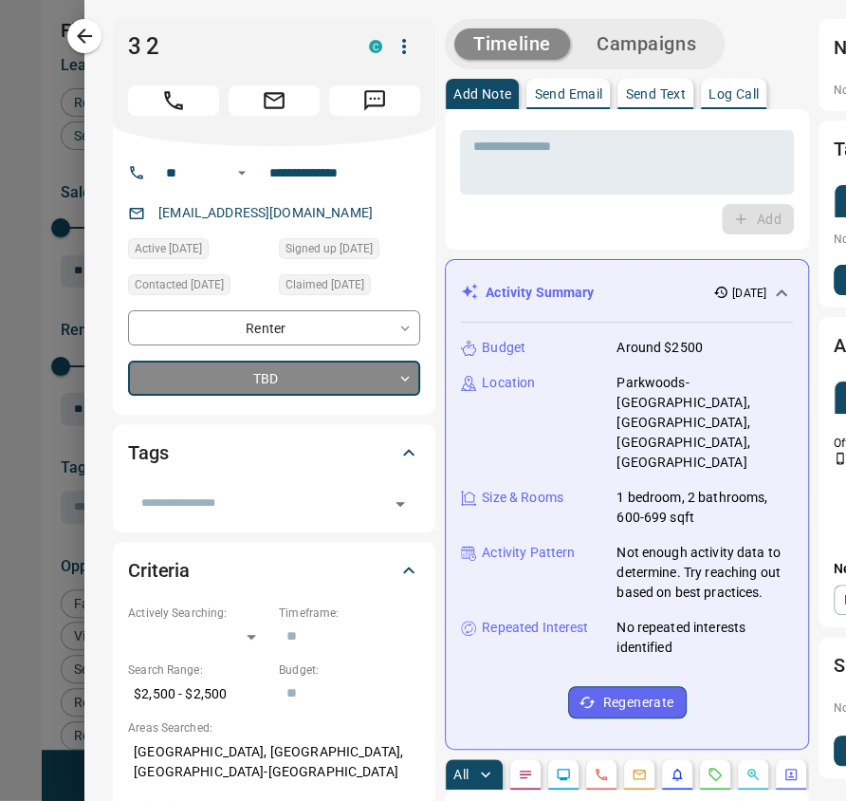
type input "*"
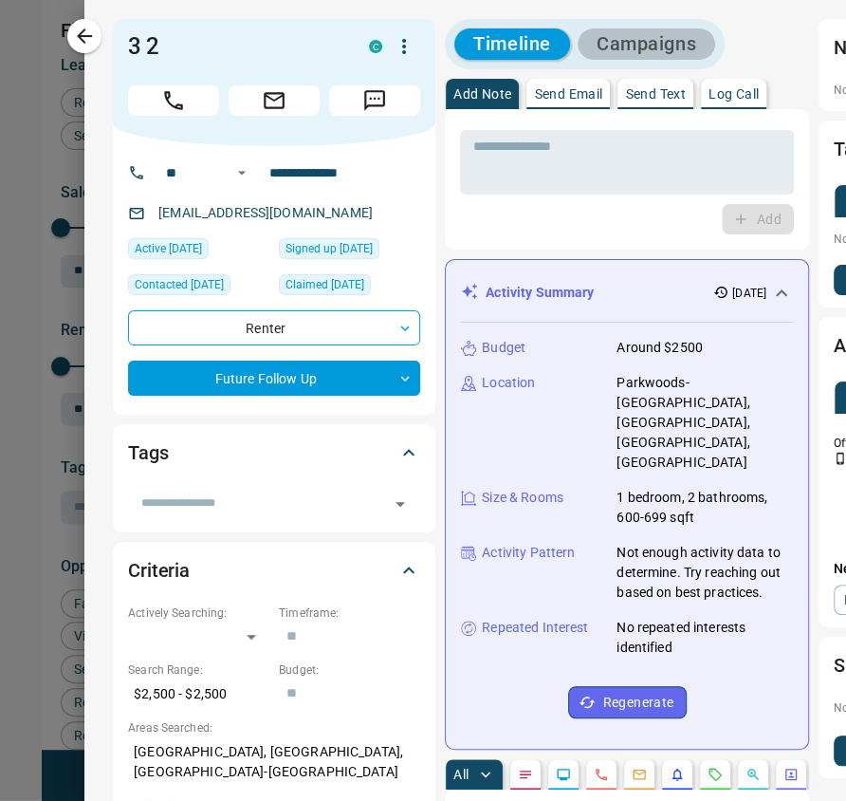
click at [602, 41] on button "Campaigns" at bounding box center [647, 43] width 138 height 31
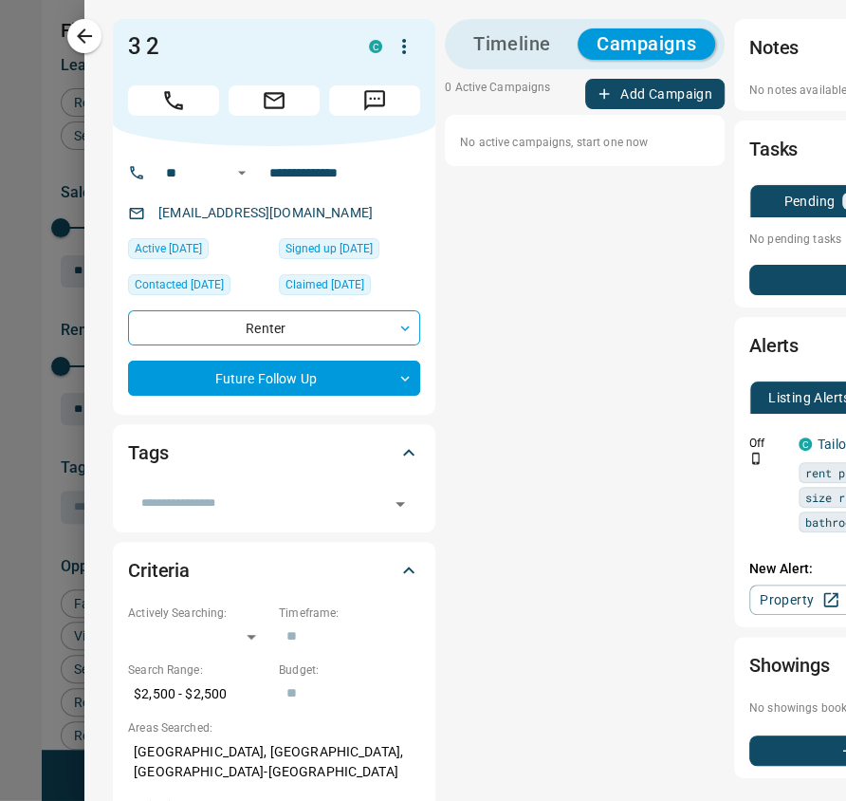
click at [631, 88] on button "Add Campaign" at bounding box center [654, 94] width 139 height 30
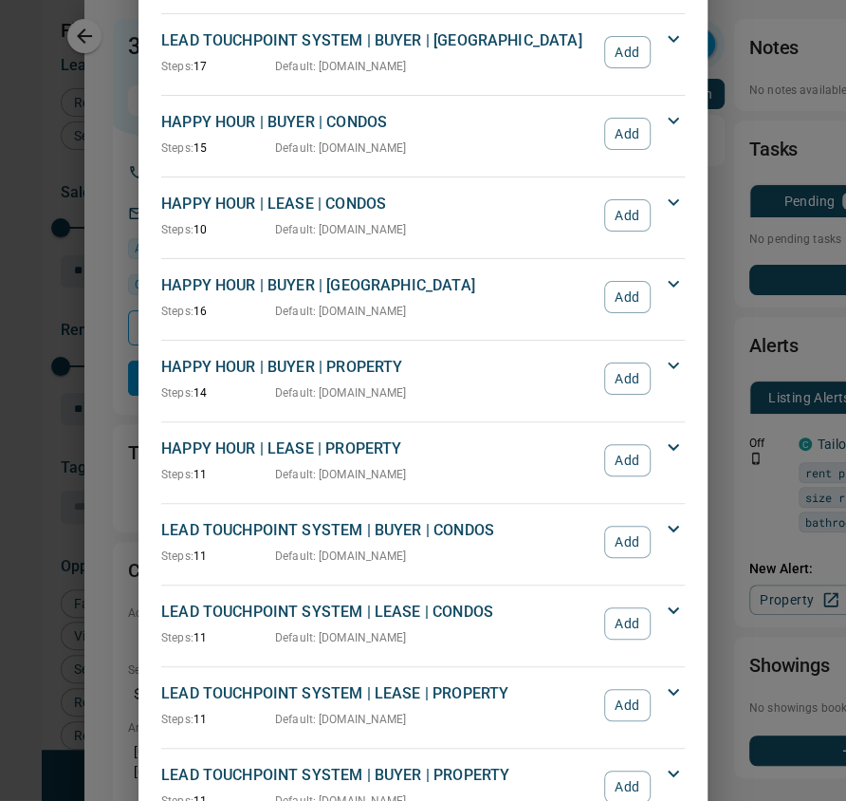
scroll to position [152, 0]
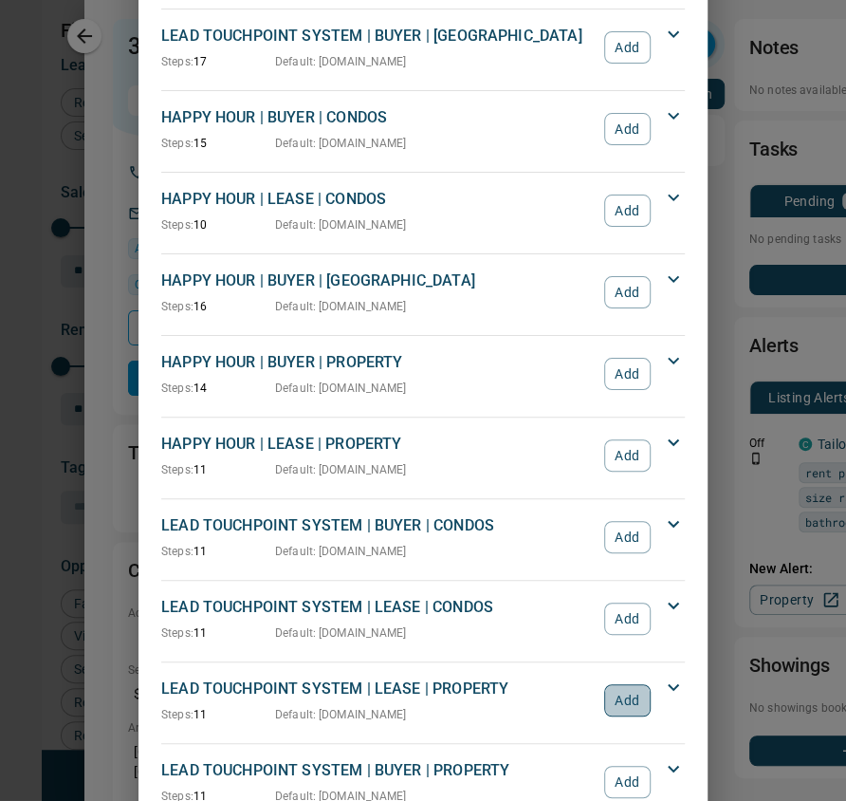
click at [611, 700] on button "Add" at bounding box center [627, 700] width 46 height 32
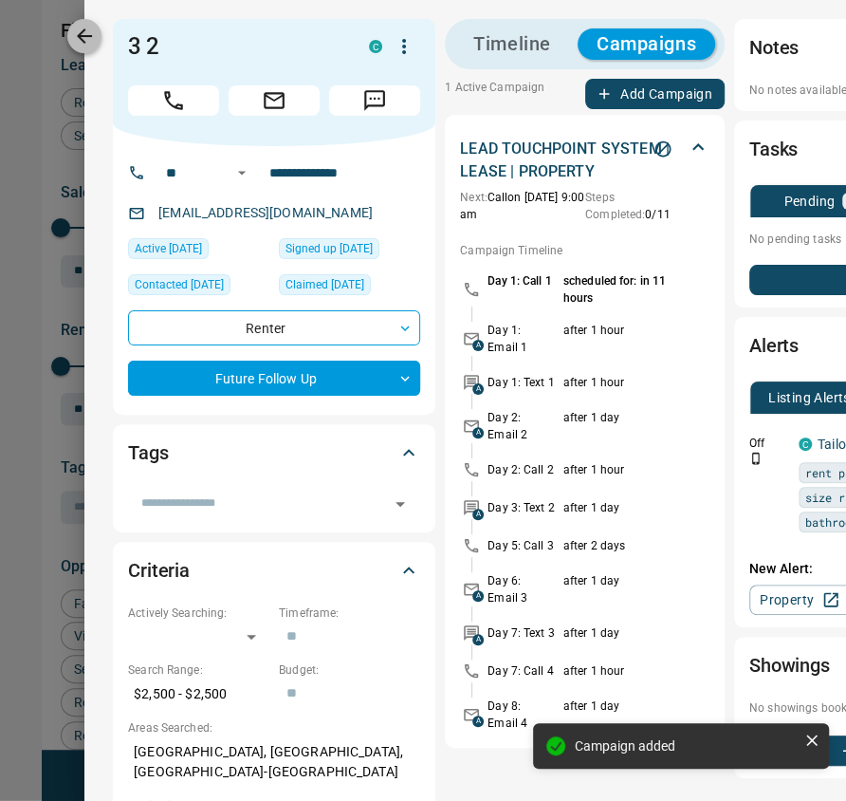
click at [78, 42] on icon "button" at bounding box center [84, 36] width 23 height 23
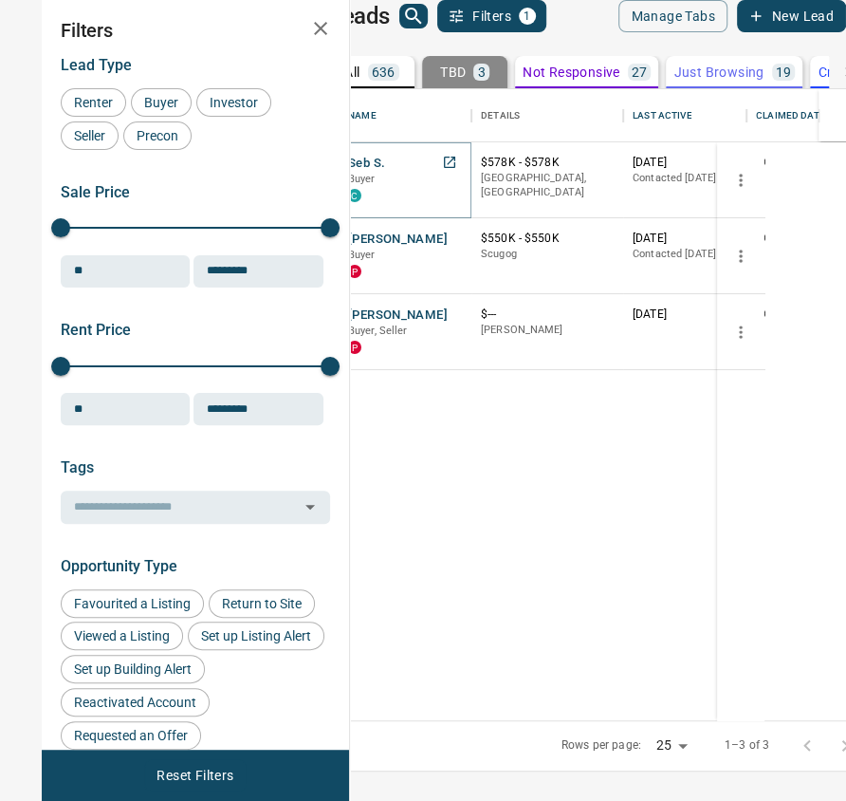
click at [385, 173] on button "Seb S." at bounding box center [366, 164] width 37 height 18
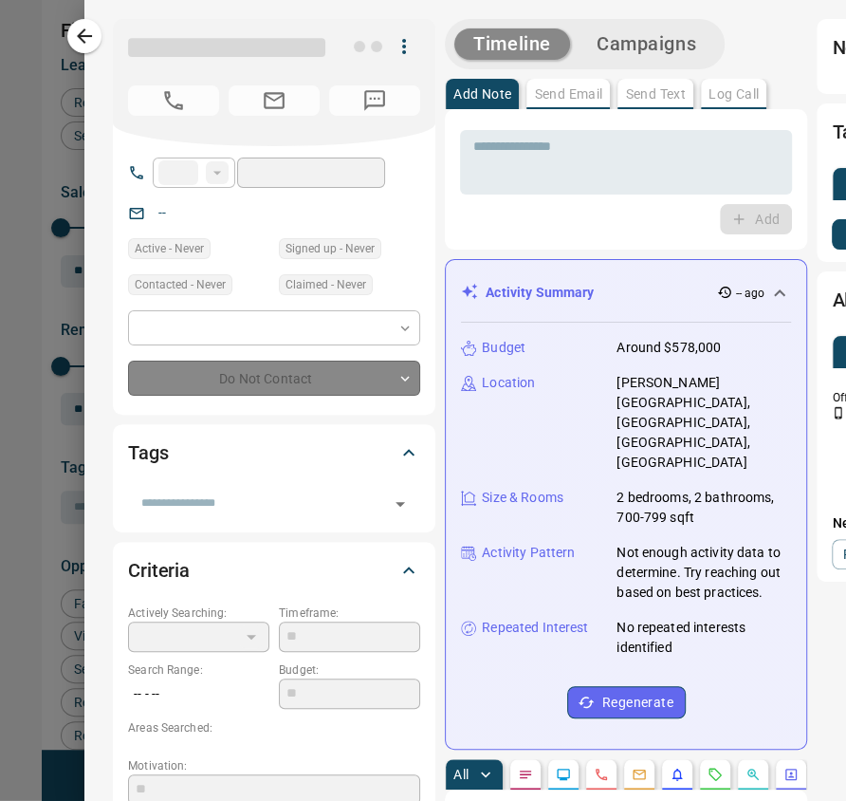
type input "**"
type input "**********"
type input "**"
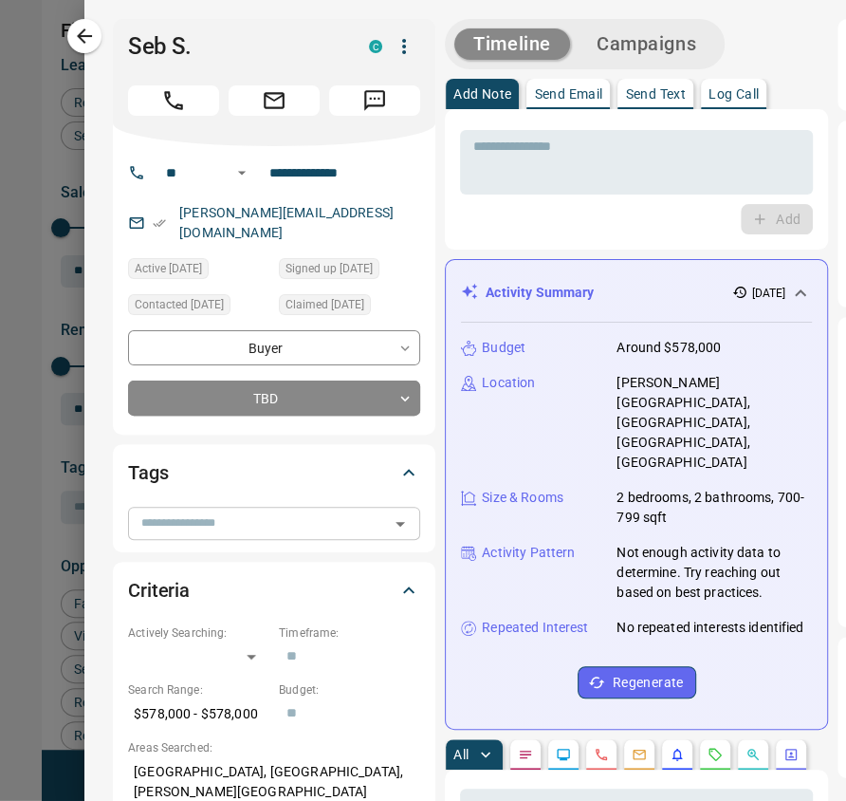
click at [253, 512] on input "text" at bounding box center [258, 522] width 249 height 21
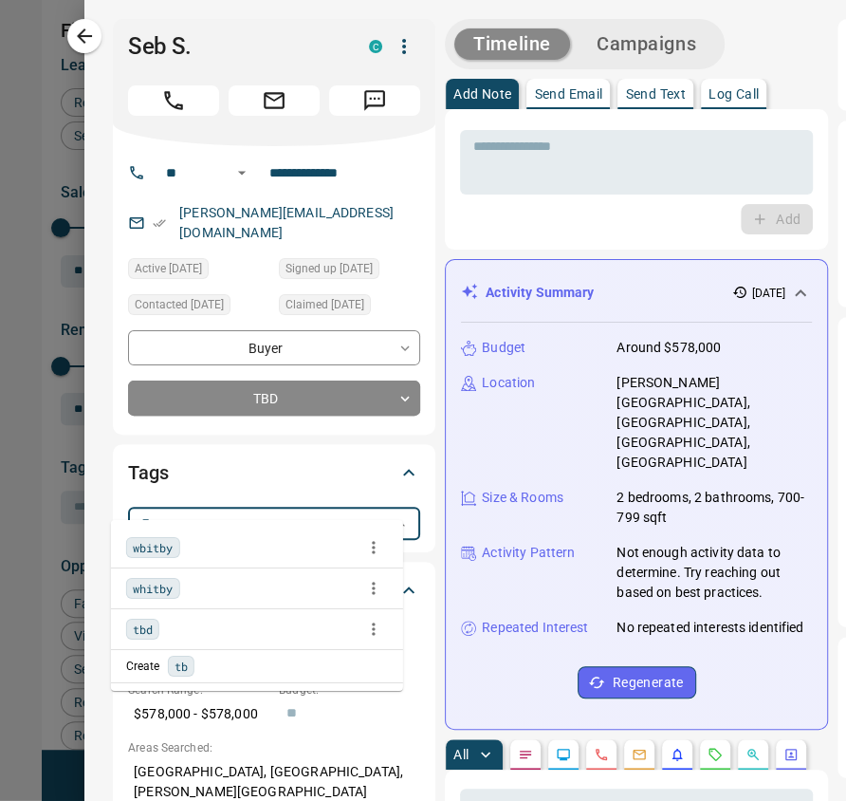
type input "***"
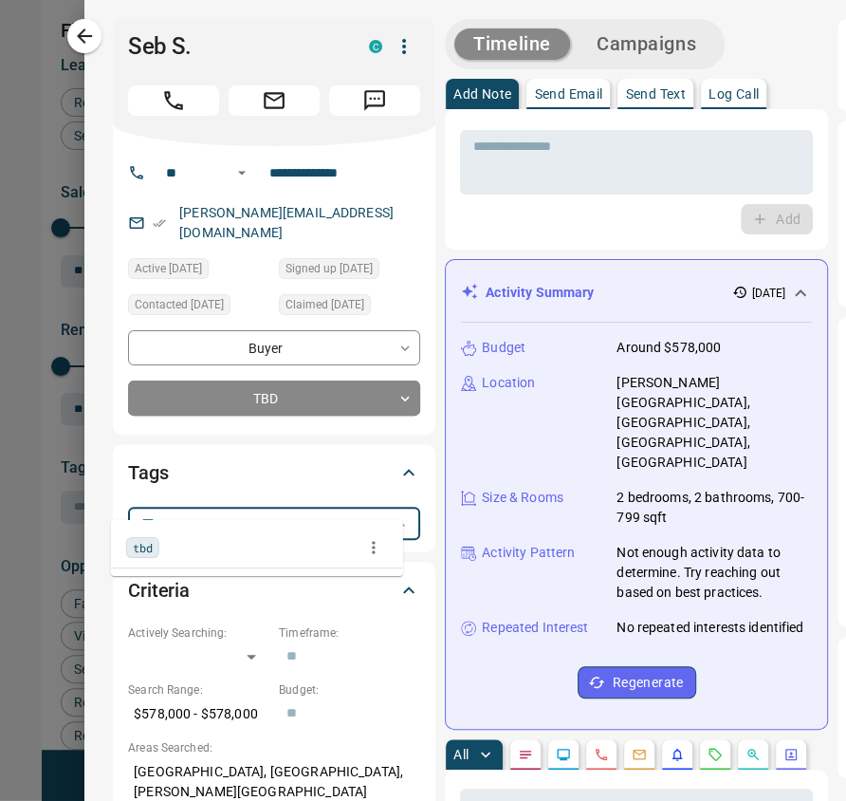
click at [144, 545] on span "tbd" at bounding box center [143, 547] width 20 height 19
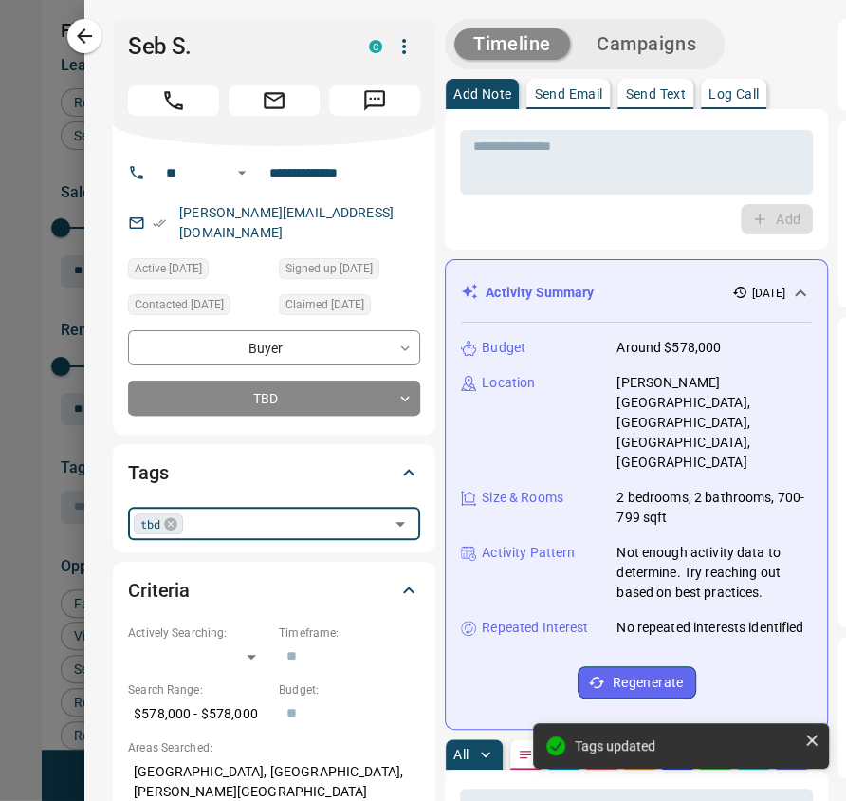
click at [198, 512] on input "text" at bounding box center [286, 522] width 195 height 21
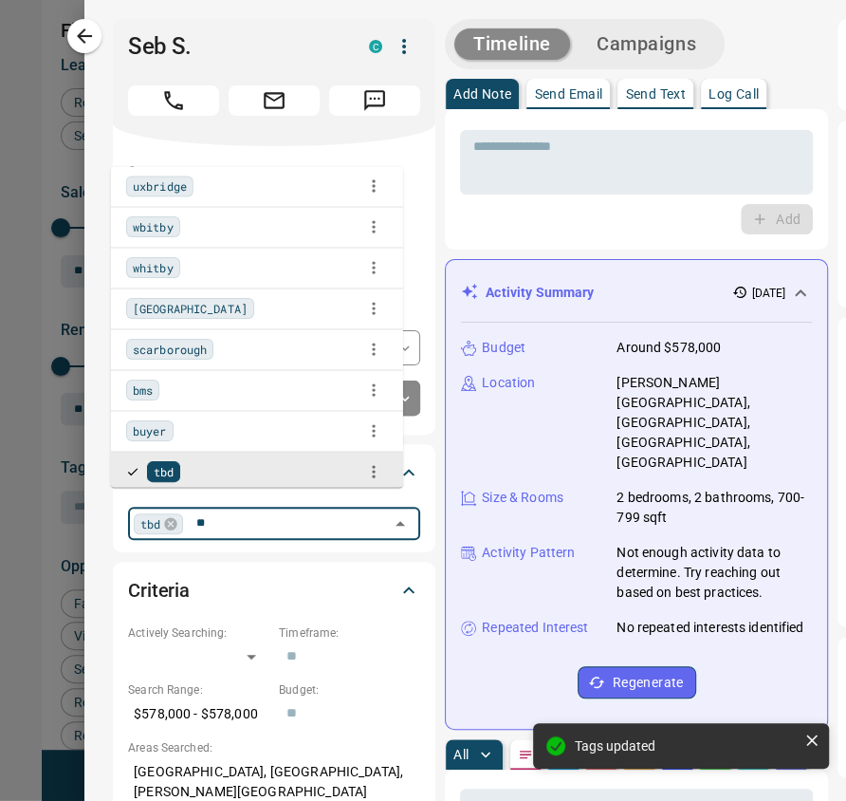
scroll to position [0, 0]
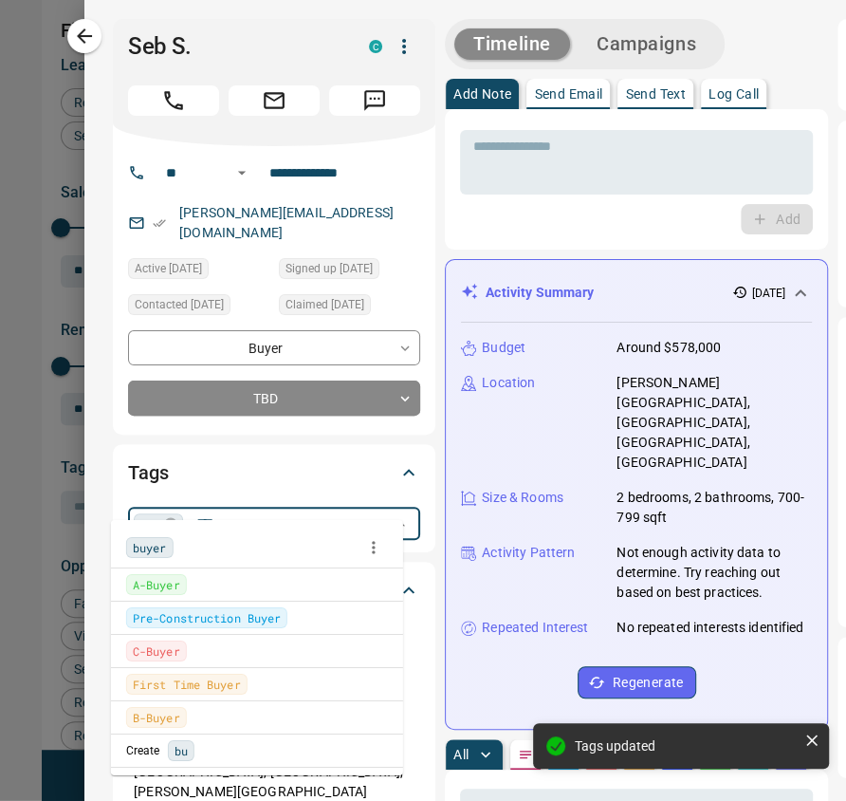
type input "*****"
click at [156, 538] on span "buyer" at bounding box center [150, 547] width 34 height 19
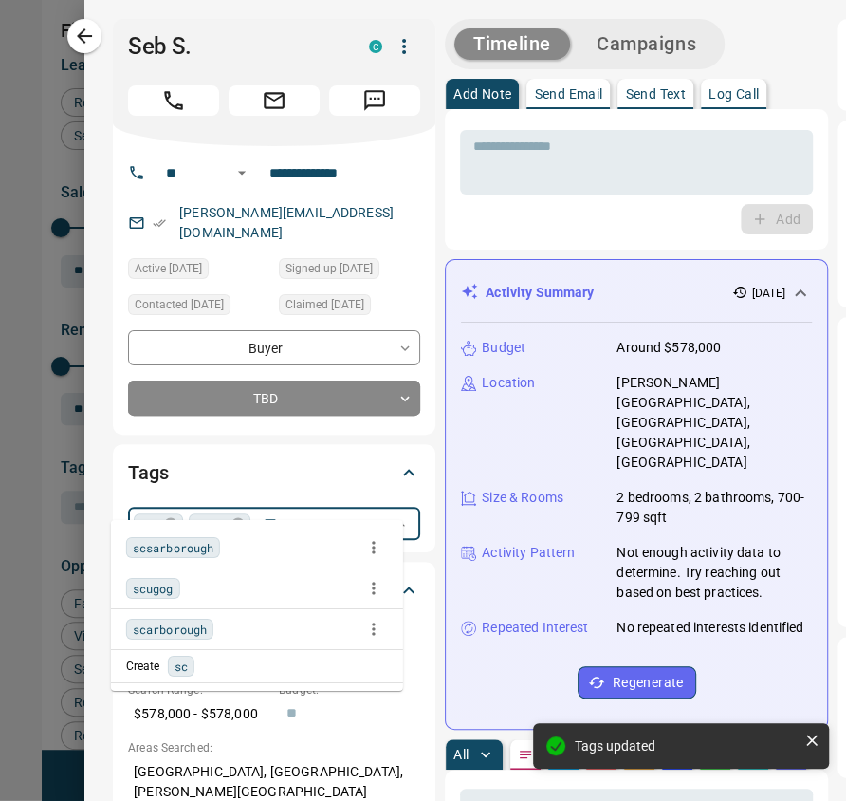
type input "****"
click at [188, 538] on span "scarborough" at bounding box center [170, 547] width 74 height 19
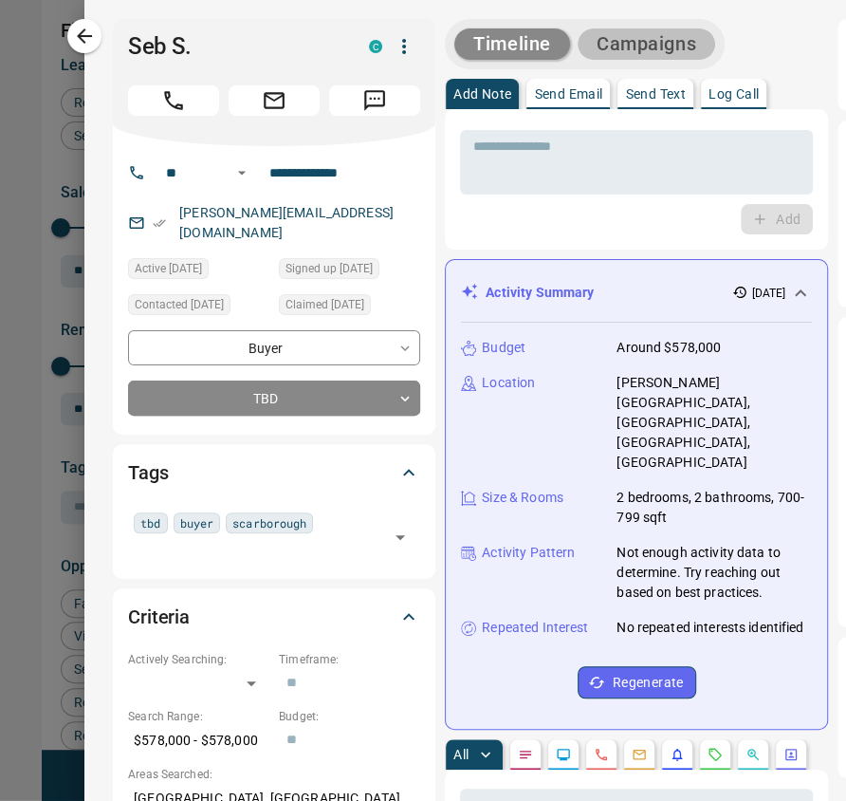
click at [598, 30] on button "Campaigns" at bounding box center [647, 43] width 138 height 31
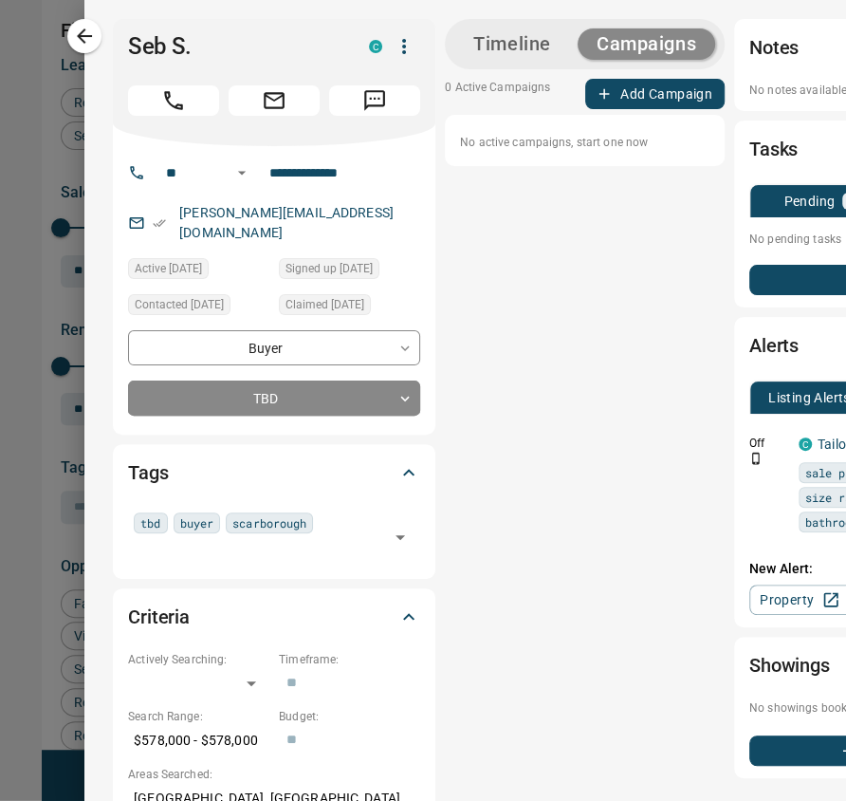
click at [623, 99] on button "Add Campaign" at bounding box center [654, 94] width 139 height 30
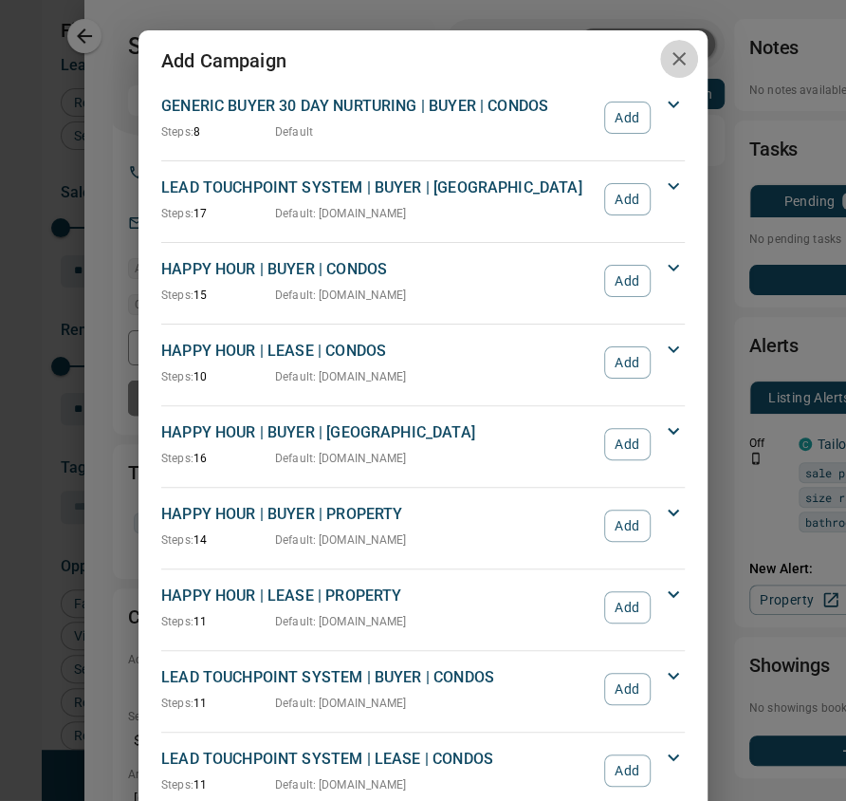
click at [670, 64] on icon "button" at bounding box center [679, 58] width 23 height 23
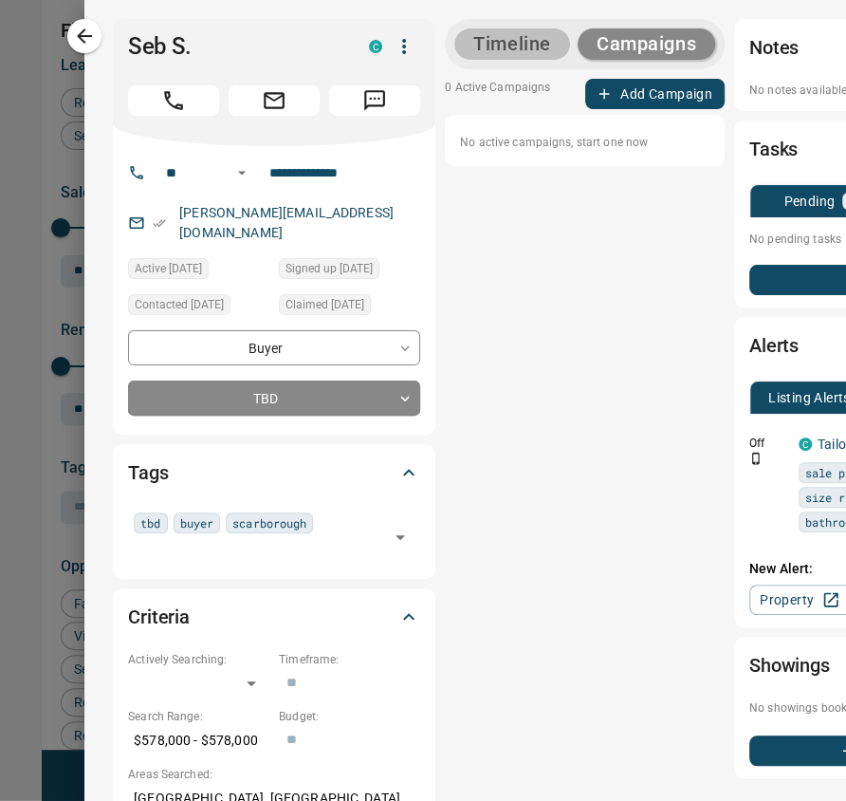
click at [475, 38] on button "Timeline" at bounding box center [512, 43] width 116 height 31
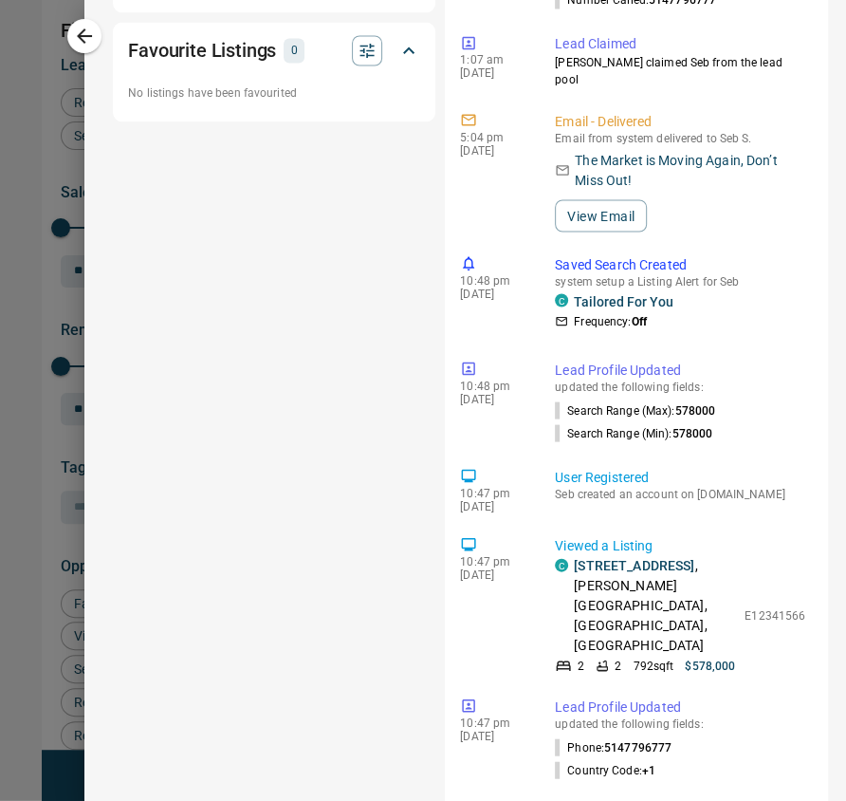
scroll to position [1560, 0]
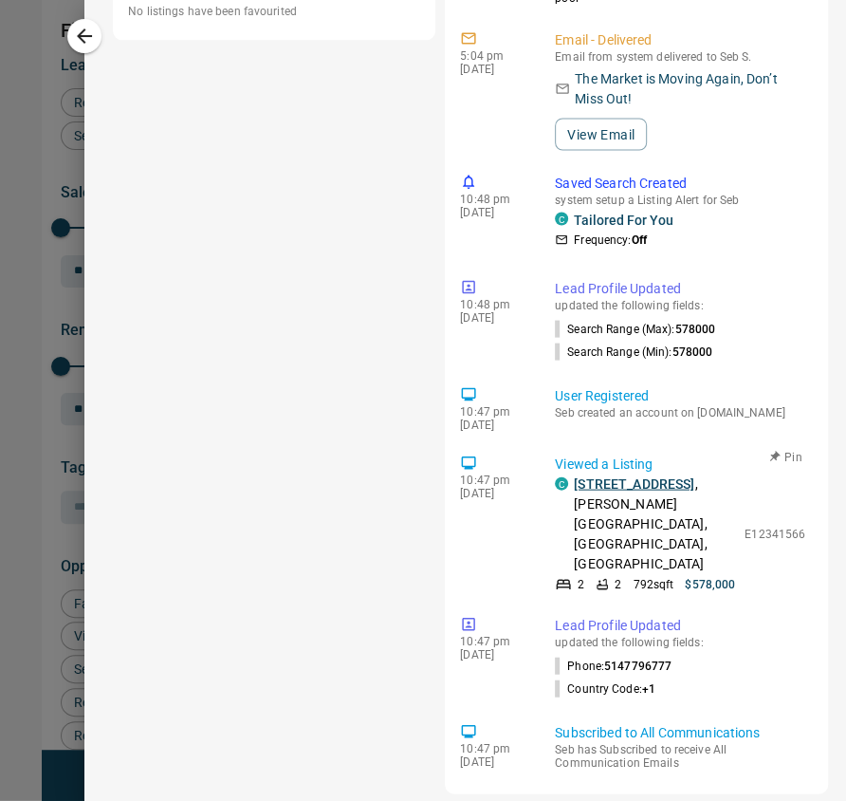
click at [628, 475] on link "[STREET_ADDRESS]" at bounding box center [634, 482] width 120 height 15
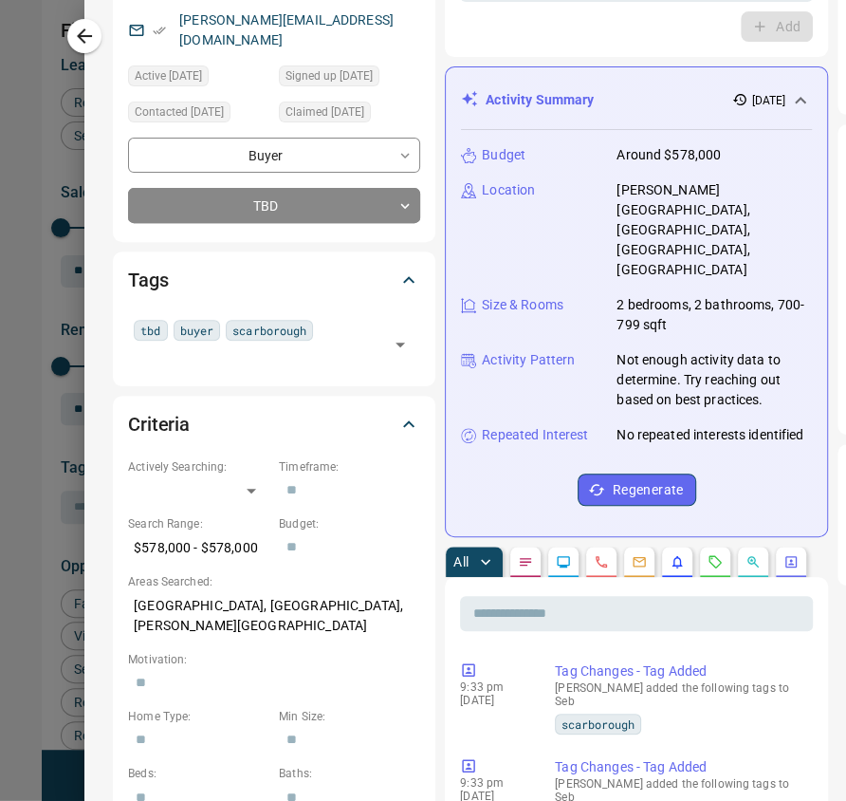
scroll to position [0, 0]
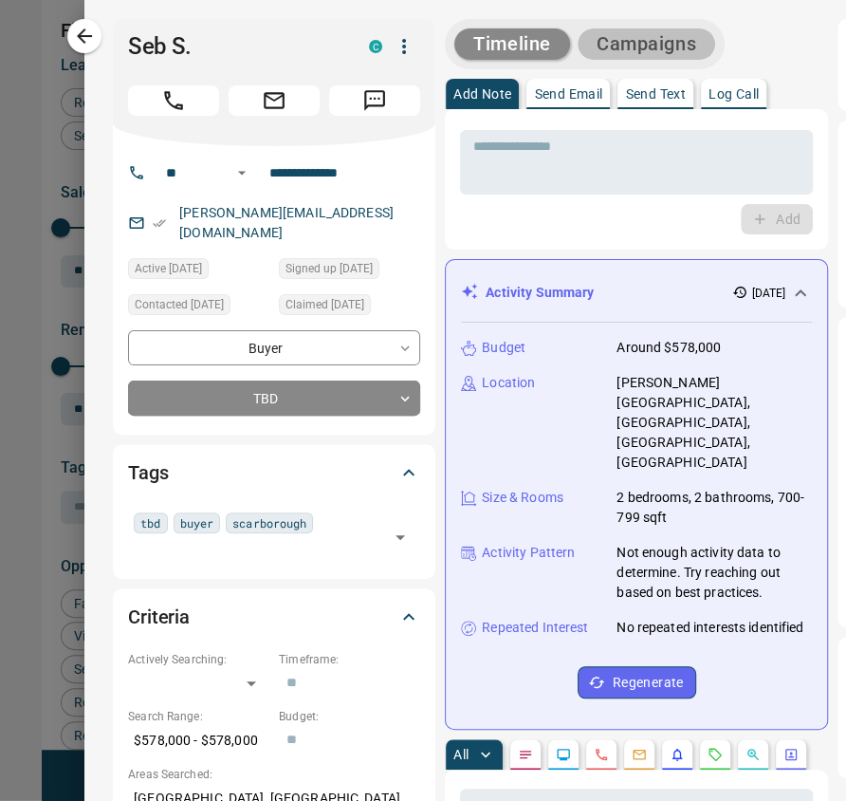
click at [636, 37] on button "Campaigns" at bounding box center [647, 43] width 138 height 31
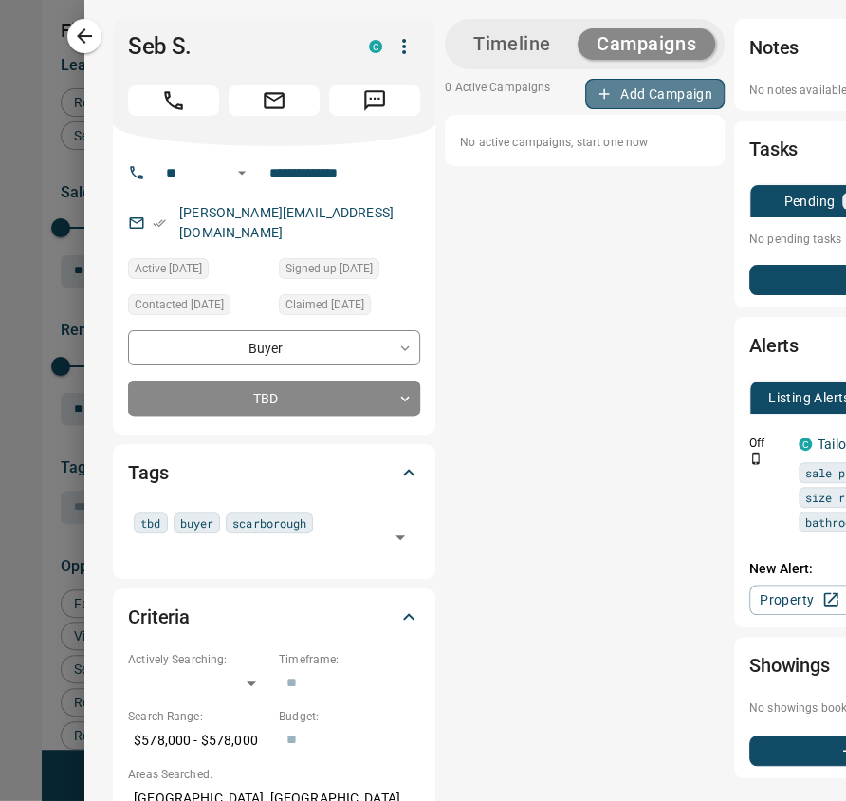
click at [632, 84] on button "Add Campaign" at bounding box center [654, 94] width 139 height 30
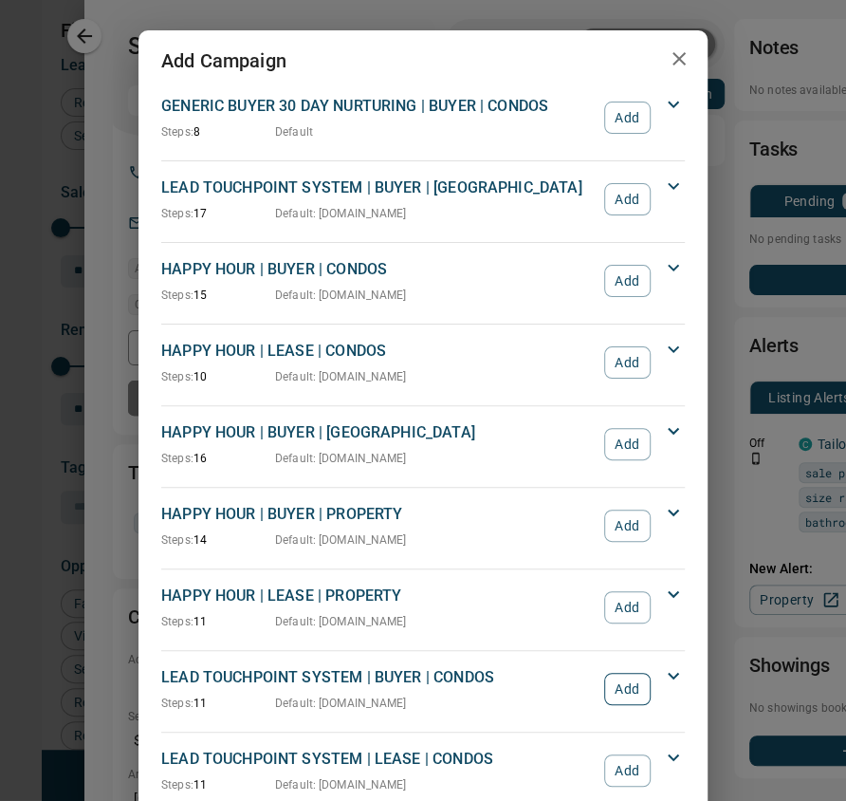
click at [612, 676] on button "Add" at bounding box center [627, 689] width 46 height 32
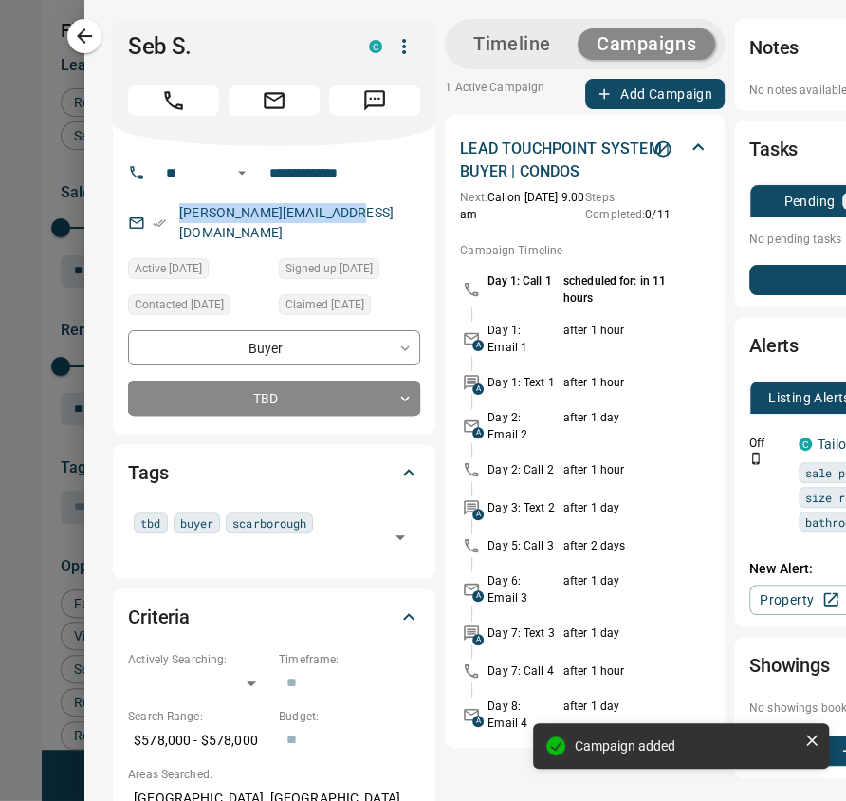
drag, startPoint x: 358, startPoint y: 211, endPoint x: 102, endPoint y: 225, distance: 255.6
click at [113, 225] on div "**********" at bounding box center [274, 290] width 323 height 288
copy link "[PERSON_NAME][EMAIL_ADDRESS][DOMAIN_NAME]"
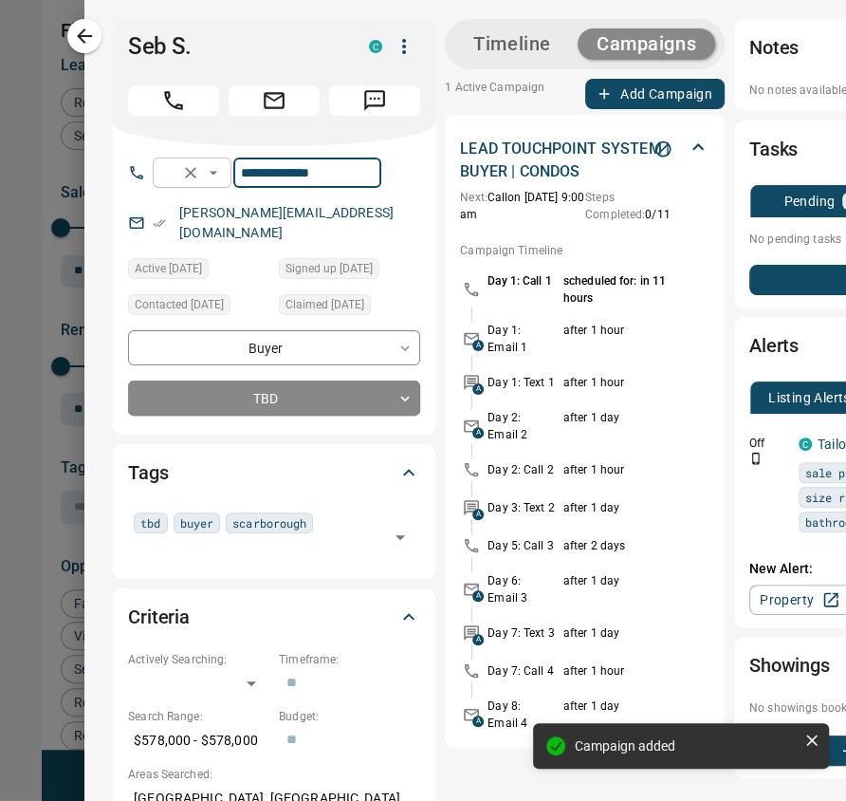
drag, startPoint x: 306, startPoint y: 170, endPoint x: 170, endPoint y: 164, distance: 136.7
click at [170, 164] on div "**********" at bounding box center [267, 172] width 229 height 30
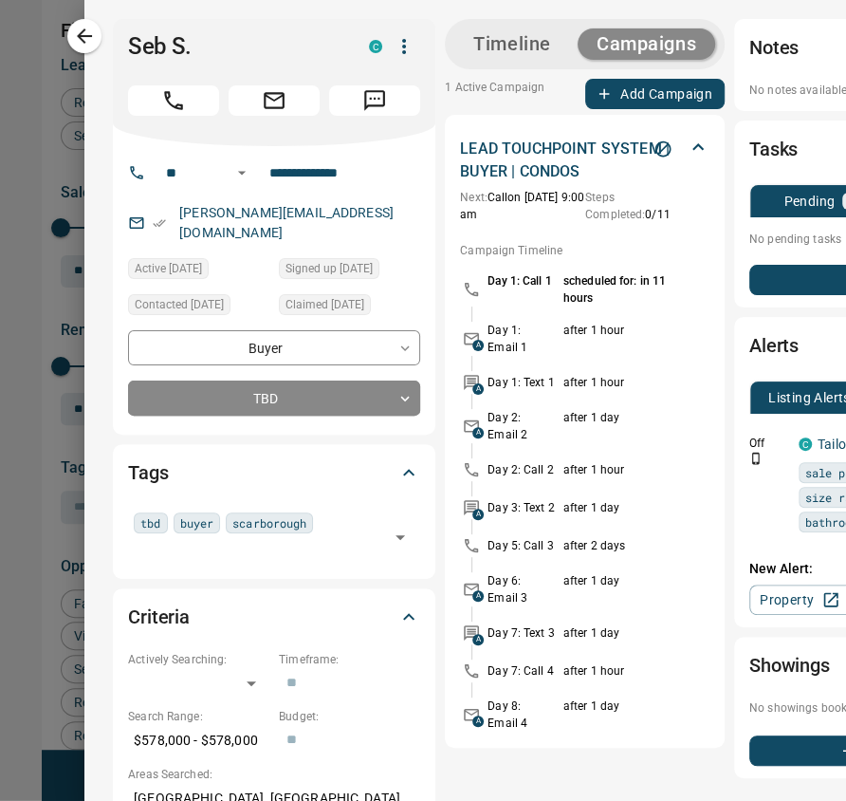
click at [486, 47] on button "Timeline" at bounding box center [512, 43] width 116 height 31
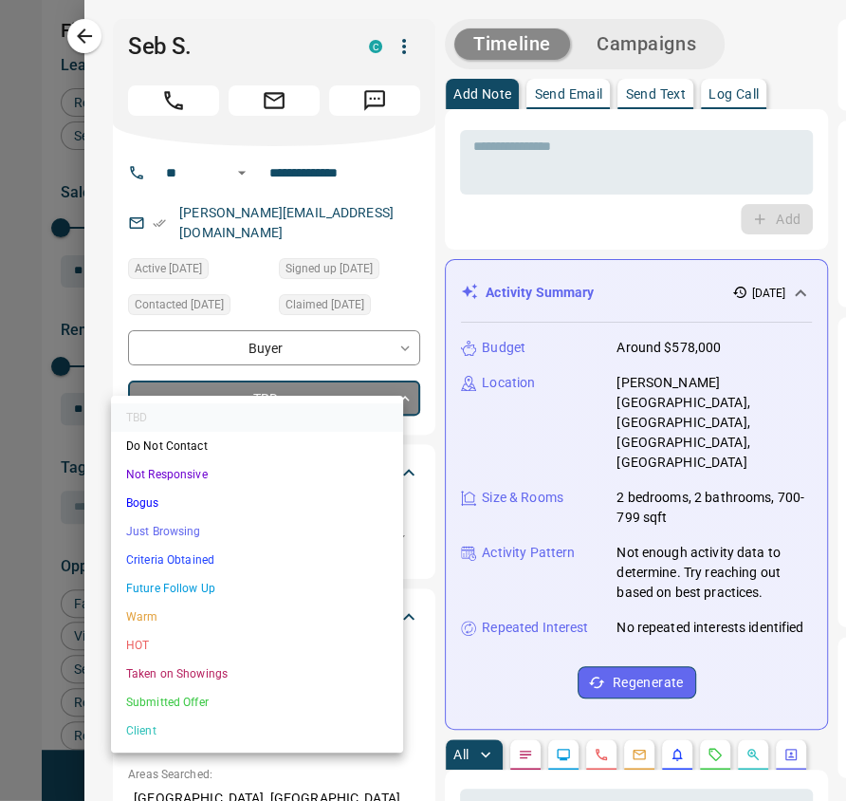
click at [332, 384] on body "Lead Transfers Claim Leads My Leads Tasks Opportunities Deals Campaigns Automat…" at bounding box center [423, 415] width 846 height 830
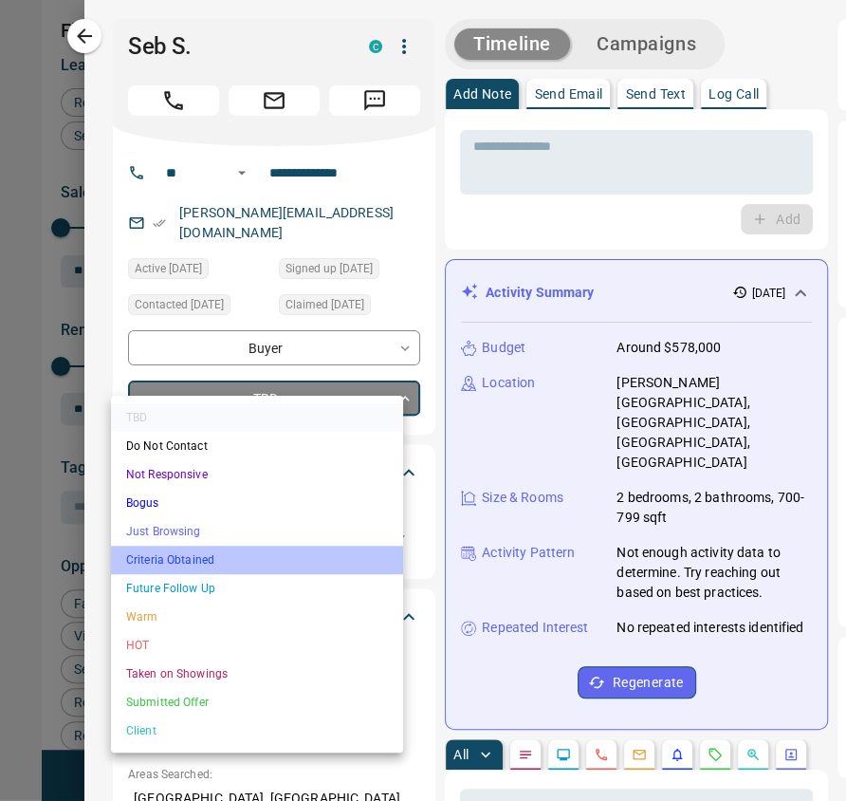
click at [238, 549] on li "Criteria Obtained" at bounding box center [257, 559] width 292 height 28
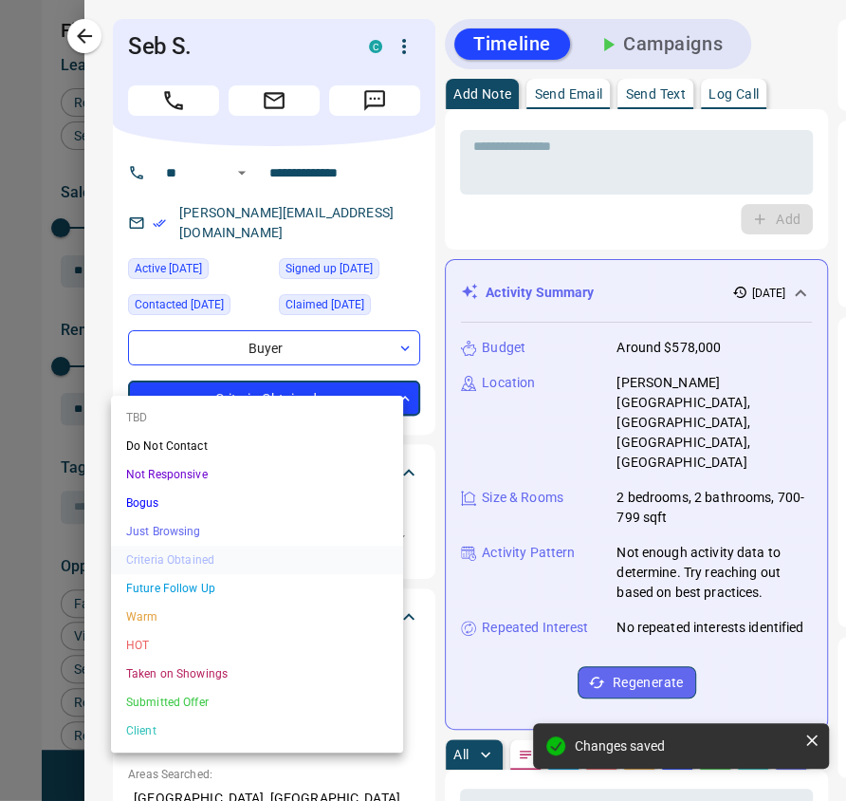
click at [302, 393] on body "Lead Transfers Claim Leads My Leads Tasks Opportunities Deals Campaigns Automat…" at bounding box center [423, 415] width 846 height 830
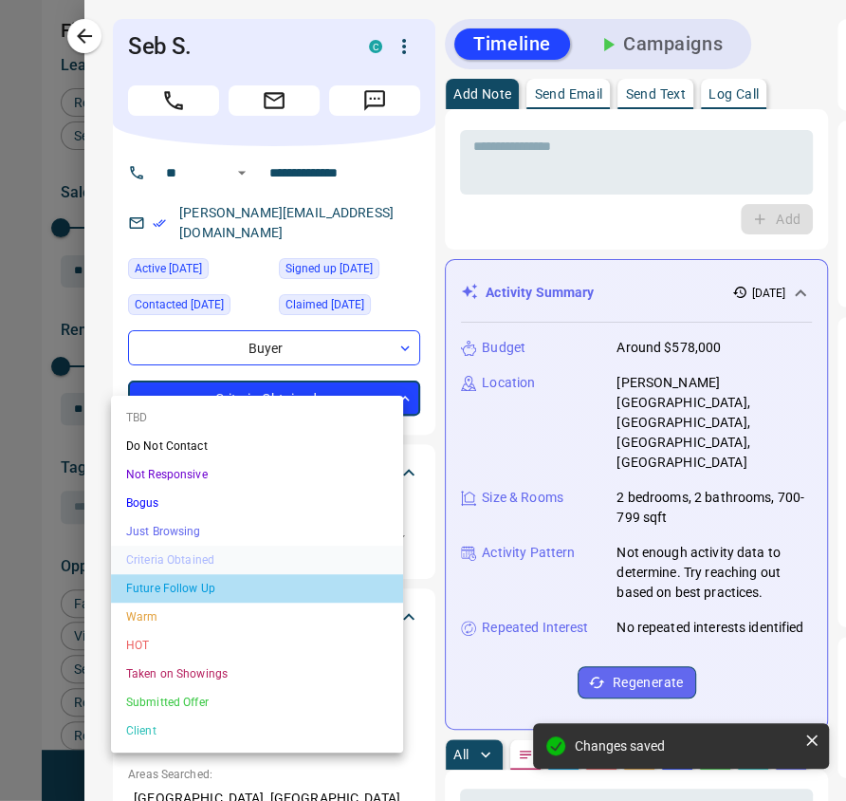
click at [249, 586] on li "Future Follow Up" at bounding box center [257, 588] width 292 height 28
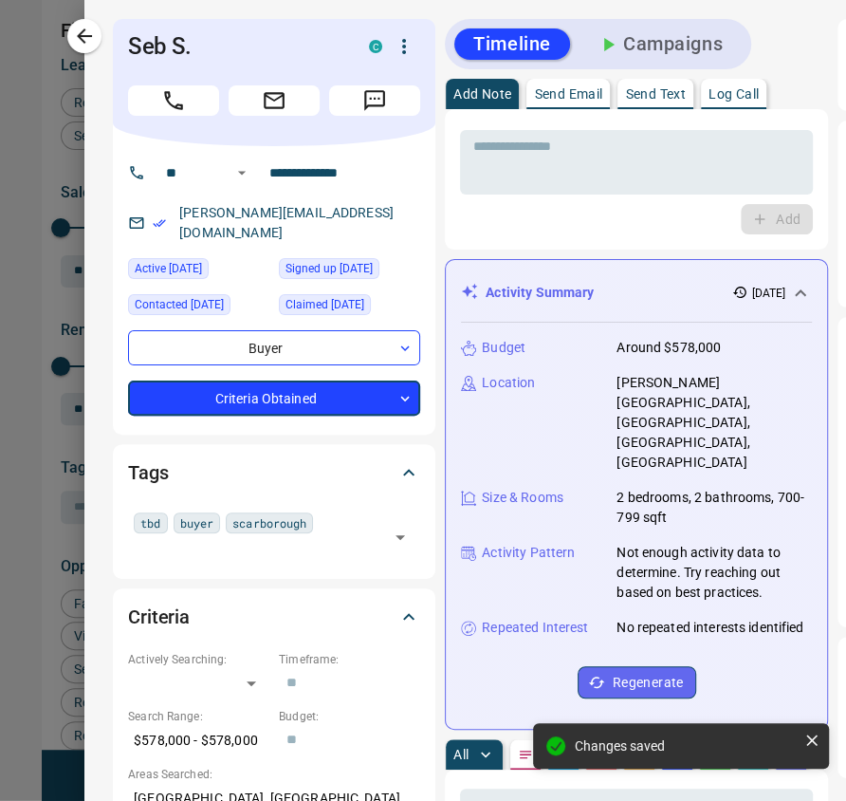
type input "*"
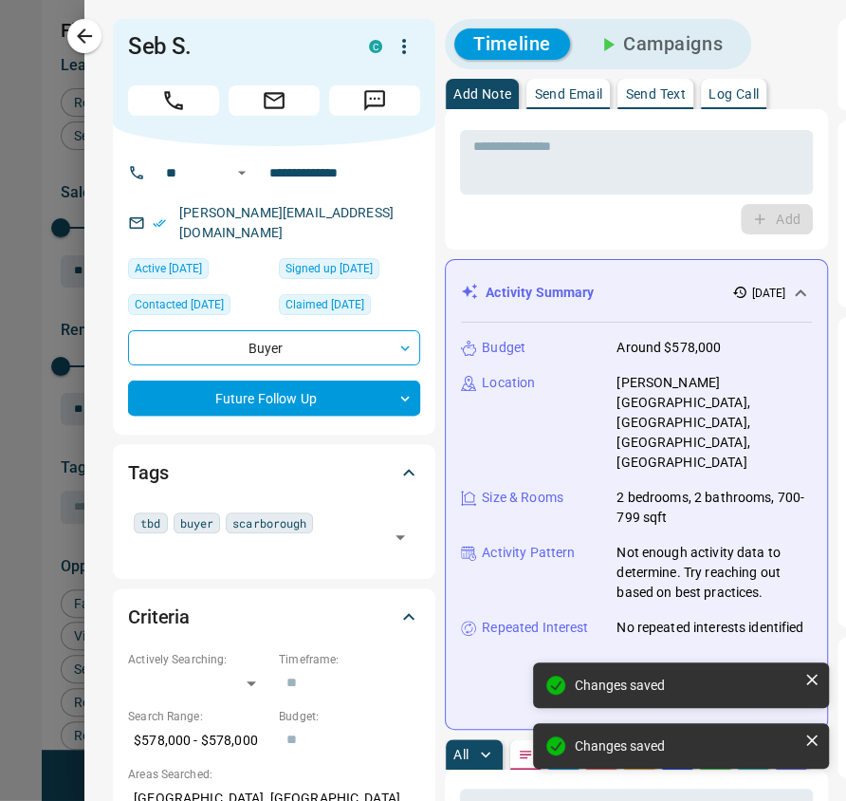
scroll to position [0, 309]
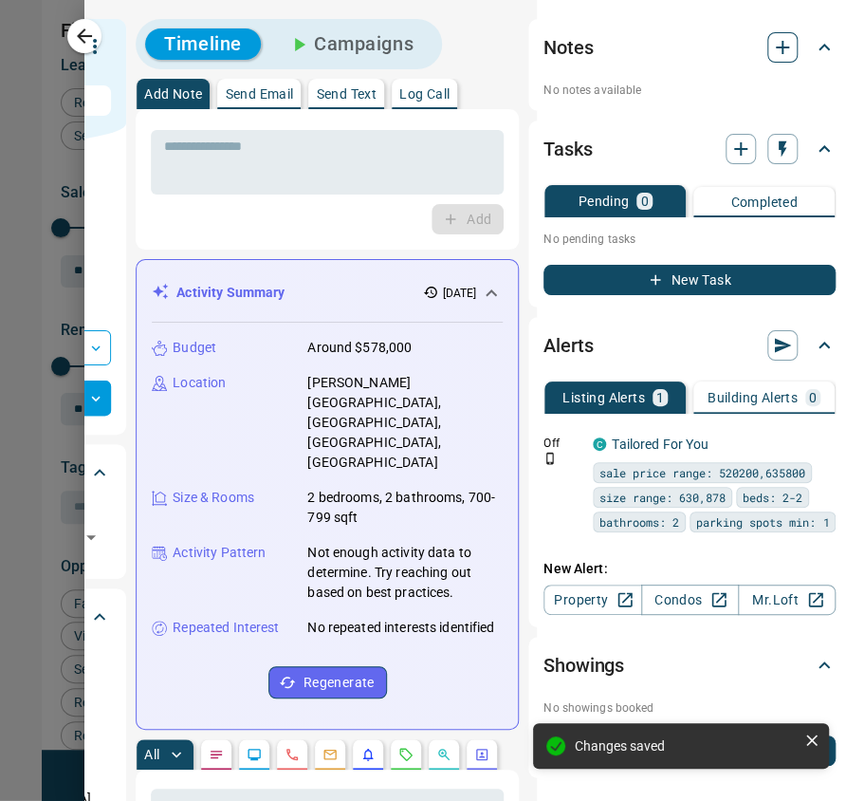
click at [776, 39] on icon "button" at bounding box center [782, 47] width 23 height 23
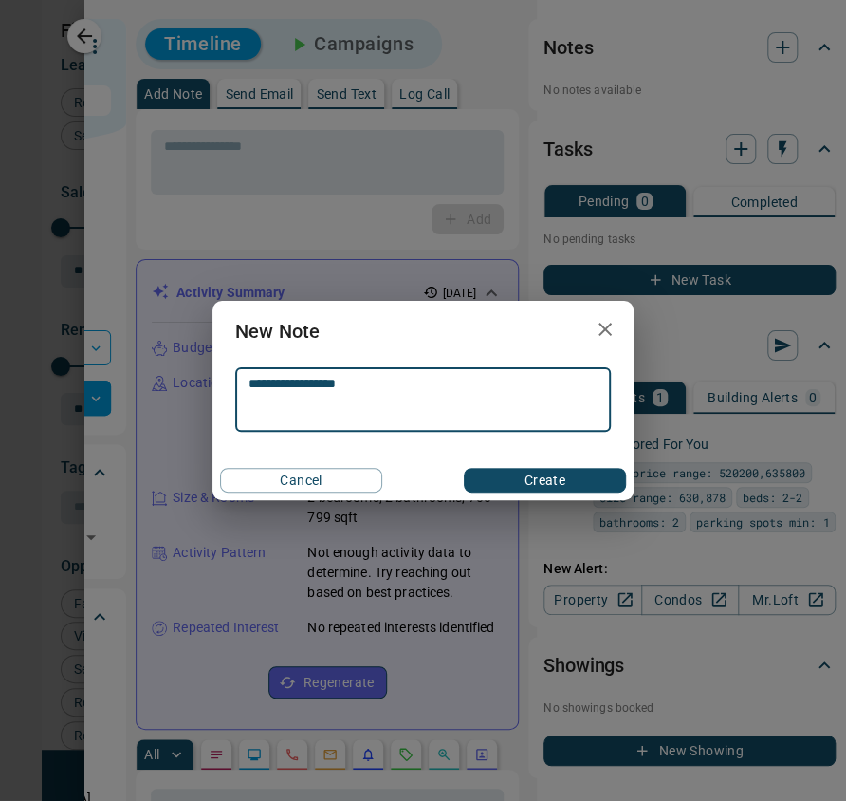
type textarea "**********"
click at [544, 482] on button "Create" at bounding box center [545, 480] width 162 height 25
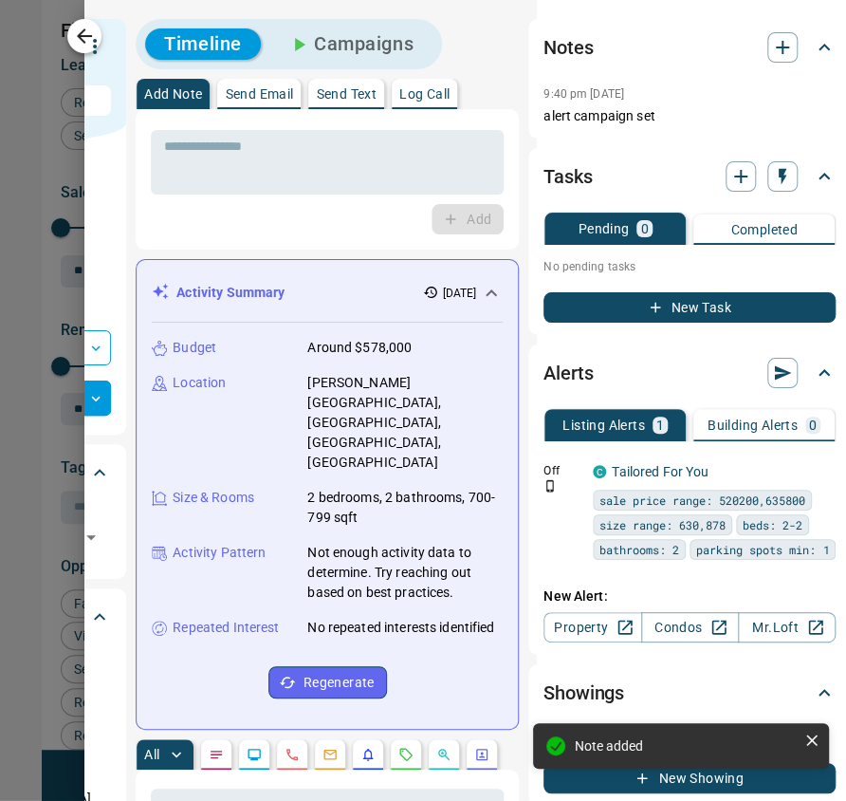
click at [79, 28] on icon "button" at bounding box center [84, 36] width 23 height 23
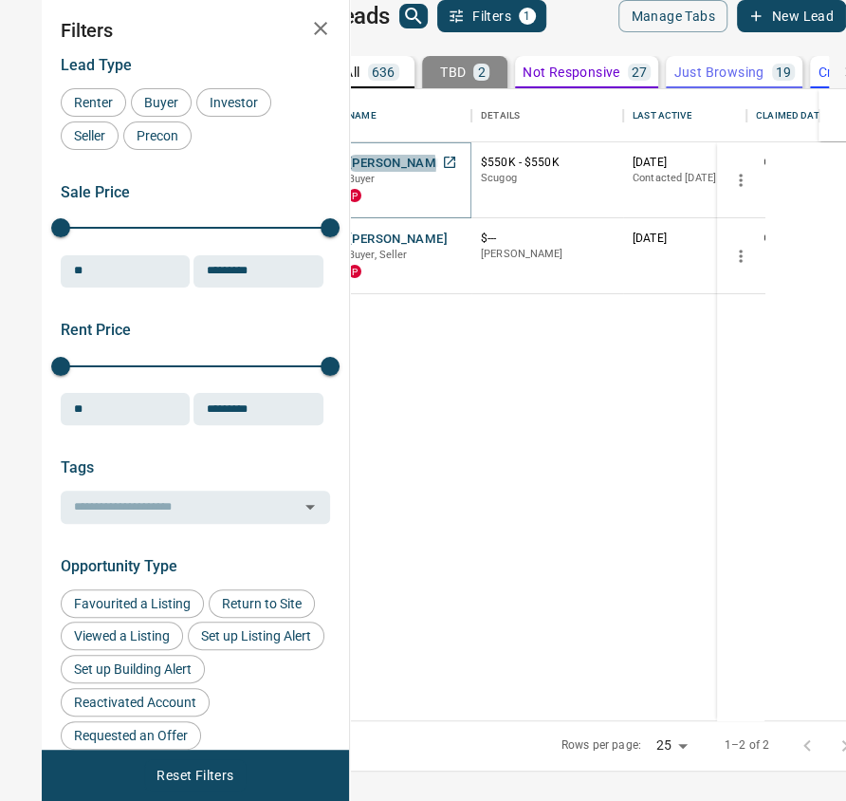
click at [448, 173] on button "[PERSON_NAME]" at bounding box center [398, 164] width 100 height 18
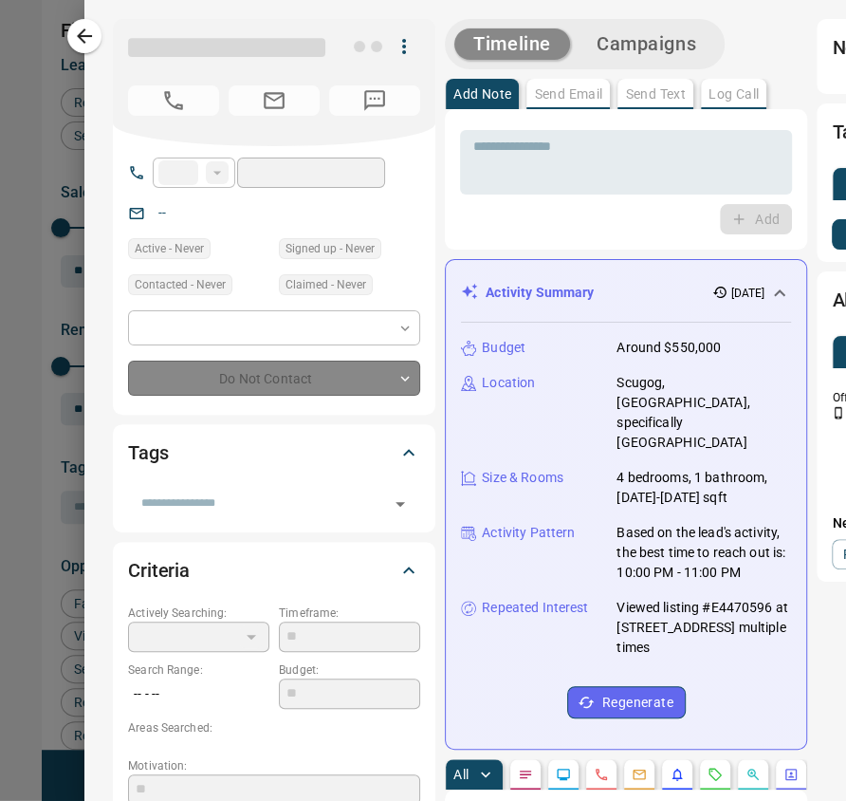
type input "**"
type input "**********"
type input "**"
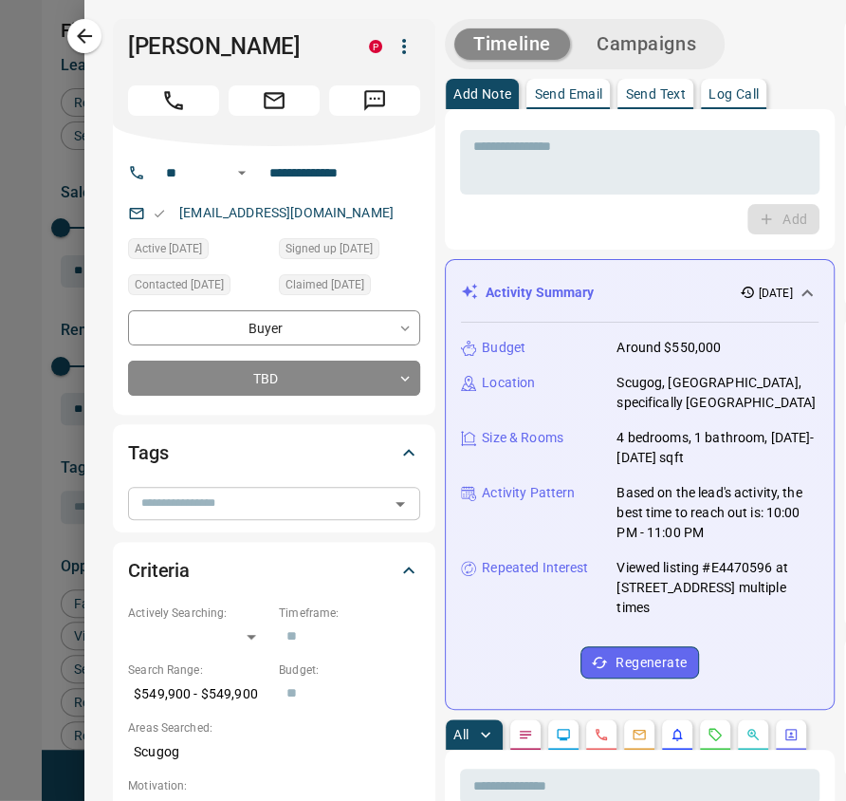
click at [227, 509] on input "text" at bounding box center [258, 502] width 249 height 21
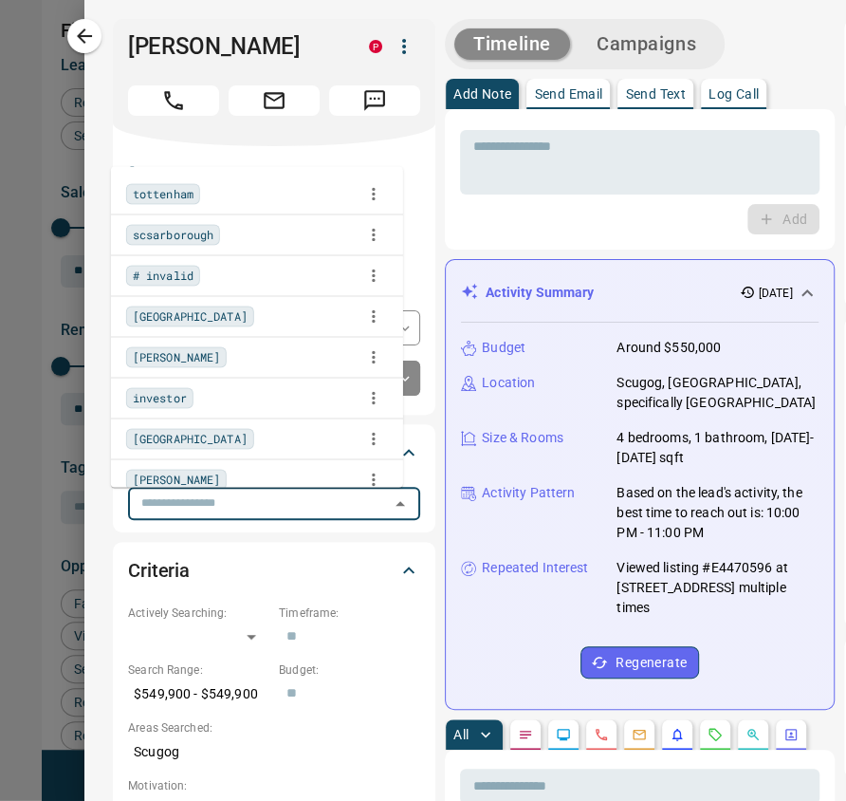
type input "*"
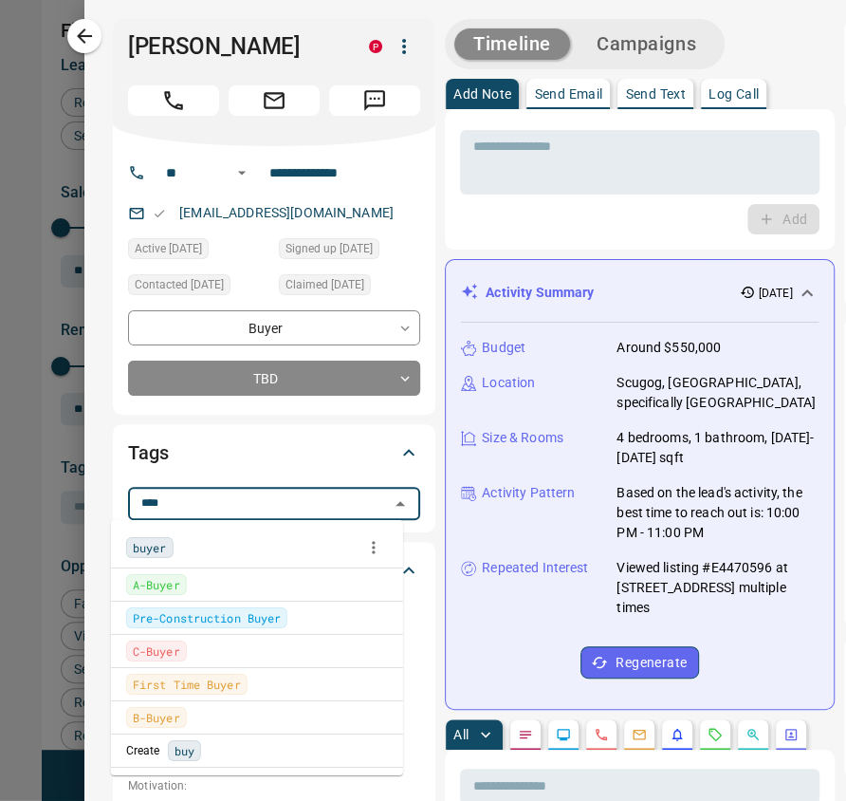
type input "*****"
click at [163, 545] on span "buyer" at bounding box center [150, 547] width 34 height 19
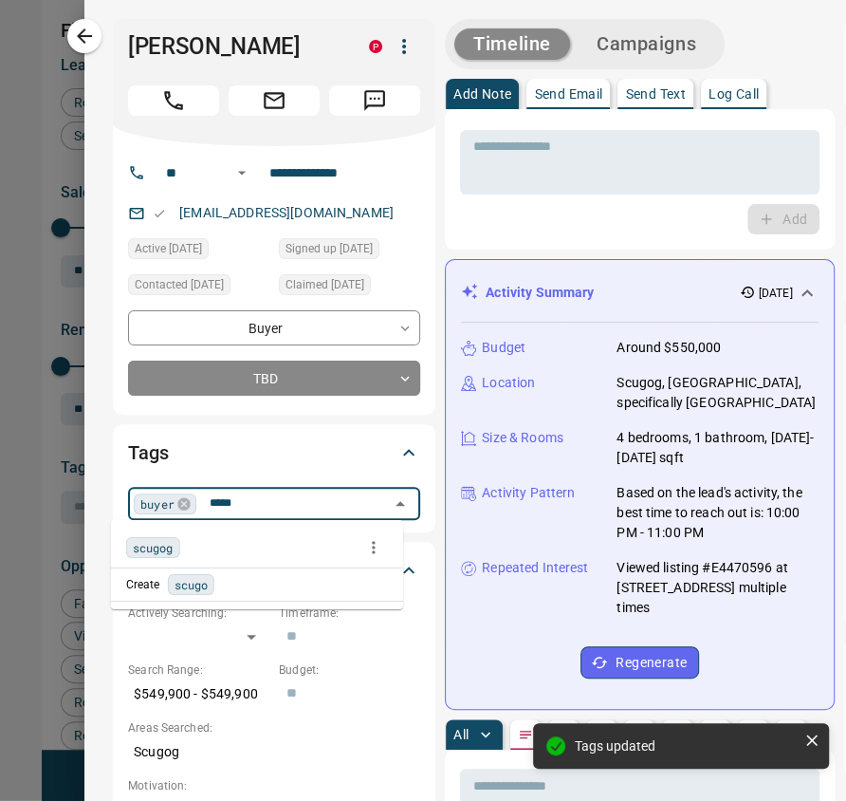
type input "******"
click at [140, 536] on div "scugog" at bounding box center [257, 547] width 262 height 28
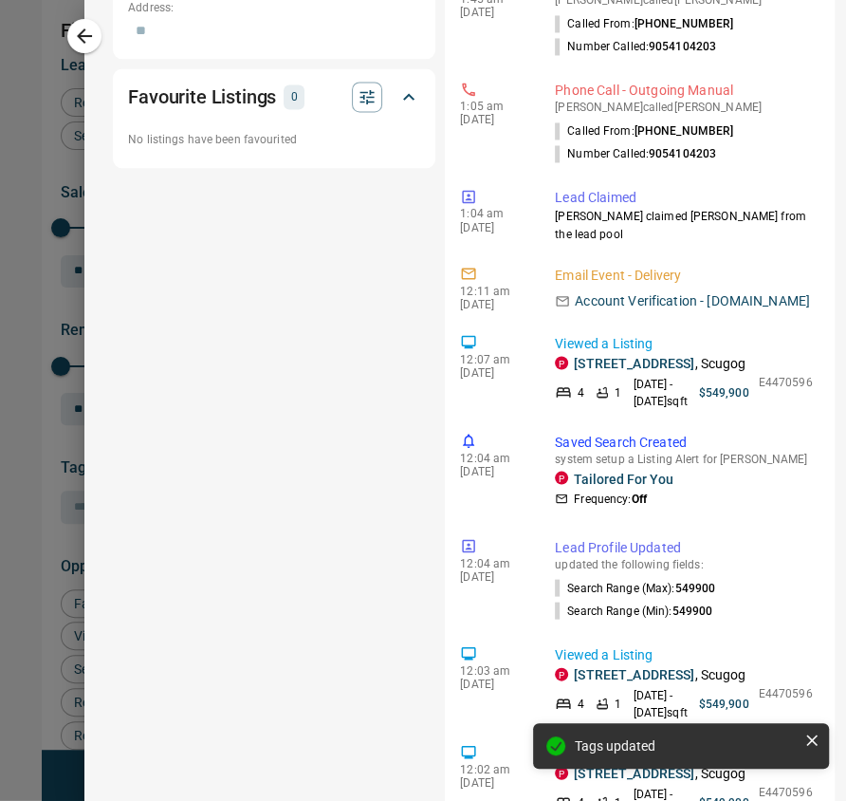
scroll to position [1370, 0]
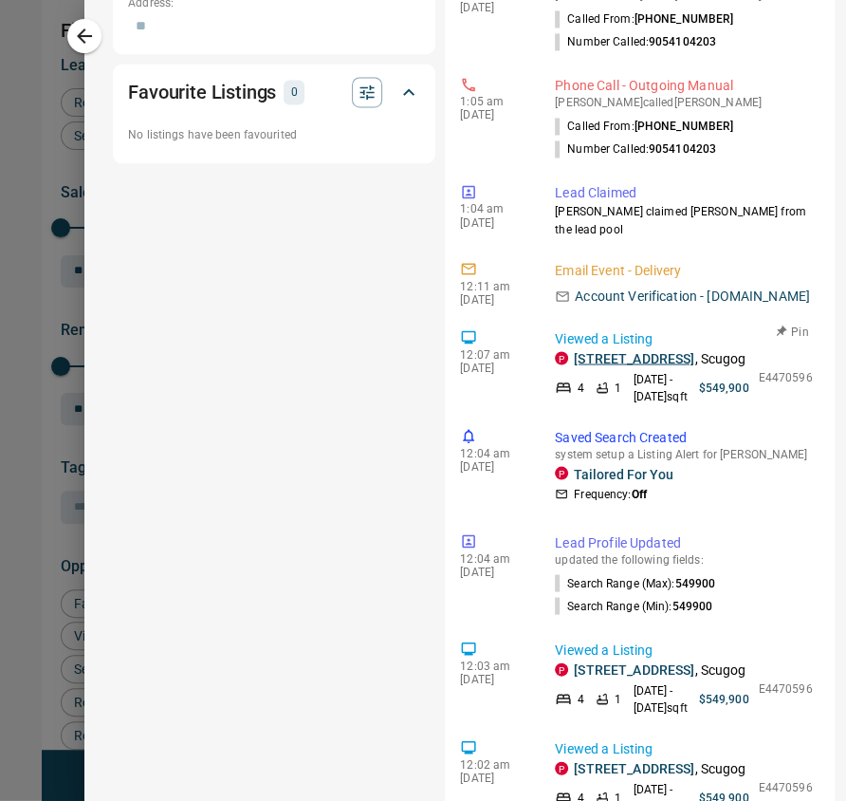
click at [649, 350] on link "[STREET_ADDRESS]" at bounding box center [634, 357] width 120 height 15
